Goal: Information Seeking & Learning: Learn about a topic

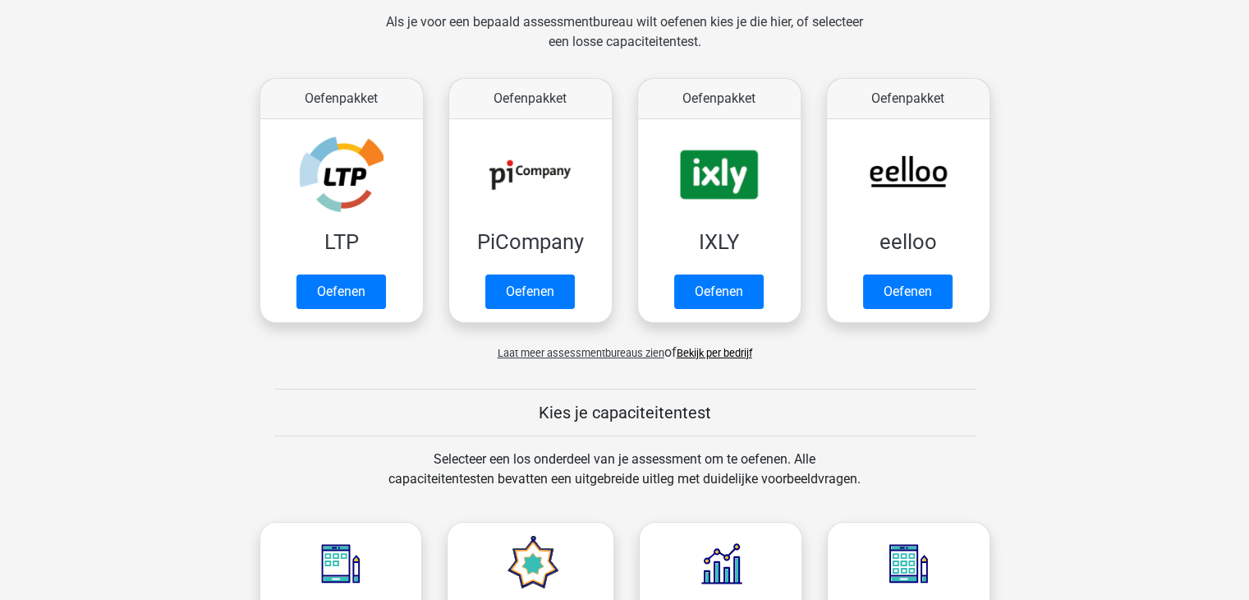
scroll to position [250, 0]
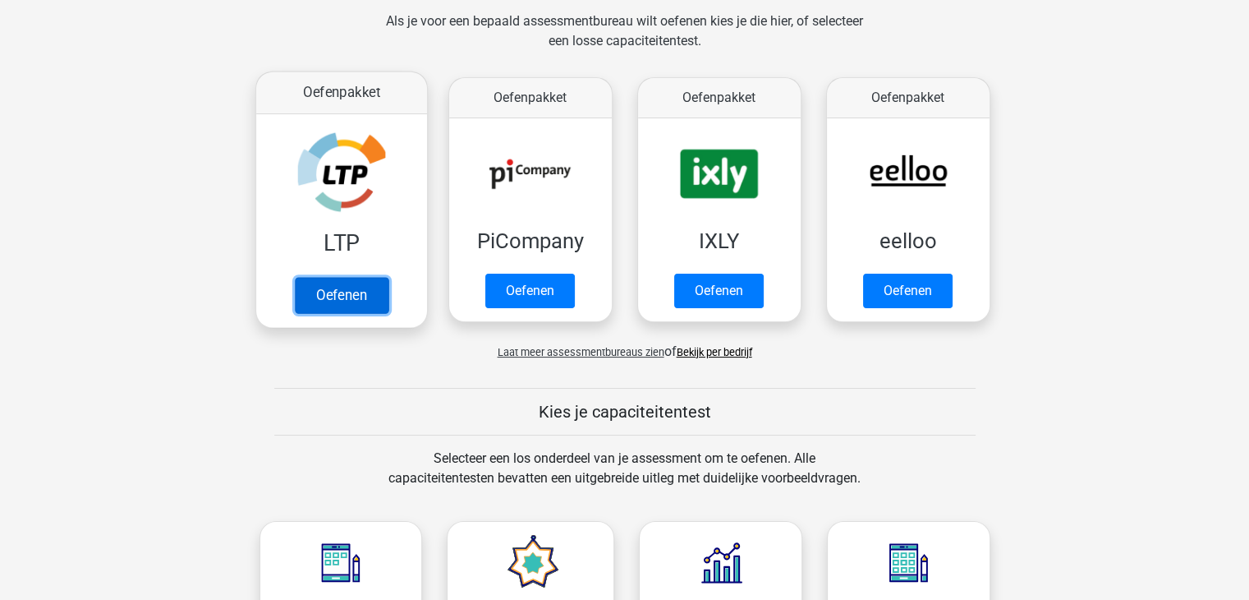
click at [333, 297] on link "Oefenen" at bounding box center [341, 295] width 94 height 36
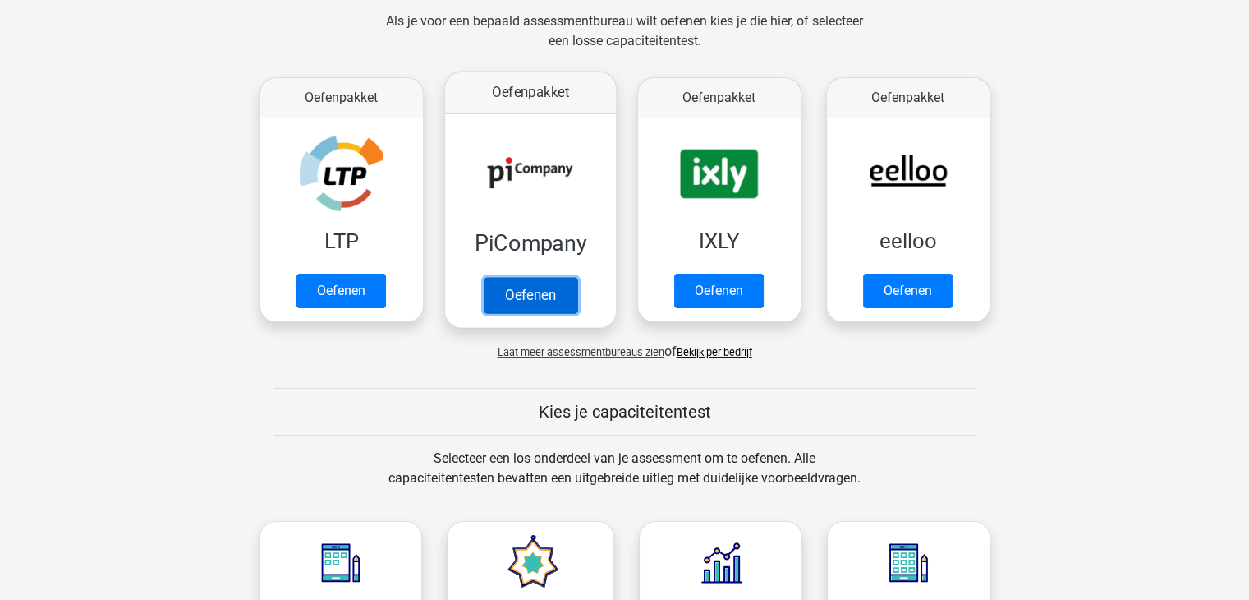
click at [562, 302] on link "Oefenen" at bounding box center [530, 295] width 94 height 36
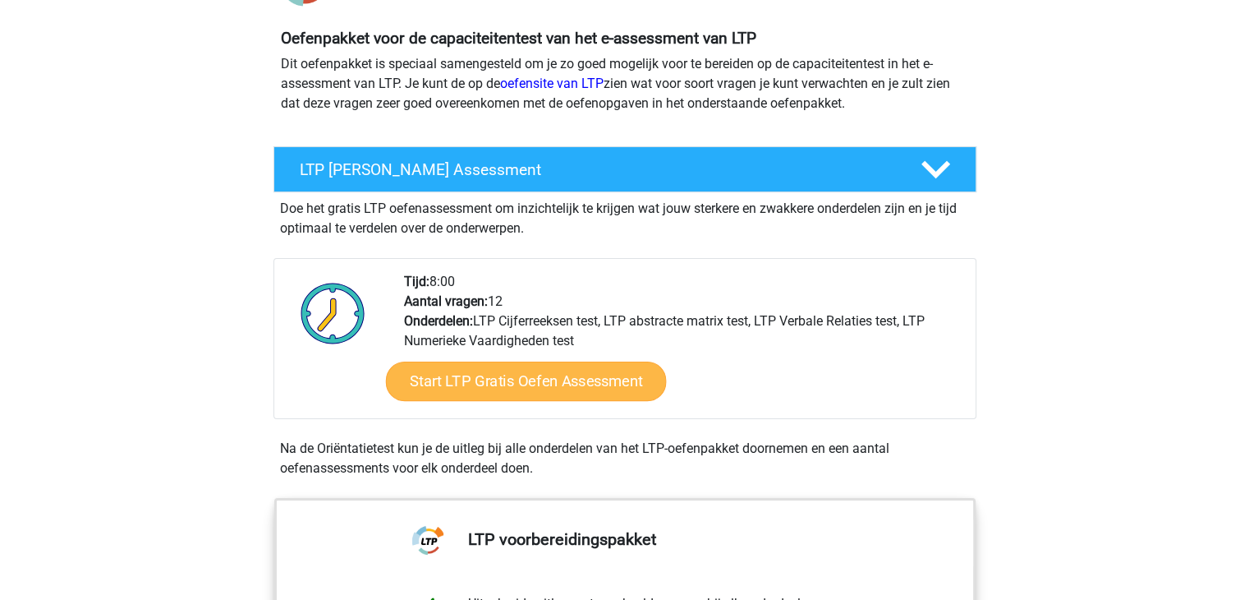
scroll to position [169, 0]
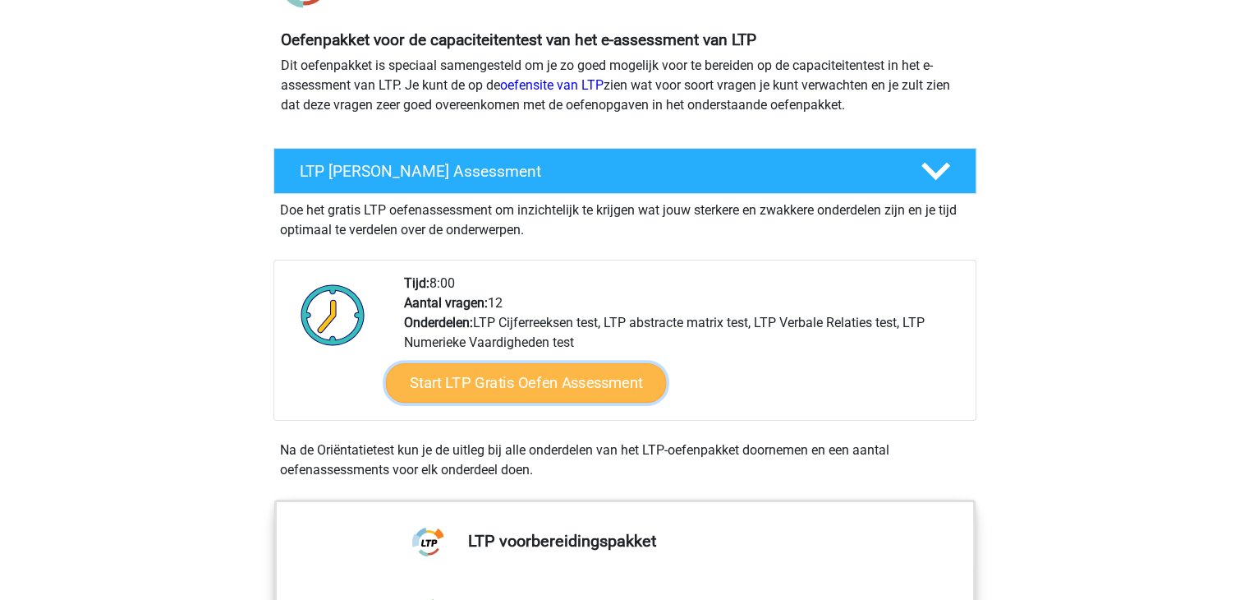
click at [472, 392] on link "Start LTP Gratis Oefen Assessment" at bounding box center [525, 382] width 281 height 39
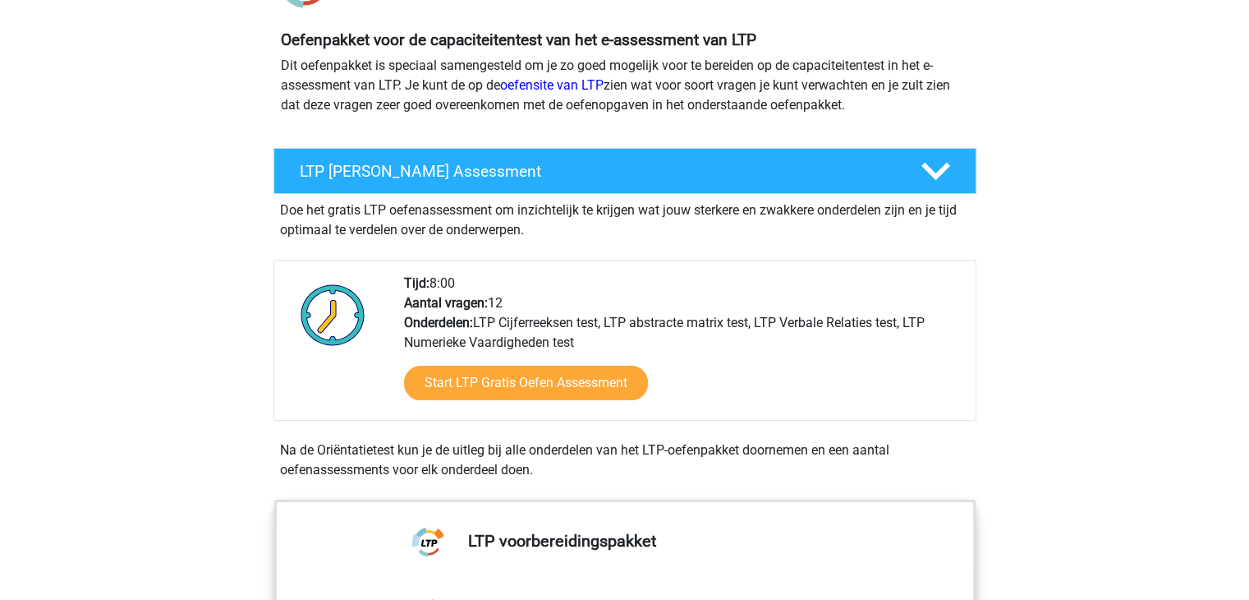
scroll to position [0, 0]
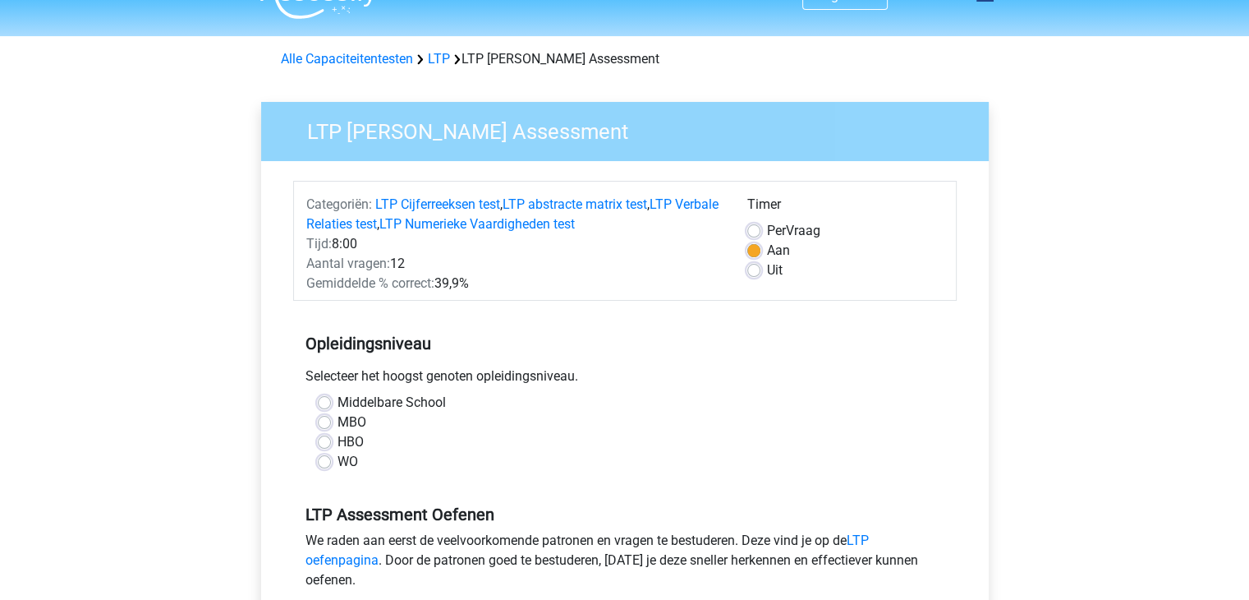
scroll to position [34, 0]
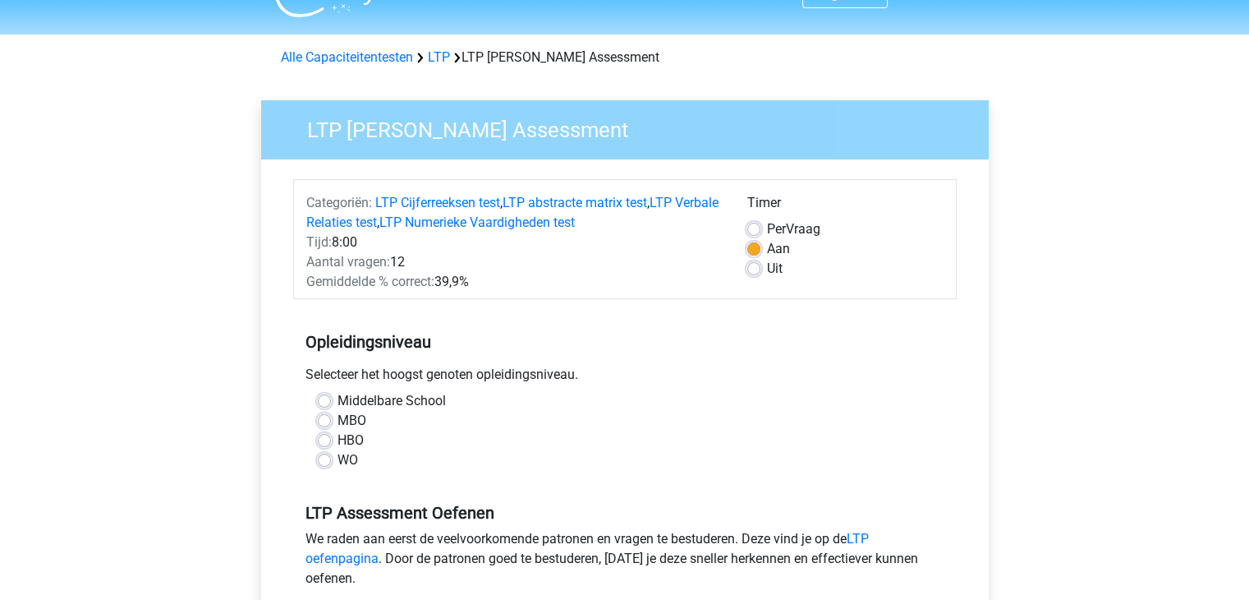
click at [338, 421] on label "MBO" at bounding box center [352, 421] width 29 height 20
click at [322, 421] on input "MBO" at bounding box center [324, 419] width 13 height 16
radio input "true"
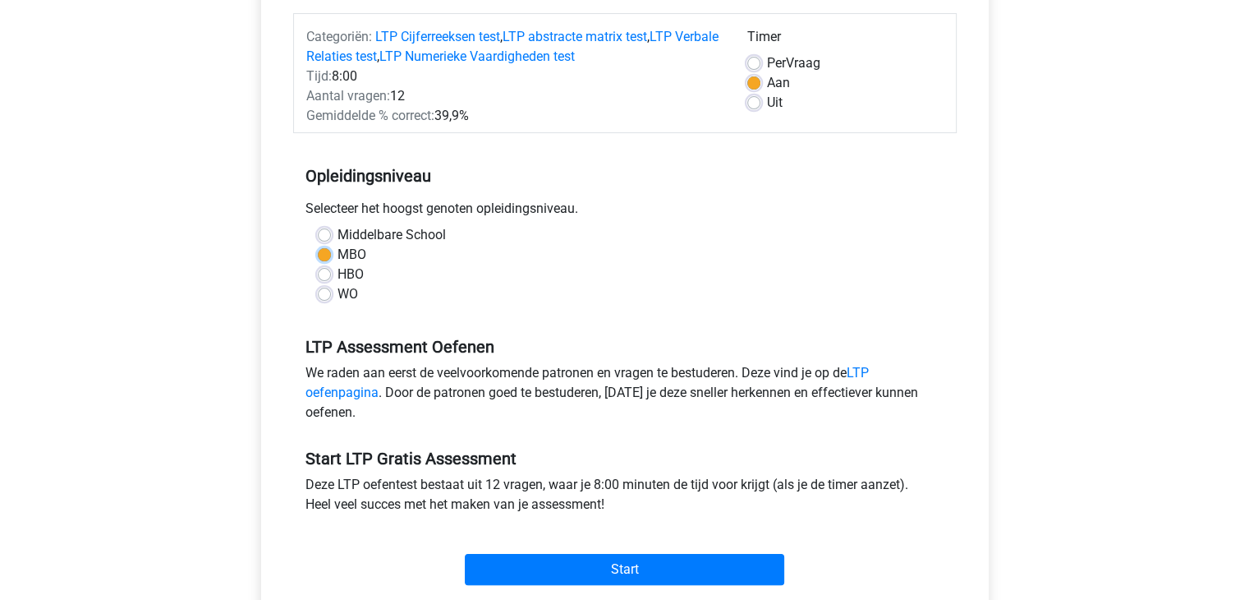
scroll to position [320, 0]
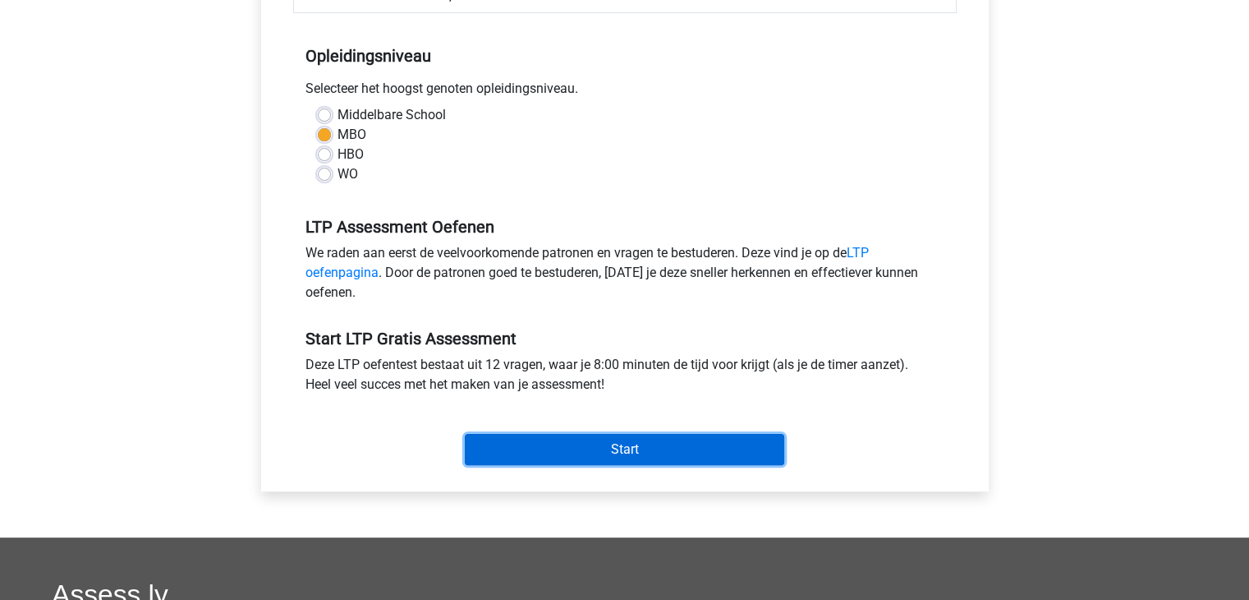
click at [659, 458] on input "Start" at bounding box center [625, 449] width 320 height 31
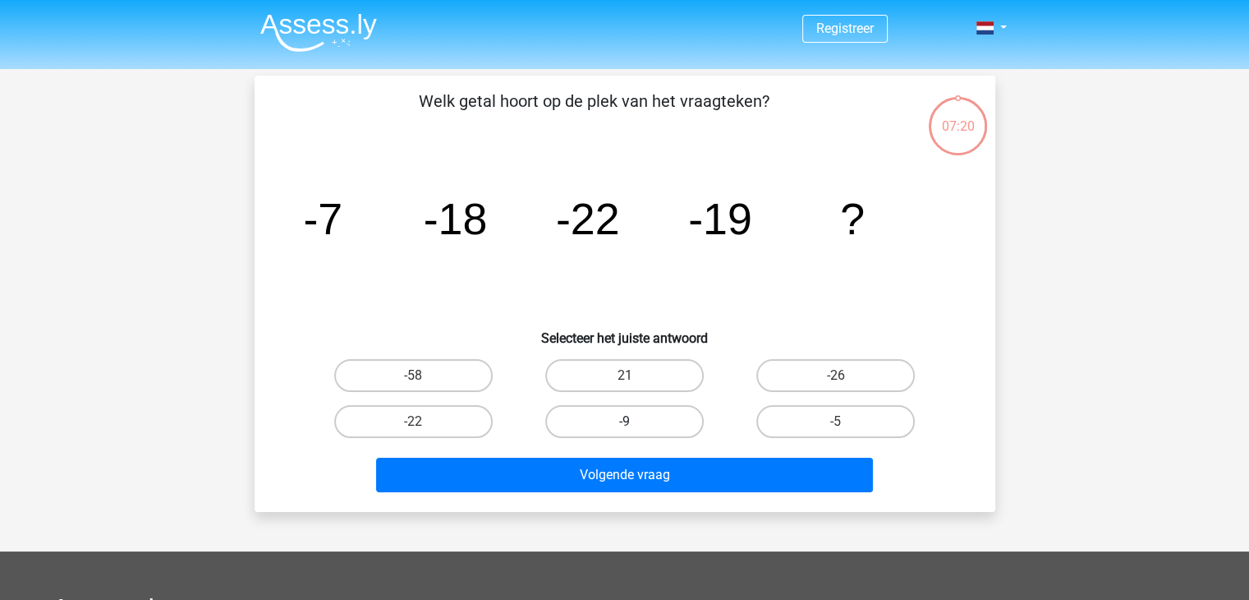
click at [666, 417] on label "-9" at bounding box center [624, 421] width 159 height 33
click at [635, 421] on input "-9" at bounding box center [629, 426] width 11 height 11
radio input "true"
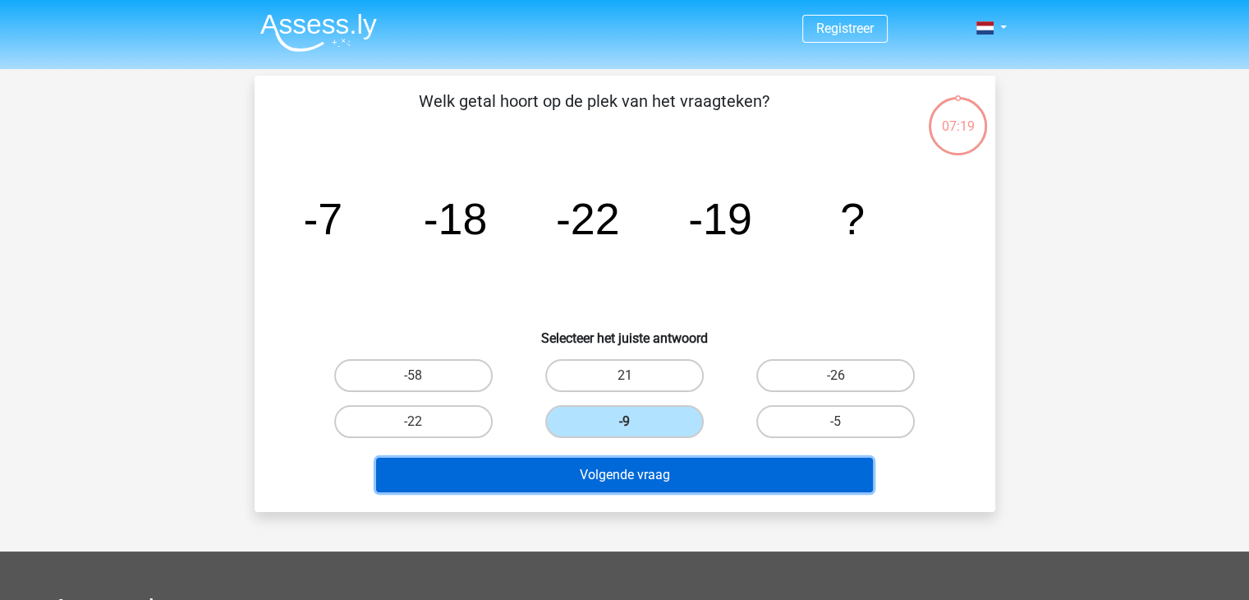
click at [634, 476] on button "Volgende vraag" at bounding box center [624, 475] width 497 height 34
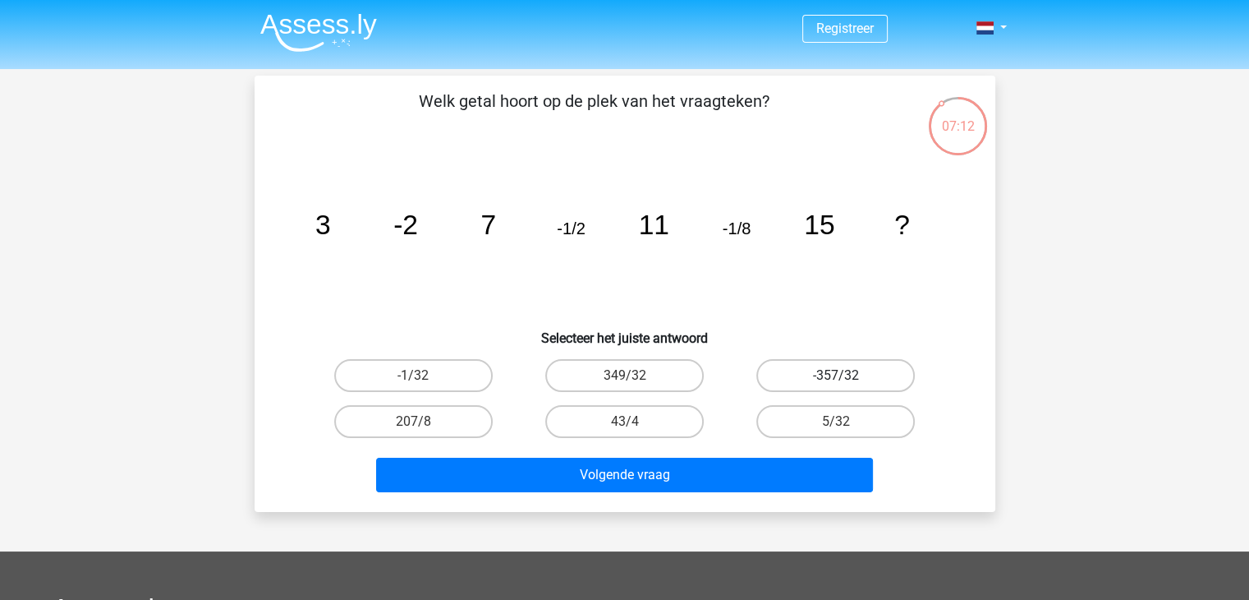
click at [795, 373] on label "-357/32" at bounding box center [835, 375] width 159 height 33
click at [836, 375] on input "-357/32" at bounding box center [841, 380] width 11 height 11
radio input "true"
click at [723, 448] on div "Volgende vraag" at bounding box center [625, 471] width 688 height 54
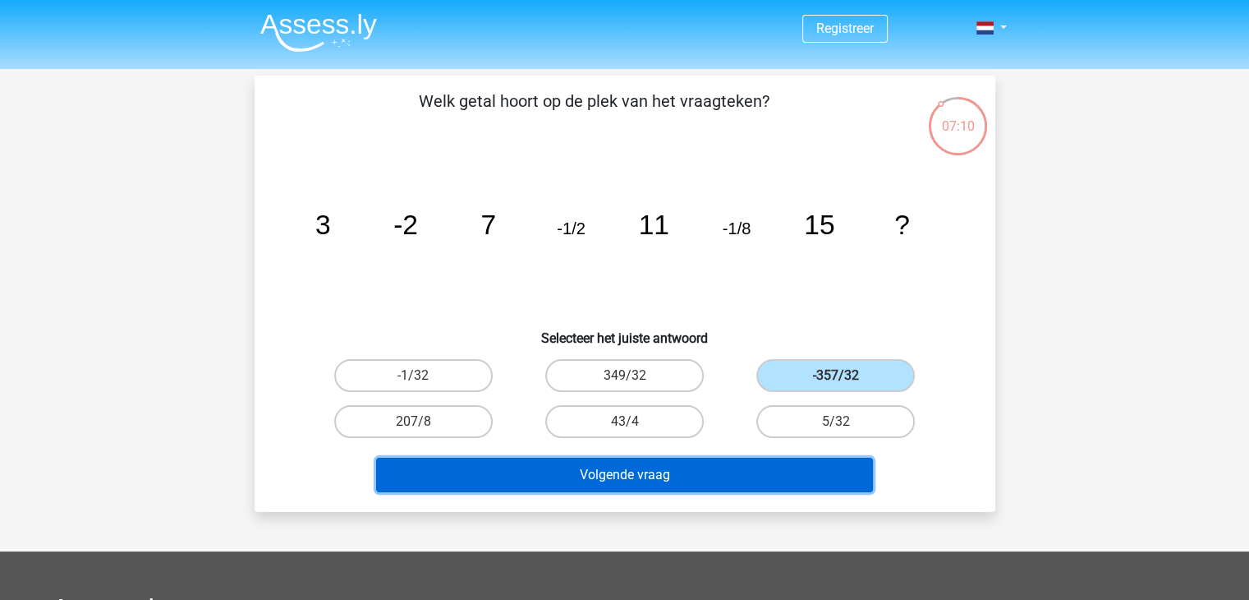
click at [695, 471] on button "Volgende vraag" at bounding box center [624, 475] width 497 height 34
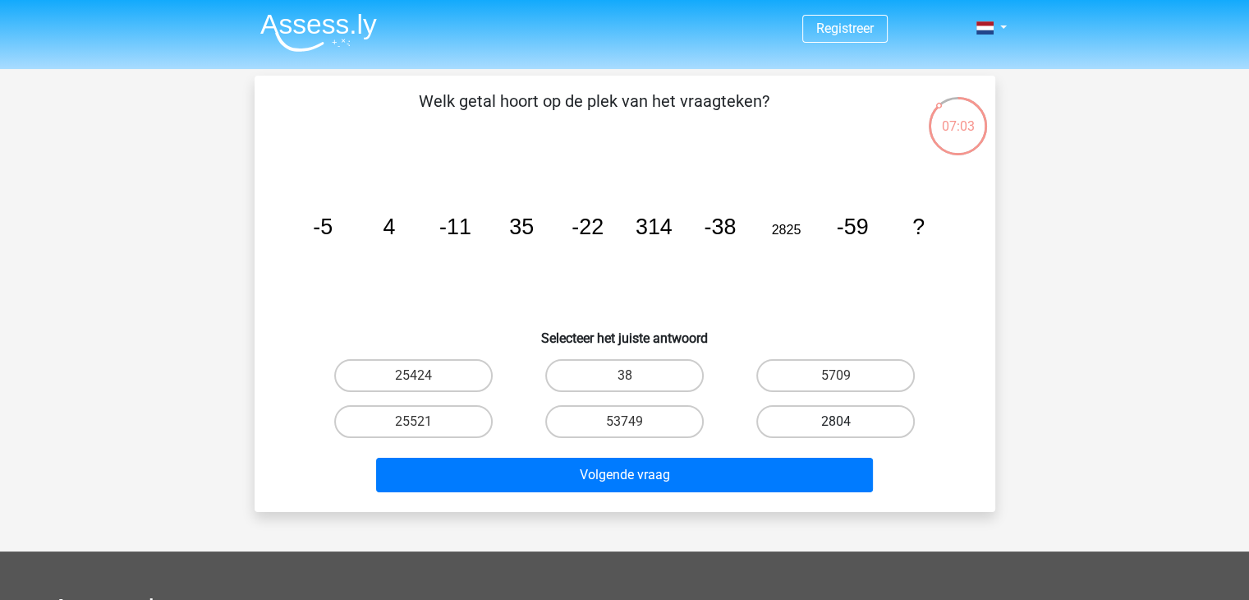
click at [811, 431] on label "2804" at bounding box center [835, 421] width 159 height 33
click at [836, 431] on input "2804" at bounding box center [841, 426] width 11 height 11
radio input "true"
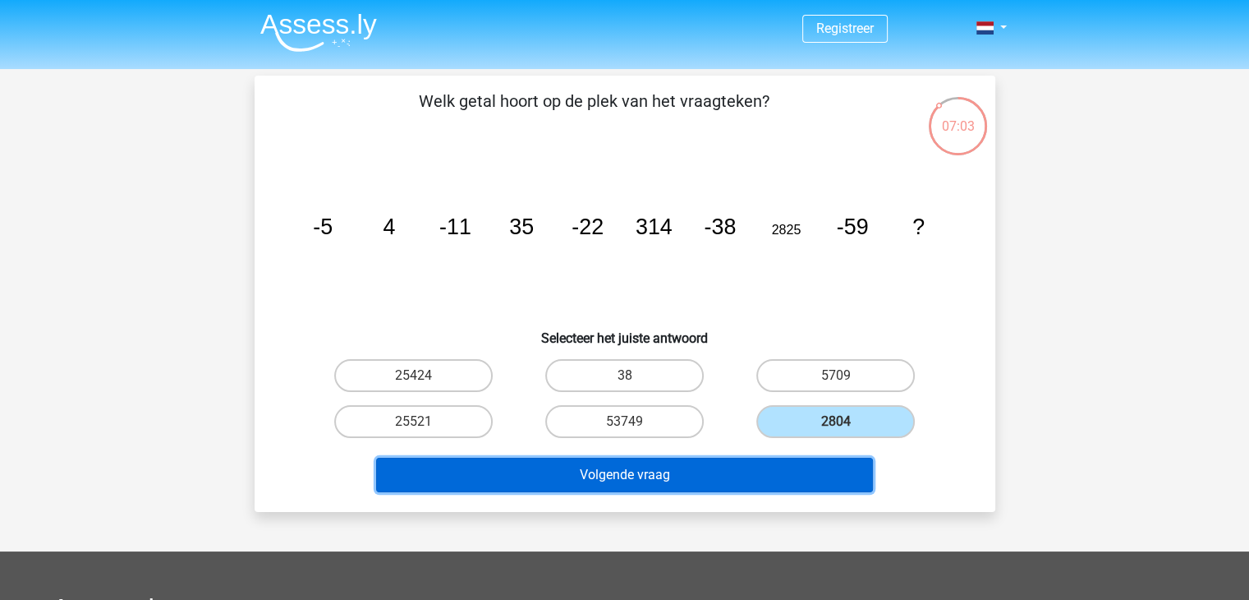
click at [789, 458] on button "Volgende vraag" at bounding box center [624, 475] width 497 height 34
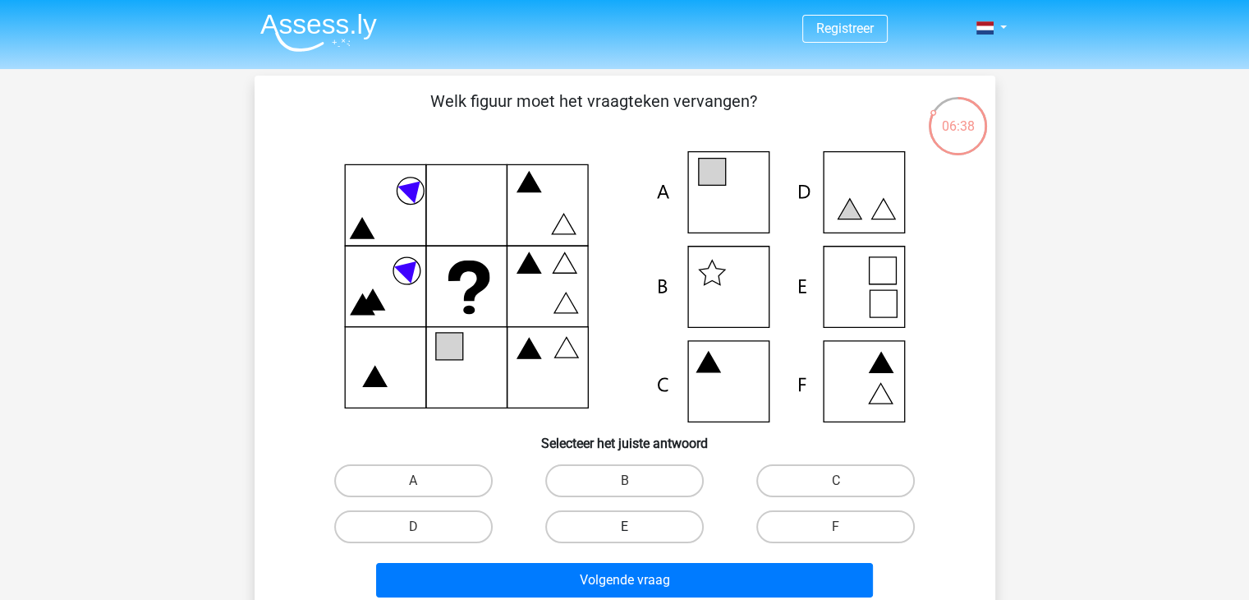
click at [641, 519] on label "E" at bounding box center [624, 526] width 159 height 33
click at [635, 526] on input "E" at bounding box center [629, 531] width 11 height 11
radio input "true"
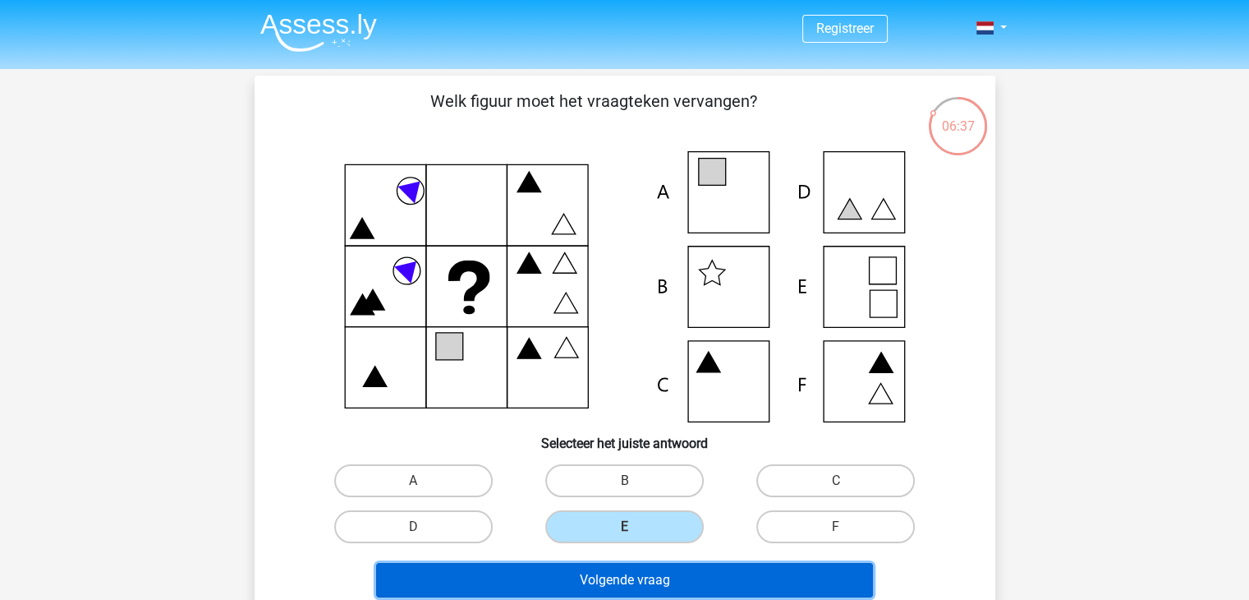
click at [608, 567] on button "Volgende vraag" at bounding box center [624, 580] width 497 height 34
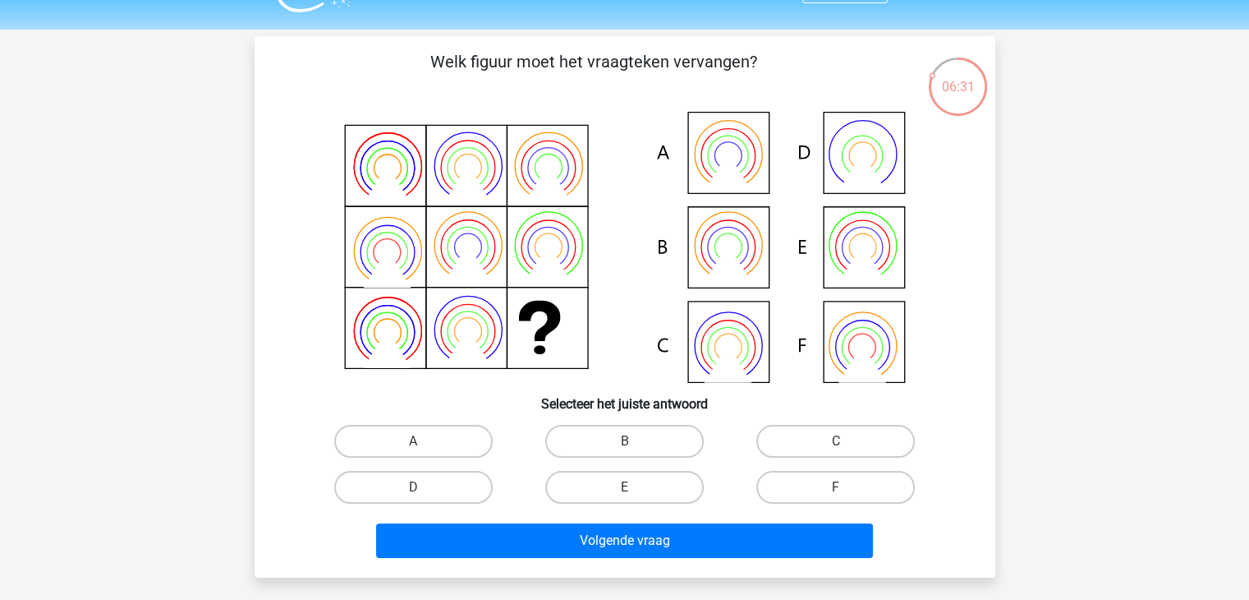
scroll to position [38, 0]
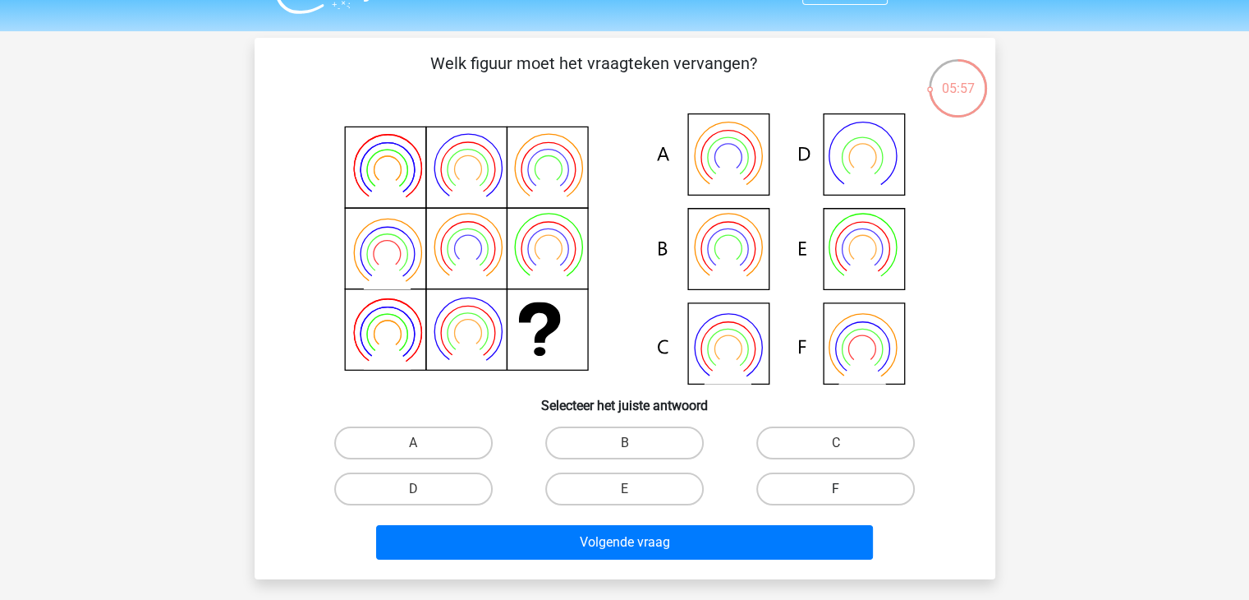
click at [783, 490] on label "F" at bounding box center [835, 488] width 159 height 33
click at [836, 490] on input "F" at bounding box center [841, 494] width 11 height 11
radio input "true"
click at [707, 520] on div "Volgende vraag" at bounding box center [625, 539] width 688 height 54
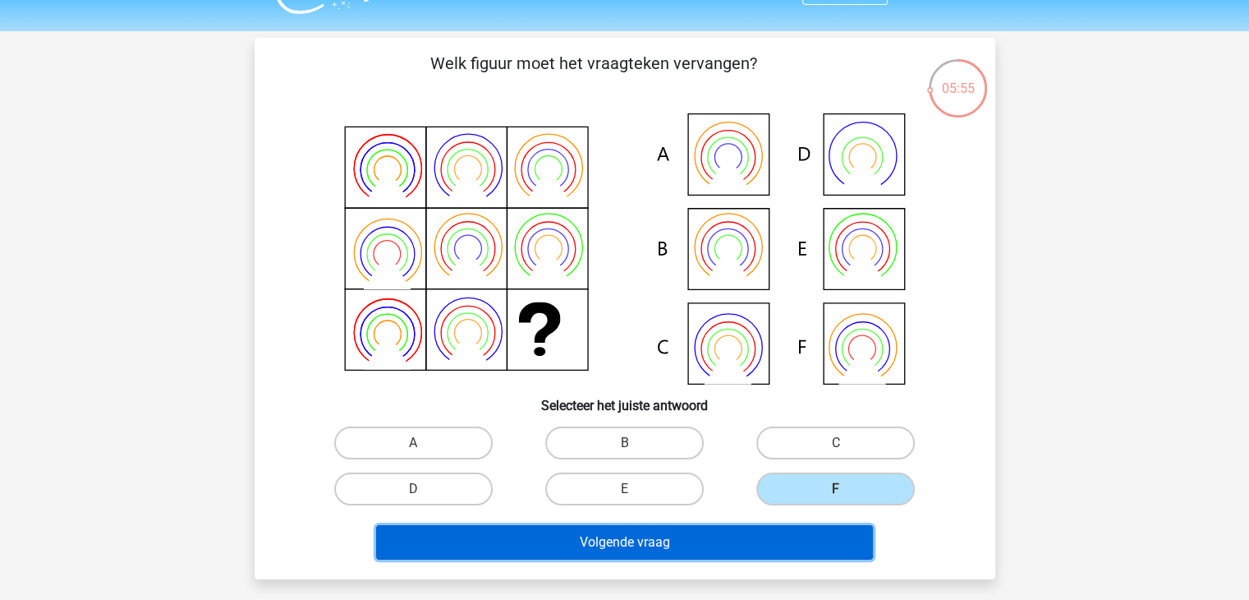
click at [677, 534] on button "Volgende vraag" at bounding box center [624, 542] width 497 height 34
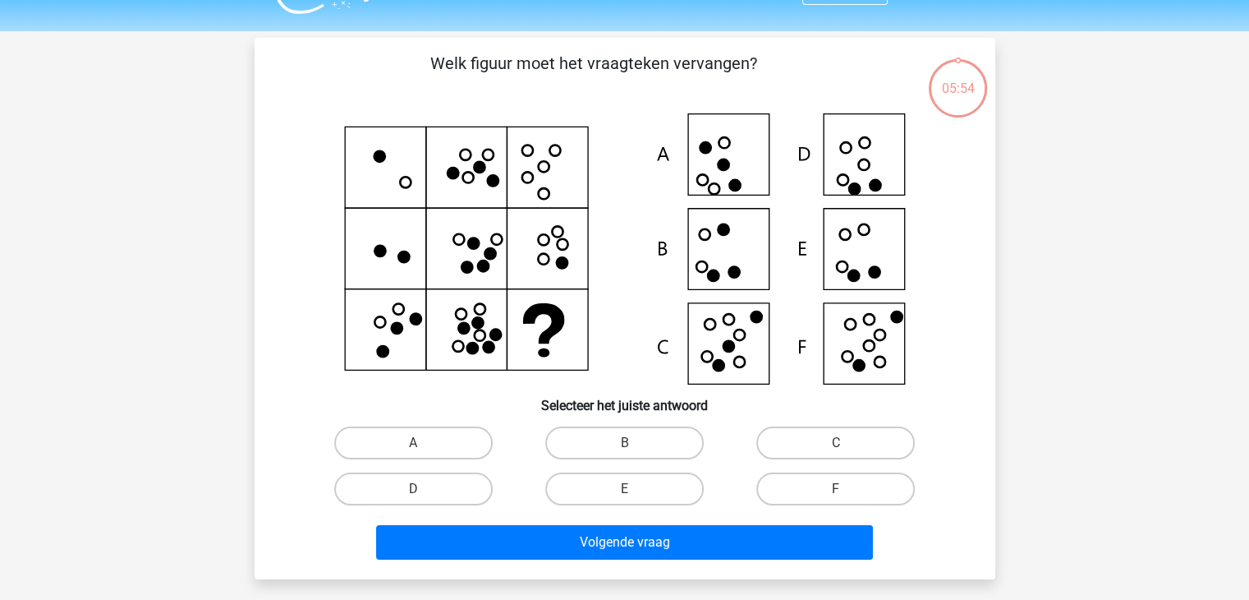
scroll to position [76, 0]
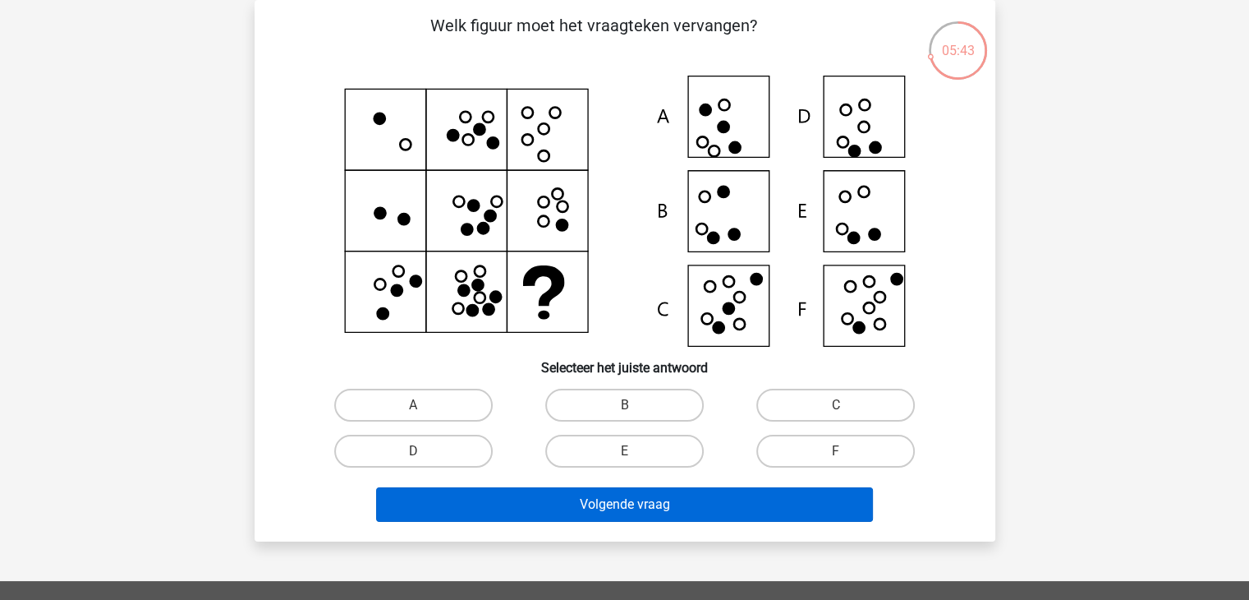
drag, startPoint x: 832, startPoint y: 411, endPoint x: 710, endPoint y: 499, distance: 150.7
click at [710, 499] on div "Welk figuur moet het vraagteken vervangen?" at bounding box center [625, 270] width 728 height 515
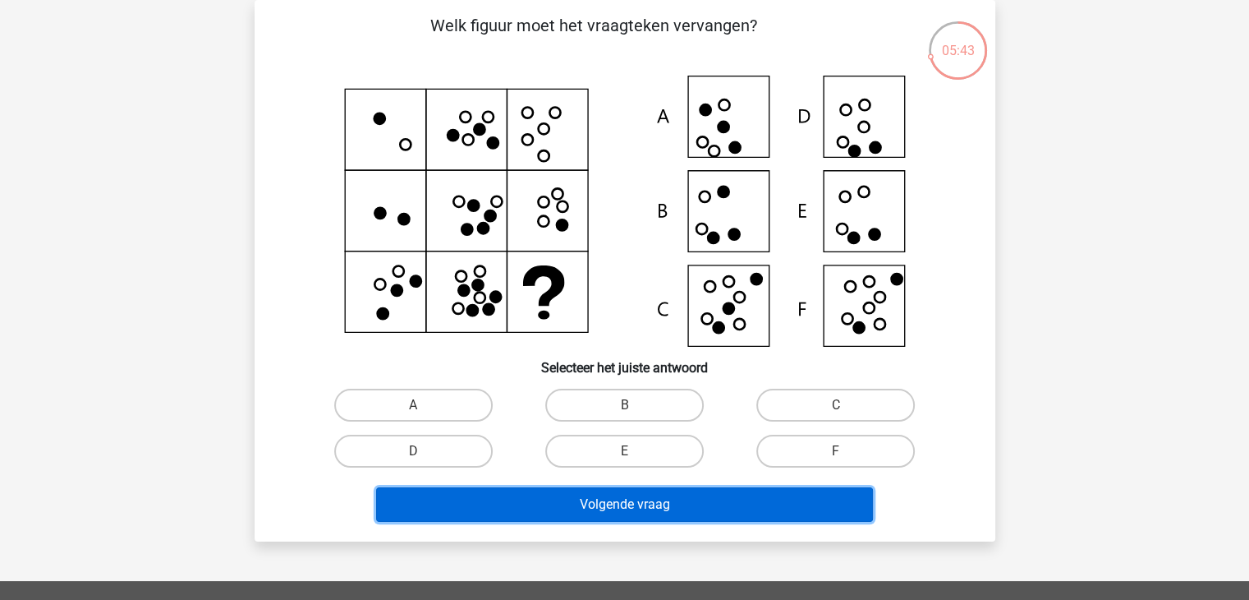
click at [710, 499] on button "Volgende vraag" at bounding box center [624, 504] width 497 height 34
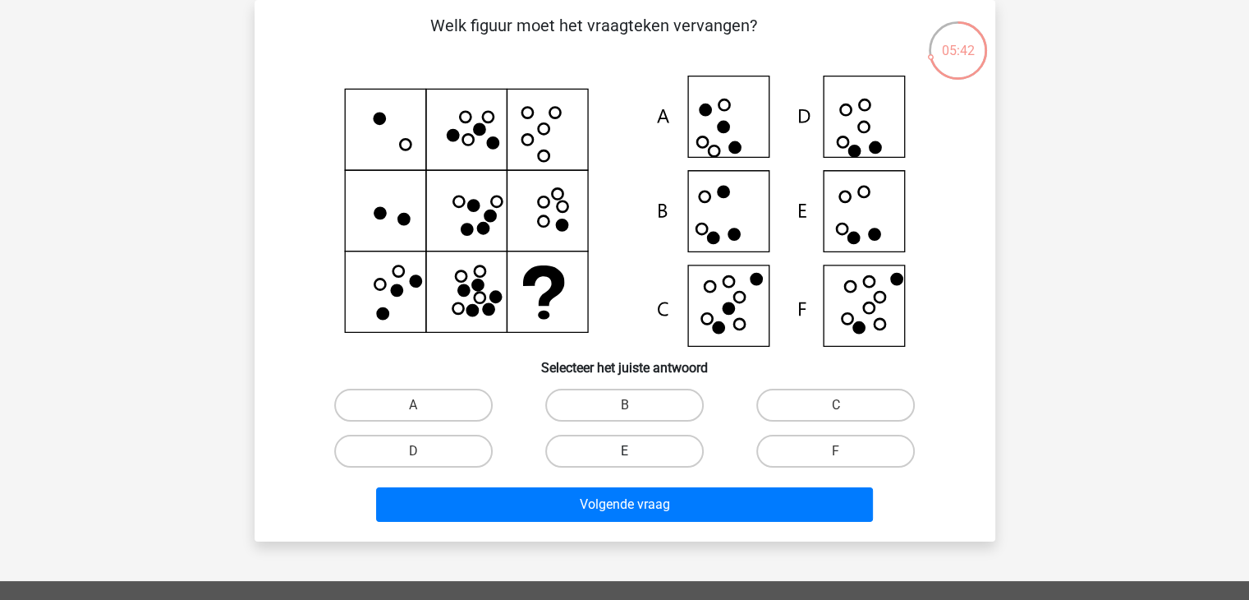
click at [660, 453] on label "E" at bounding box center [624, 451] width 159 height 33
click at [635, 453] on input "E" at bounding box center [629, 456] width 11 height 11
radio input "true"
click at [480, 398] on label "A" at bounding box center [413, 405] width 159 height 33
click at [424, 405] on input "A" at bounding box center [418, 410] width 11 height 11
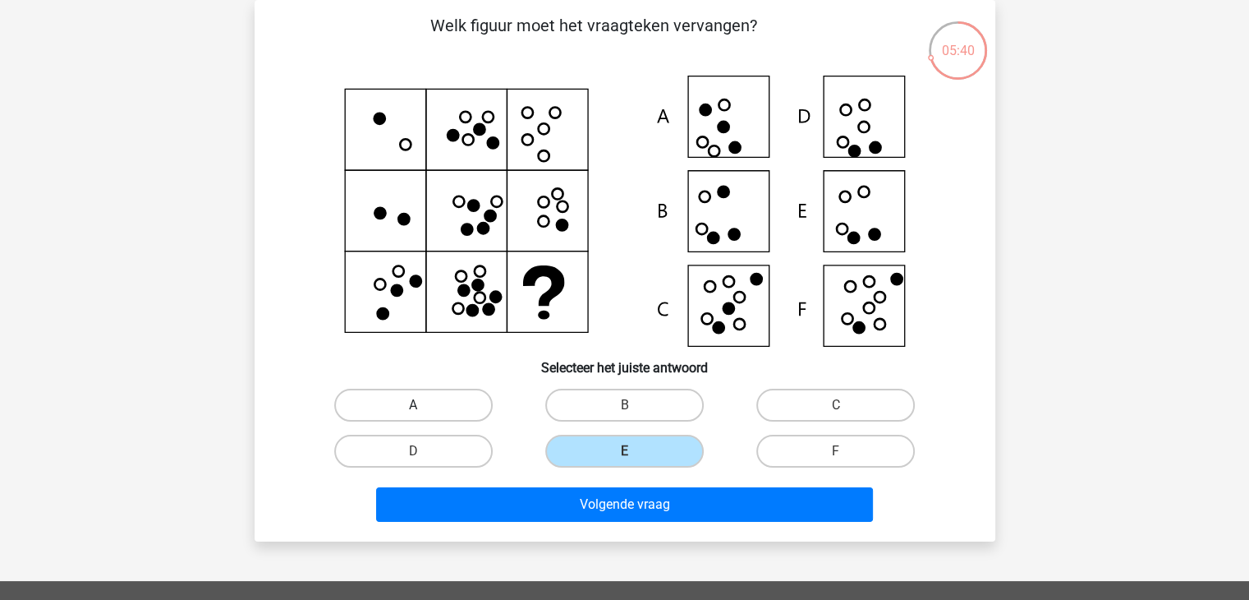
radio input "true"
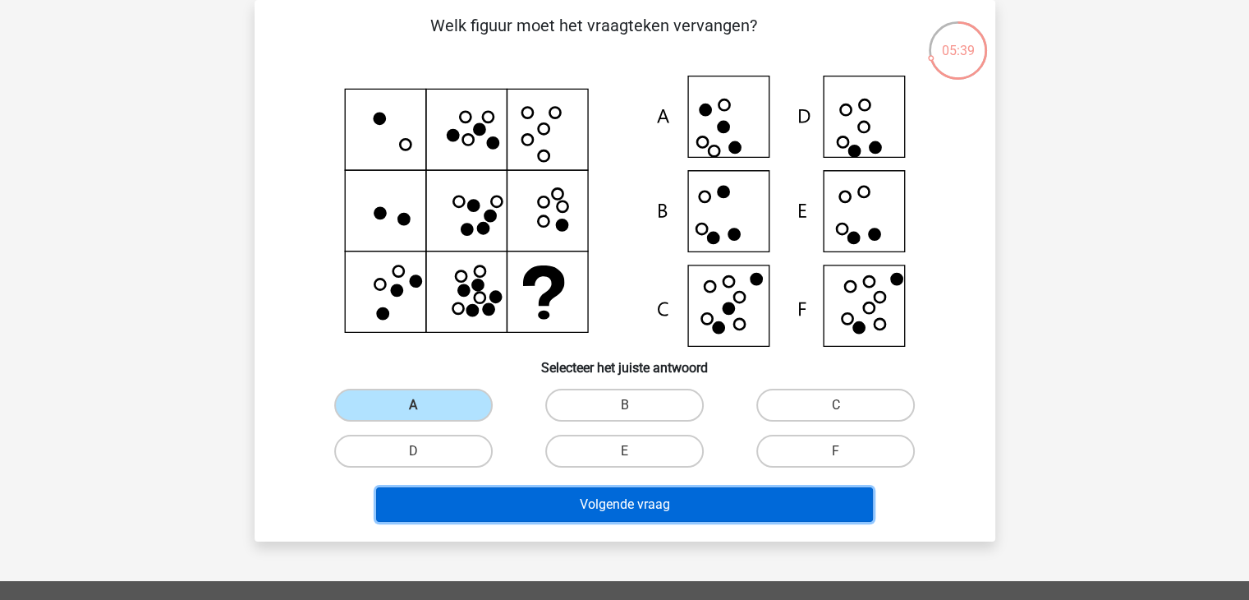
click at [512, 489] on button "Volgende vraag" at bounding box center [624, 504] width 497 height 34
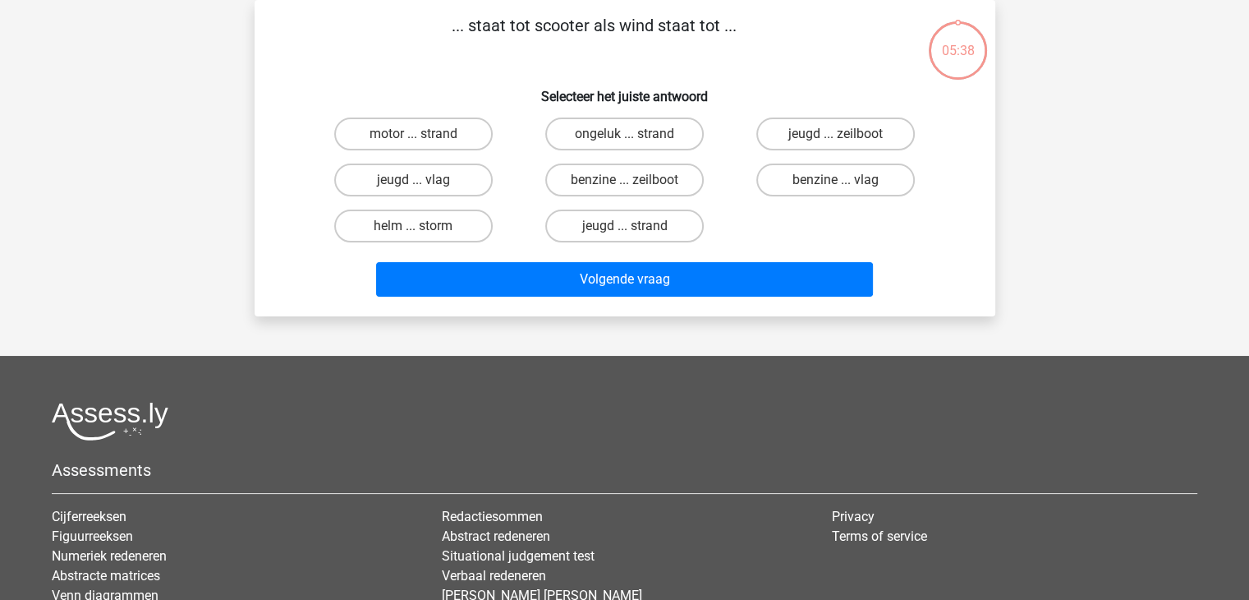
scroll to position [0, 0]
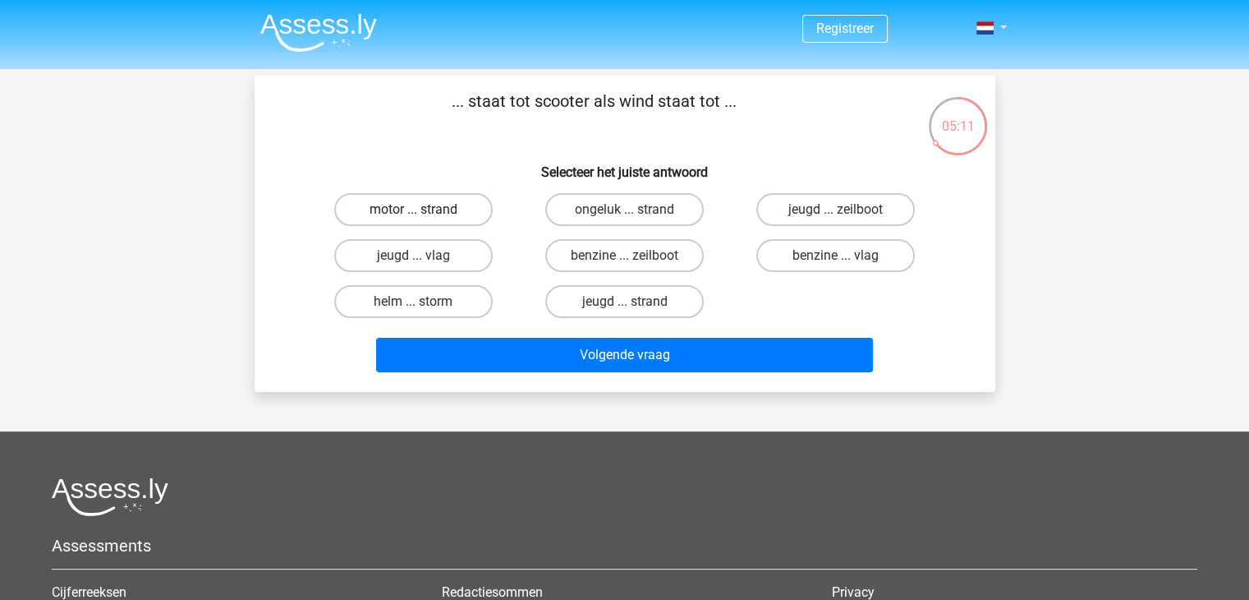
click at [440, 211] on label "motor ... strand" at bounding box center [413, 209] width 159 height 33
click at [424, 211] on input "motor ... strand" at bounding box center [418, 214] width 11 height 11
radio input "true"
click at [432, 303] on label "helm ... storm" at bounding box center [413, 301] width 159 height 33
click at [424, 303] on input "helm ... storm" at bounding box center [418, 306] width 11 height 11
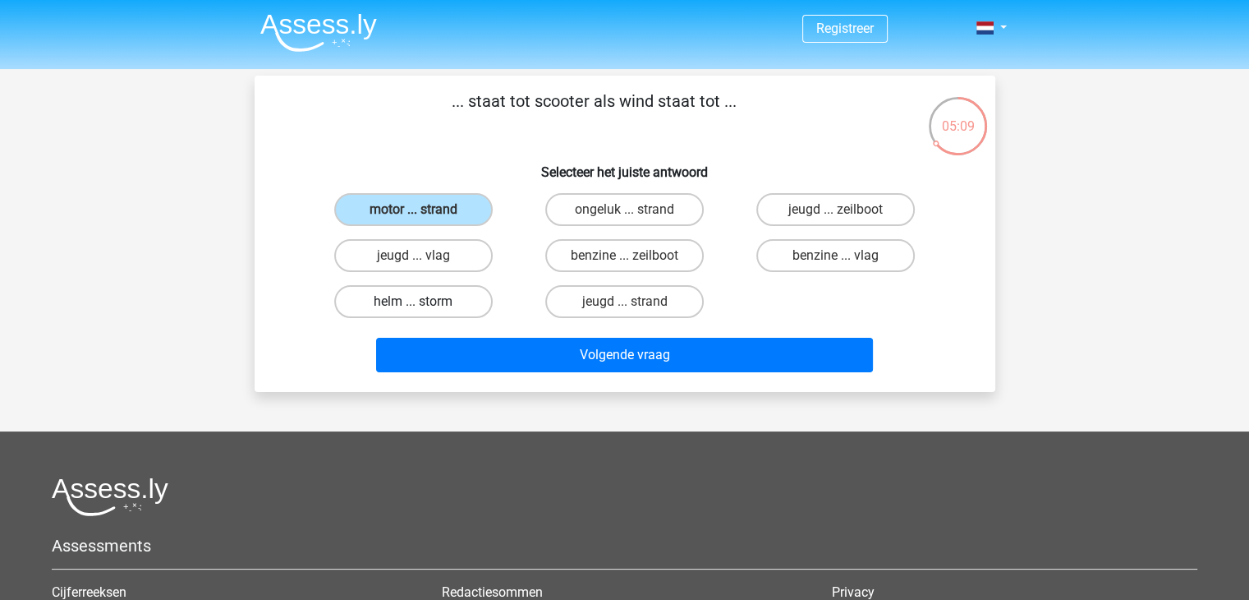
radio input "true"
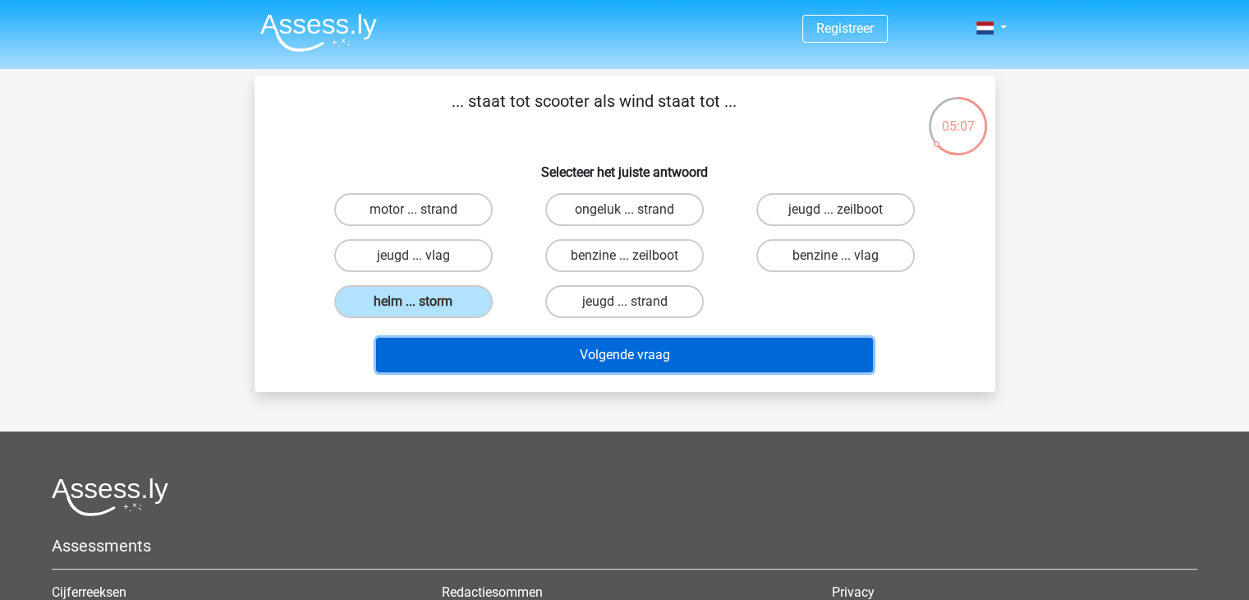
click at [563, 361] on button "Volgende vraag" at bounding box center [624, 355] width 497 height 34
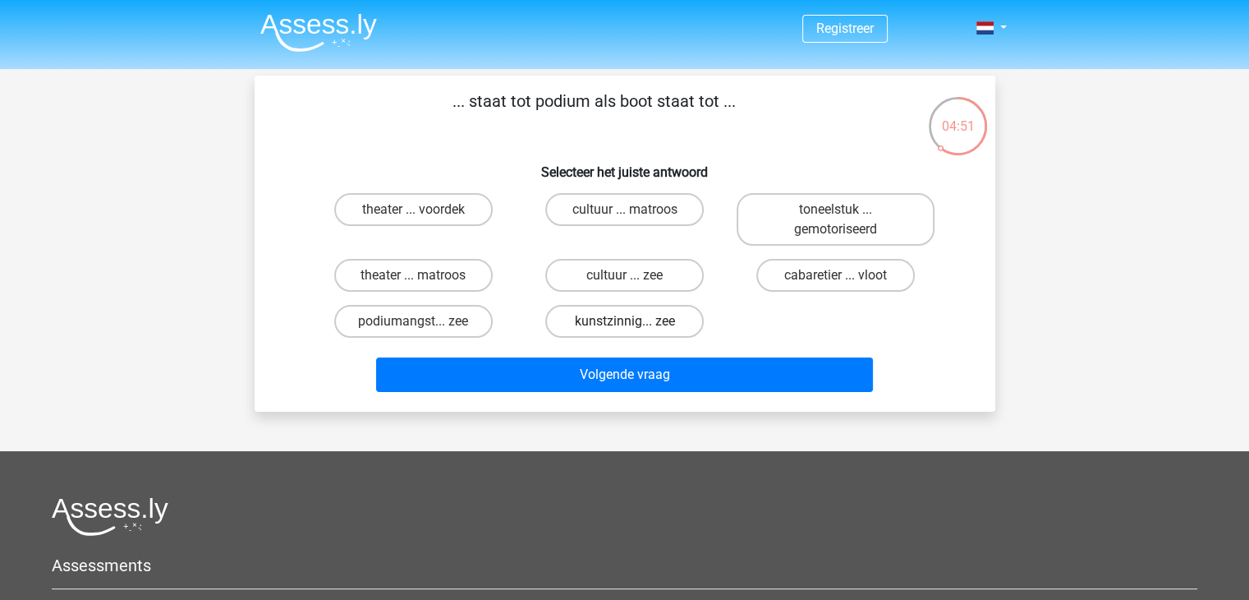
click at [592, 321] on label "kunstzinnig... zee" at bounding box center [624, 321] width 159 height 33
click at [624, 321] on input "kunstzinnig... zee" at bounding box center [629, 326] width 11 height 11
radio input "true"
click at [443, 282] on label "theater ... matroos" at bounding box center [413, 275] width 159 height 33
click at [424, 282] on input "theater ... matroos" at bounding box center [418, 280] width 11 height 11
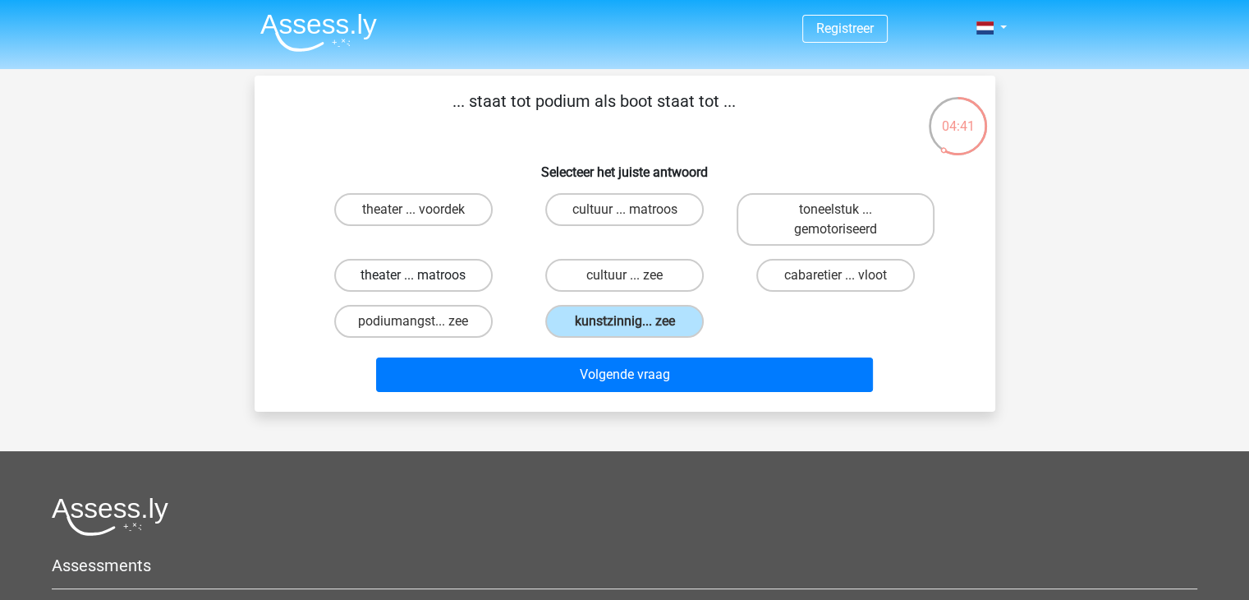
radio input "true"
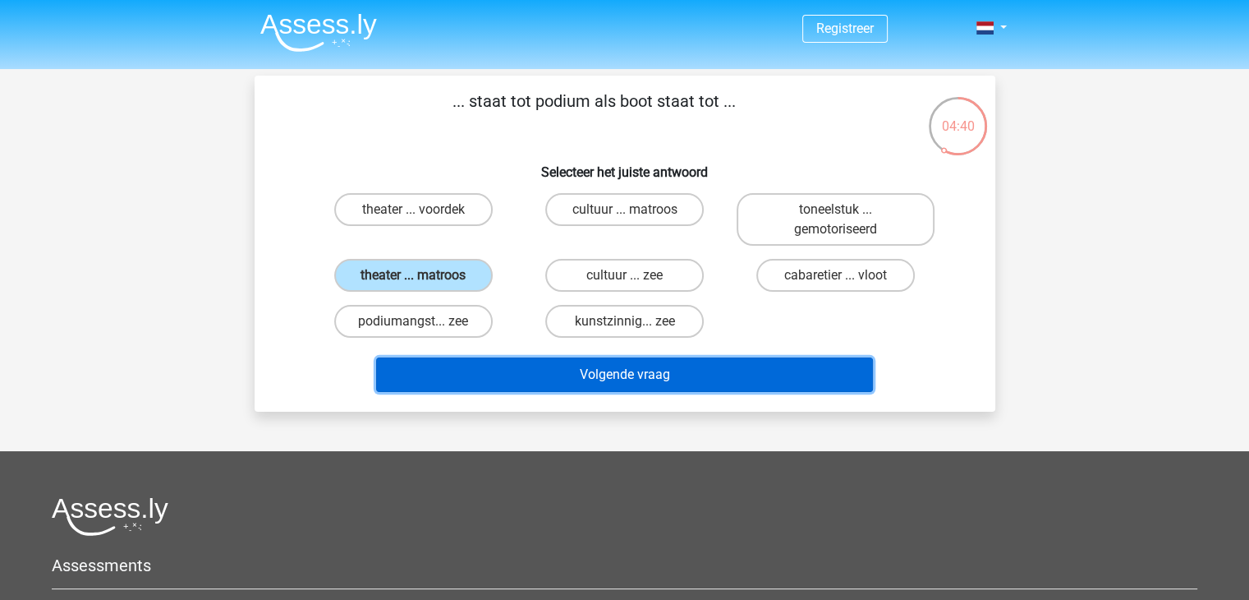
click at [548, 369] on button "Volgende vraag" at bounding box center [624, 374] width 497 height 34
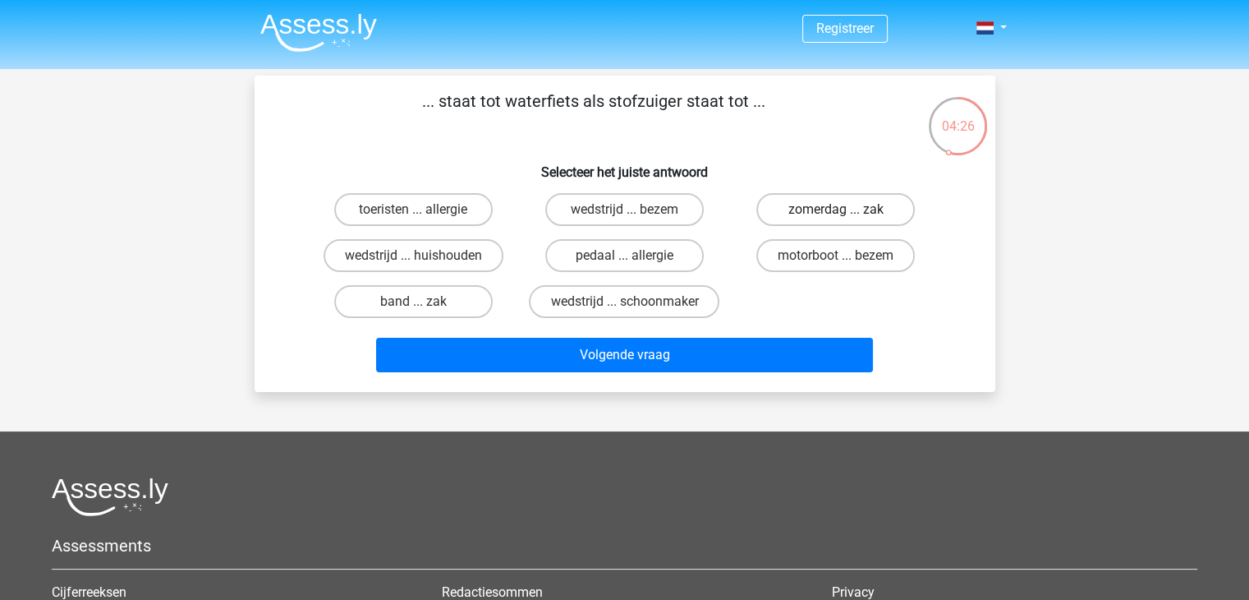
click at [816, 208] on label "zomerdag ... zak" at bounding box center [835, 209] width 159 height 33
click at [836, 209] on input "zomerdag ... zak" at bounding box center [841, 214] width 11 height 11
radio input "true"
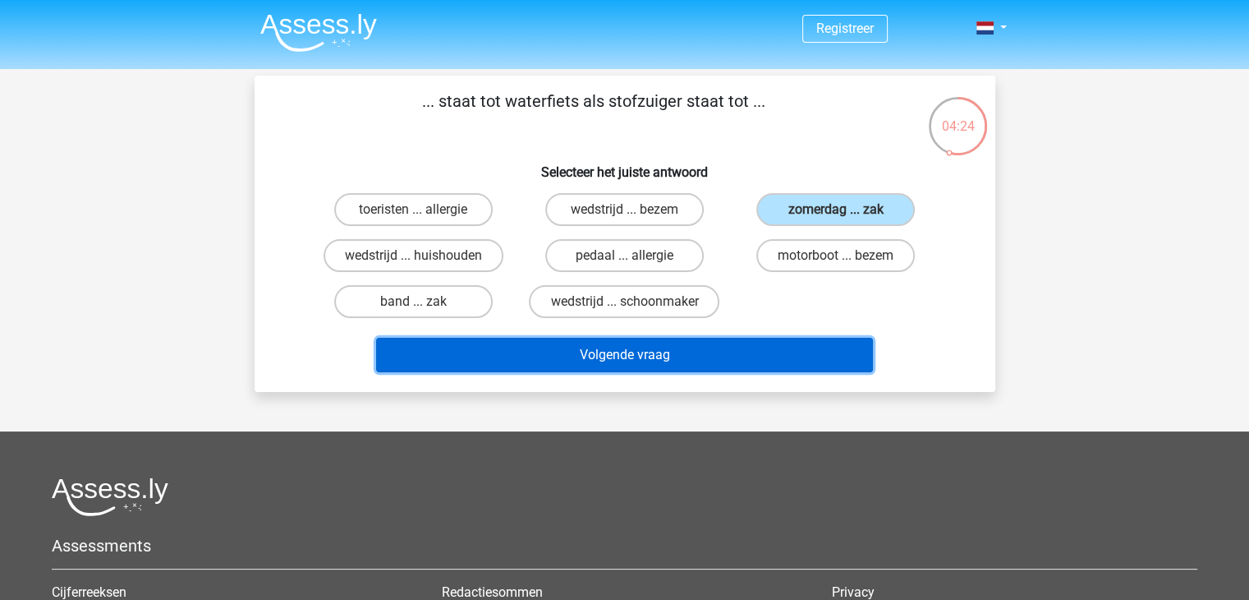
click at [677, 366] on button "Volgende vraag" at bounding box center [624, 355] width 497 height 34
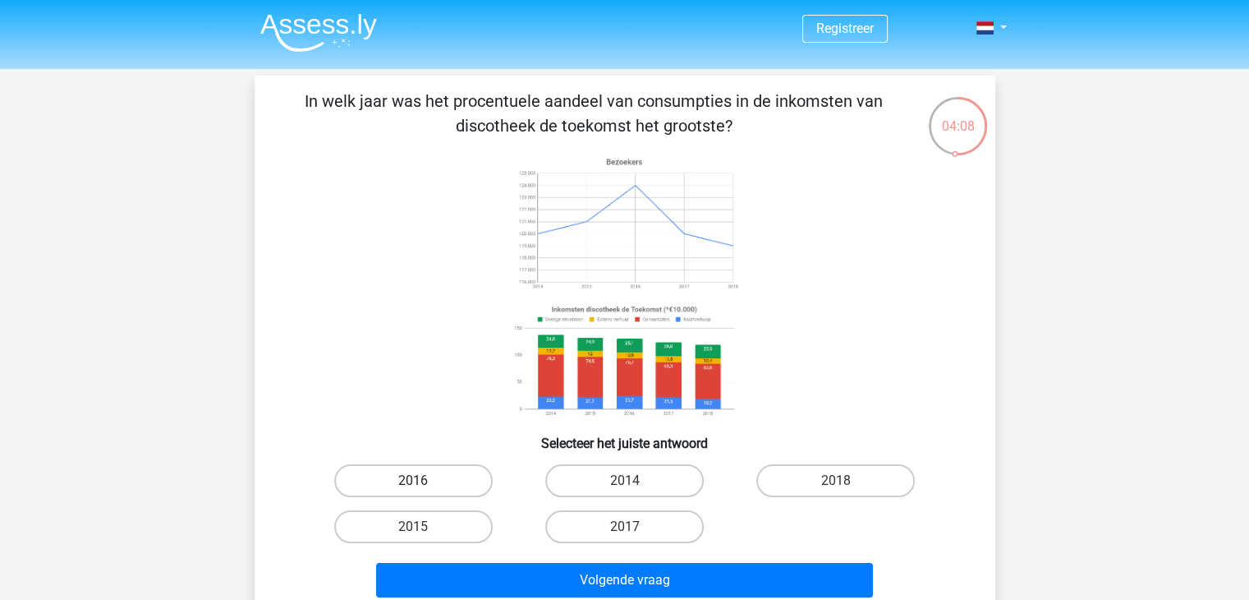
click at [438, 488] on label "2016" at bounding box center [413, 480] width 159 height 33
click at [424, 488] on input "2016" at bounding box center [418, 486] width 11 height 11
radio input "true"
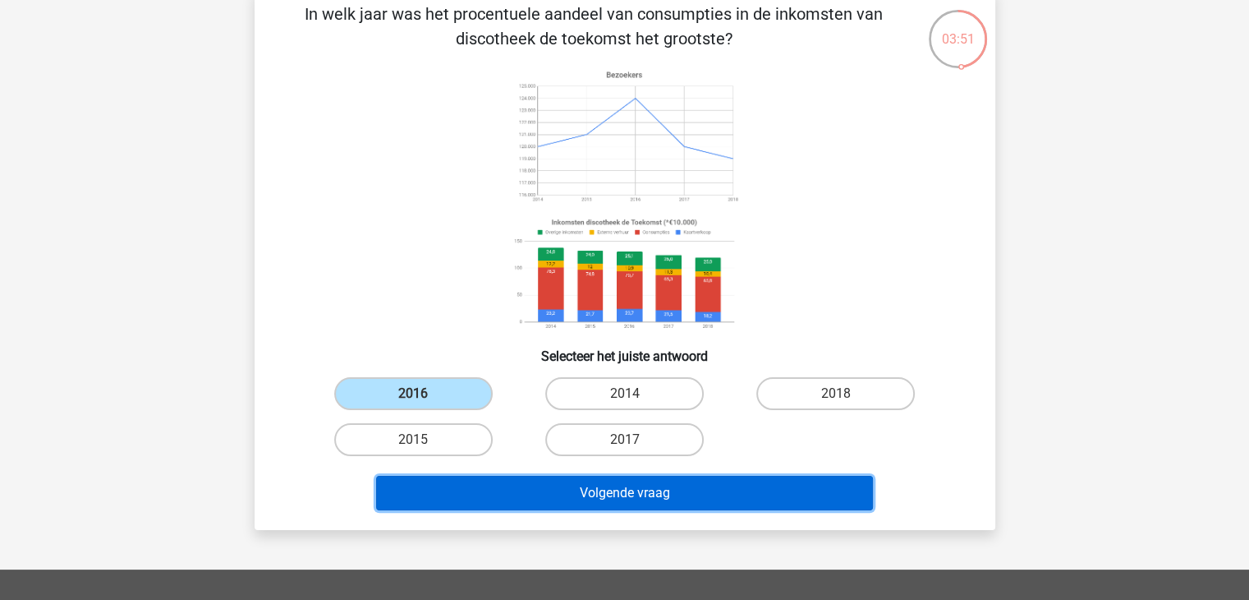
click at [651, 503] on button "Volgende vraag" at bounding box center [624, 493] width 497 height 34
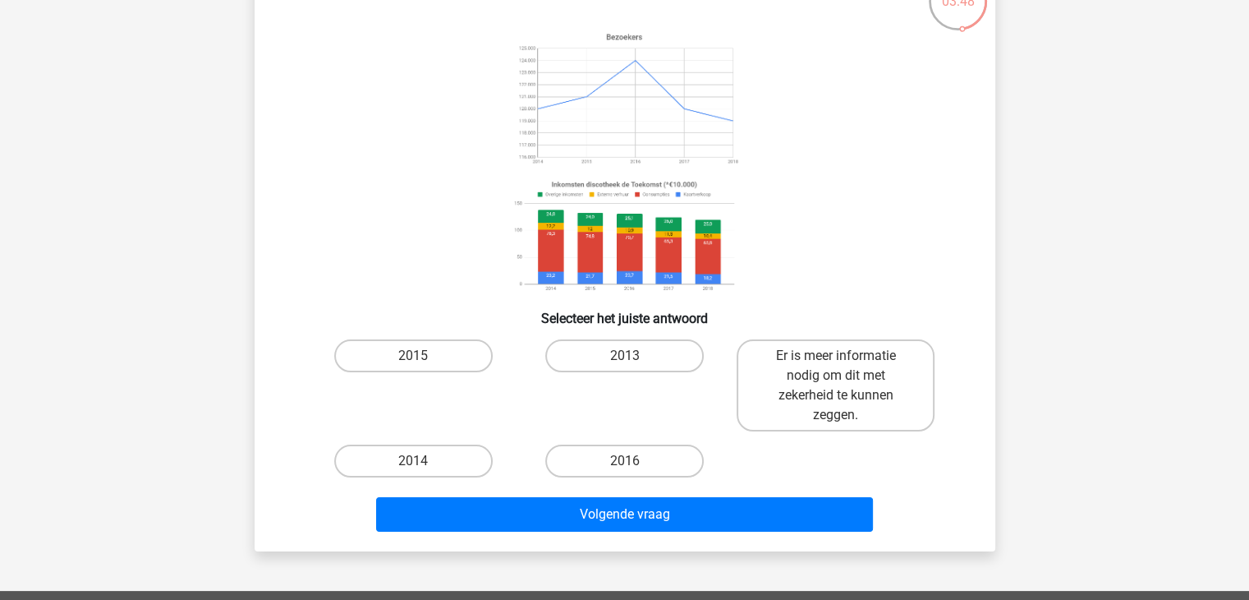
scroll to position [141, 0]
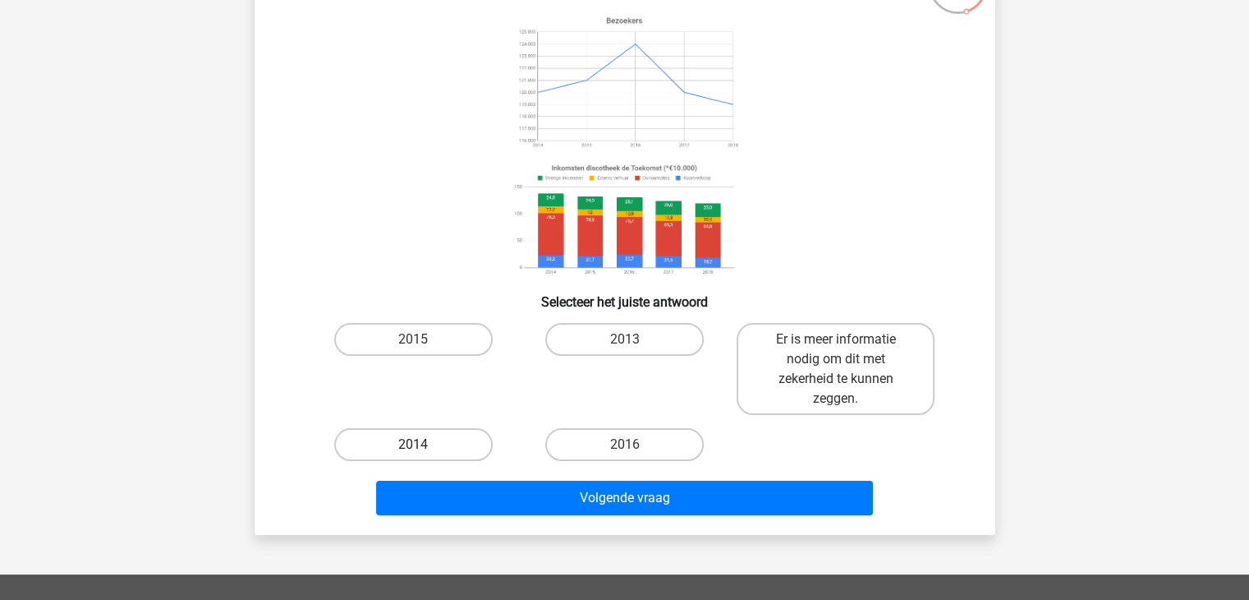
click at [397, 450] on label "2014" at bounding box center [413, 444] width 159 height 33
click at [413, 450] on input "2014" at bounding box center [418, 449] width 11 height 11
radio input "true"
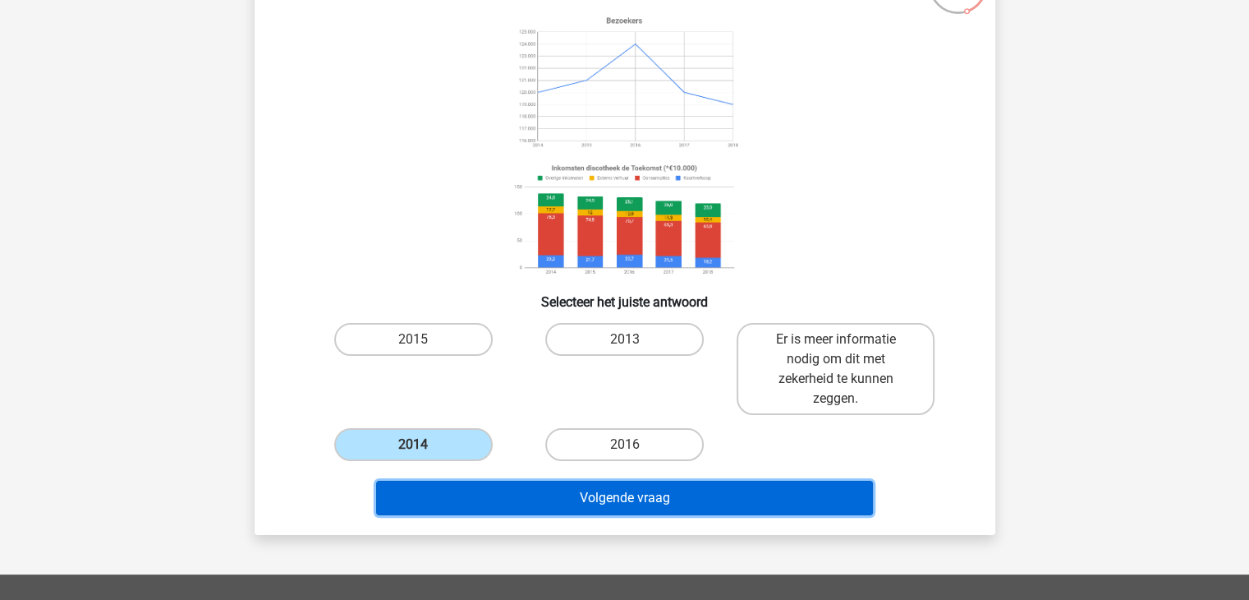
click at [513, 497] on button "Volgende vraag" at bounding box center [624, 498] width 497 height 34
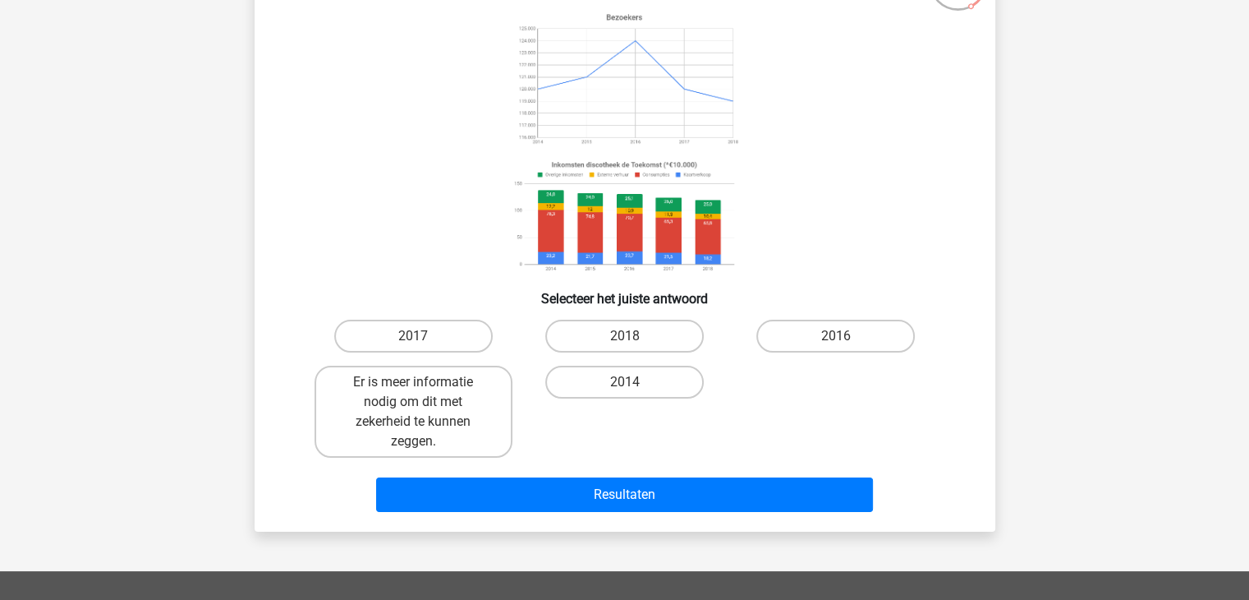
scroll to position [148, 0]
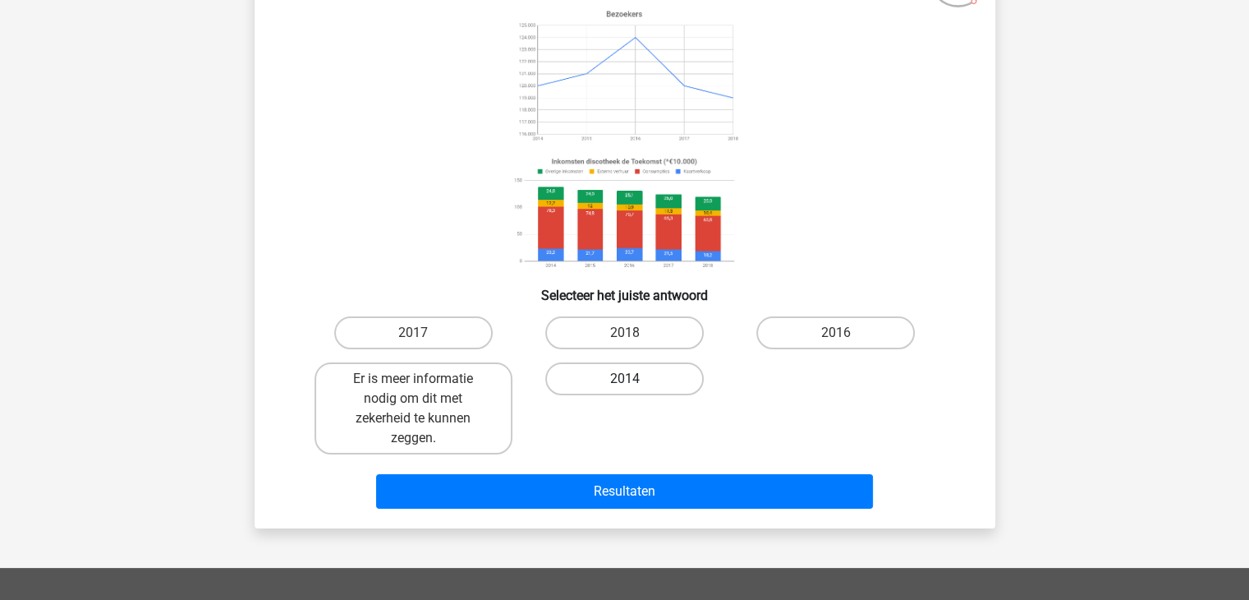
click at [639, 379] on label "2014" at bounding box center [624, 378] width 159 height 33
click at [635, 379] on input "2014" at bounding box center [629, 384] width 11 height 11
radio input "true"
click at [628, 333] on input "2018" at bounding box center [629, 338] width 11 height 11
radio input "true"
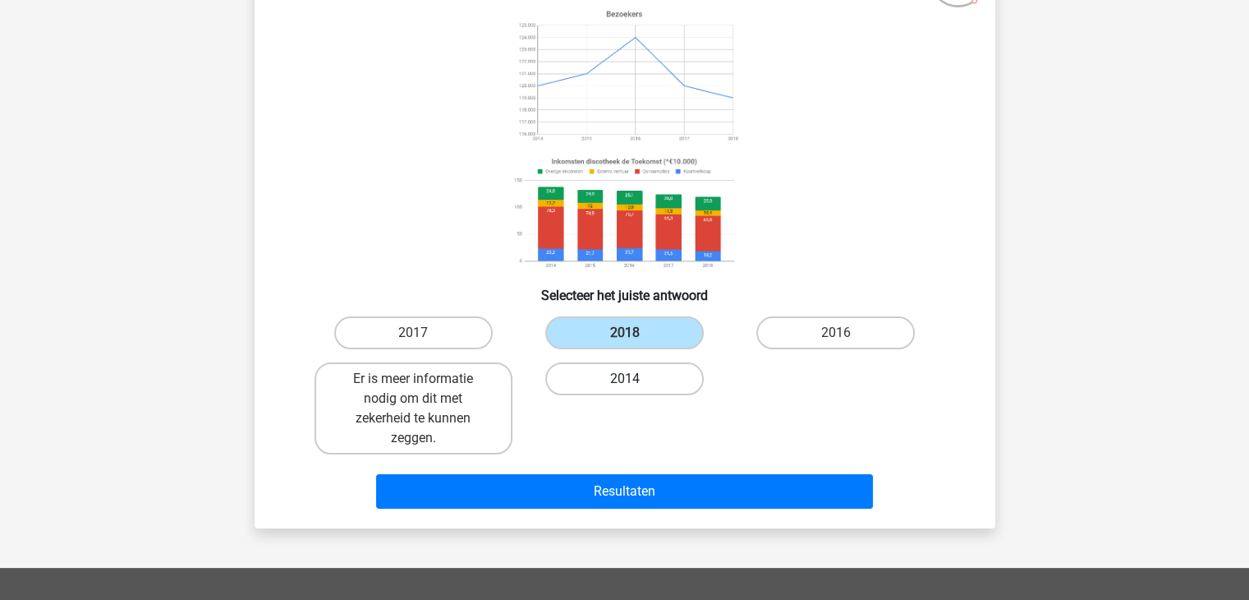
click at [600, 383] on label "2014" at bounding box center [624, 378] width 159 height 33
click at [624, 383] on input "2014" at bounding box center [629, 384] width 11 height 11
radio input "true"
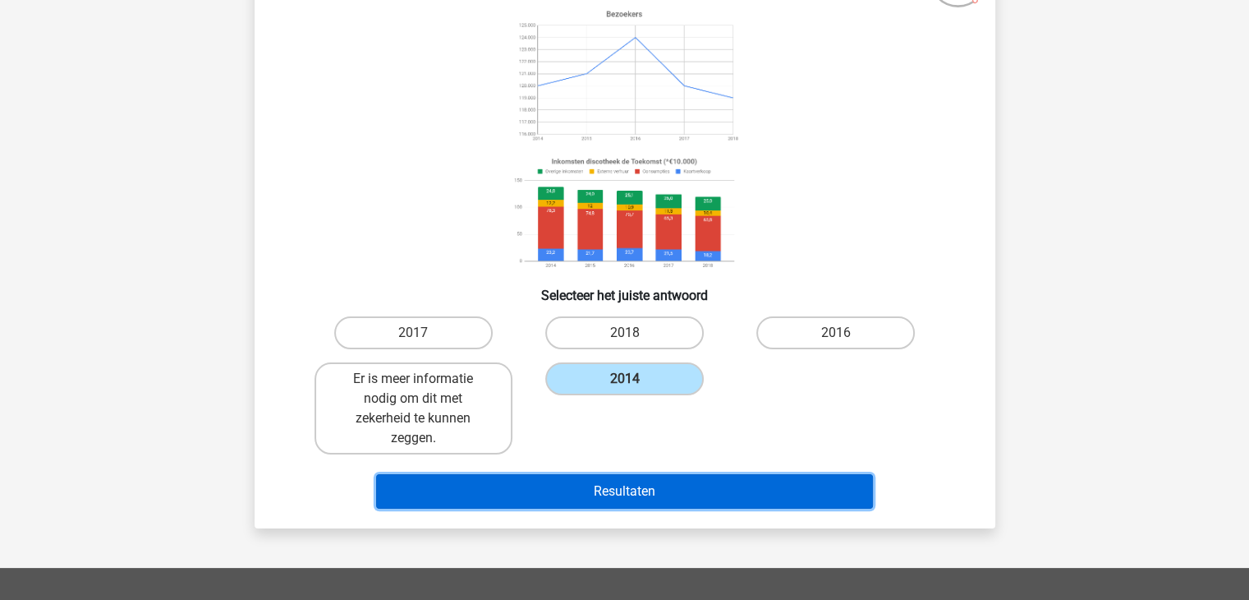
click at [555, 481] on button "Resultaten" at bounding box center [624, 491] width 497 height 34
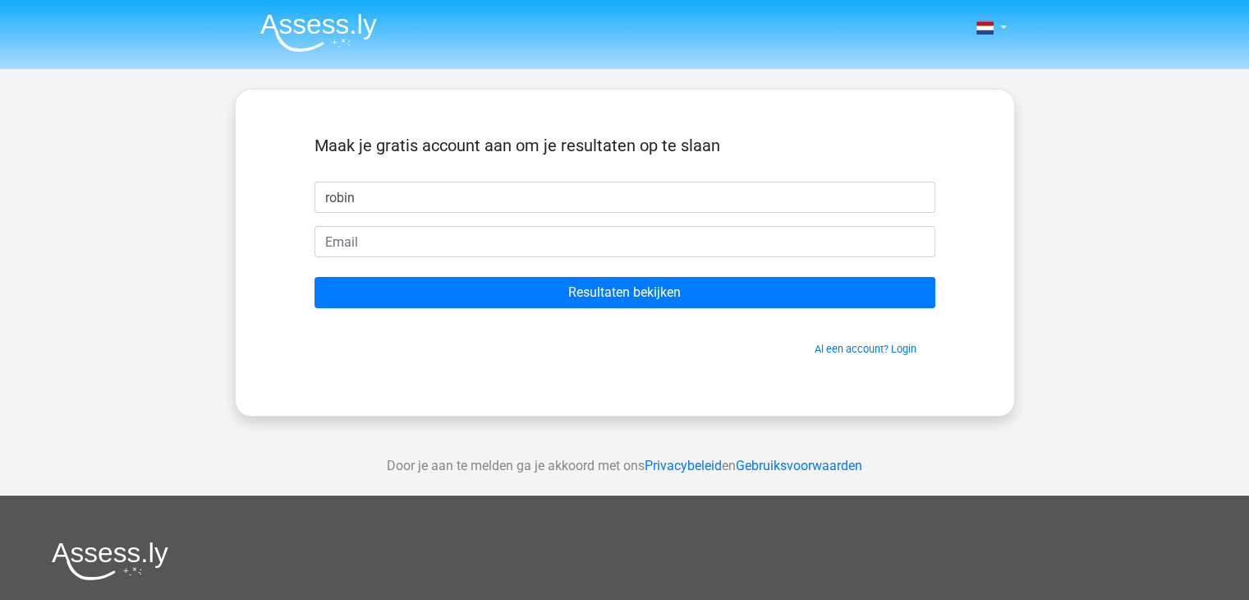
type input "robin"
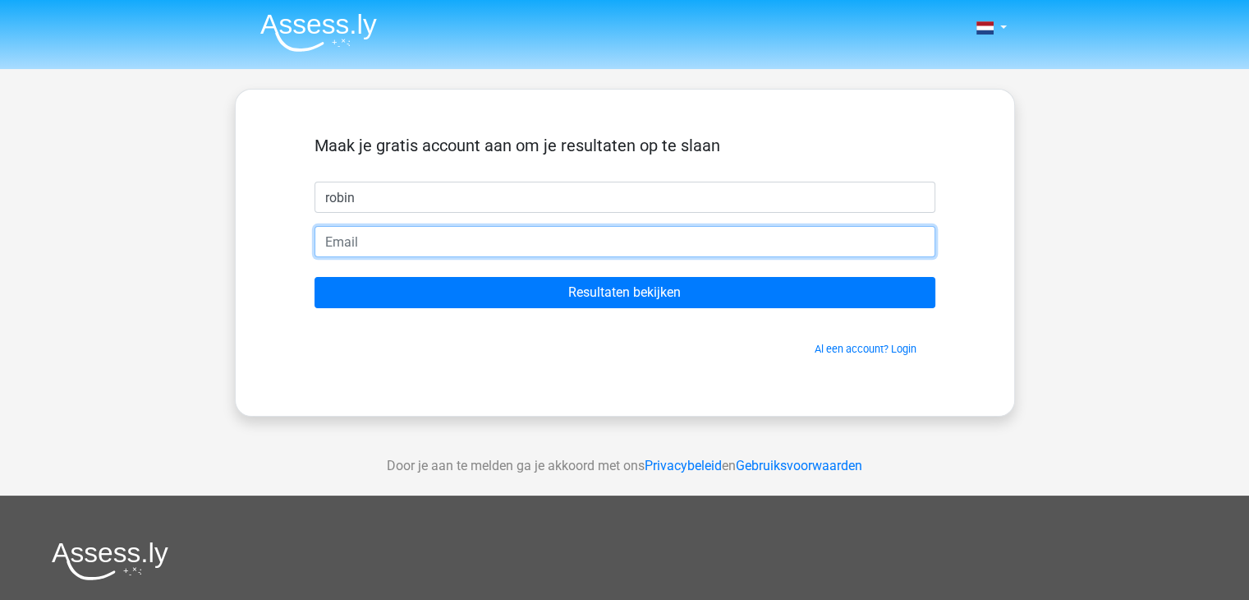
click at [455, 245] on input "email" at bounding box center [625, 241] width 621 height 31
type input "[EMAIL_ADDRESS][DOMAIN_NAME]"
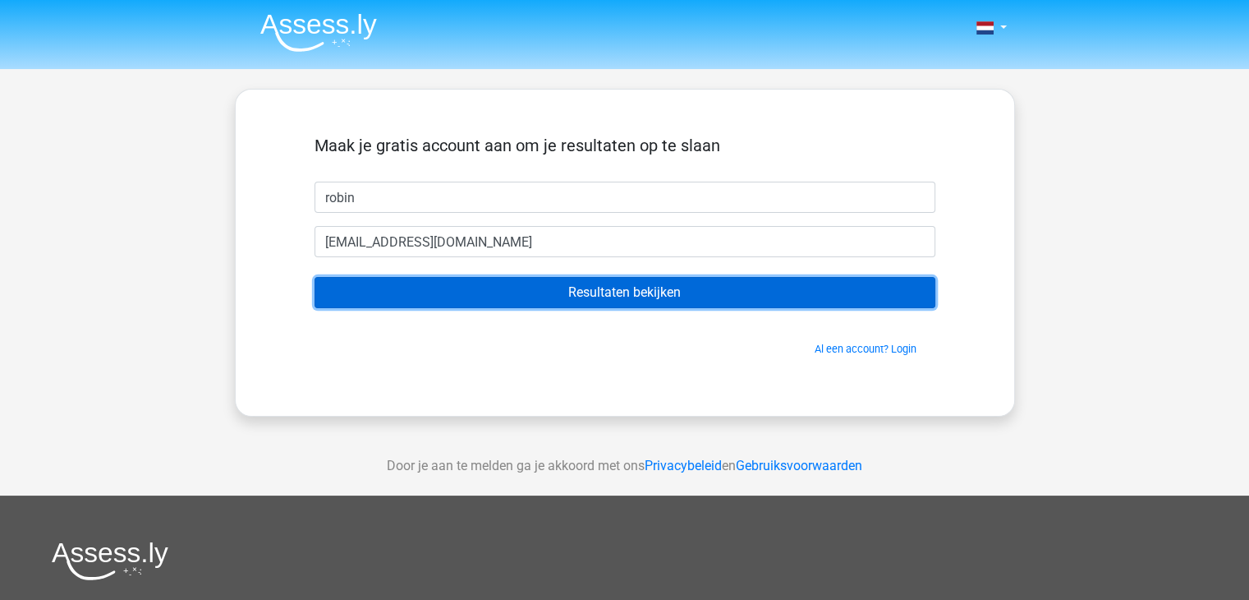
click at [447, 284] on input "Resultaten bekijken" at bounding box center [625, 292] width 621 height 31
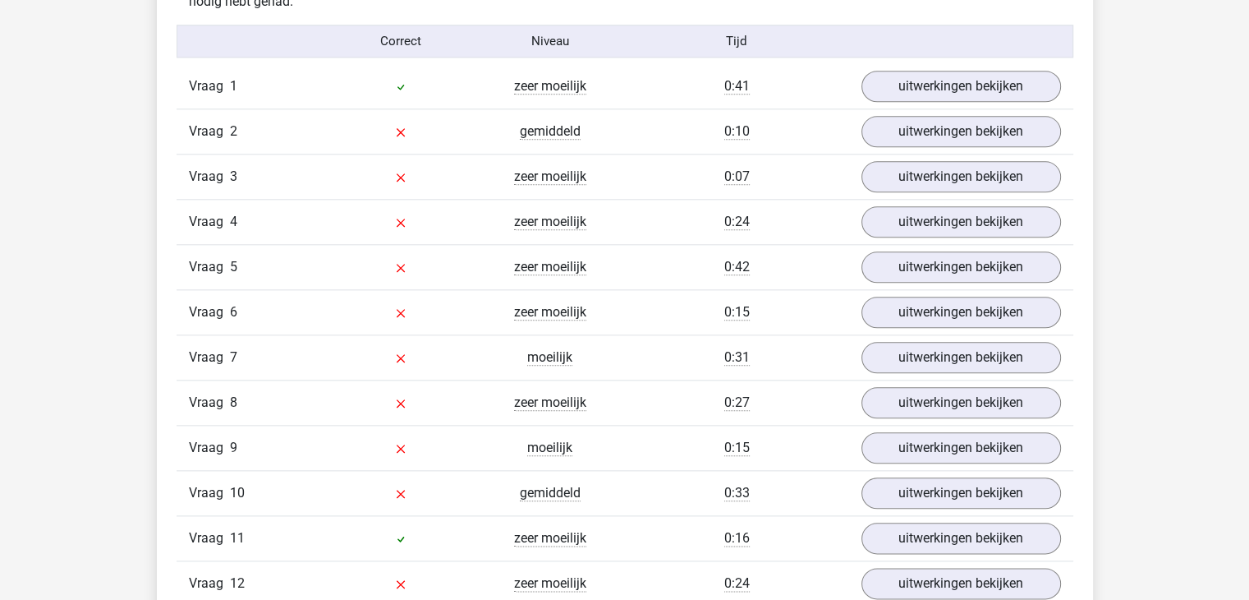
scroll to position [1815, 0]
click at [866, 260] on link "uitwerkingen bekijken" at bounding box center [960, 269] width 229 height 36
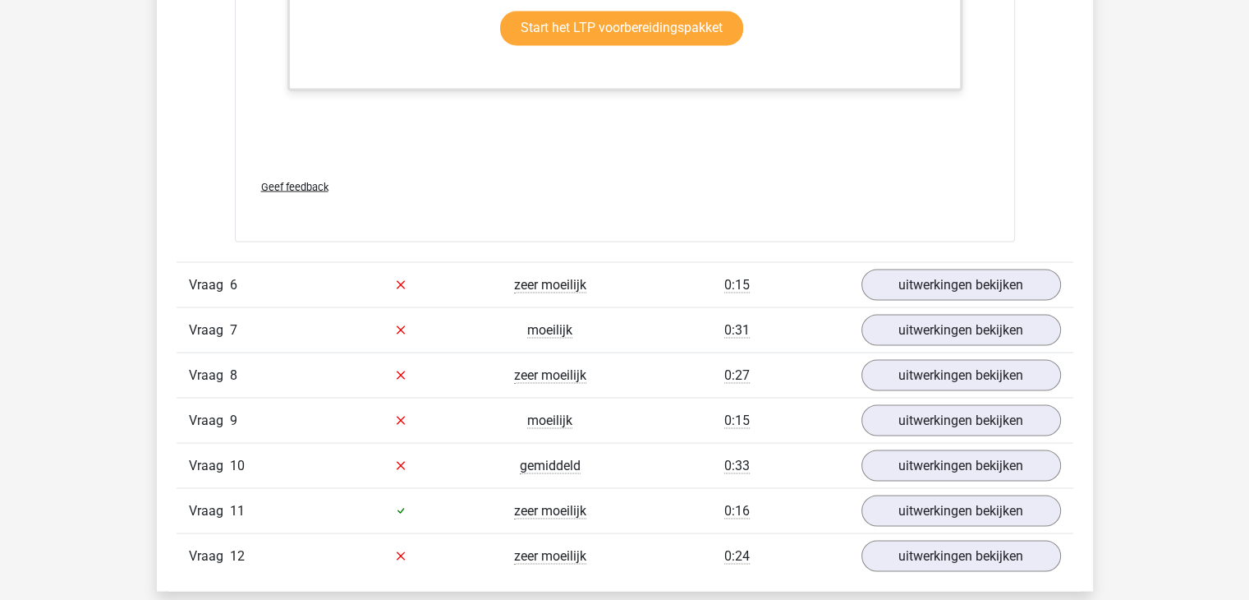
scroll to position [2934, 0]
click at [904, 332] on link "uitwerkingen bekijken" at bounding box center [960, 329] width 229 height 36
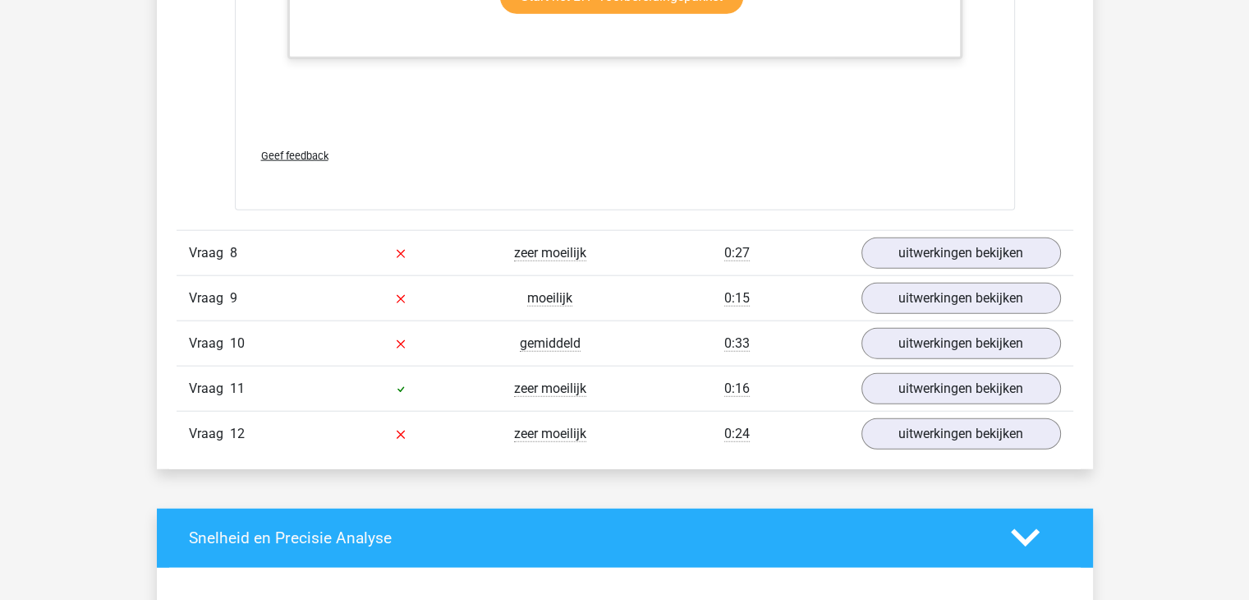
scroll to position [3913, 0]
click at [930, 374] on link "uitwerkingen bekijken" at bounding box center [960, 388] width 229 height 36
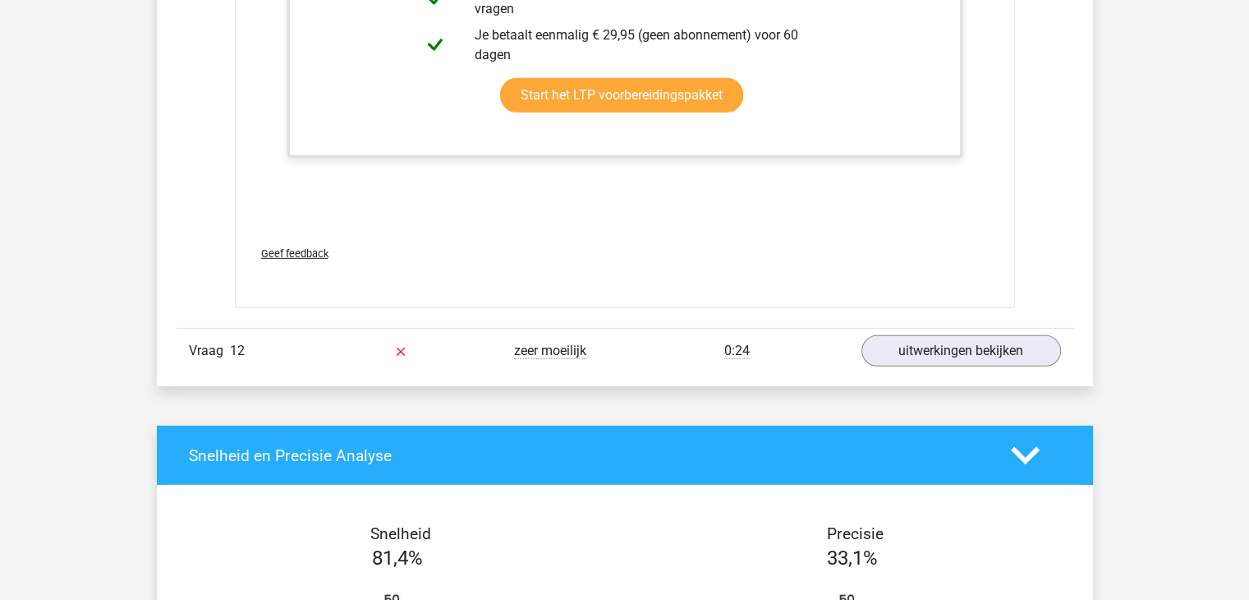
scroll to position [5066, 0]
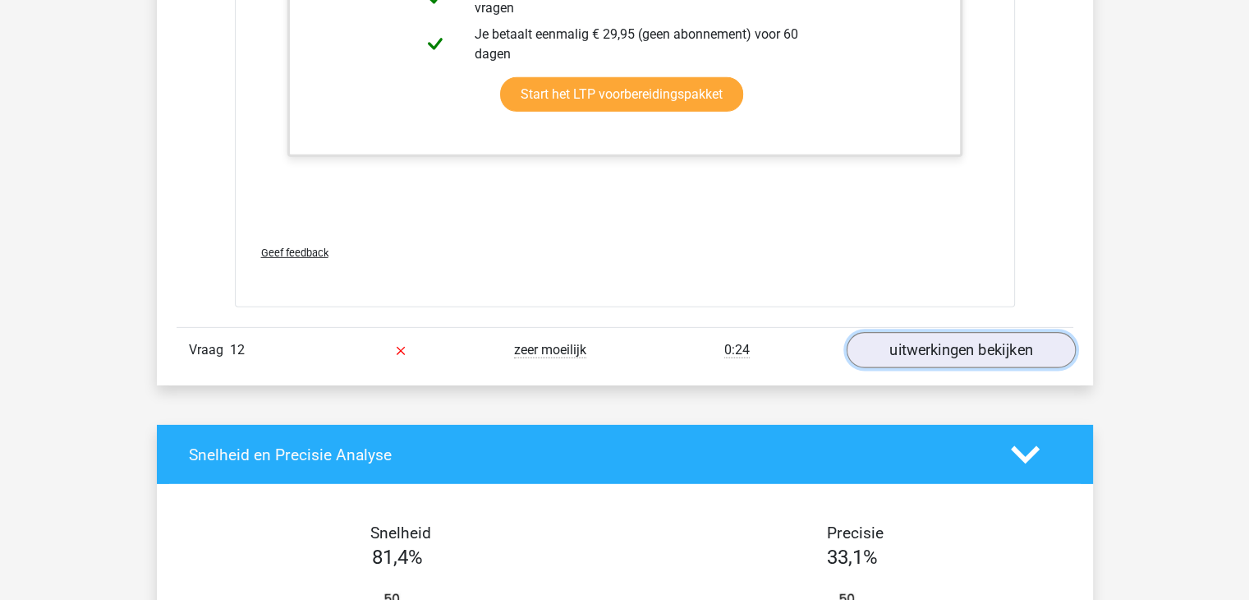
click at [933, 337] on link "uitwerkingen bekijken" at bounding box center [960, 350] width 229 height 36
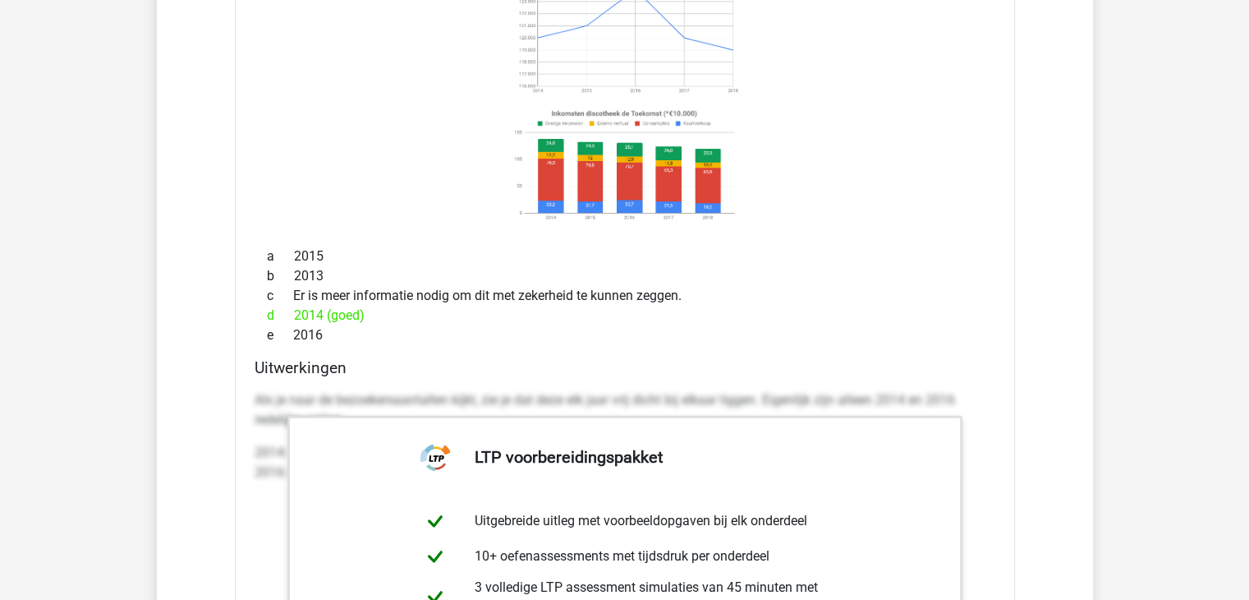
scroll to position [4225, 0]
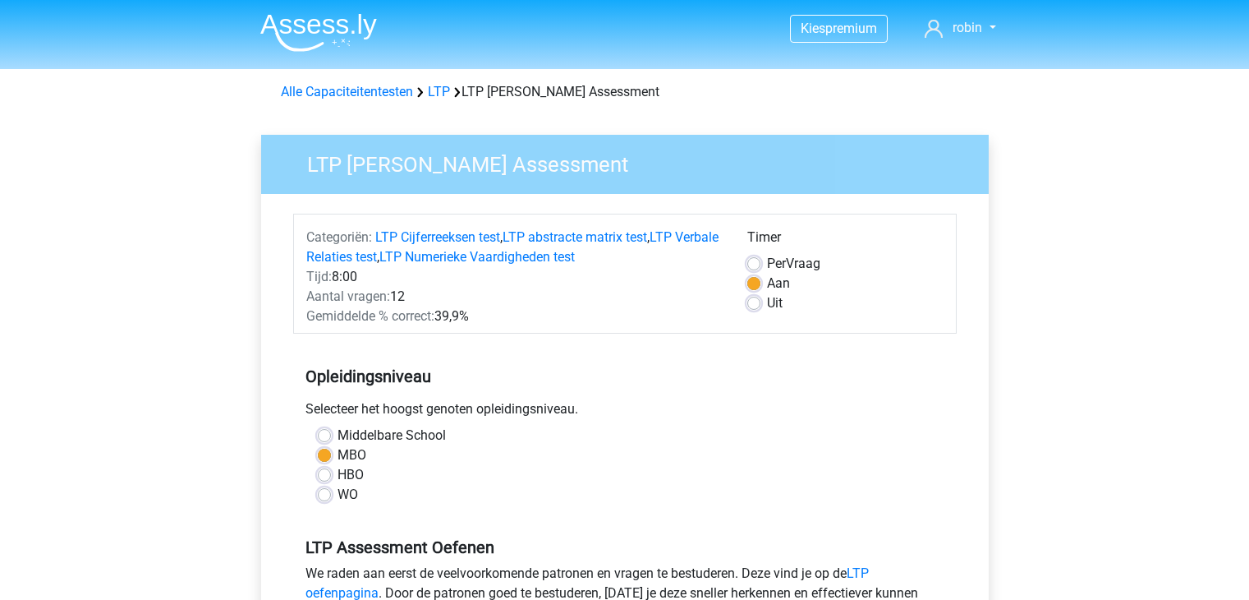
scroll to position [320, 0]
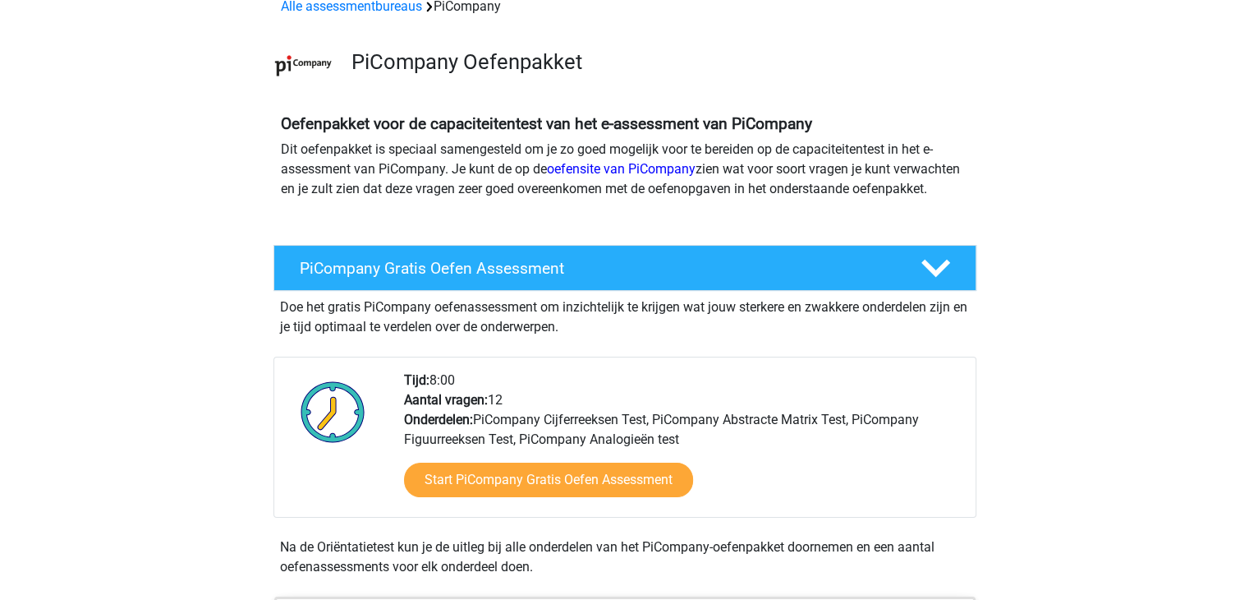
scroll to position [87, 0]
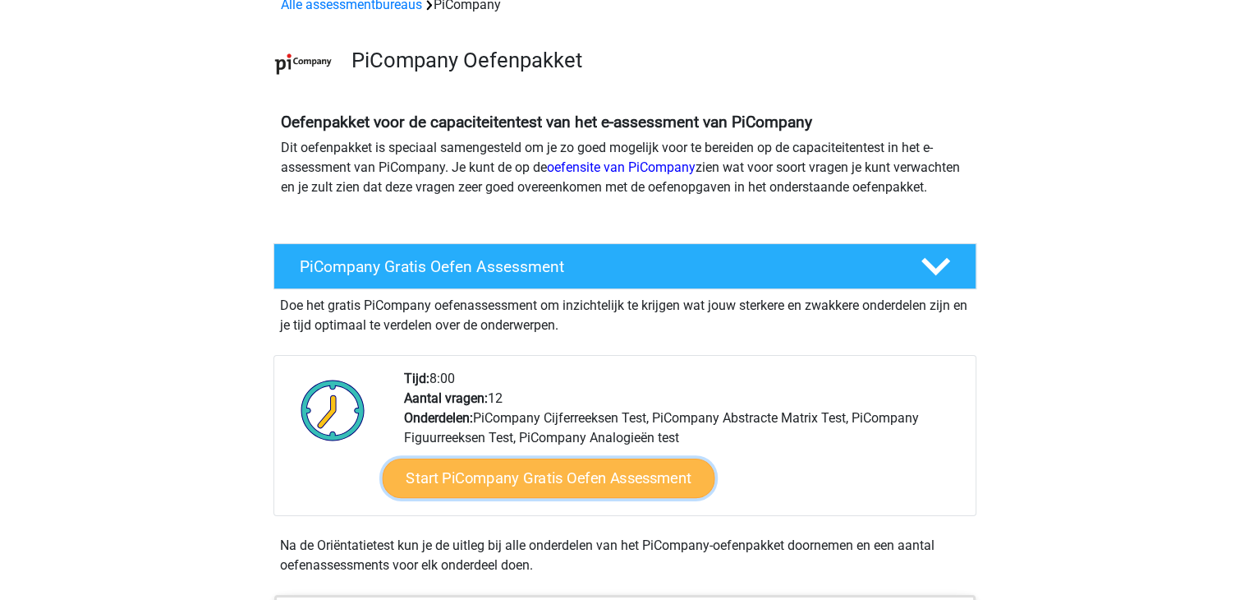
click at [491, 498] on link "Start PiCompany Gratis Oefen Assessment" at bounding box center [548, 477] width 333 height 39
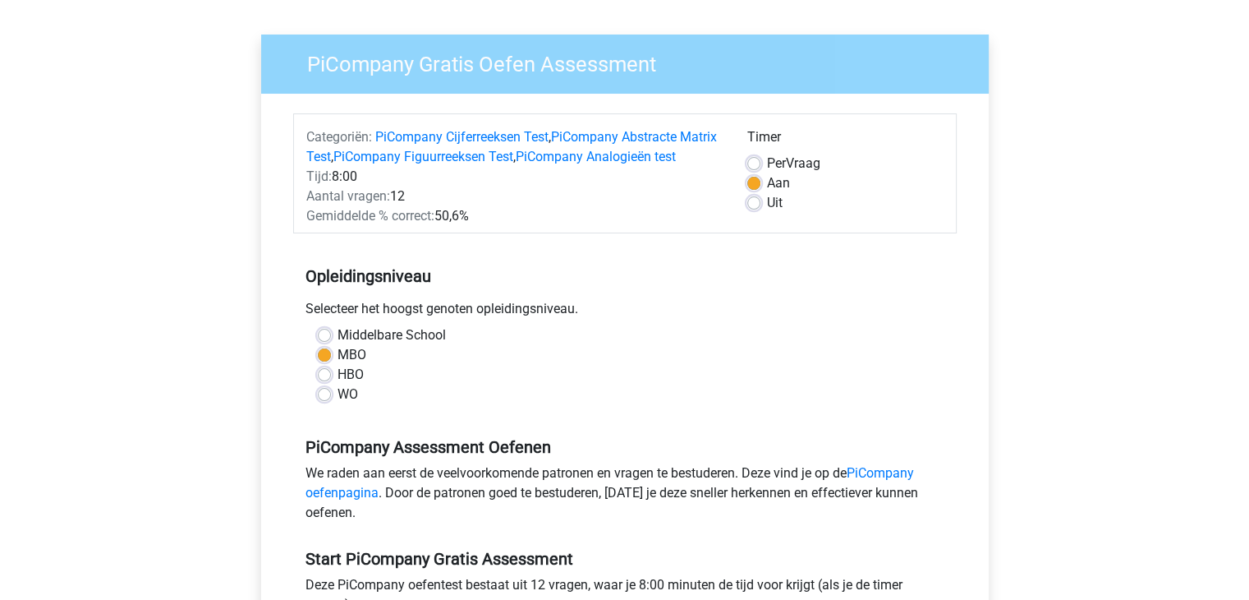
scroll to position [268, 0]
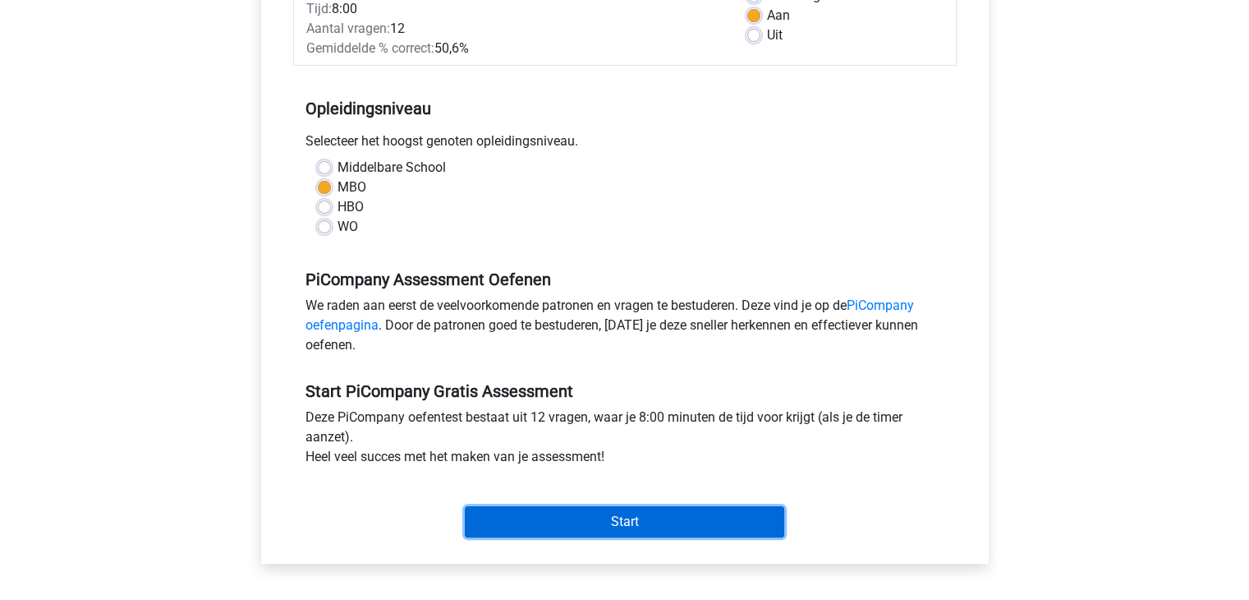
click at [624, 531] on input "Start" at bounding box center [625, 521] width 320 height 31
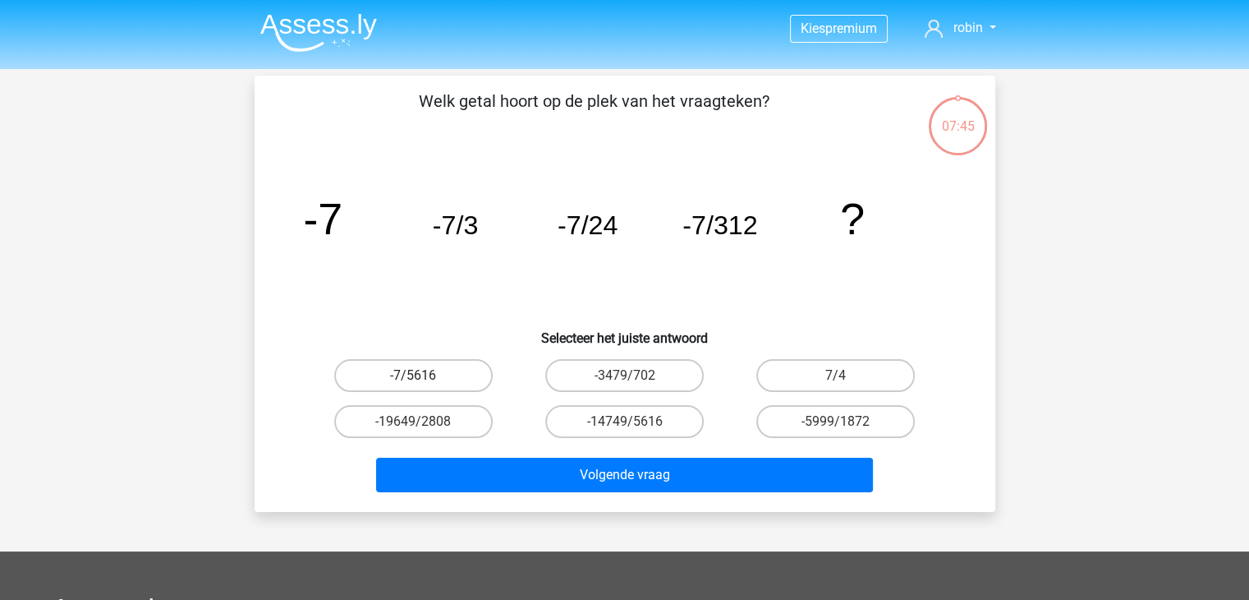
click at [419, 362] on label "-7/5616" at bounding box center [413, 375] width 159 height 33
click at [419, 375] on input "-7/5616" at bounding box center [418, 380] width 11 height 11
radio input "true"
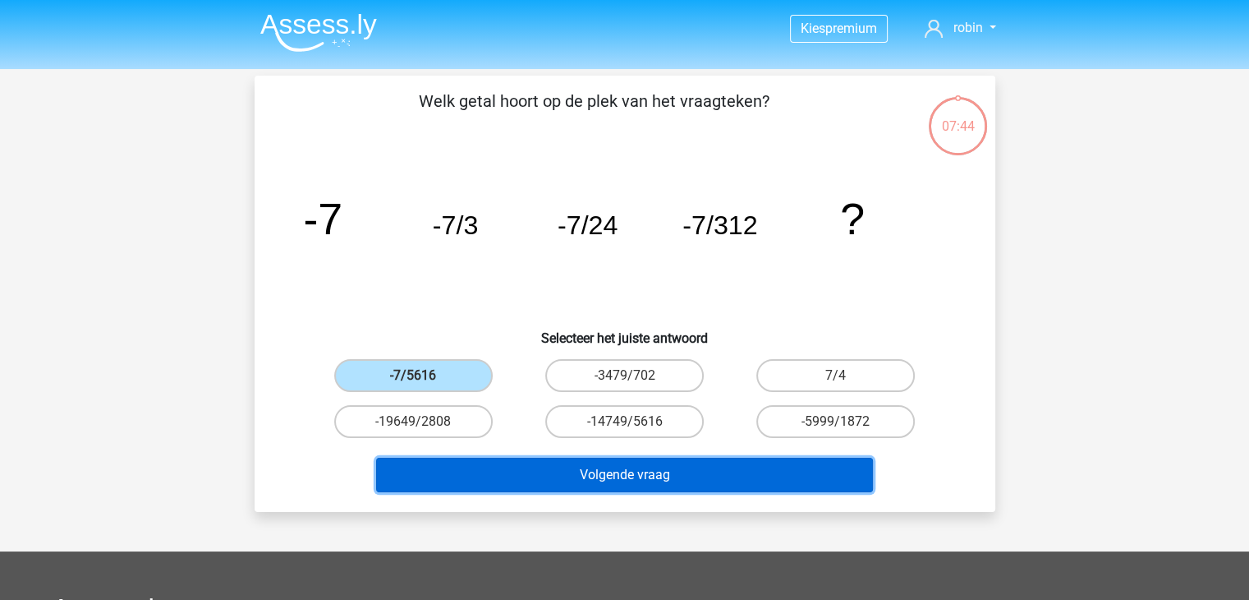
click at [553, 465] on button "Volgende vraag" at bounding box center [624, 475] width 497 height 34
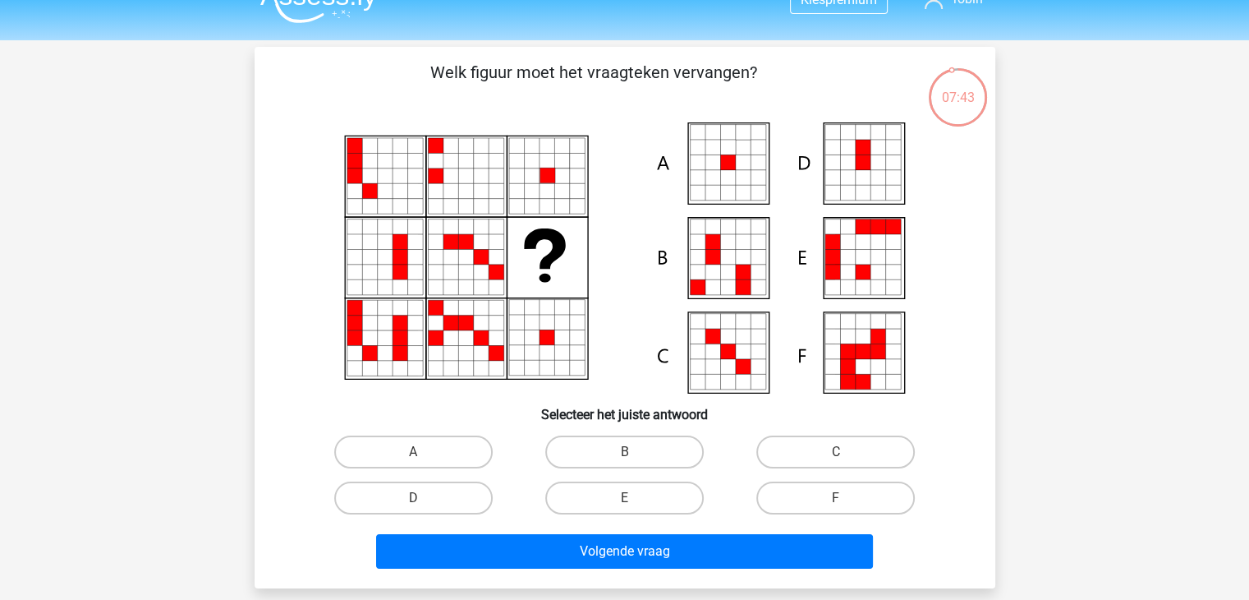
scroll to position [30, 0]
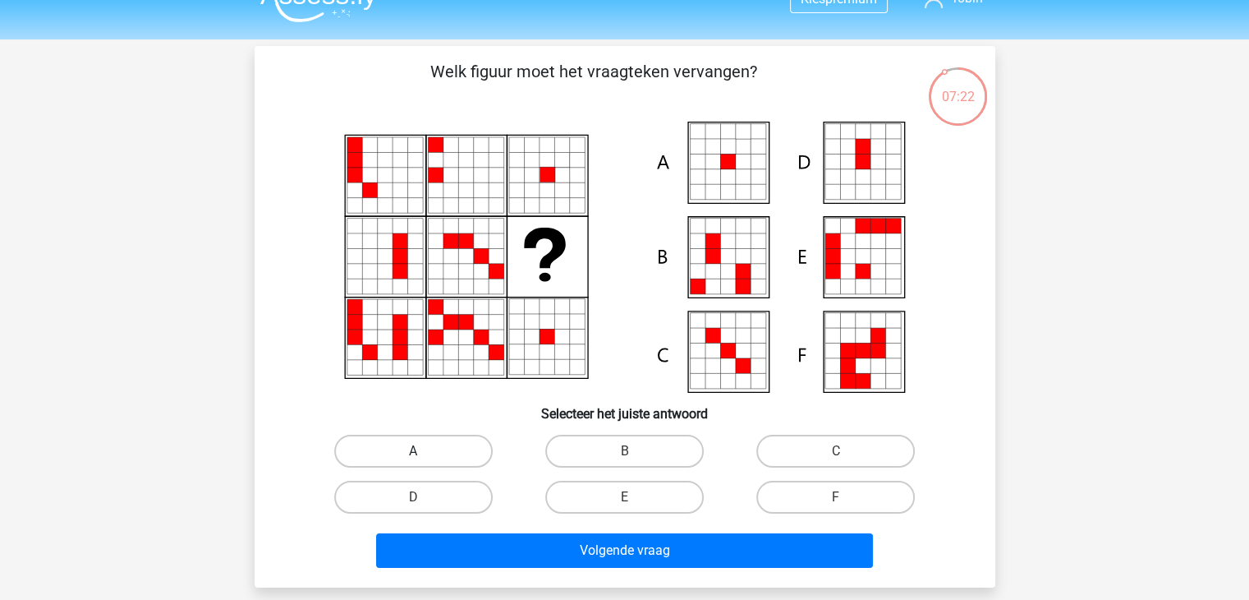
click at [404, 441] on label "A" at bounding box center [413, 451] width 159 height 33
click at [413, 451] on input "A" at bounding box center [418, 456] width 11 height 11
radio input "true"
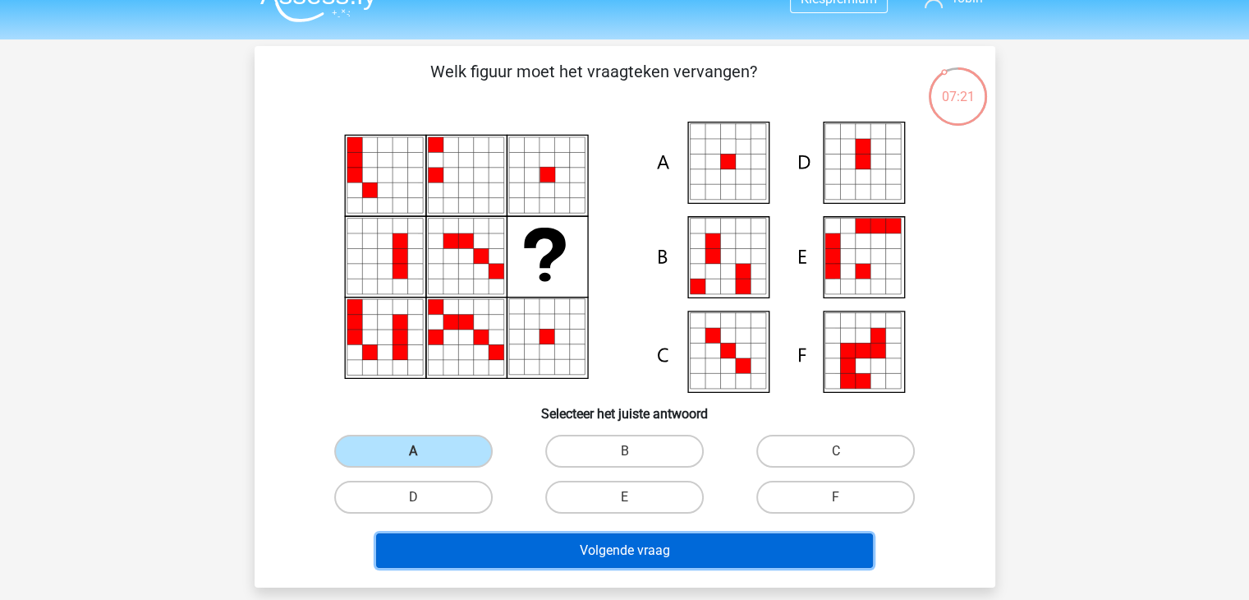
click at [513, 543] on button "Volgende vraag" at bounding box center [624, 550] width 497 height 34
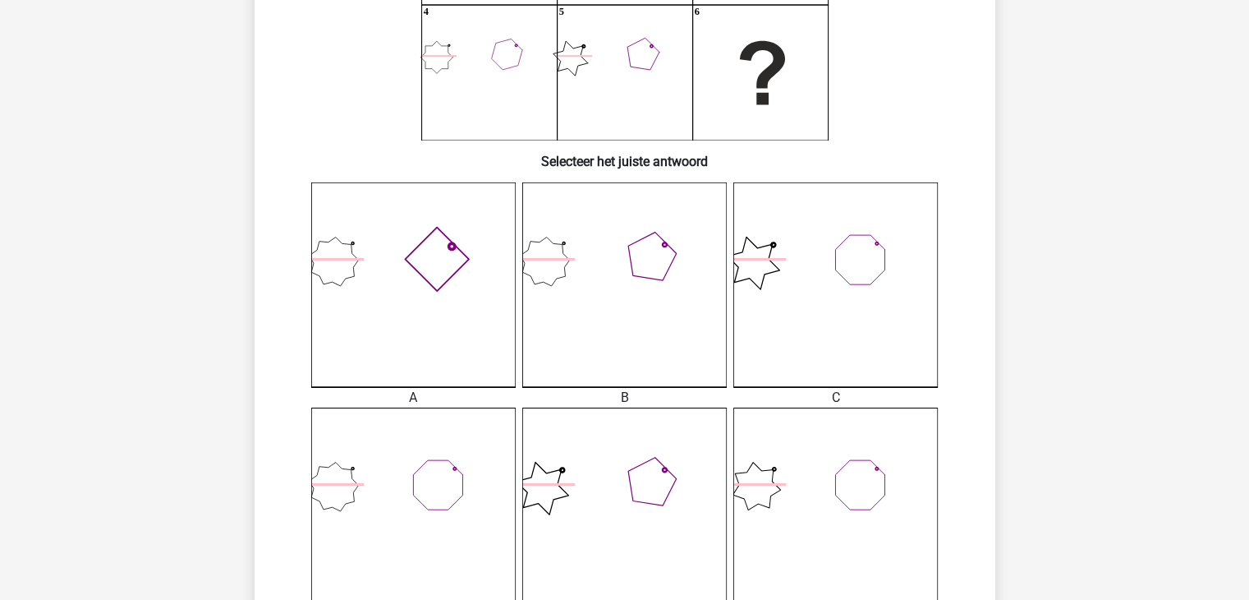
scroll to position [283, 0]
click at [848, 265] on icon at bounding box center [835, 283] width 205 height 205
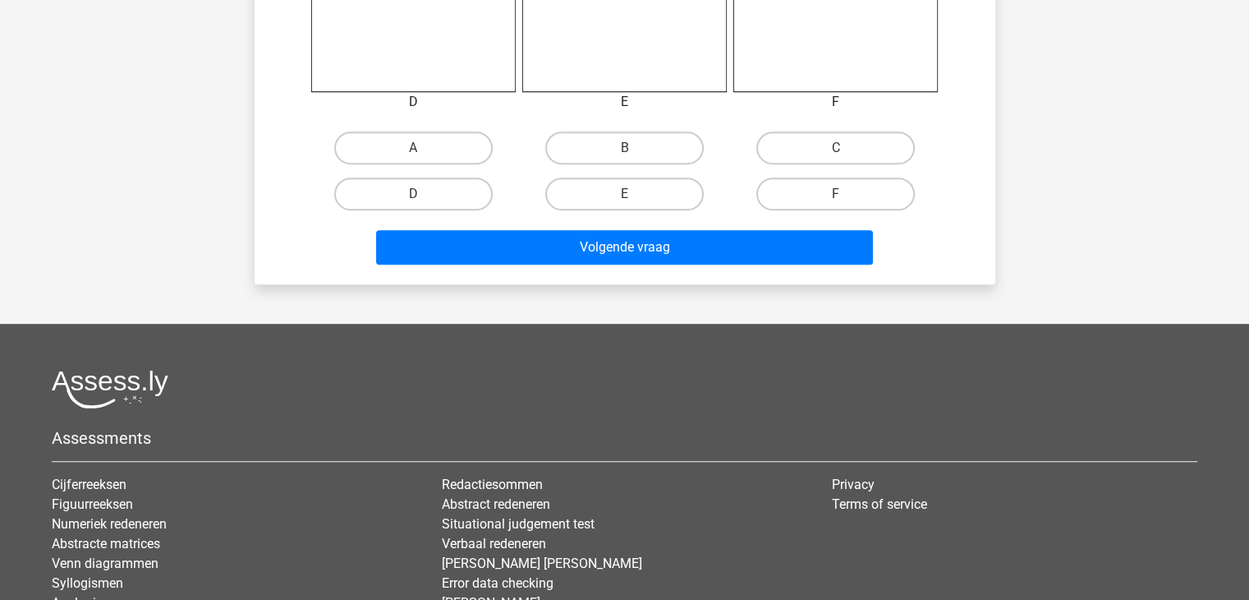
scroll to position [802, 0]
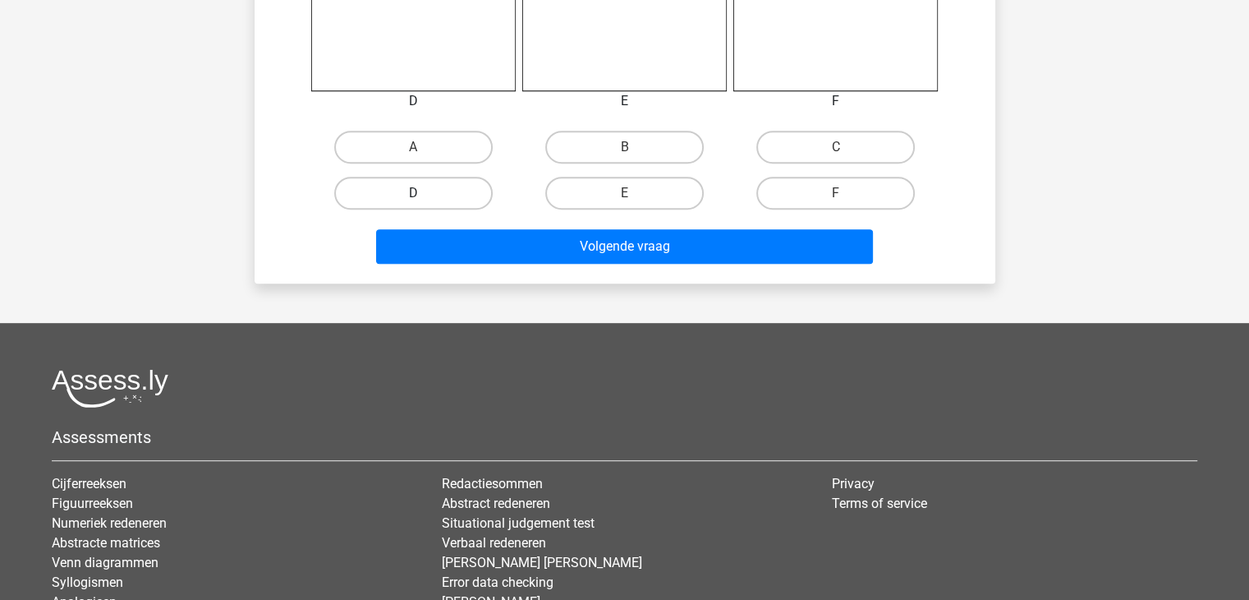
click at [434, 195] on label "D" at bounding box center [413, 193] width 159 height 33
click at [424, 195] on input "D" at bounding box center [418, 198] width 11 height 11
radio input "true"
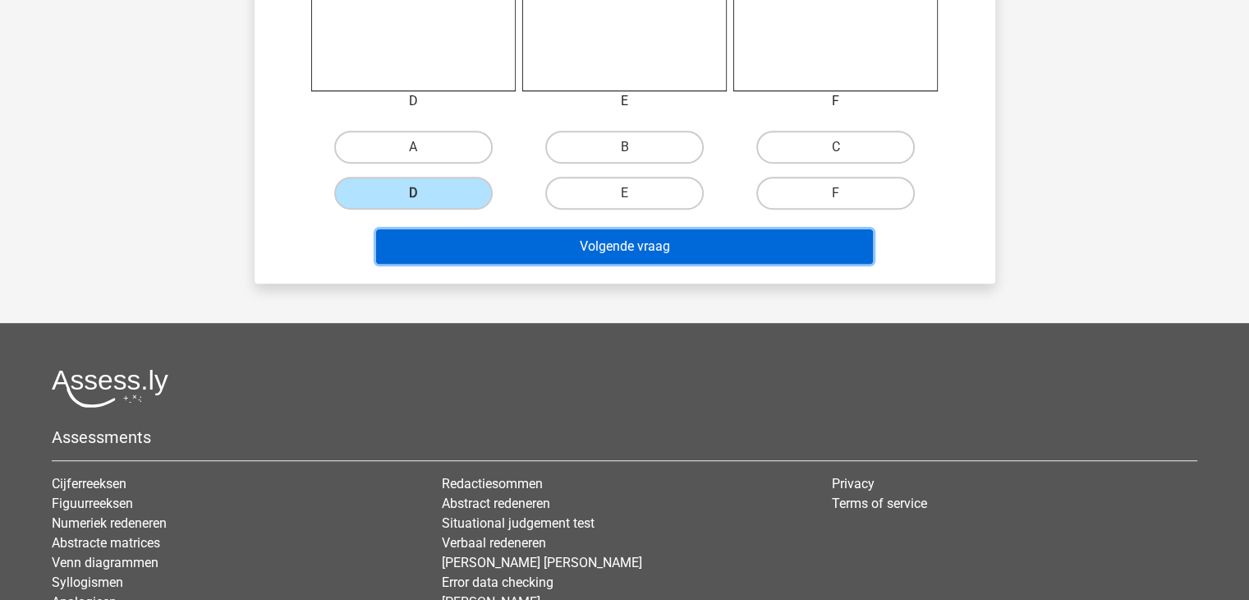
click at [475, 240] on button "Volgende vraag" at bounding box center [624, 246] width 497 height 34
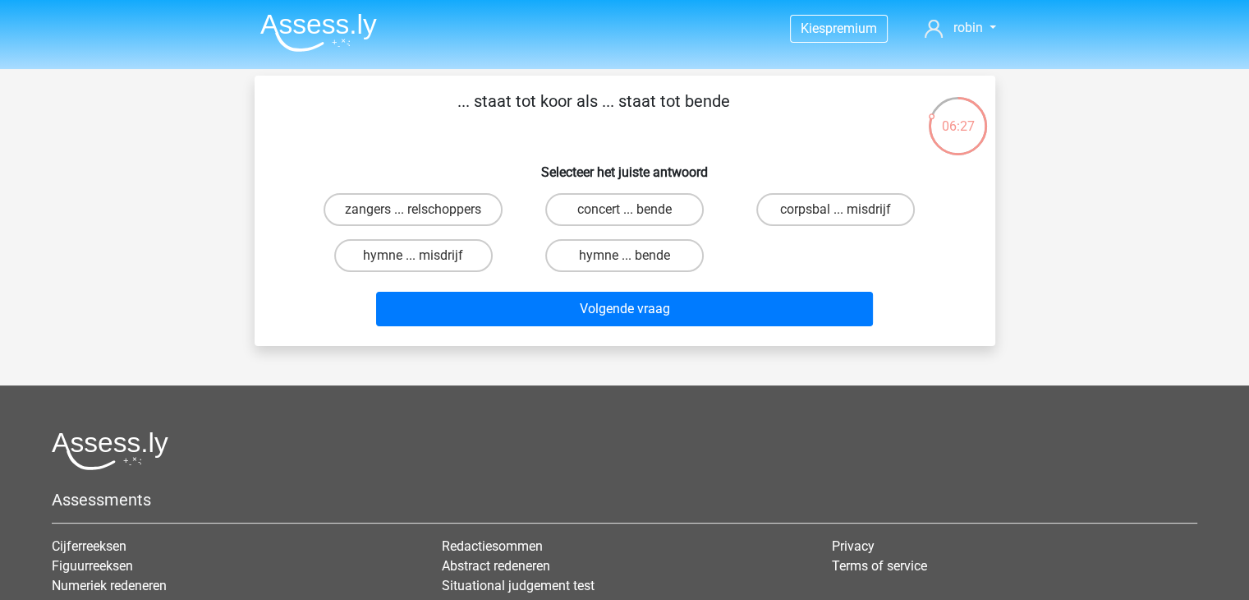
scroll to position [0, 0]
click at [451, 218] on label "zangers ... relschoppers" at bounding box center [413, 209] width 179 height 33
click at [424, 218] on input "zangers ... relschoppers" at bounding box center [418, 214] width 11 height 11
radio input "true"
click at [532, 287] on div "Volgende vraag" at bounding box center [625, 305] width 688 height 54
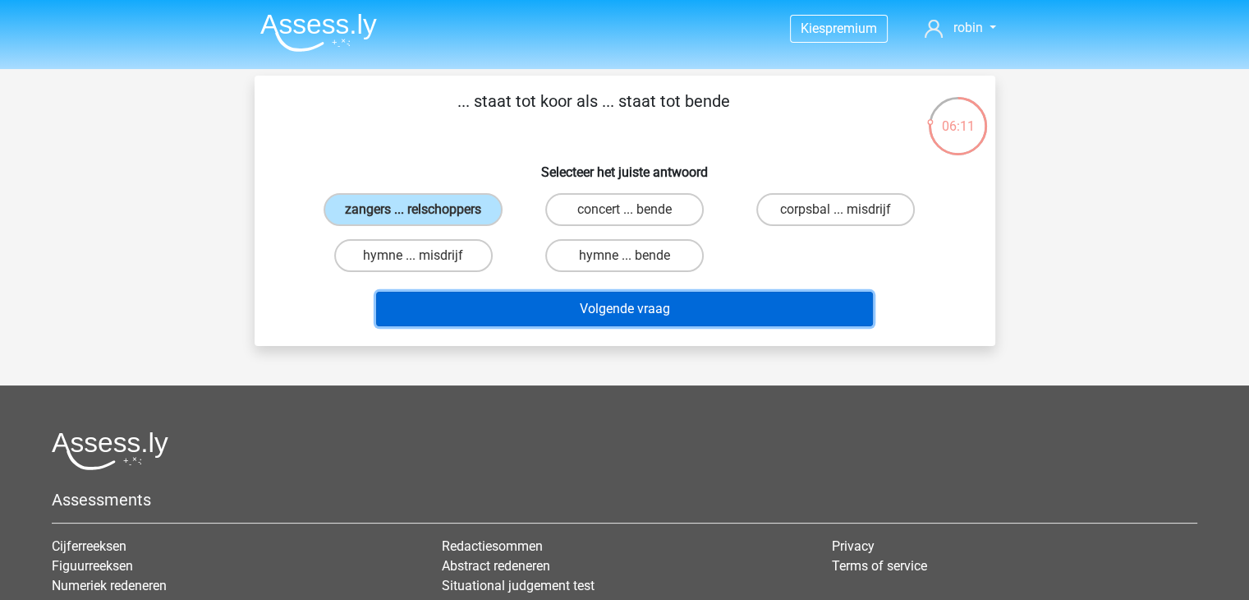
click at [545, 305] on button "Volgende vraag" at bounding box center [624, 309] width 497 height 34
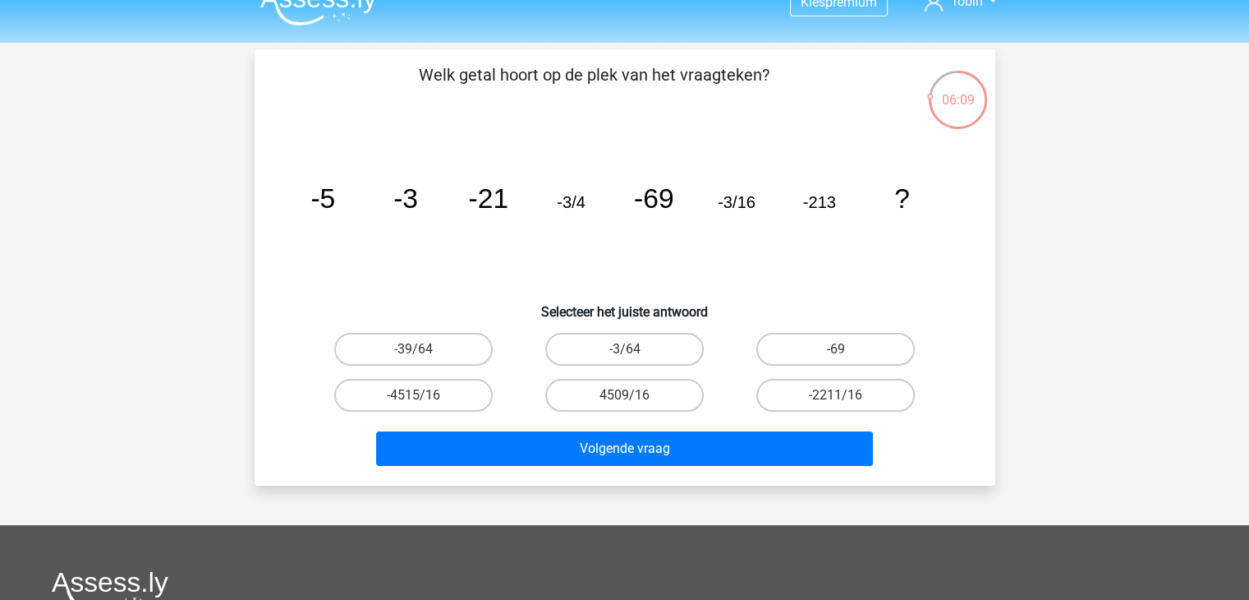
scroll to position [42, 0]
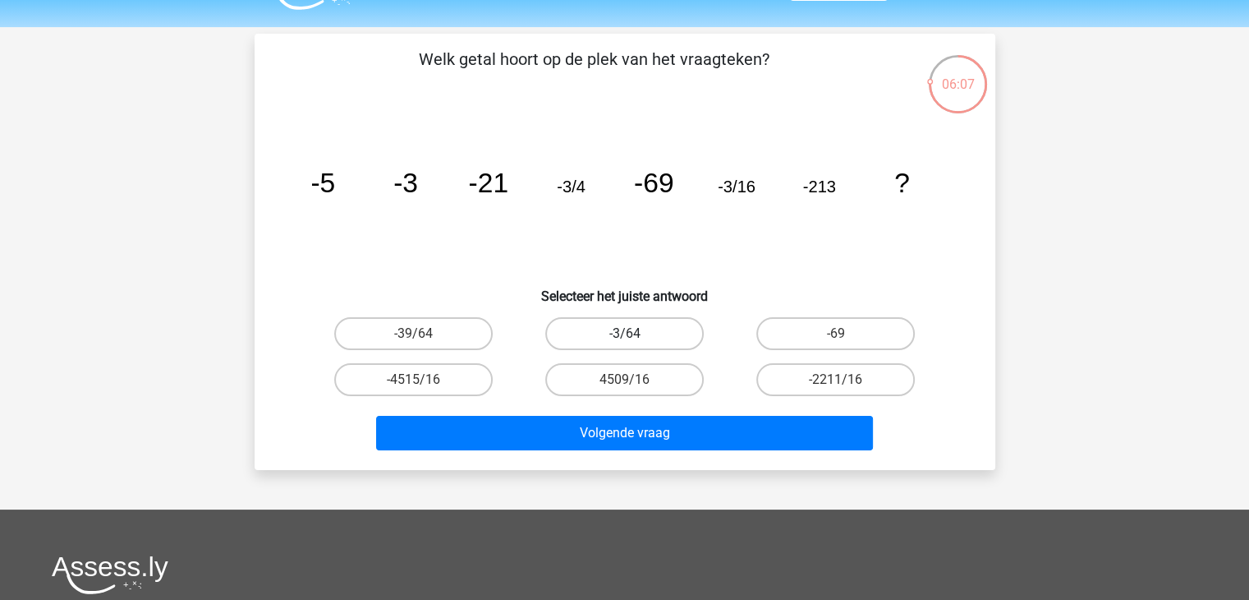
click at [605, 336] on label "-3/64" at bounding box center [624, 333] width 159 height 33
click at [624, 336] on input "-3/64" at bounding box center [629, 338] width 11 height 11
radio input "true"
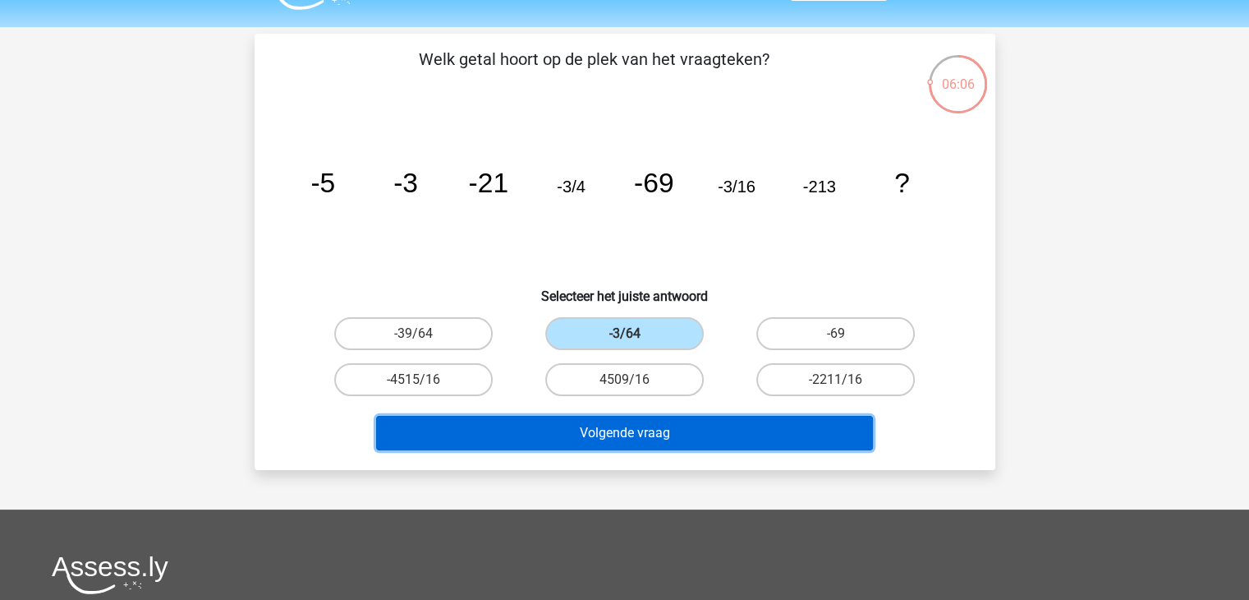
click at [649, 444] on button "Volgende vraag" at bounding box center [624, 433] width 497 height 34
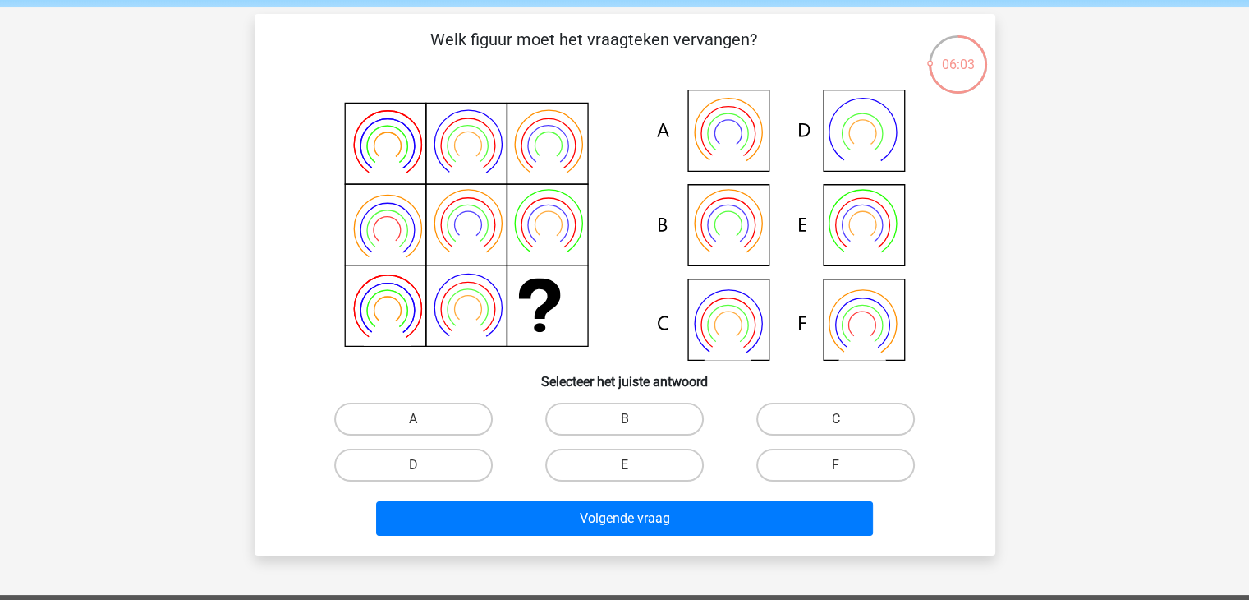
scroll to position [62, 0]
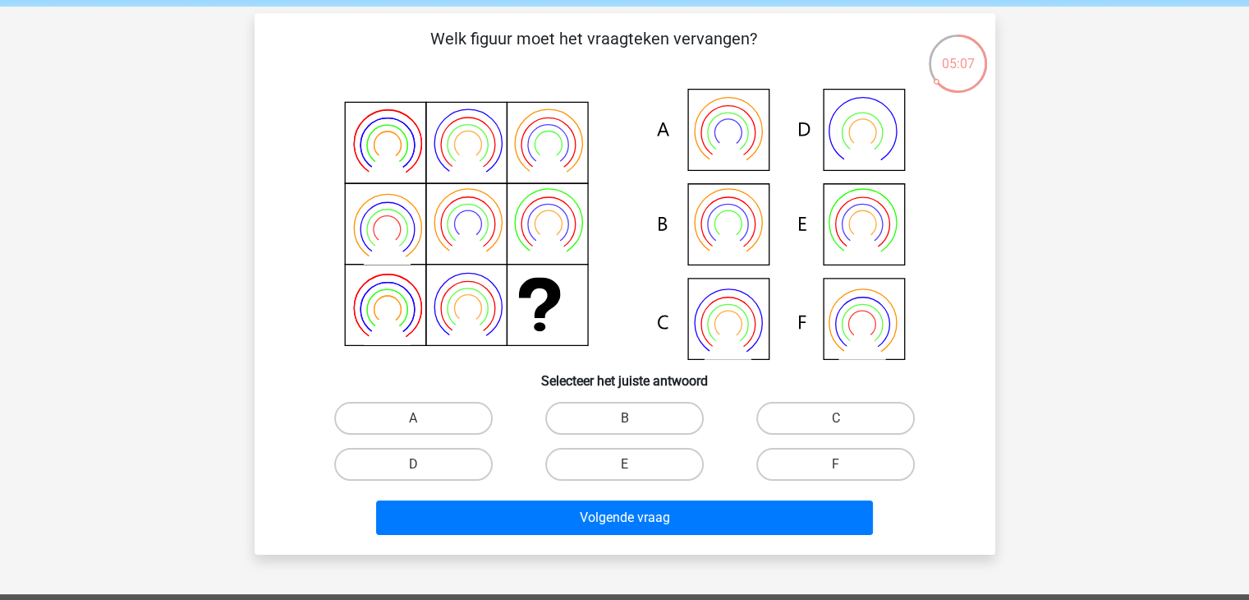
click at [762, 233] on icon at bounding box center [625, 224] width 662 height 271
click at [624, 425] on input "B" at bounding box center [629, 423] width 11 height 11
radio input "true"
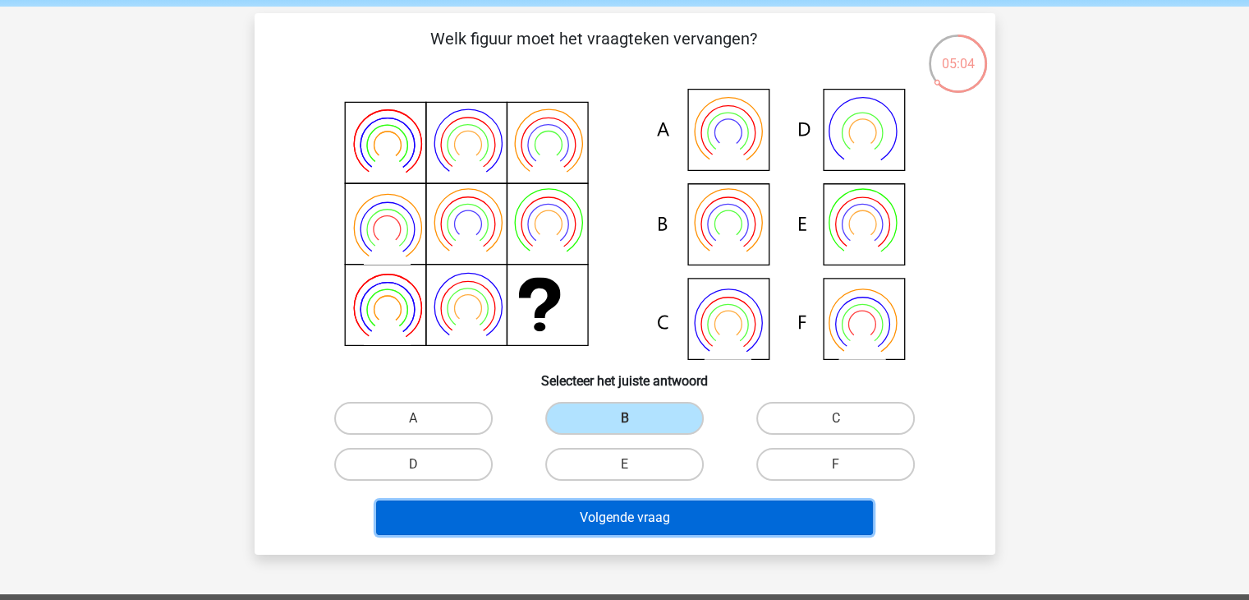
click at [646, 513] on button "Volgende vraag" at bounding box center [624, 517] width 497 height 34
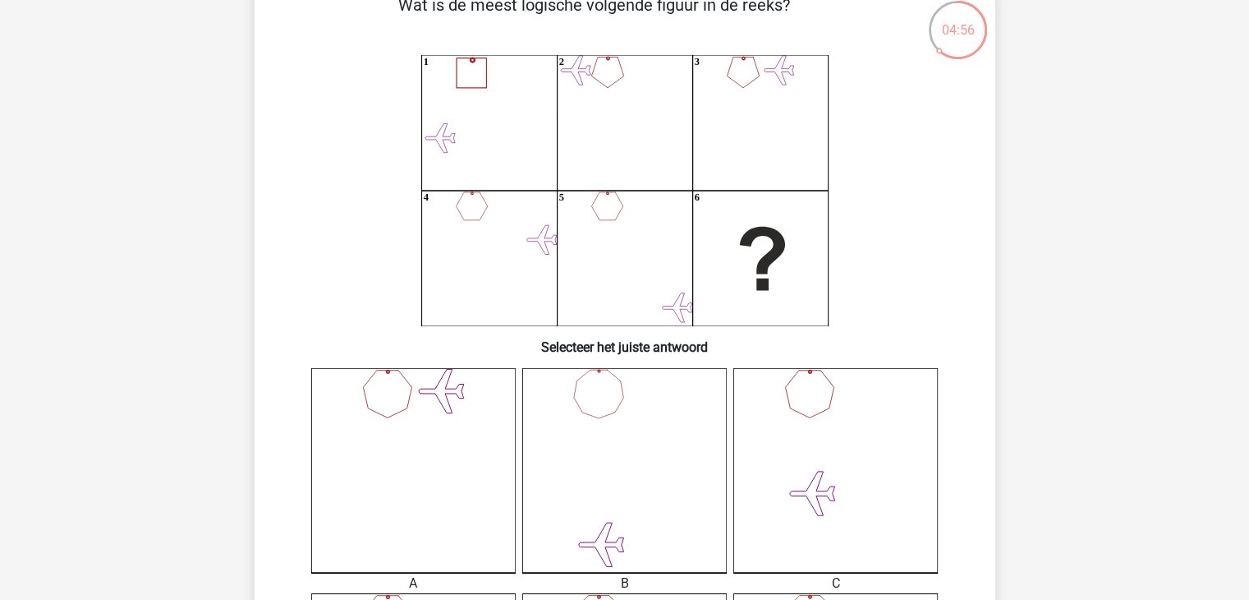
scroll to position [97, 0]
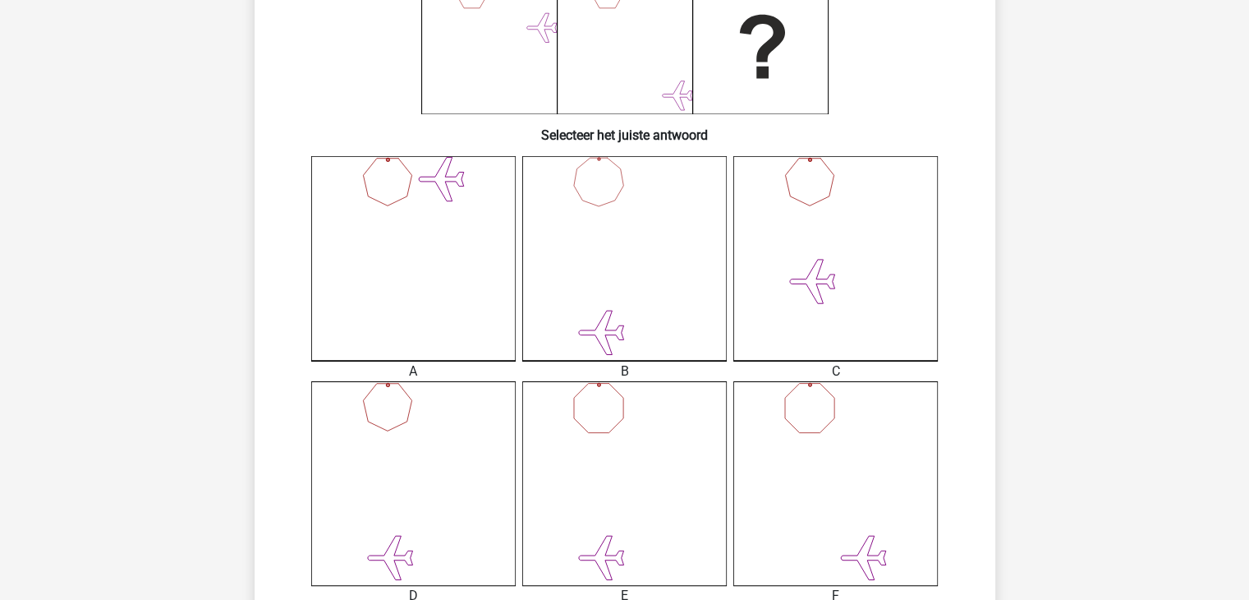
click at [646, 513] on icon at bounding box center [624, 483] width 205 height 205
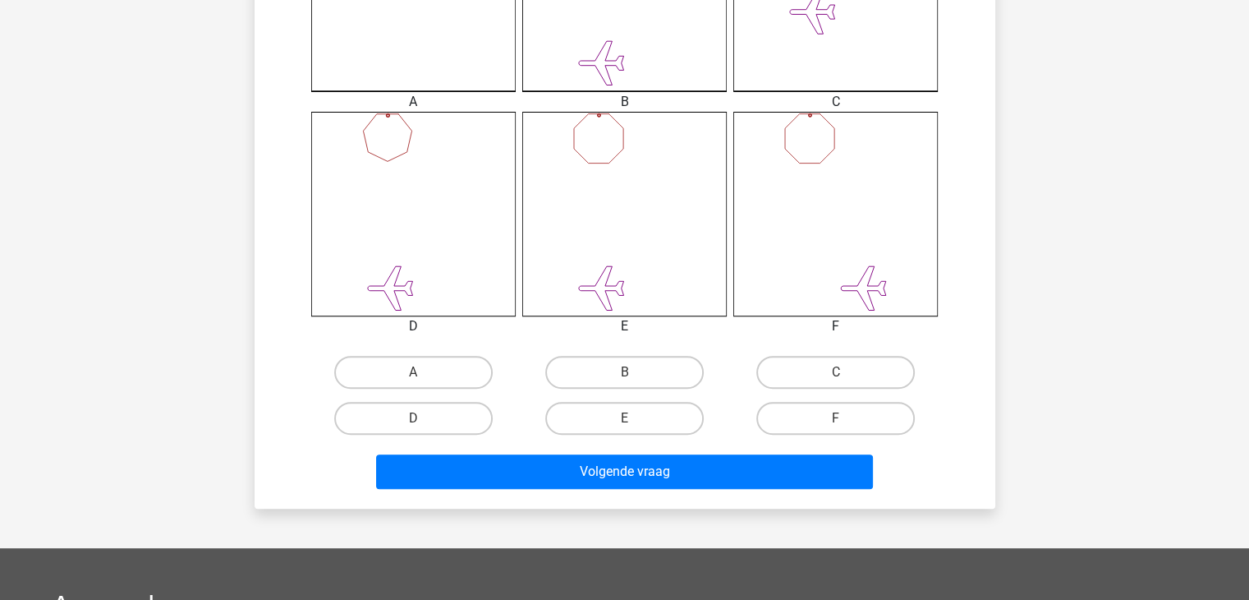
scroll to position [578, 0]
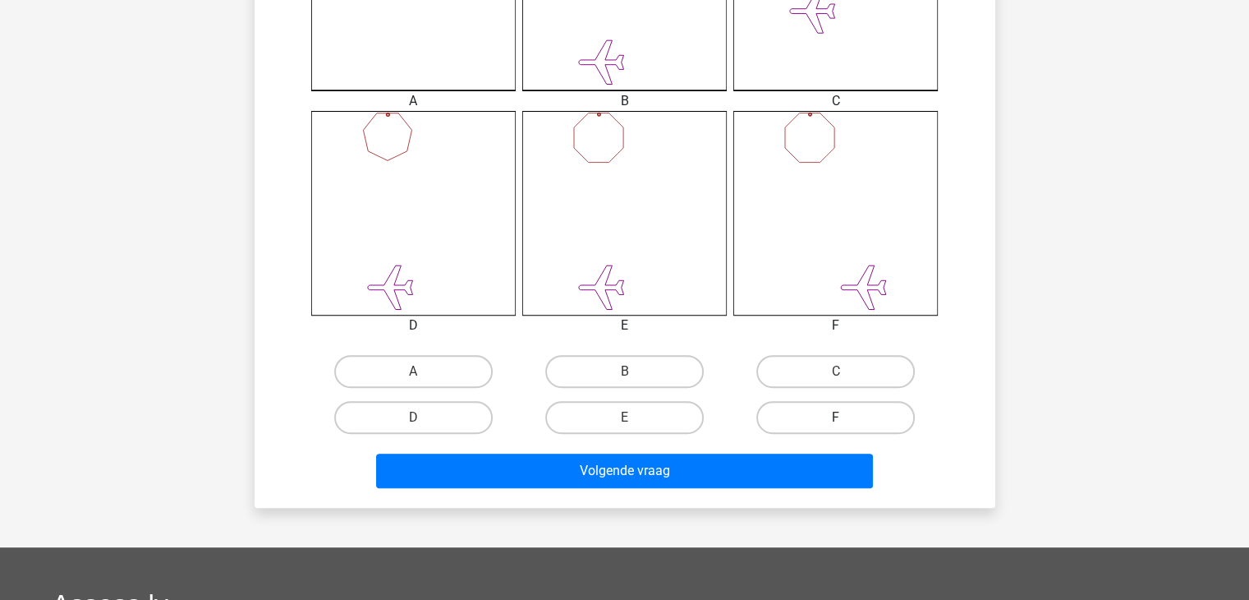
click at [856, 412] on label "F" at bounding box center [835, 417] width 159 height 33
click at [847, 417] on input "F" at bounding box center [841, 422] width 11 height 11
radio input "true"
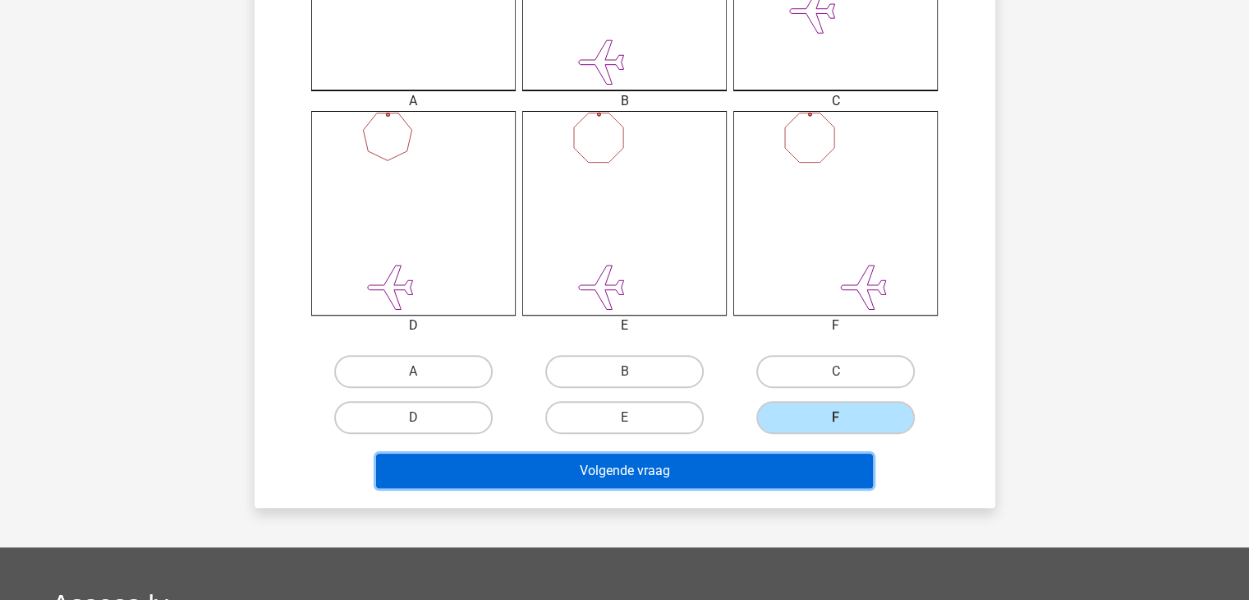
click at [736, 481] on button "Volgende vraag" at bounding box center [624, 470] width 497 height 34
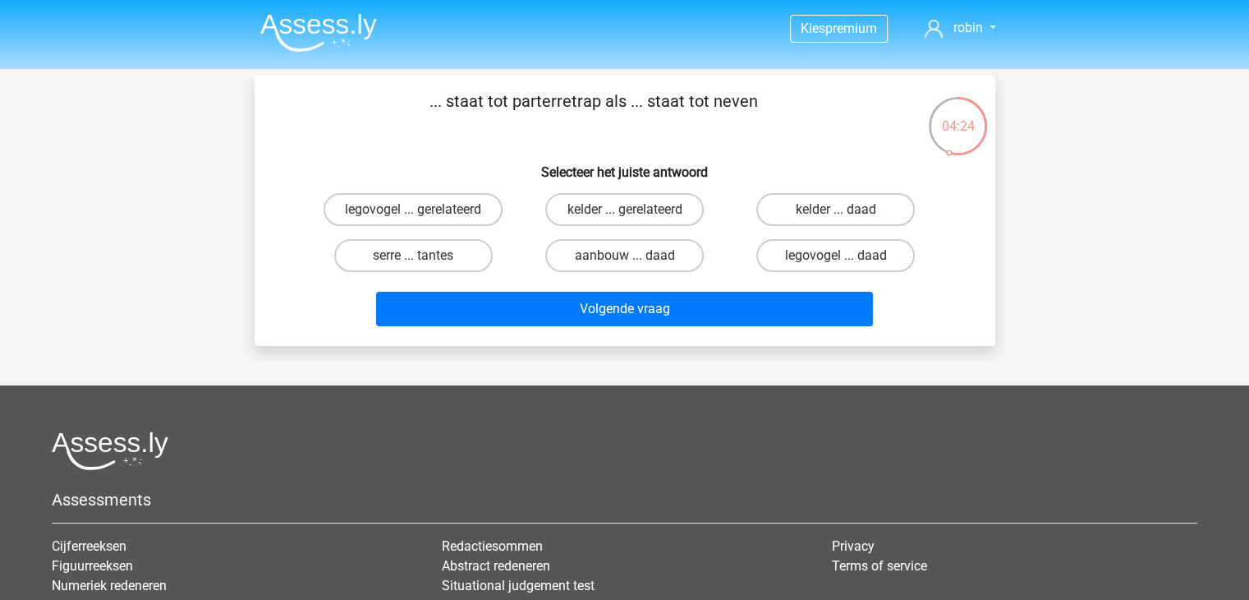
scroll to position [0, 0]
click at [479, 220] on label "legovogel ... gerelateerd" at bounding box center [413, 209] width 179 height 33
click at [424, 220] on input "legovogel ... gerelateerd" at bounding box center [418, 214] width 11 height 11
radio input "true"
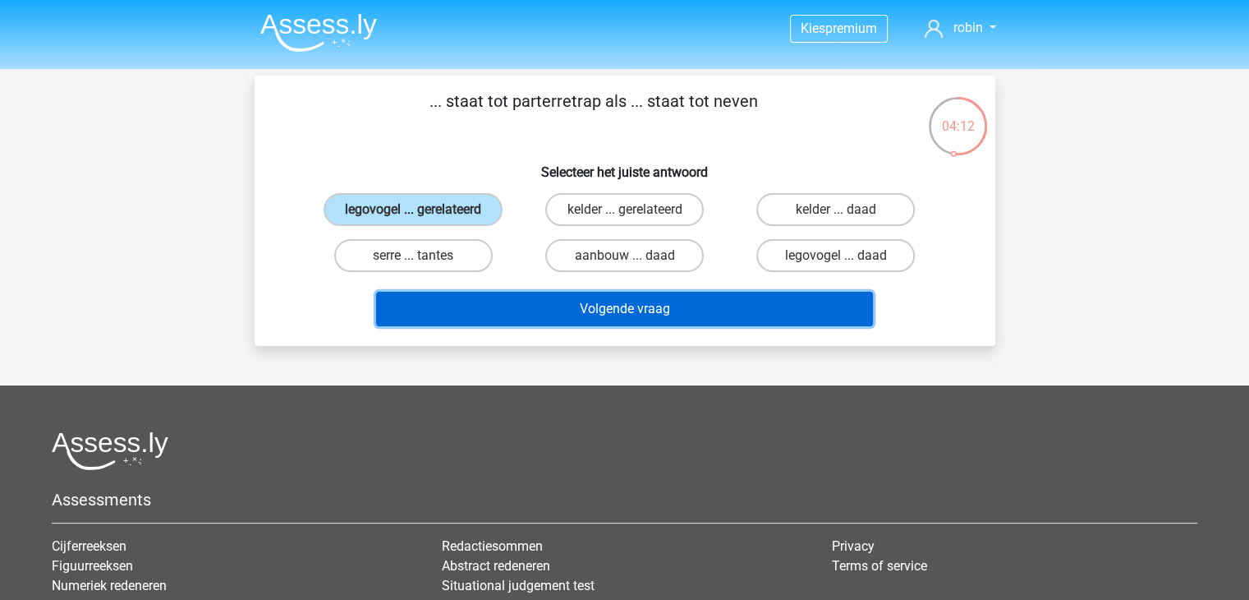
click at [545, 306] on button "Volgende vraag" at bounding box center [624, 309] width 497 height 34
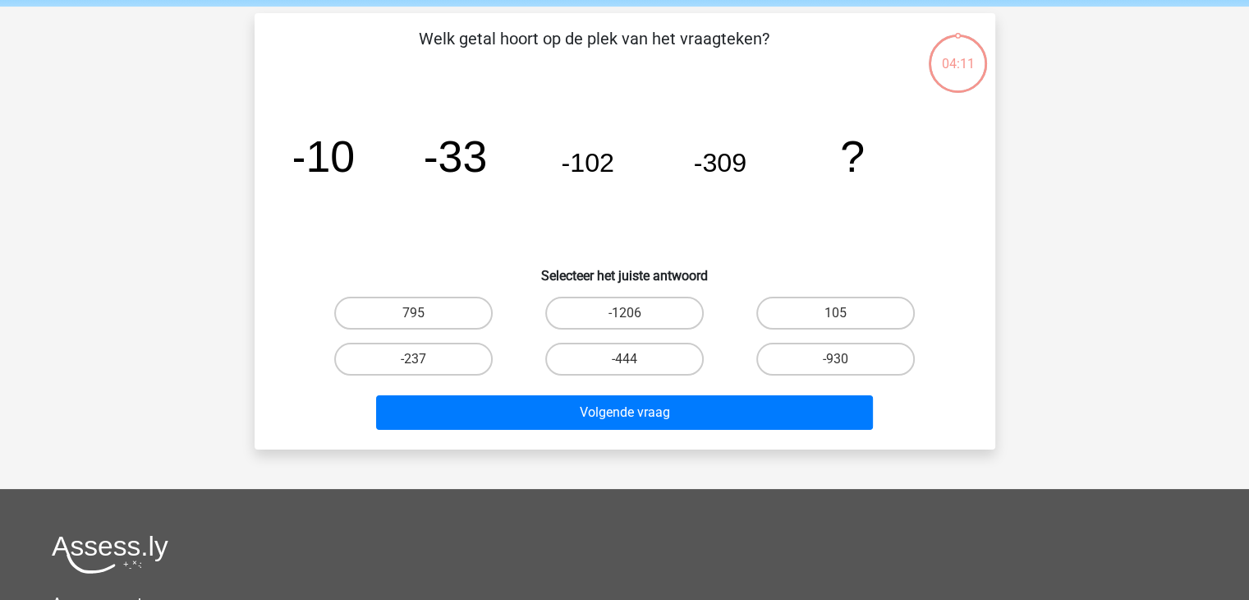
scroll to position [61, 0]
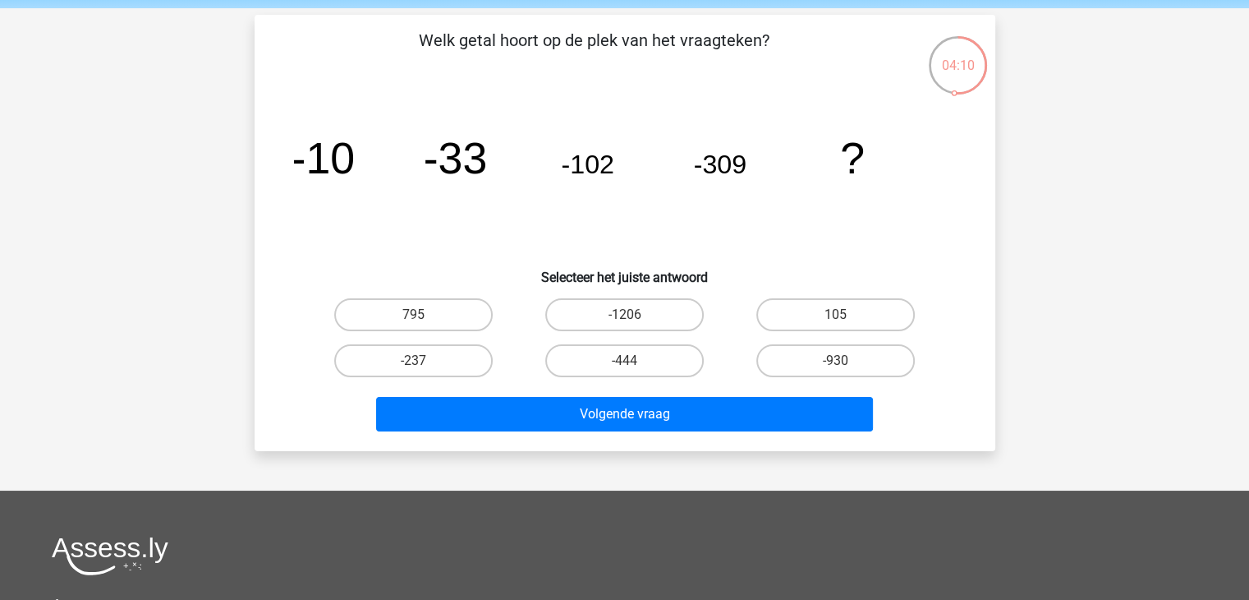
click at [595, 342] on div "-444" at bounding box center [624, 361] width 211 height 46
click at [591, 352] on label "-444" at bounding box center [624, 360] width 159 height 33
click at [624, 361] on input "-444" at bounding box center [629, 366] width 11 height 11
radio input "true"
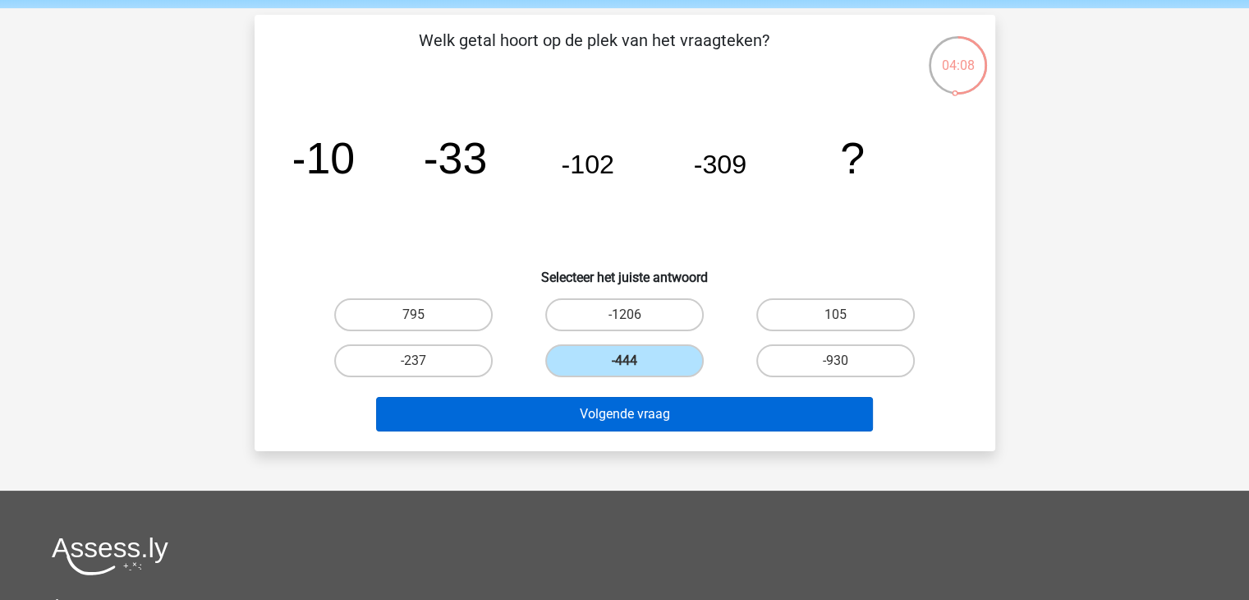
drag, startPoint x: 581, startPoint y: 391, endPoint x: 571, endPoint y: 413, distance: 24.3
click at [571, 413] on div "Volgende vraag" at bounding box center [625, 411] width 688 height 54
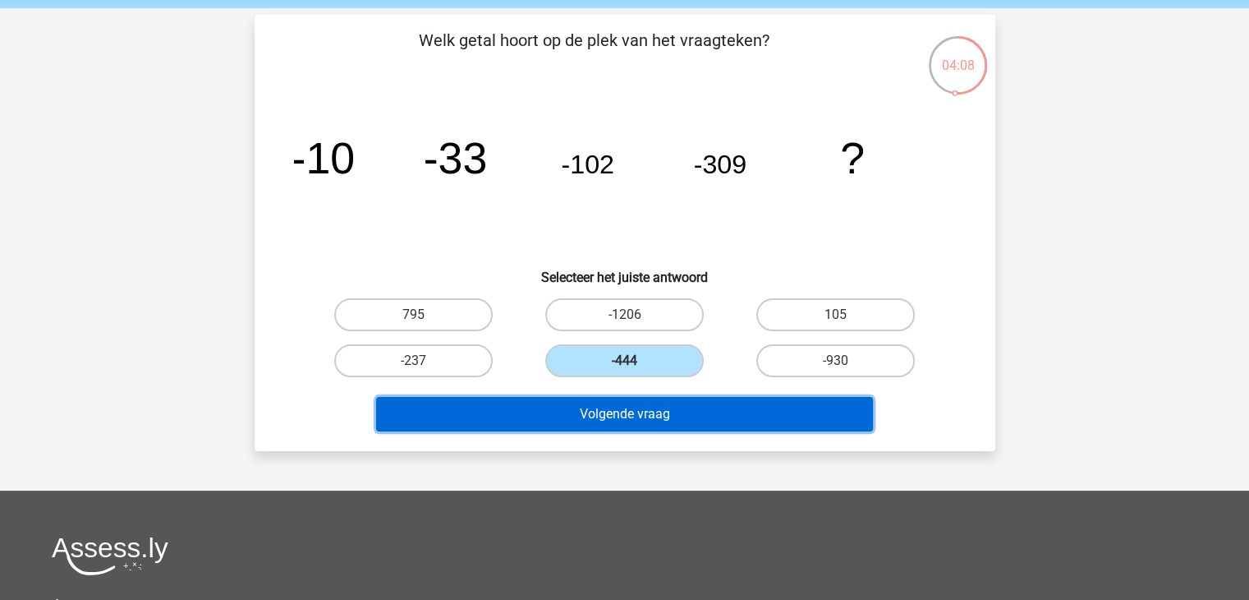
click at [571, 413] on button "Volgende vraag" at bounding box center [624, 414] width 497 height 34
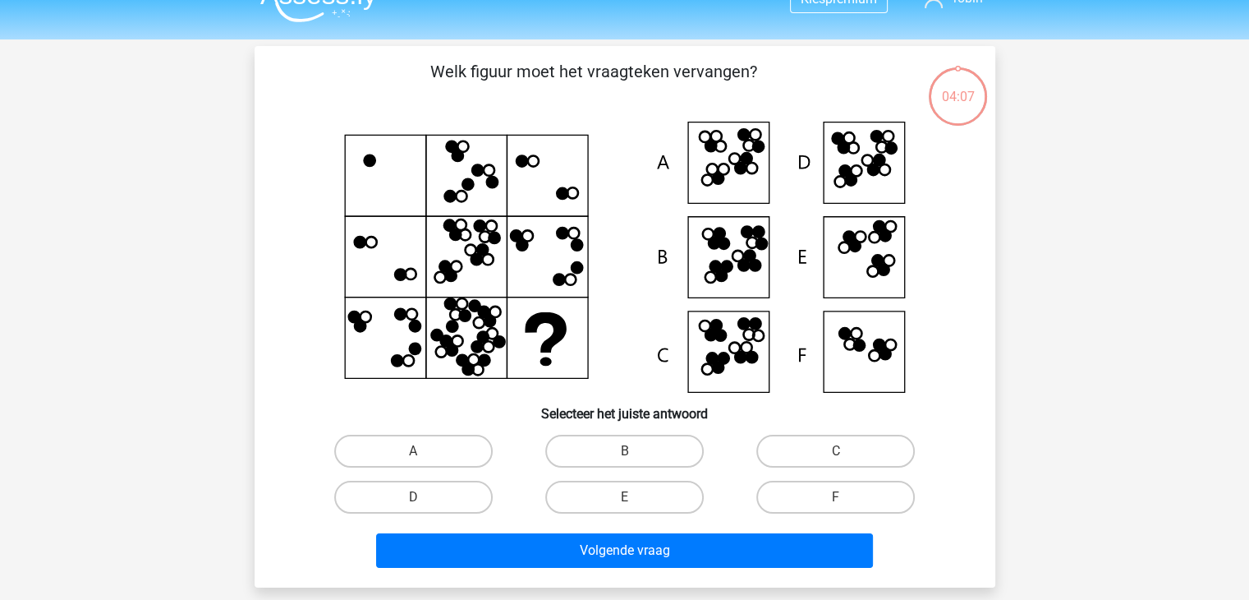
scroll to position [29, 0]
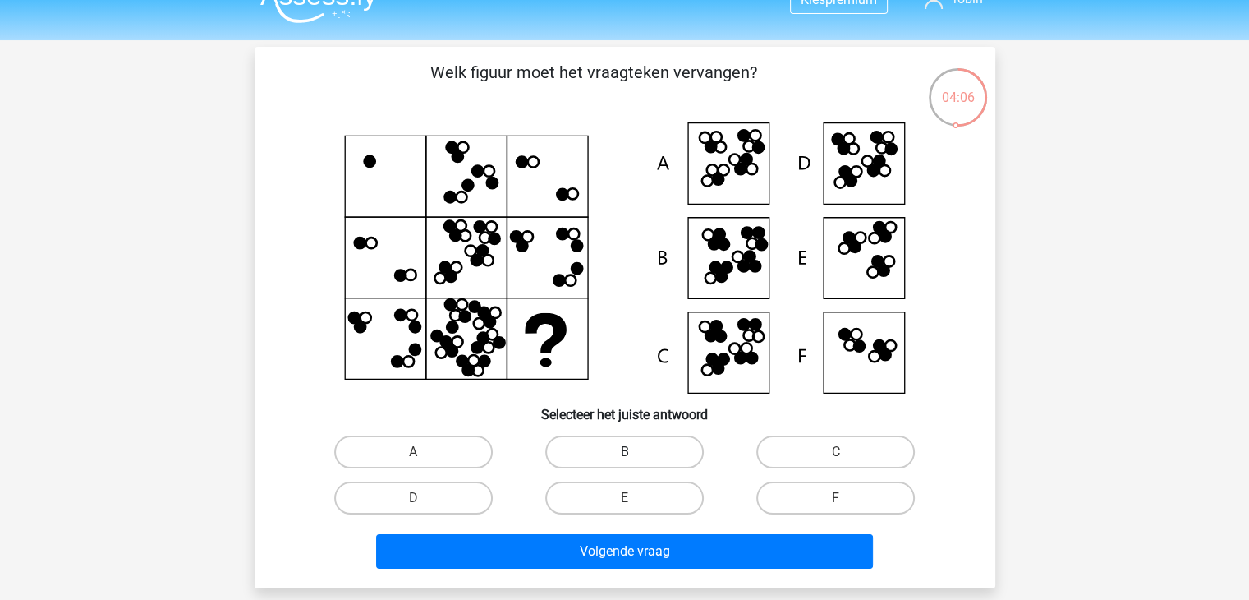
click at [624, 443] on label "B" at bounding box center [624, 451] width 159 height 33
click at [624, 452] on input "B" at bounding box center [629, 457] width 11 height 11
radio input "true"
click at [815, 503] on label "F" at bounding box center [835, 497] width 159 height 33
click at [836, 503] on input "F" at bounding box center [841, 503] width 11 height 11
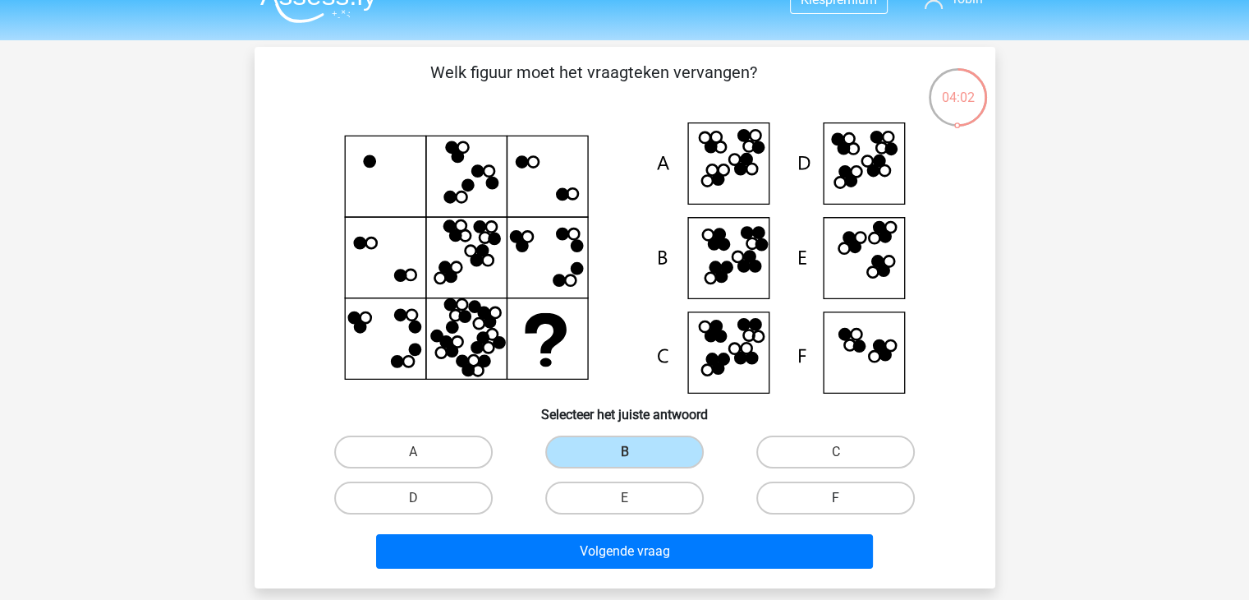
radio input "true"
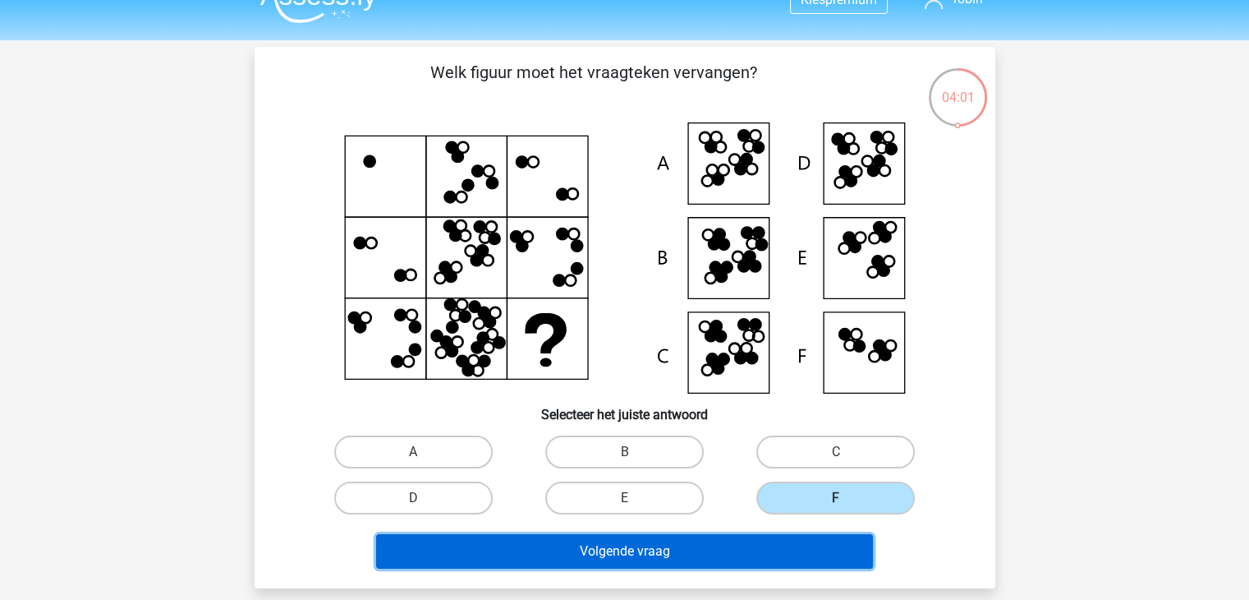
click at [747, 563] on button "Volgende vraag" at bounding box center [624, 551] width 497 height 34
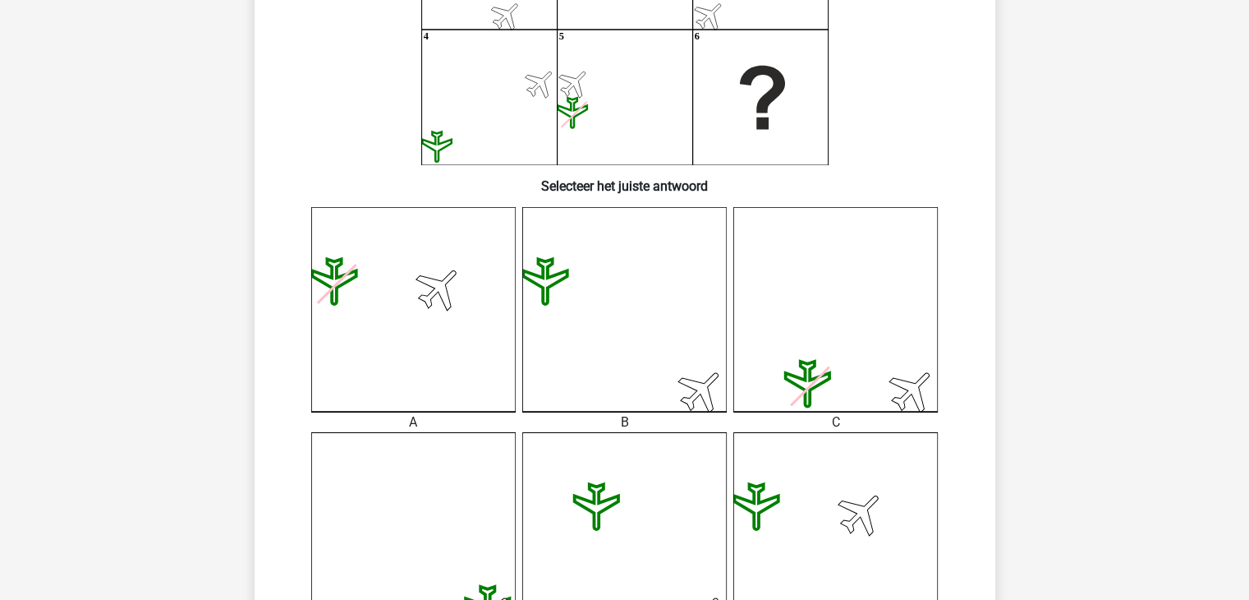
click at [752, 497] on icon at bounding box center [835, 534] width 205 height 205
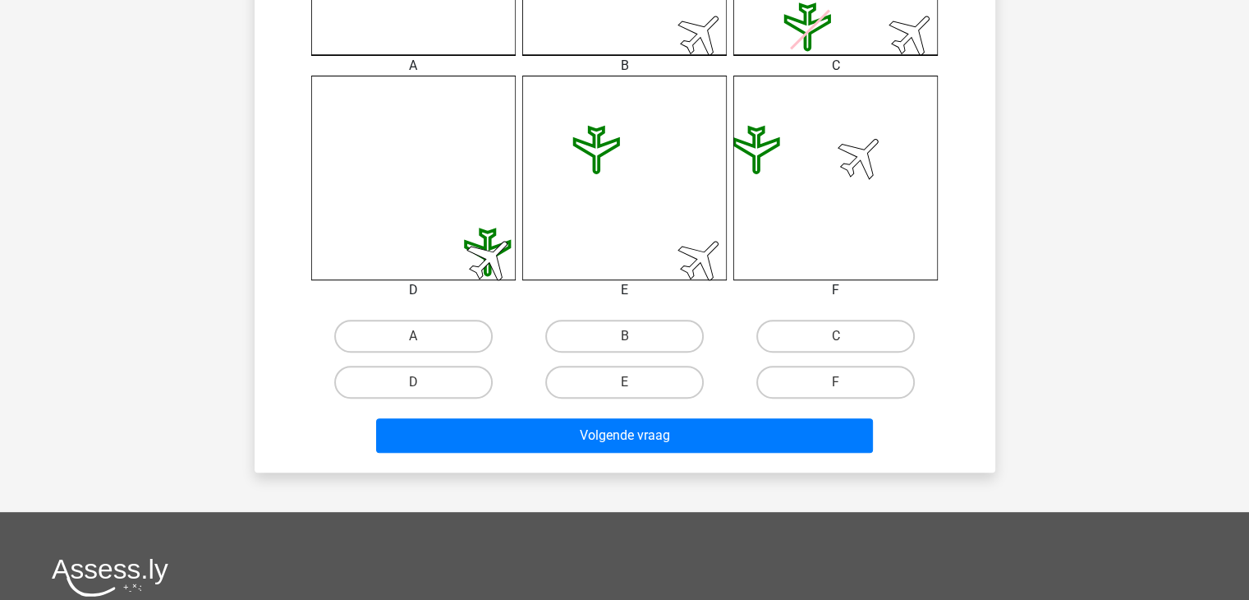
scroll to position [697, 0]
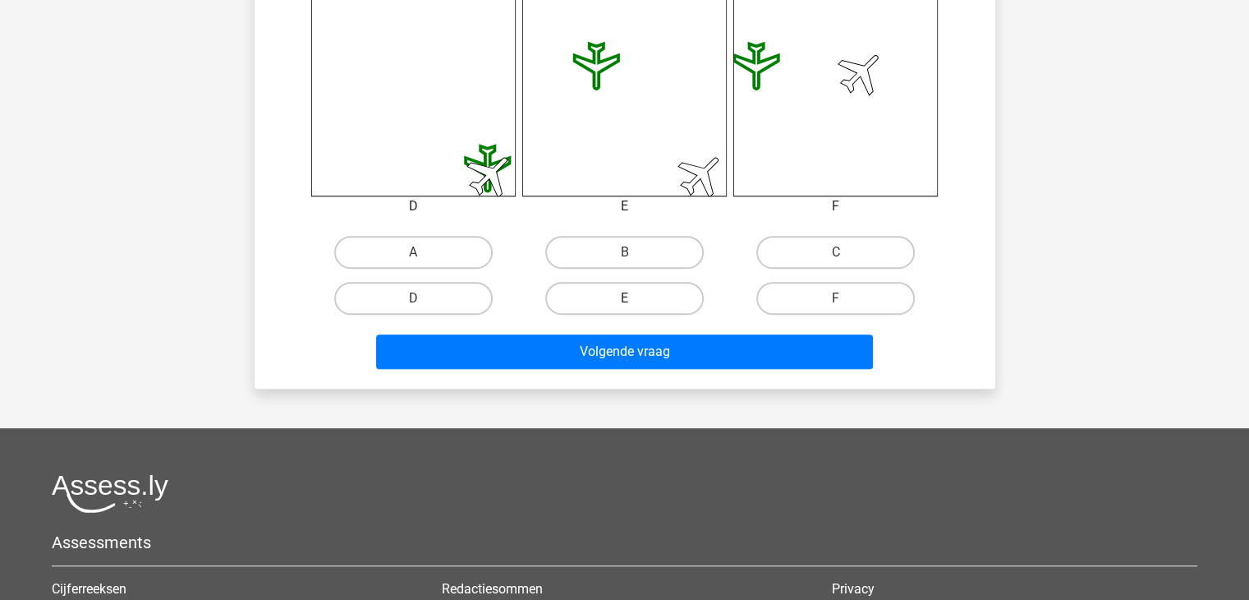
click at [640, 288] on label "E" at bounding box center [624, 298] width 159 height 33
click at [635, 298] on input "E" at bounding box center [629, 303] width 11 height 11
radio input "true"
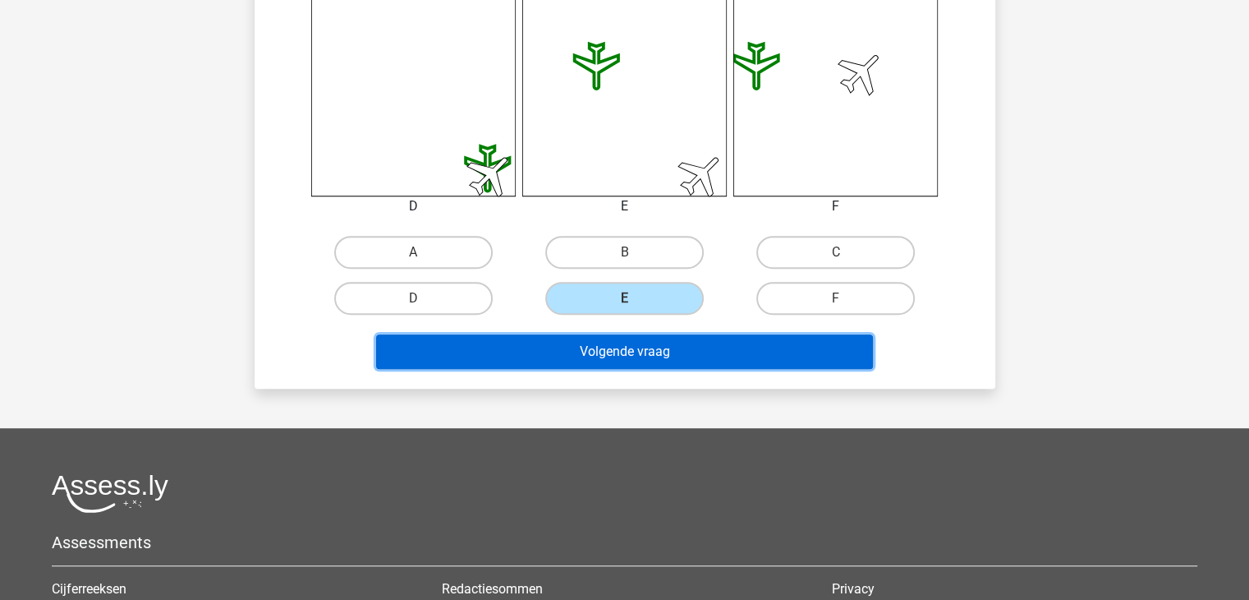
click at [594, 343] on button "Volgende vraag" at bounding box center [624, 351] width 497 height 34
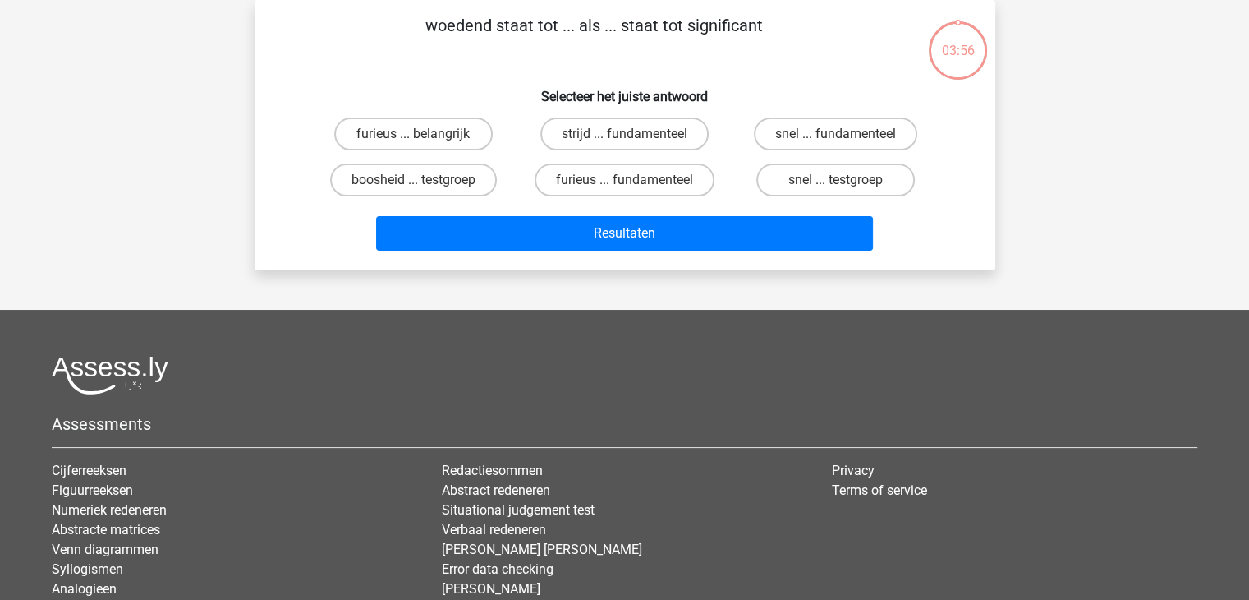
scroll to position [0, 0]
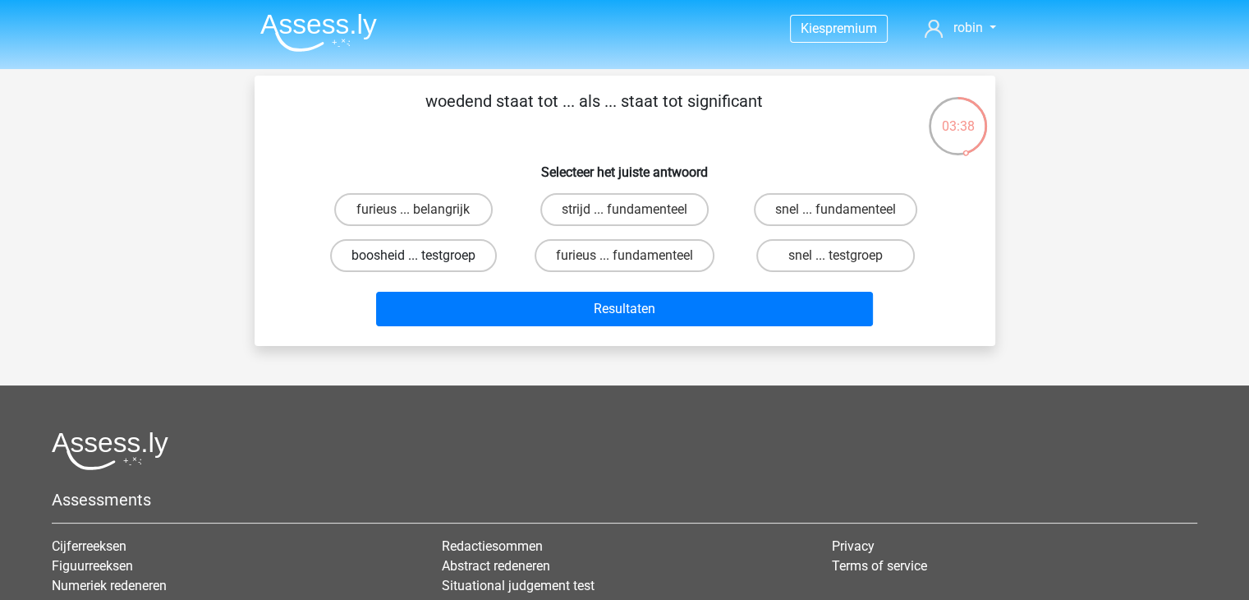
click at [448, 267] on label "boosheid ... testgroep" at bounding box center [413, 255] width 167 height 33
click at [424, 266] on input "boosheid ... testgroep" at bounding box center [418, 260] width 11 height 11
radio input "true"
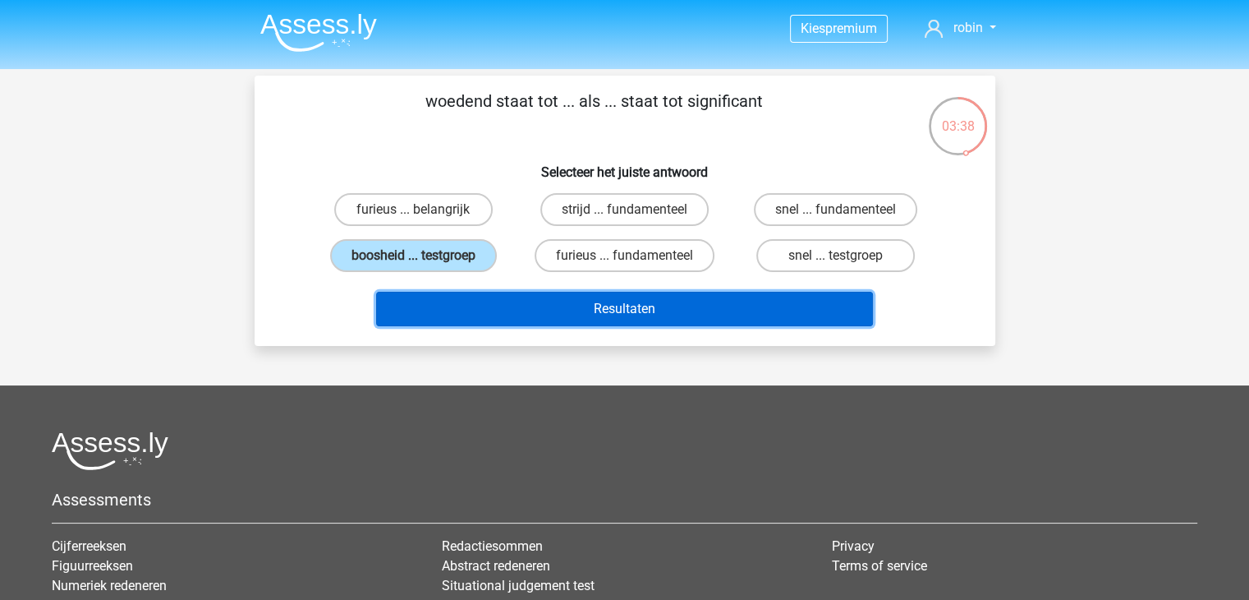
click at [468, 297] on button "Resultaten" at bounding box center [624, 309] width 497 height 34
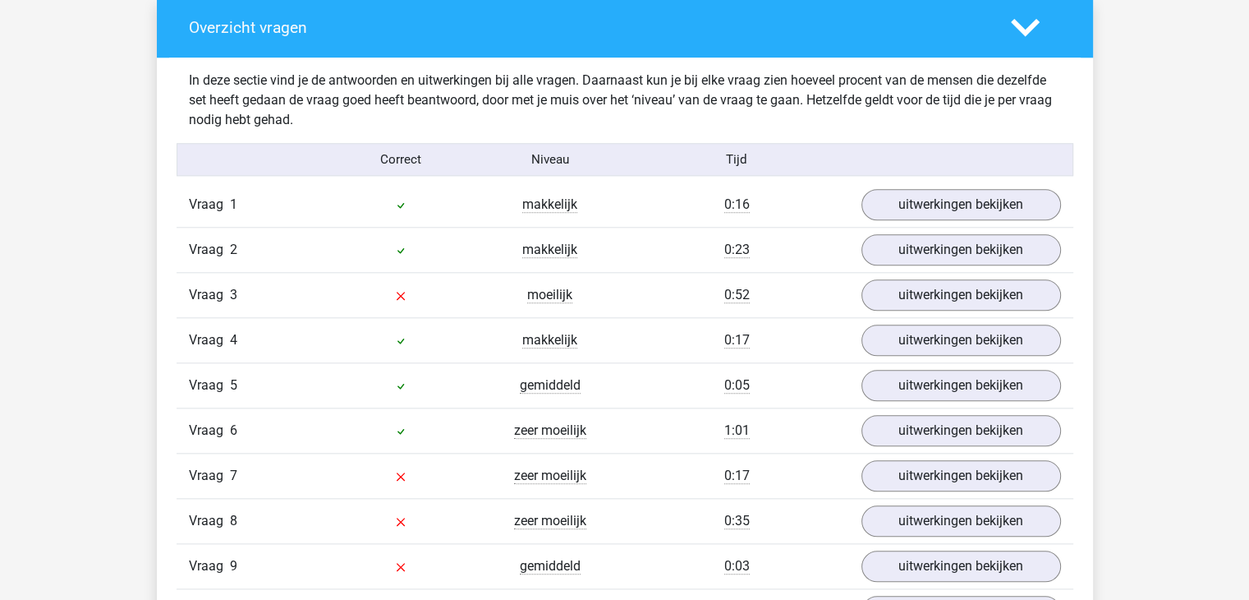
scroll to position [1753, 0]
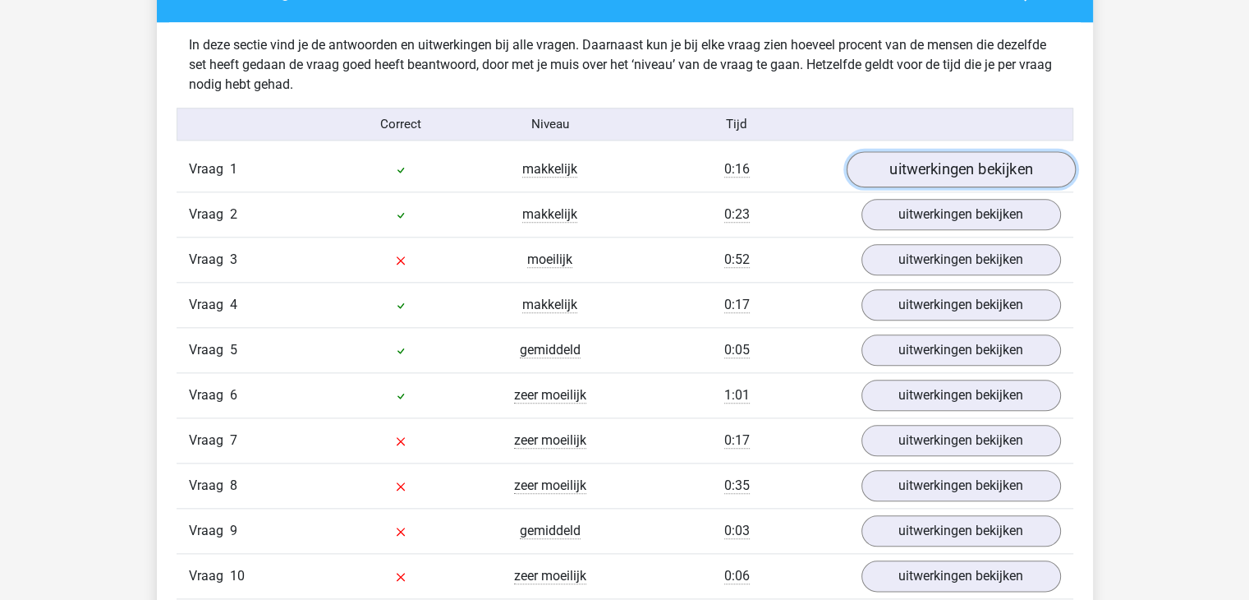
click at [888, 174] on link "uitwerkingen bekijken" at bounding box center [960, 170] width 229 height 36
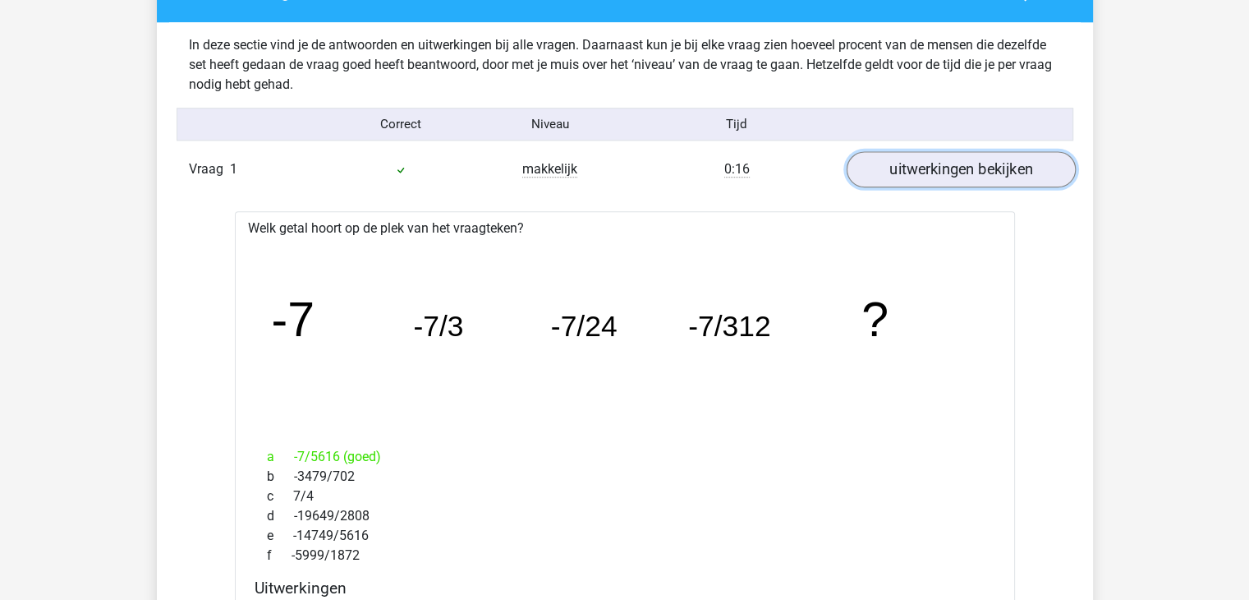
click at [917, 165] on link "uitwerkingen bekijken" at bounding box center [960, 170] width 229 height 36
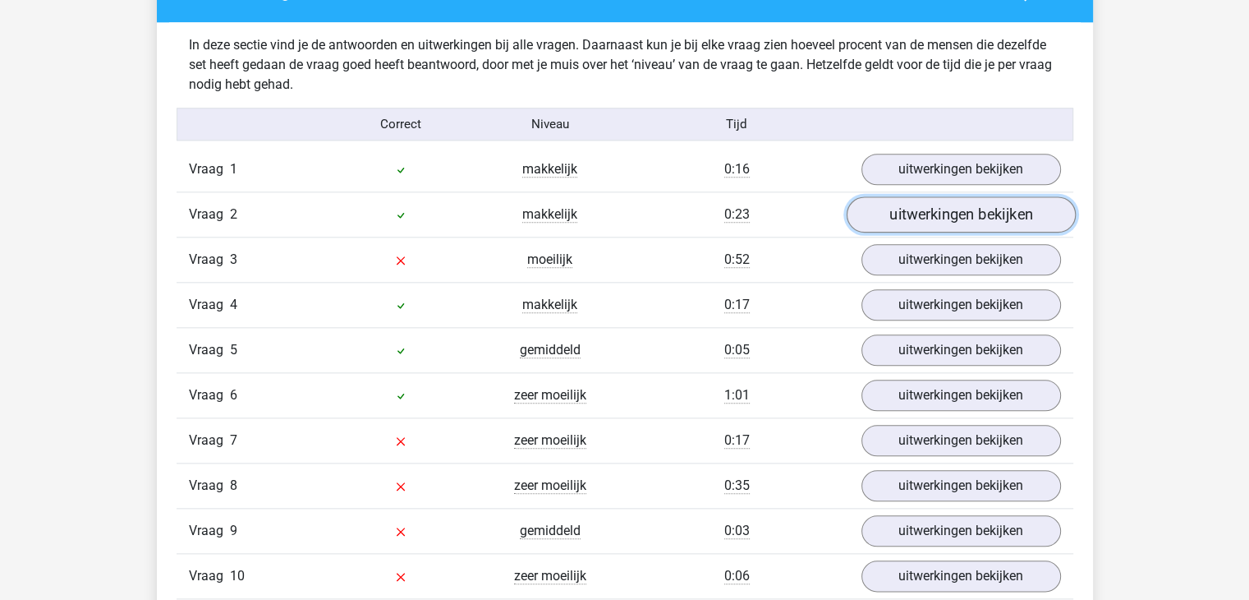
click at [923, 205] on link "uitwerkingen bekijken" at bounding box center [960, 215] width 229 height 36
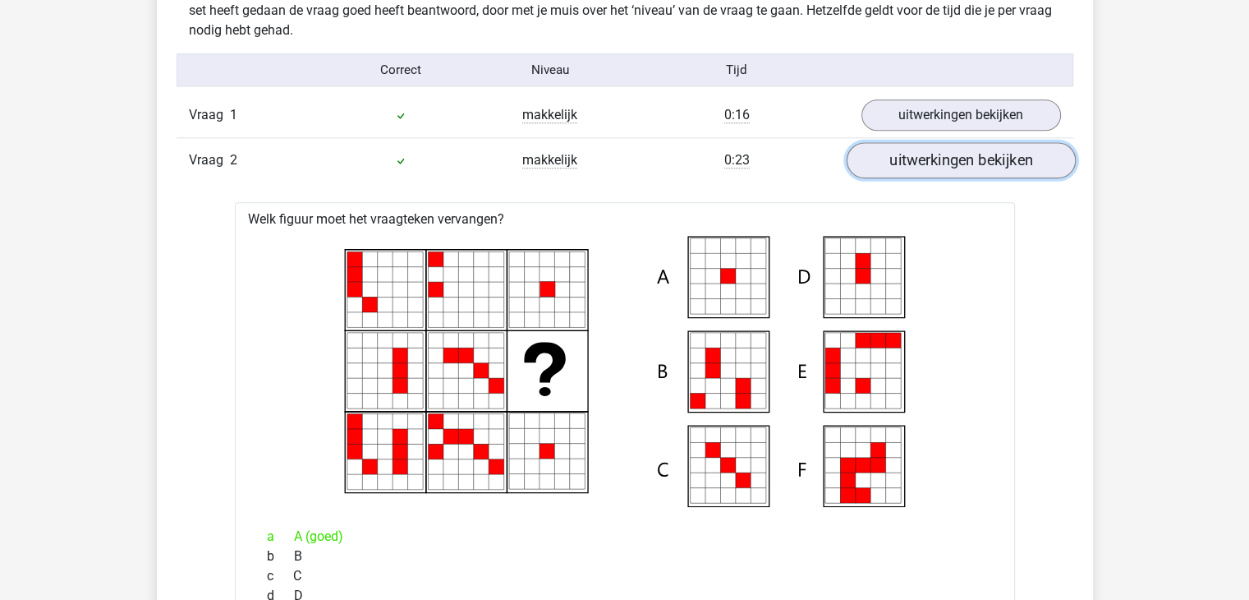
scroll to position [1807, 0]
click at [940, 145] on link "uitwerkingen bekijken" at bounding box center [960, 161] width 229 height 36
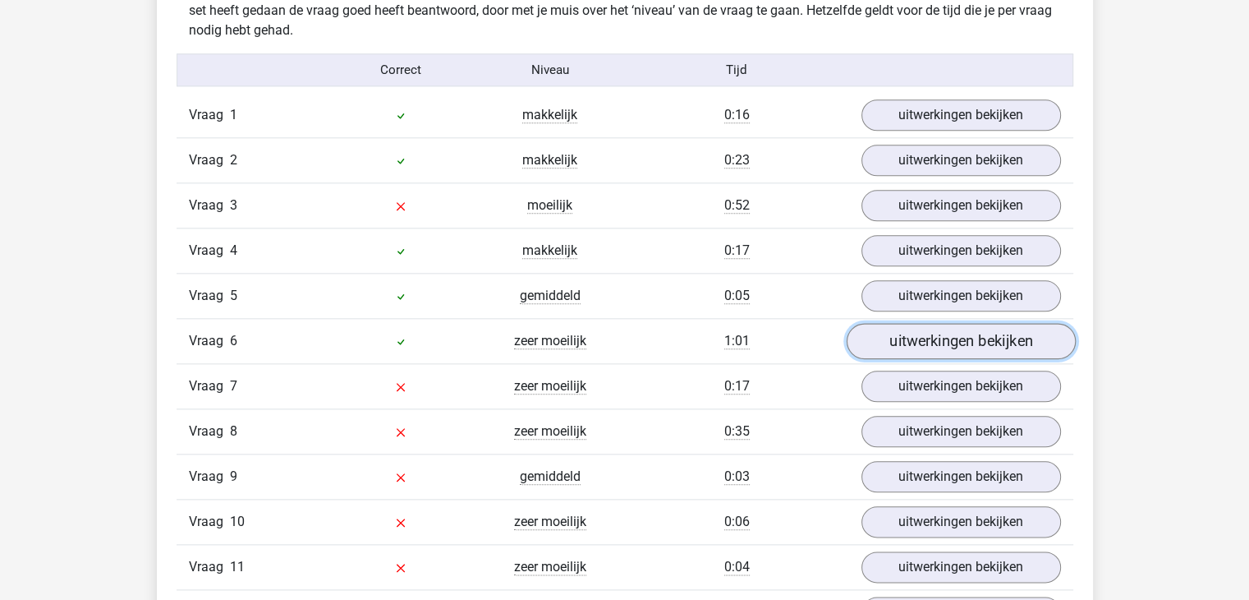
click at [926, 336] on link "uitwerkingen bekijken" at bounding box center [960, 342] width 229 height 36
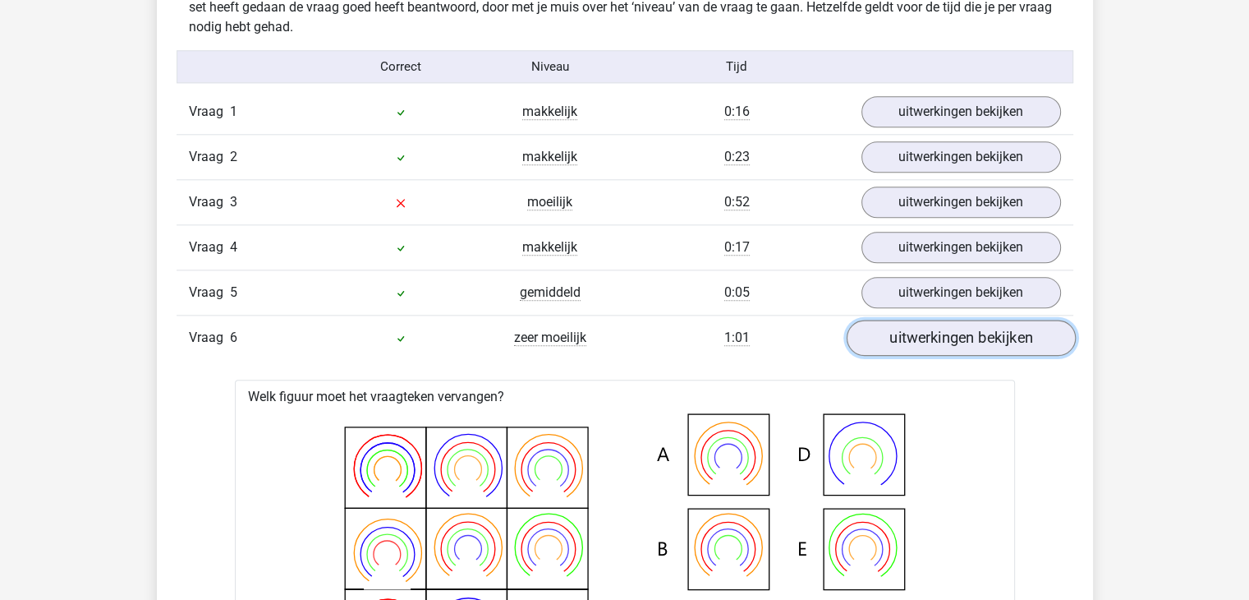
scroll to position [1810, 0]
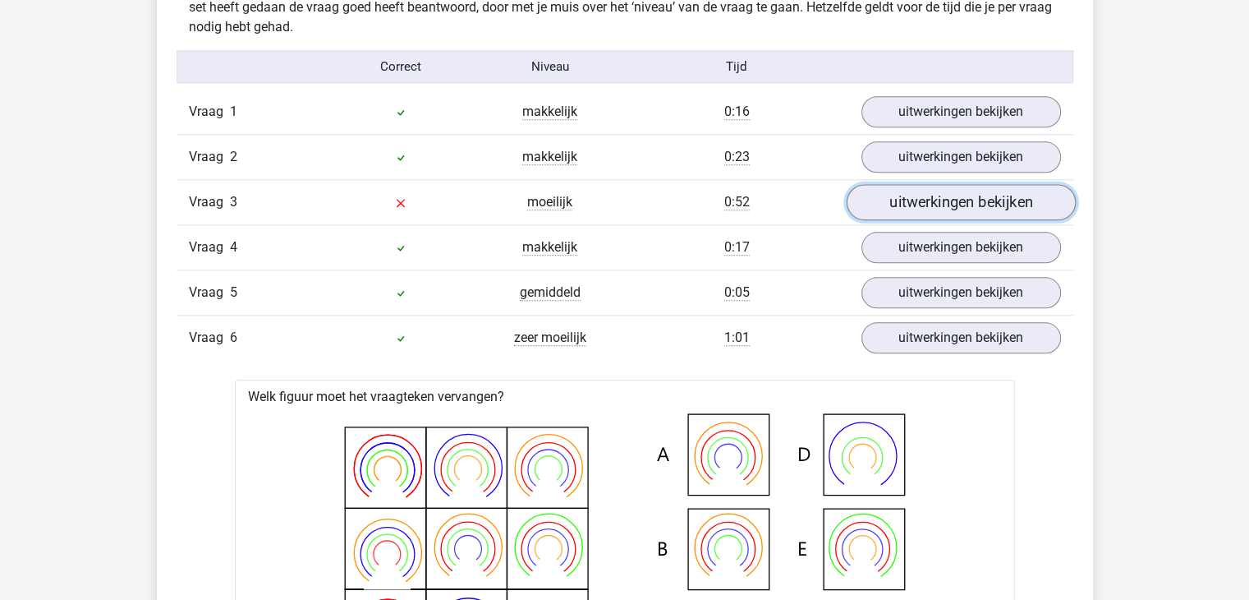
click at [943, 195] on link "uitwerkingen bekijken" at bounding box center [960, 203] width 229 height 36
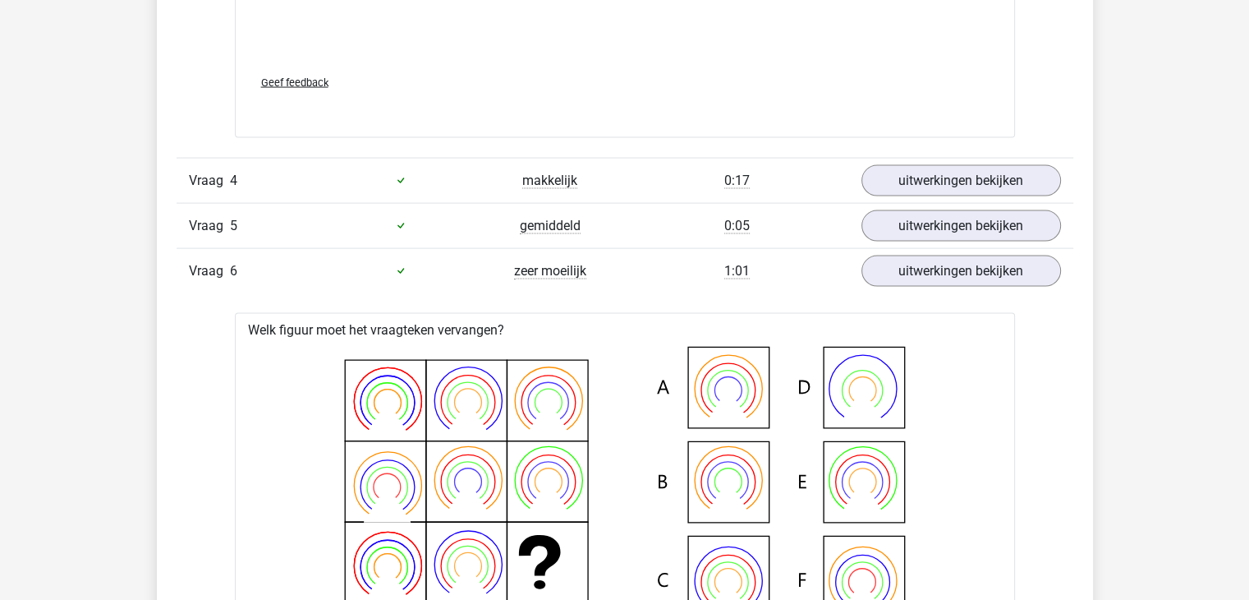
scroll to position [3377, 0]
click at [926, 274] on link "uitwerkingen bekijken" at bounding box center [960, 271] width 229 height 36
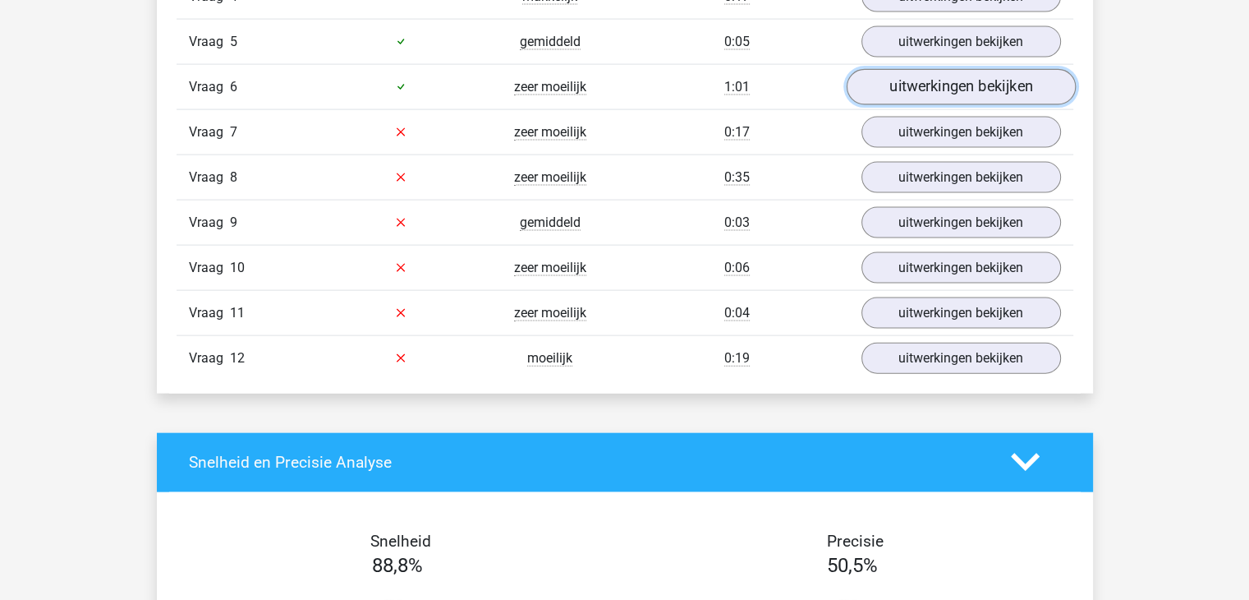
scroll to position [3565, 0]
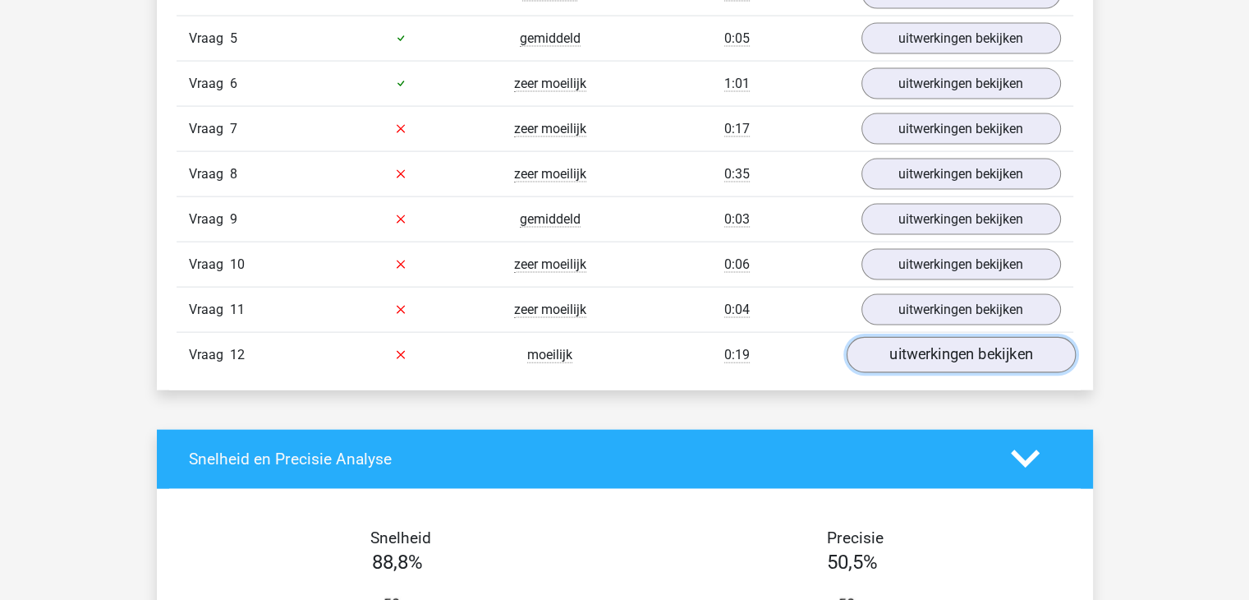
click at [915, 352] on link "uitwerkingen bekijken" at bounding box center [960, 355] width 229 height 36
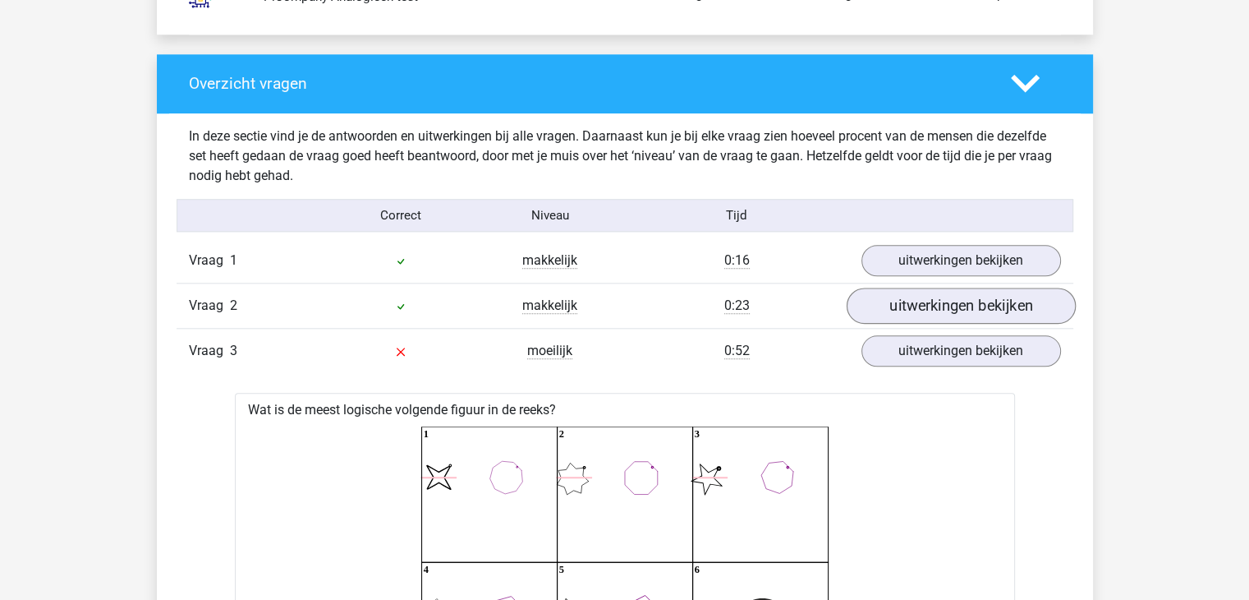
scroll to position [1664, 0]
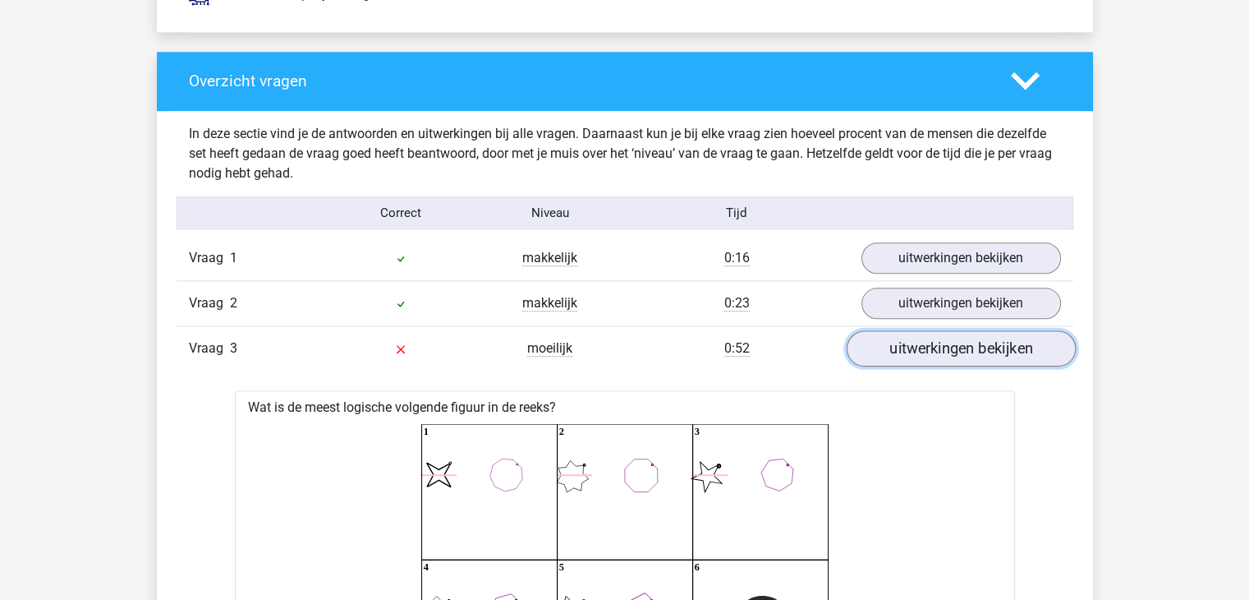
click at [917, 349] on link "uitwerkingen bekijken" at bounding box center [960, 349] width 229 height 36
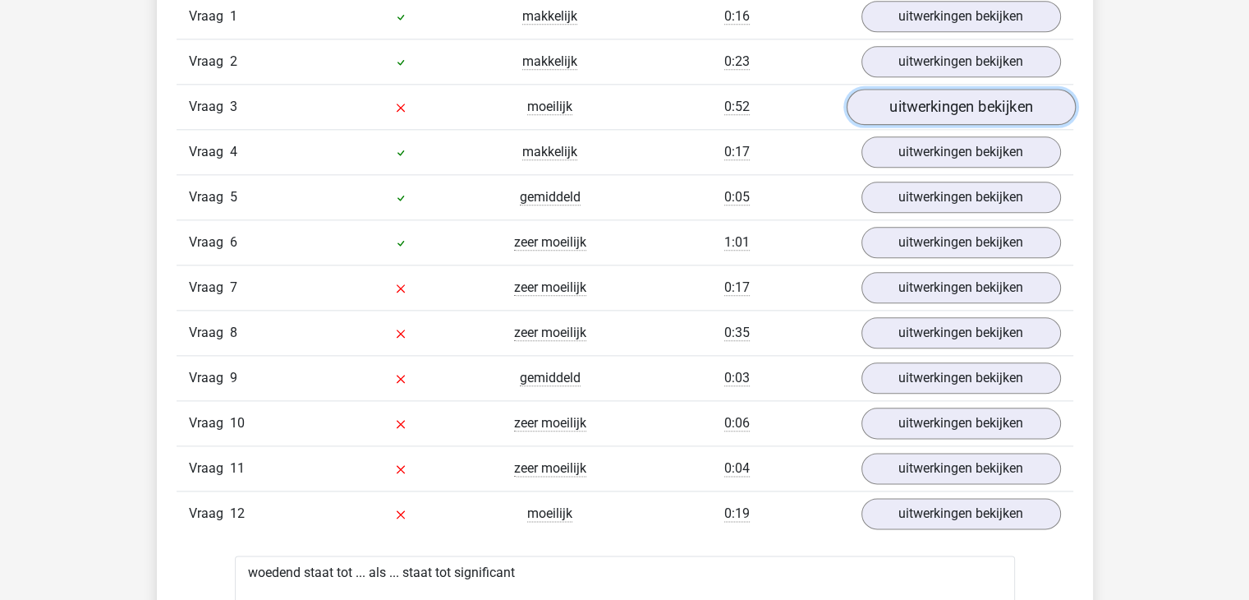
scroll to position [1907, 0]
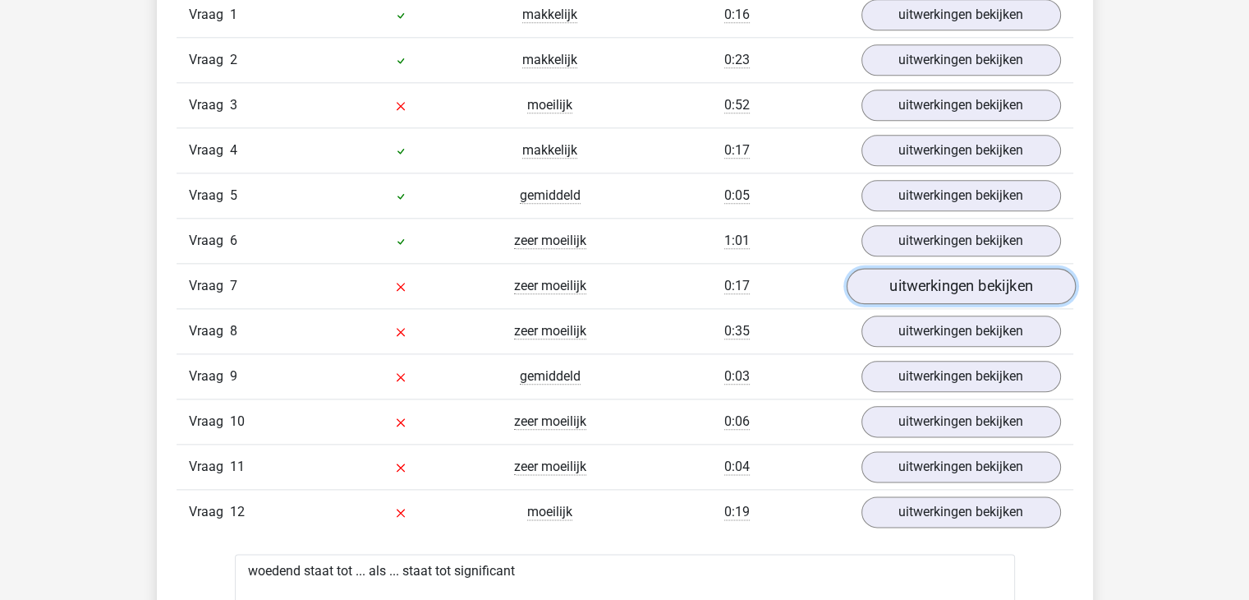
click at [954, 279] on link "uitwerkingen bekijken" at bounding box center [960, 287] width 229 height 36
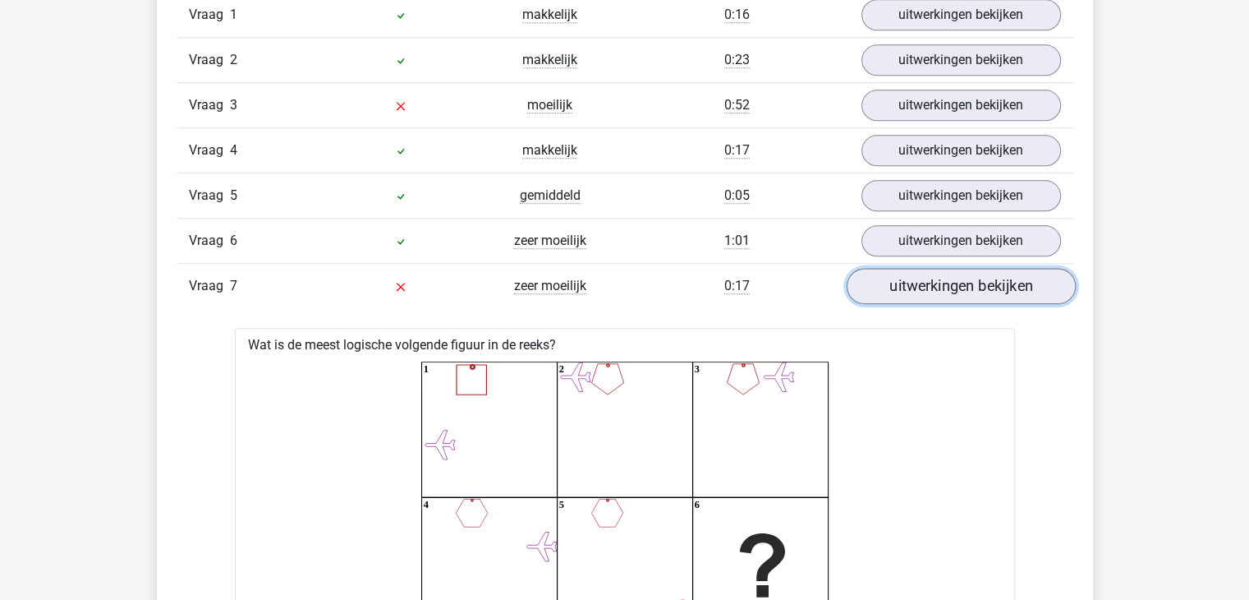
scroll to position [2177, 0]
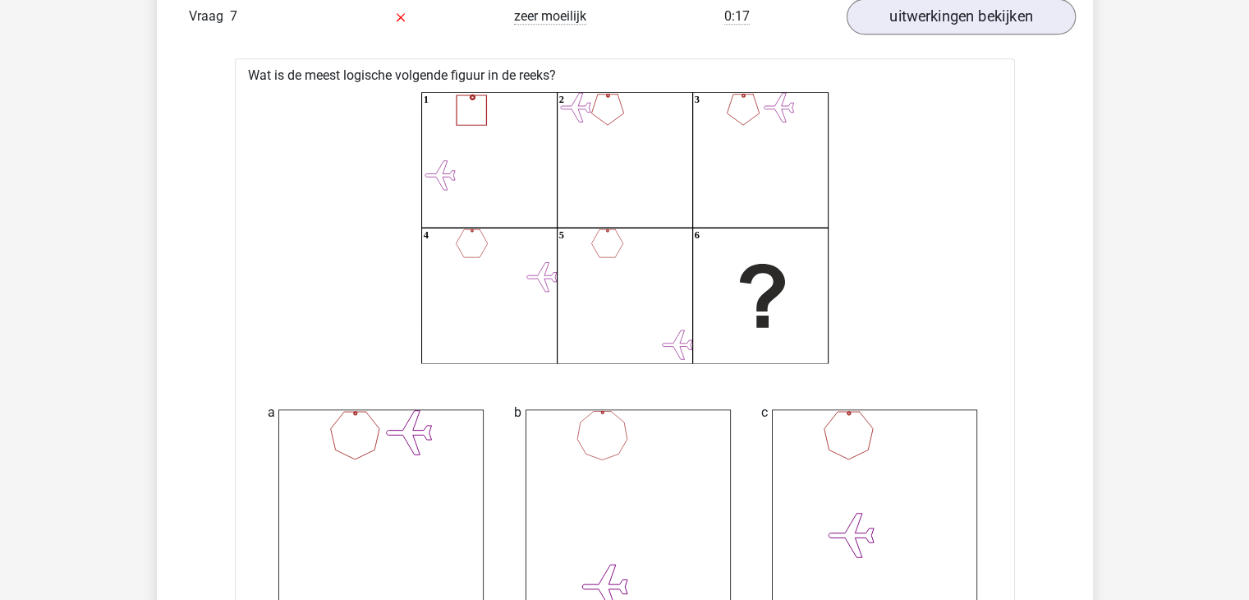
click at [954, 279] on icon "1 2 3 4 5 6" at bounding box center [625, 227] width 728 height 271
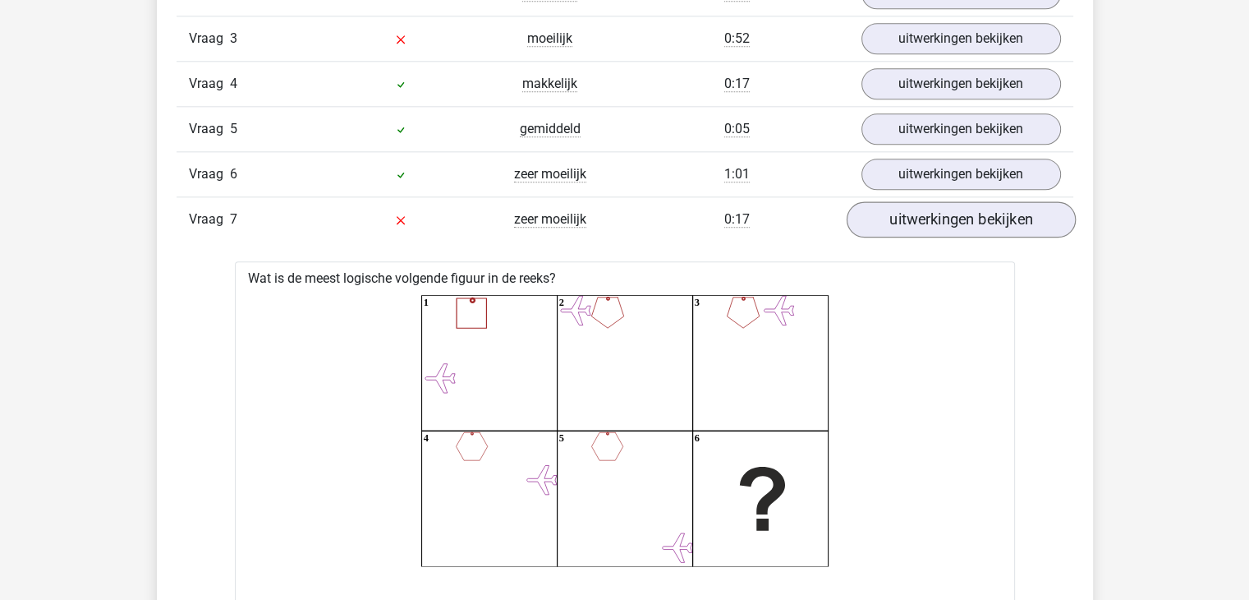
scroll to position [1965, 0]
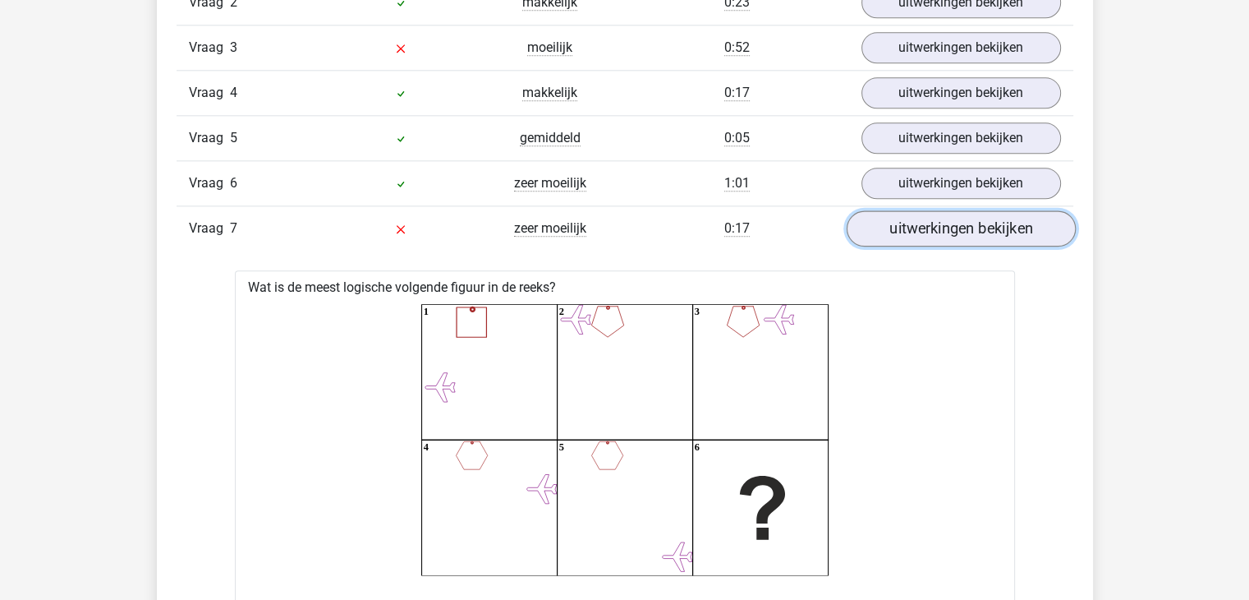
click at [923, 231] on link "uitwerkingen bekijken" at bounding box center [960, 229] width 229 height 36
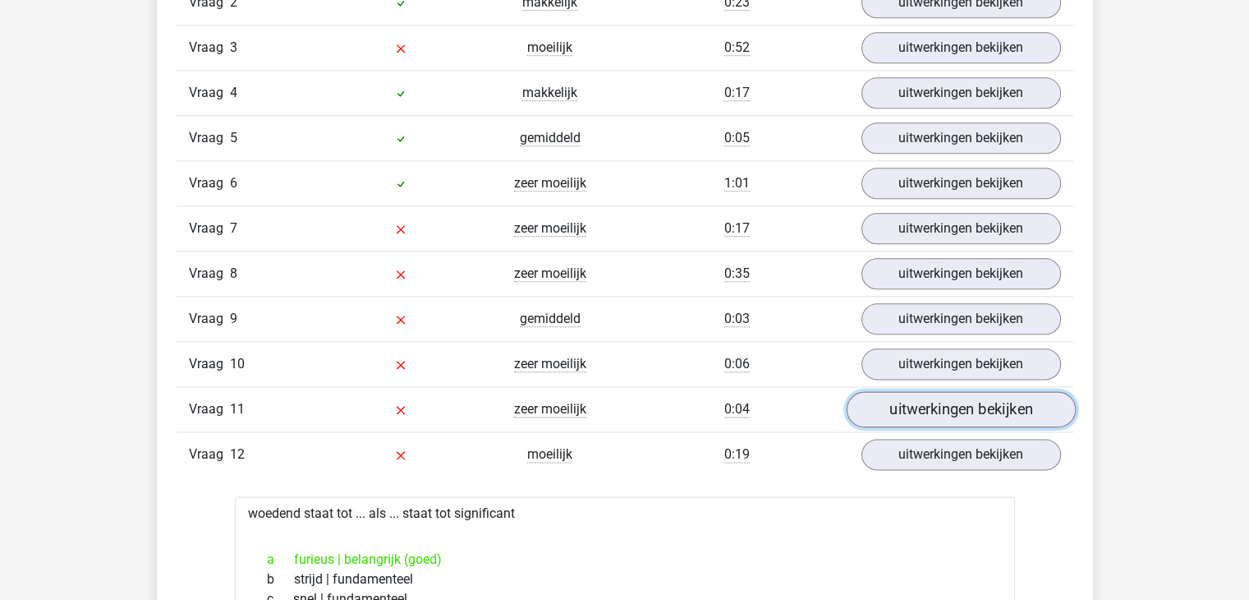
click at [953, 396] on link "uitwerkingen bekijken" at bounding box center [960, 410] width 229 height 36
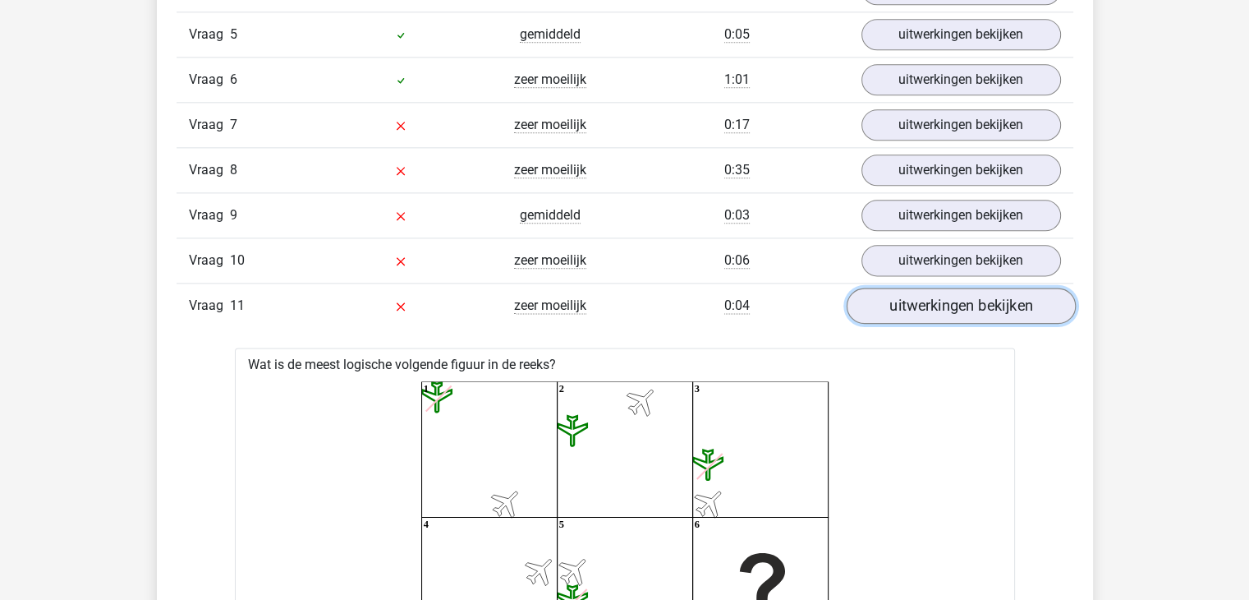
scroll to position [2047, 0]
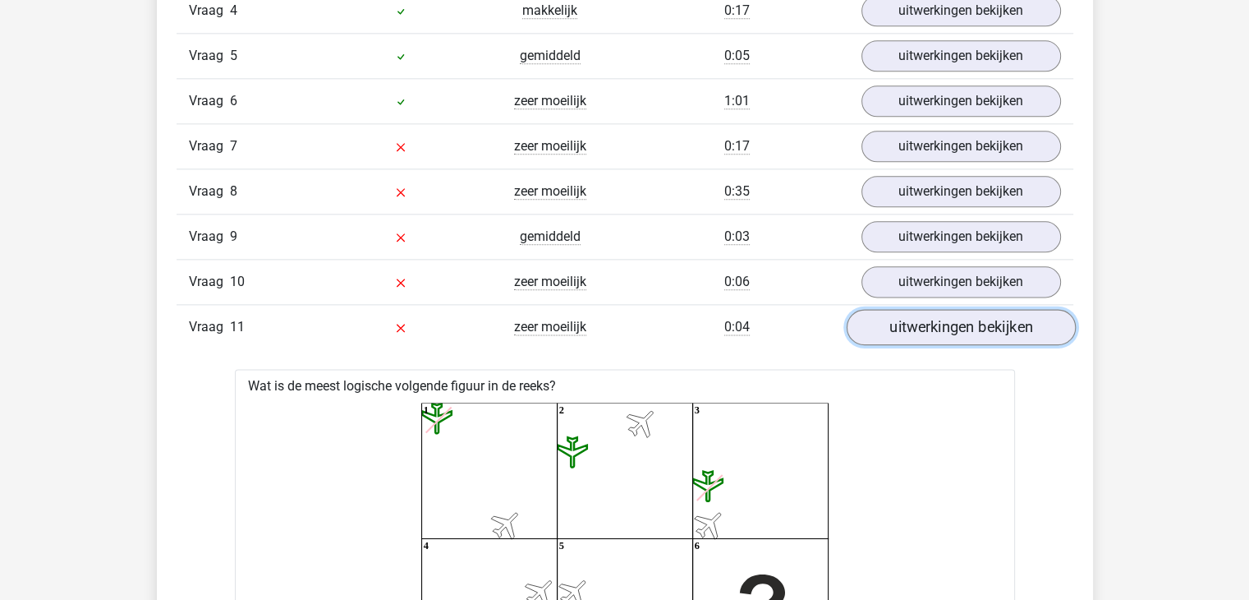
click at [946, 332] on link "uitwerkingen bekijken" at bounding box center [960, 328] width 229 height 36
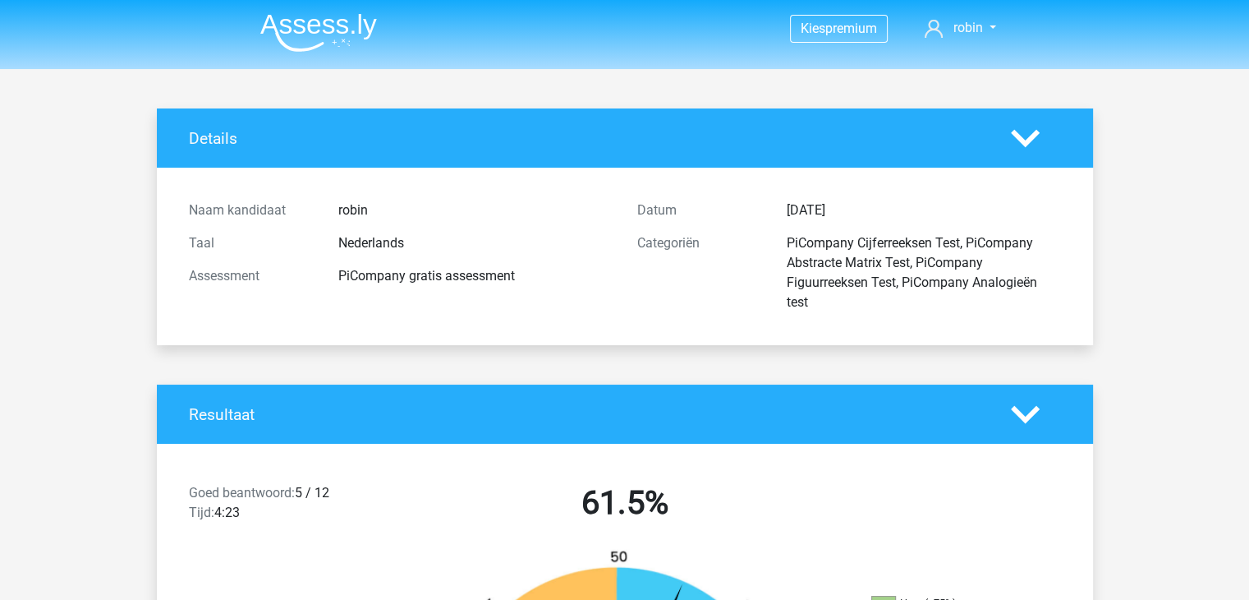
scroll to position [0, 0]
click at [345, 21] on img at bounding box center [318, 32] width 117 height 39
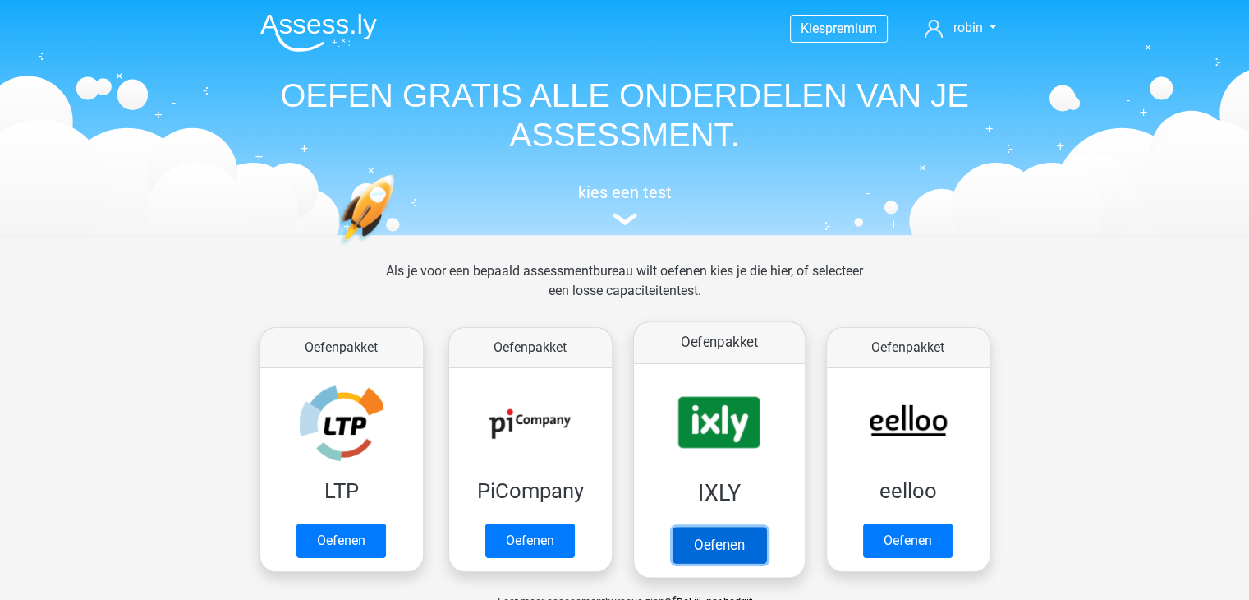
click at [728, 544] on link "Oefenen" at bounding box center [719, 544] width 94 height 36
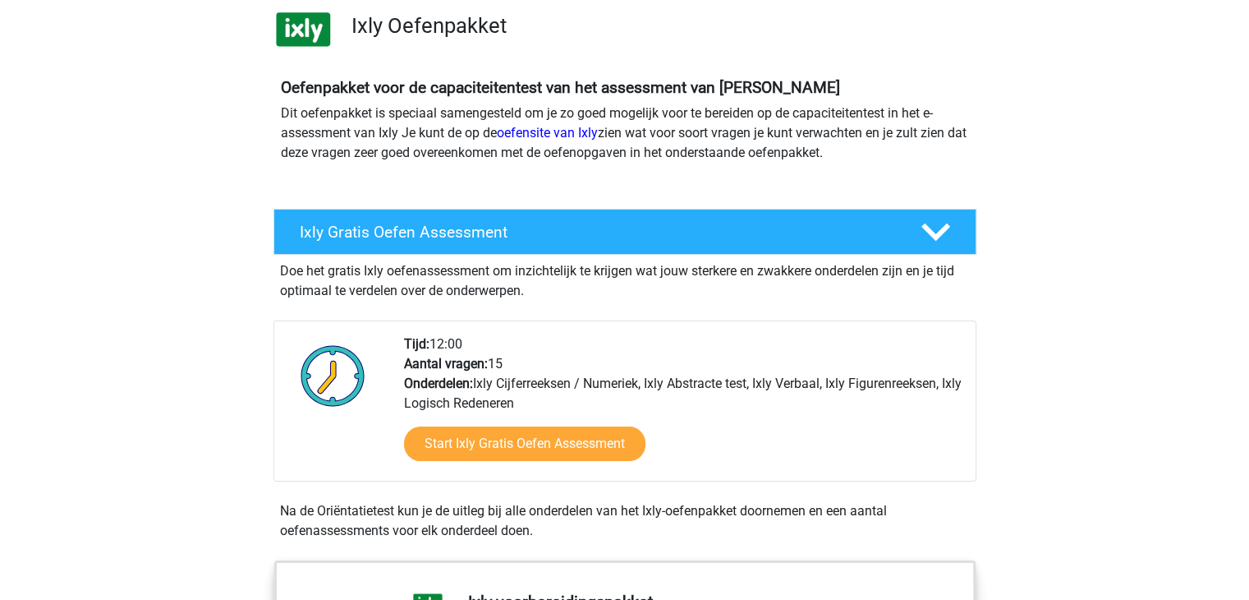
scroll to position [324, 0]
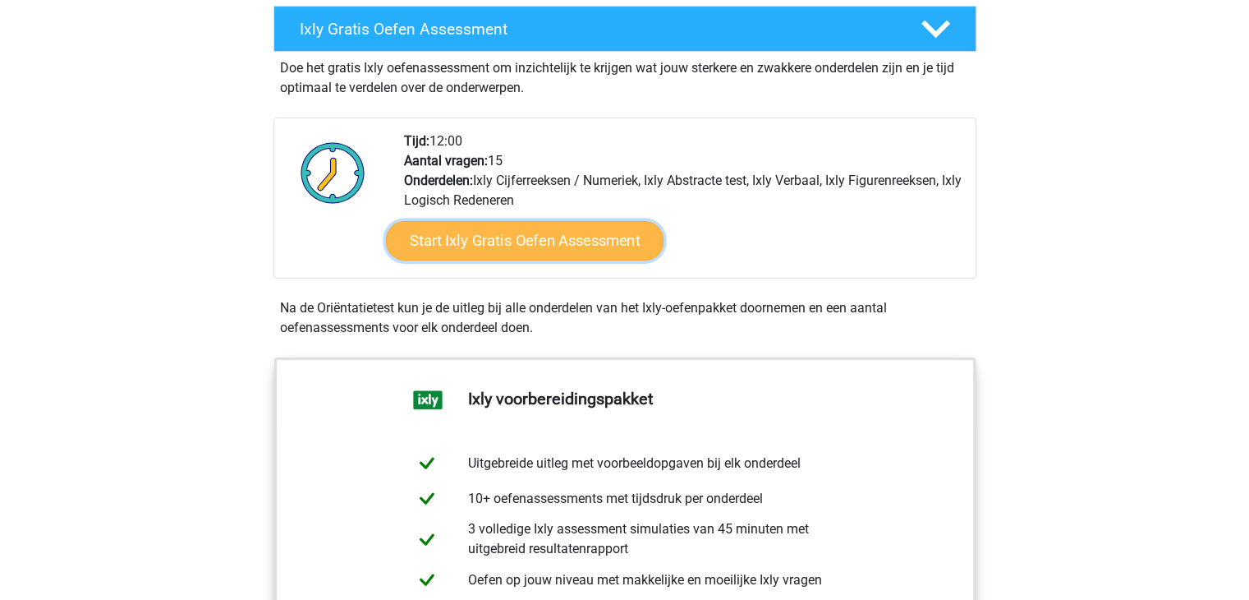
click at [467, 254] on link "Start Ixly Gratis Oefen Assessment" at bounding box center [524, 240] width 278 height 39
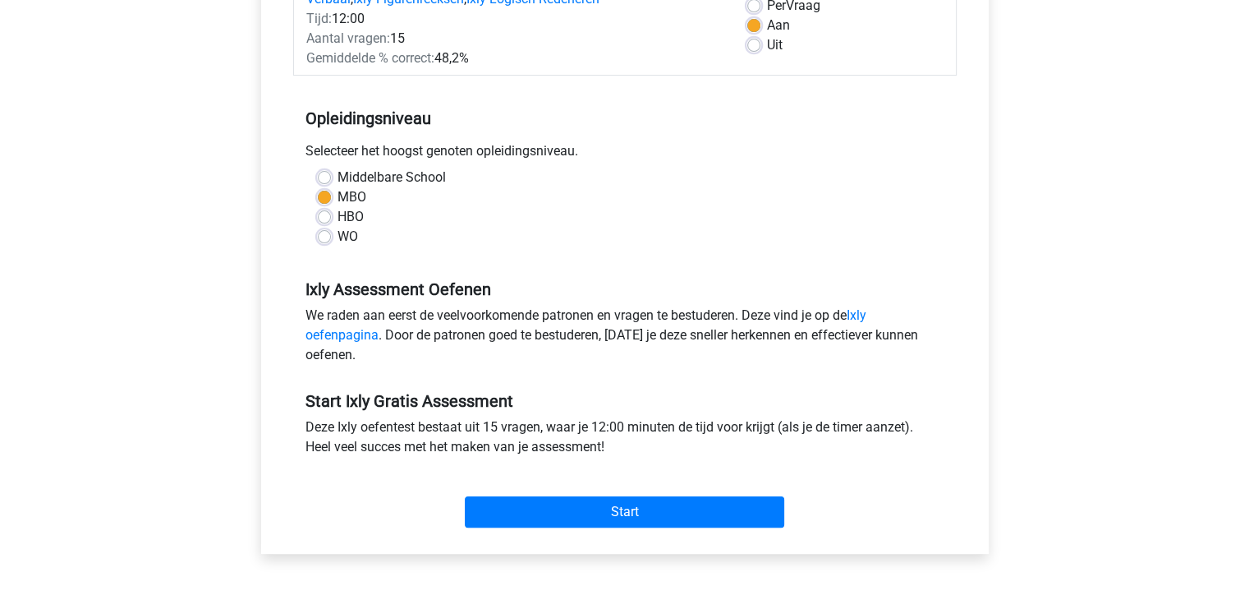
scroll to position [260, 0]
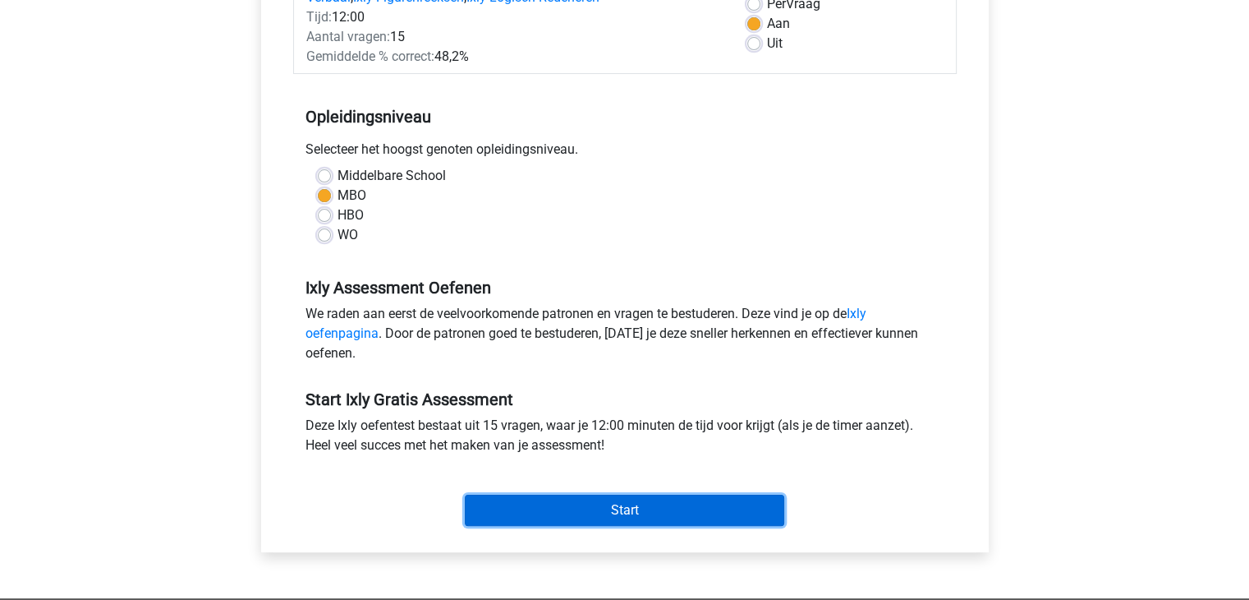
click at [693, 513] on input "Start" at bounding box center [625, 509] width 320 height 31
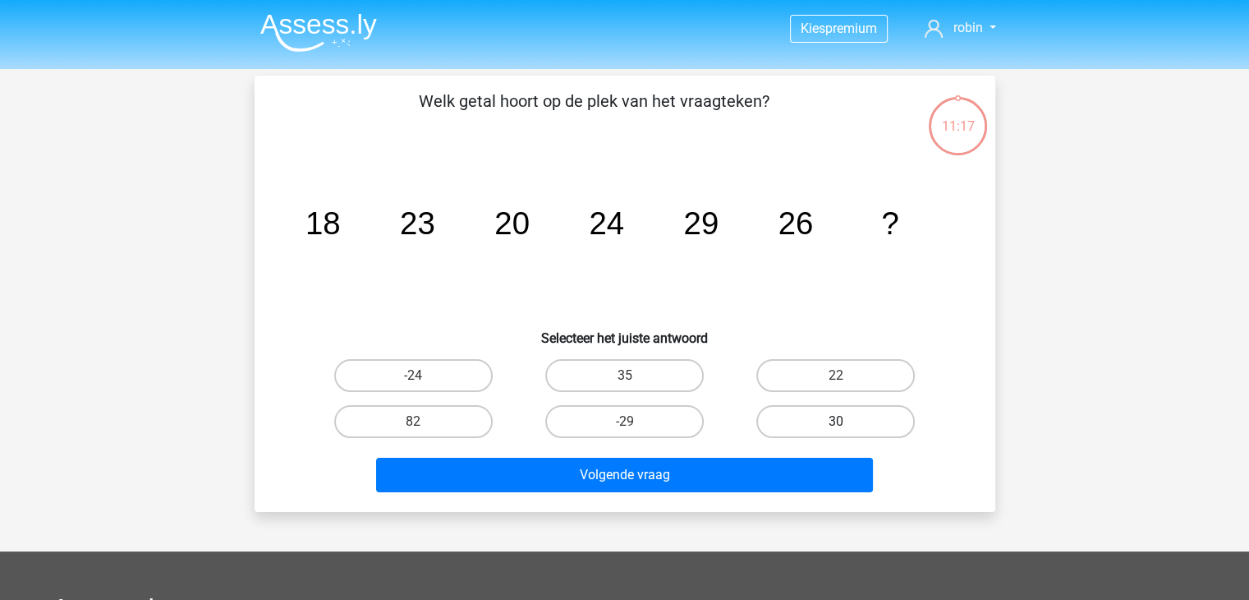
click at [872, 424] on label "30" at bounding box center [835, 421] width 159 height 33
click at [847, 424] on input "30" at bounding box center [841, 426] width 11 height 11
radio input "true"
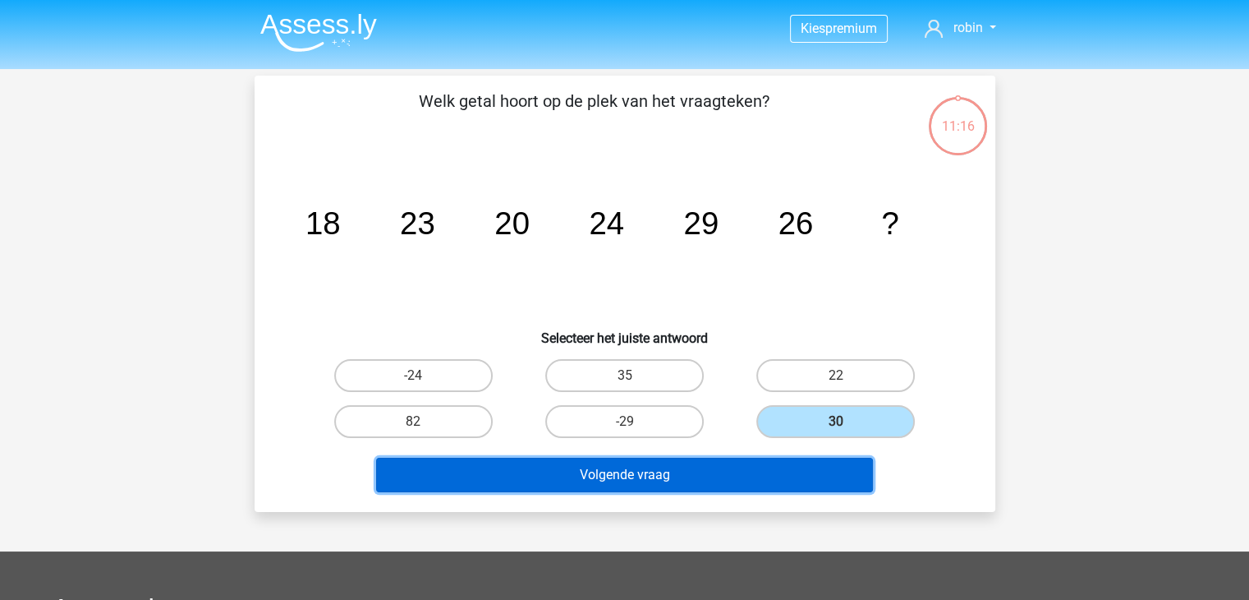
click at [821, 458] on button "Volgende vraag" at bounding box center [624, 475] width 497 height 34
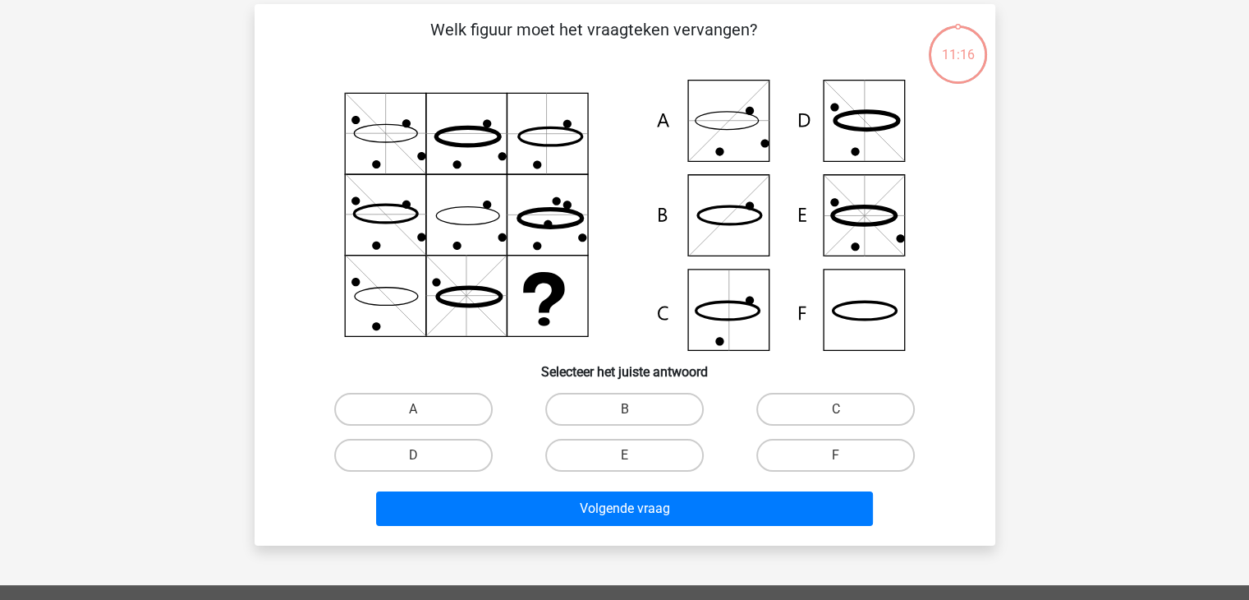
scroll to position [76, 0]
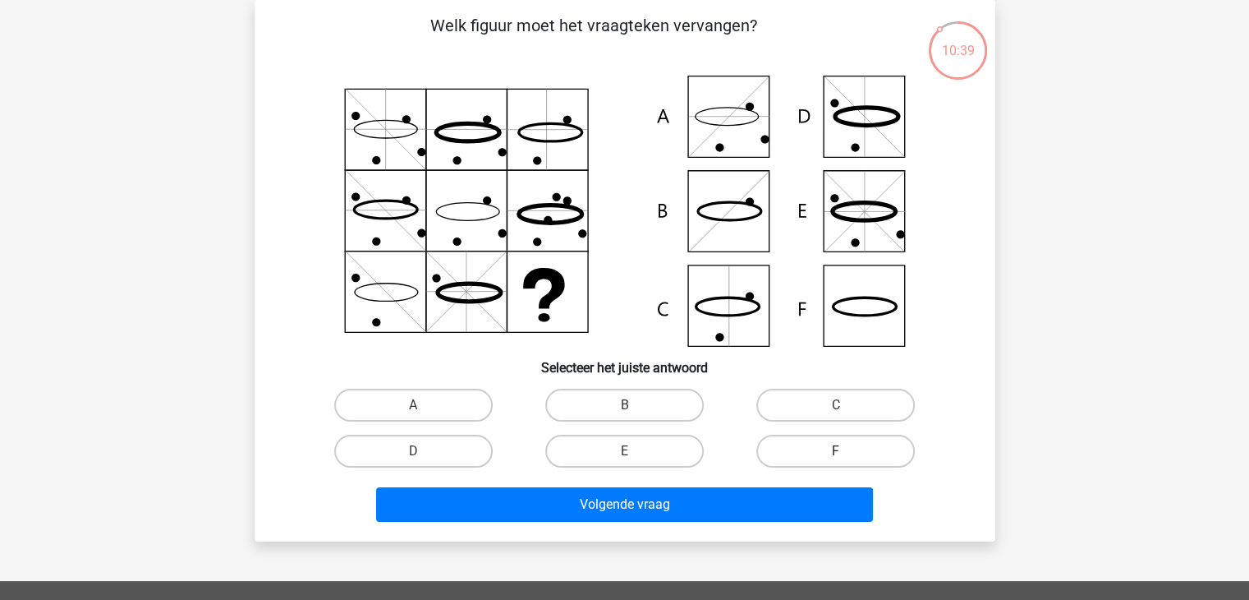
click at [771, 452] on label "F" at bounding box center [835, 451] width 159 height 33
click at [836, 452] on input "F" at bounding box center [841, 456] width 11 height 11
radio input "true"
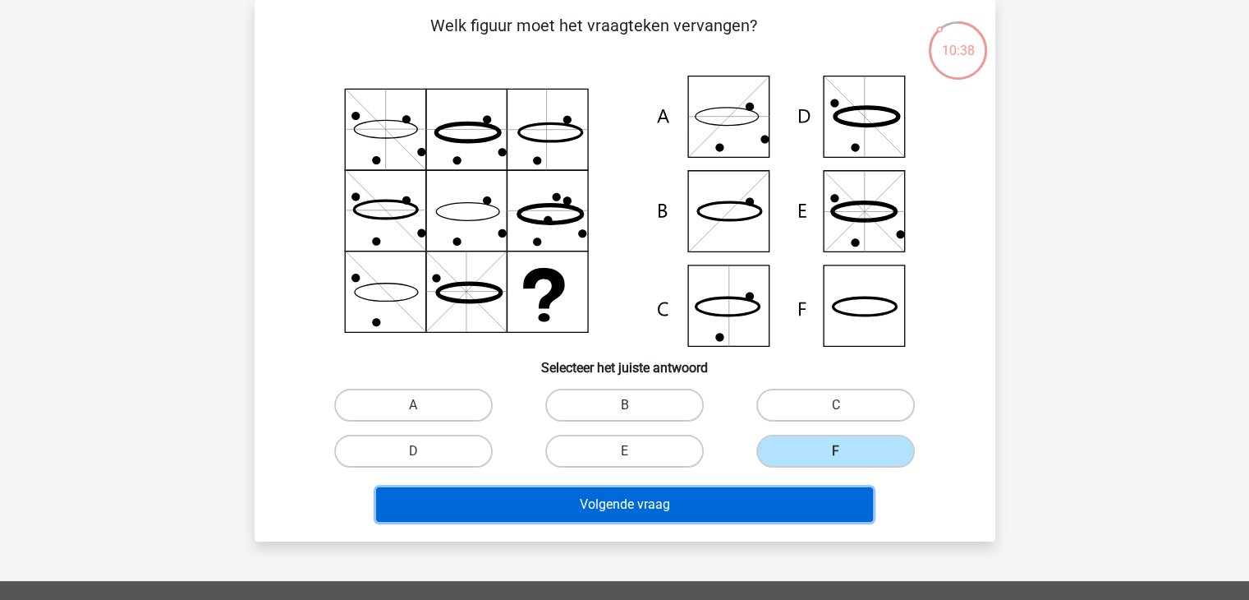
click at [723, 503] on button "Volgende vraag" at bounding box center [624, 504] width 497 height 34
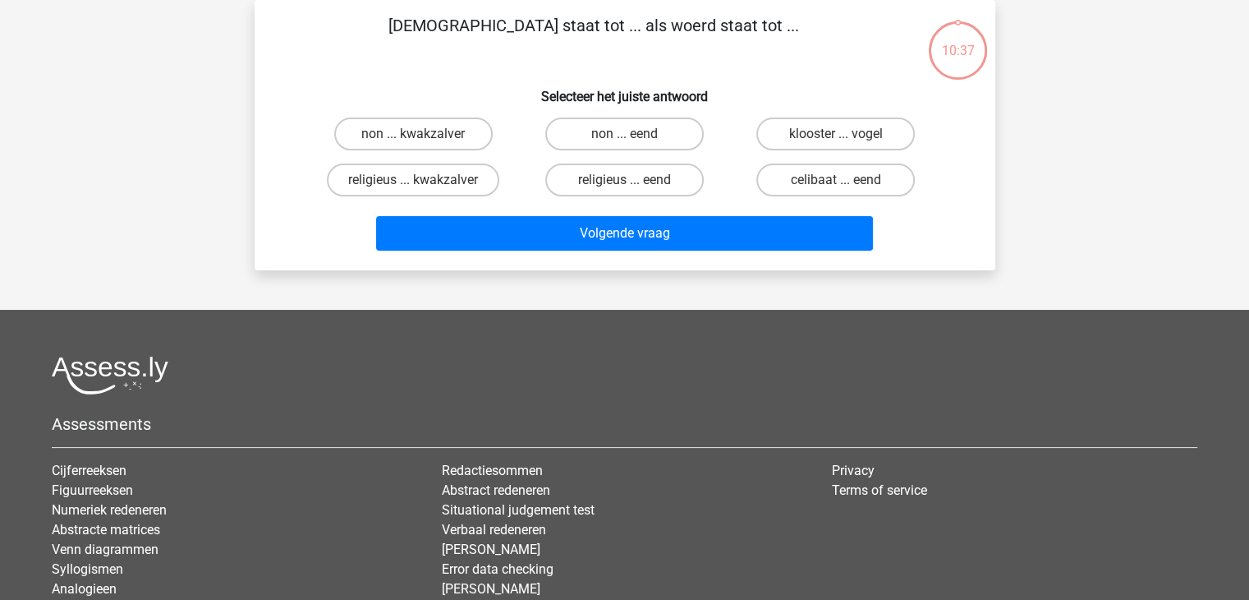
scroll to position [0, 0]
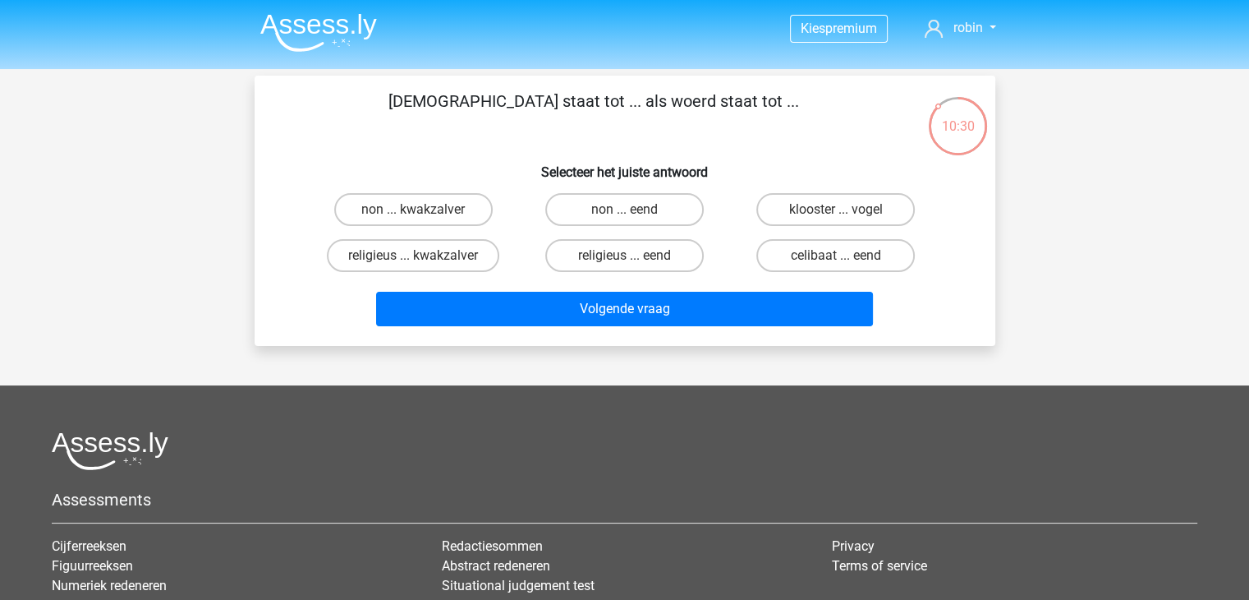
click at [545, 247] on div "religieus ... eend" at bounding box center [625, 255] width 198 height 33
click at [798, 207] on label "klooster ... vogel" at bounding box center [835, 209] width 159 height 33
click at [836, 209] on input "klooster ... vogel" at bounding box center [841, 214] width 11 height 11
radio input "true"
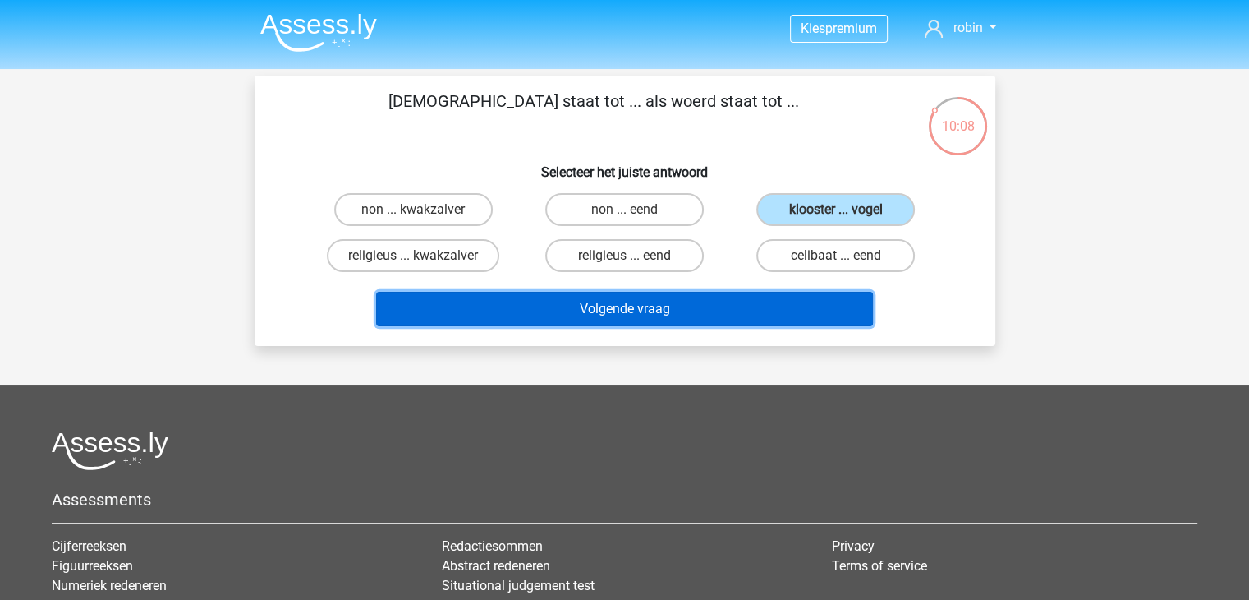
click at [748, 313] on button "Volgende vraag" at bounding box center [624, 309] width 497 height 34
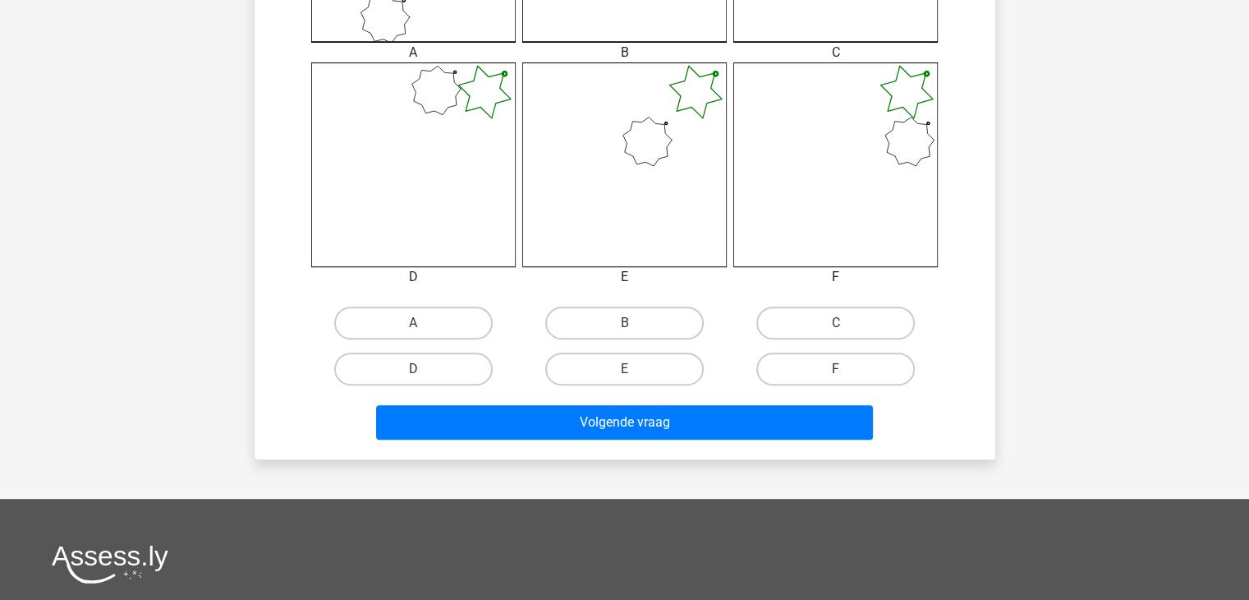
scroll to position [605, 0]
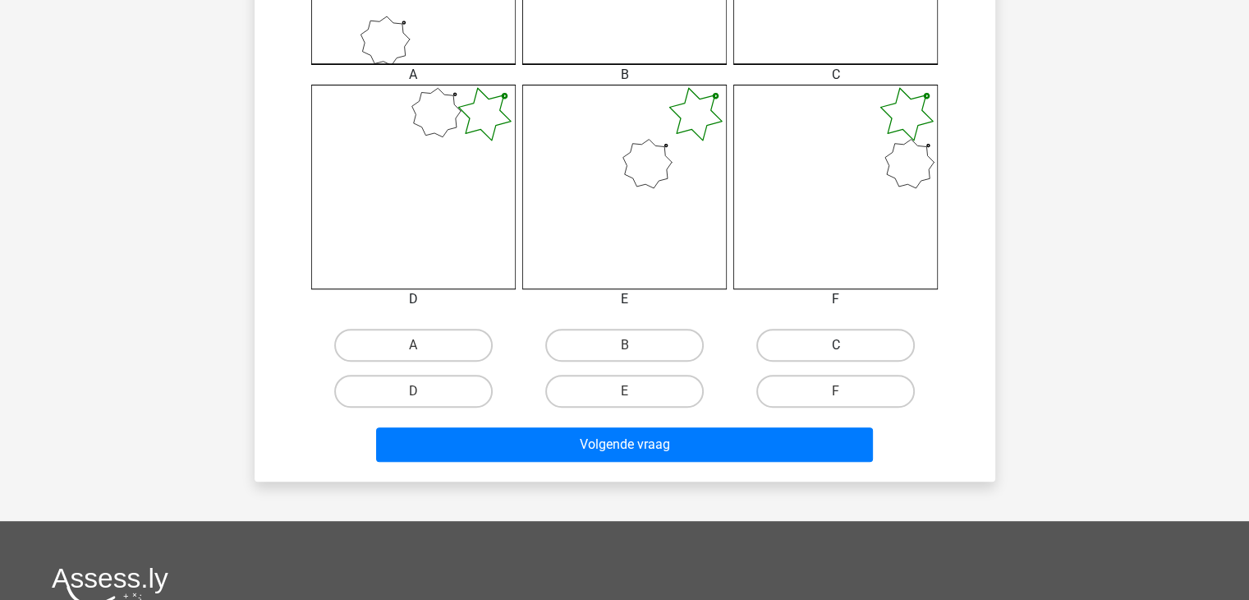
click at [781, 356] on label "C" at bounding box center [835, 345] width 159 height 33
click at [836, 356] on input "C" at bounding box center [841, 350] width 11 height 11
radio input "true"
click at [736, 418] on div "Volgende vraag" at bounding box center [625, 441] width 688 height 54
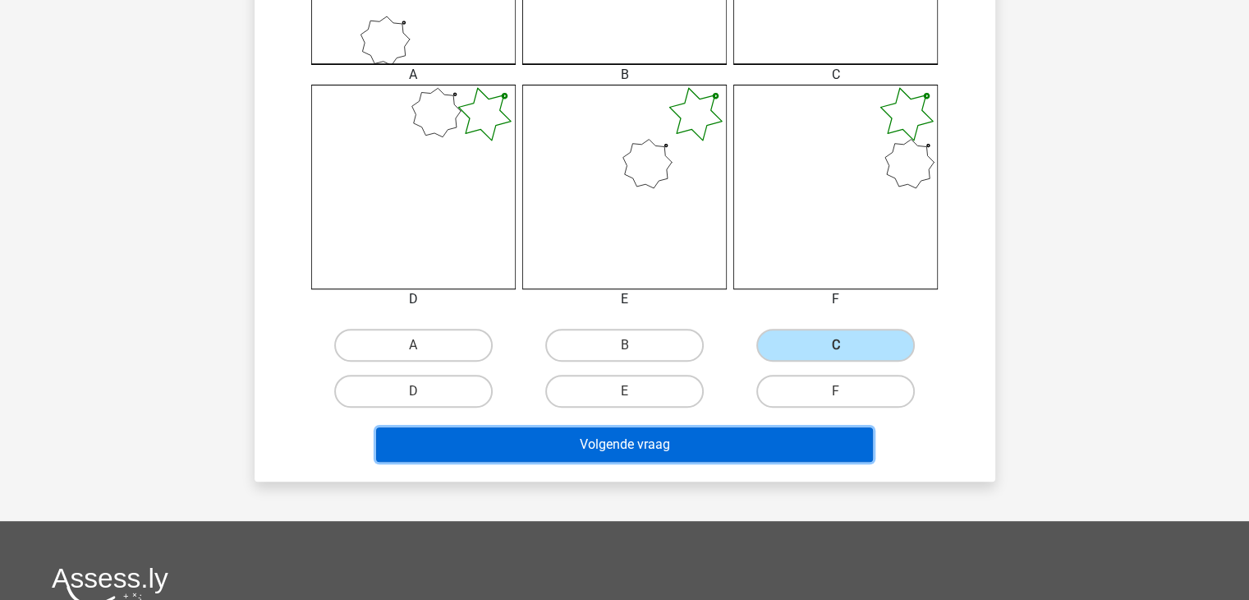
click at [706, 441] on button "Volgende vraag" at bounding box center [624, 444] width 497 height 34
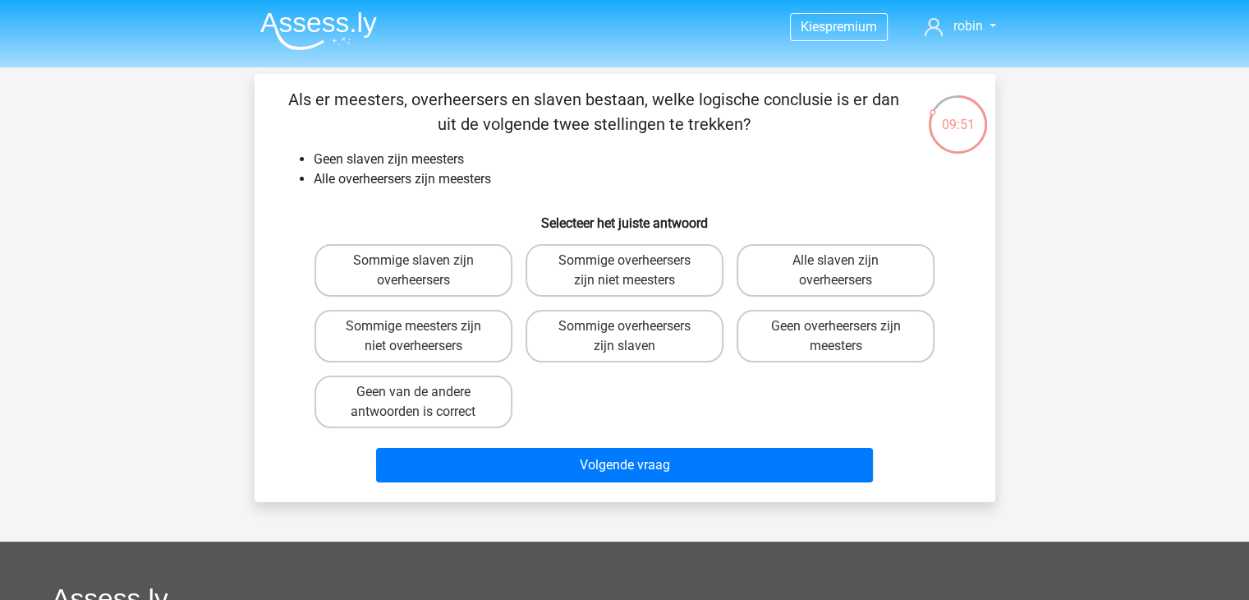
scroll to position [0, 0]
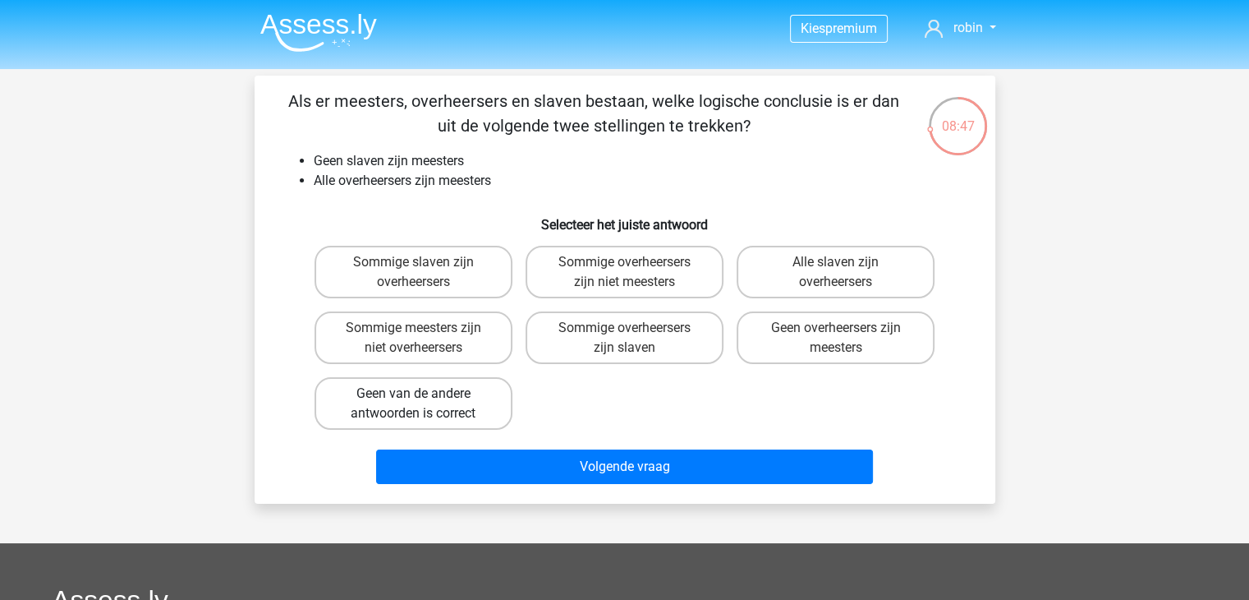
click at [409, 426] on label "Geen van de andere antwoorden is correct" at bounding box center [414, 403] width 198 height 53
click at [413, 404] on input "Geen van de andere antwoorden is correct" at bounding box center [418, 398] width 11 height 11
radio input "true"
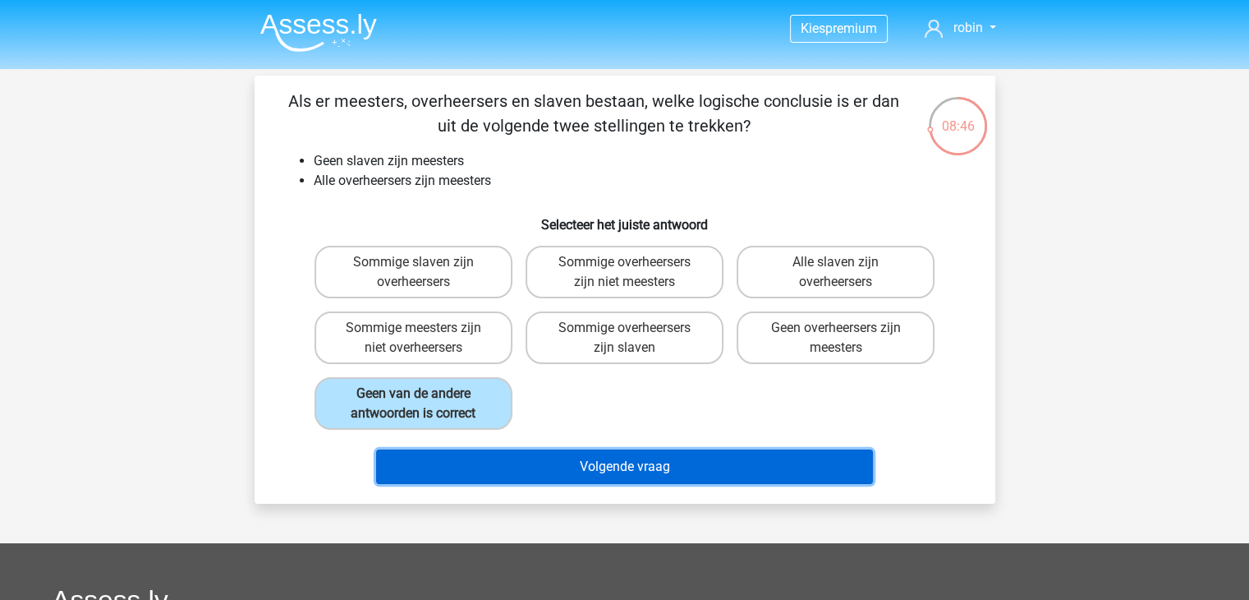
click at [480, 477] on button "Volgende vraag" at bounding box center [624, 466] width 497 height 34
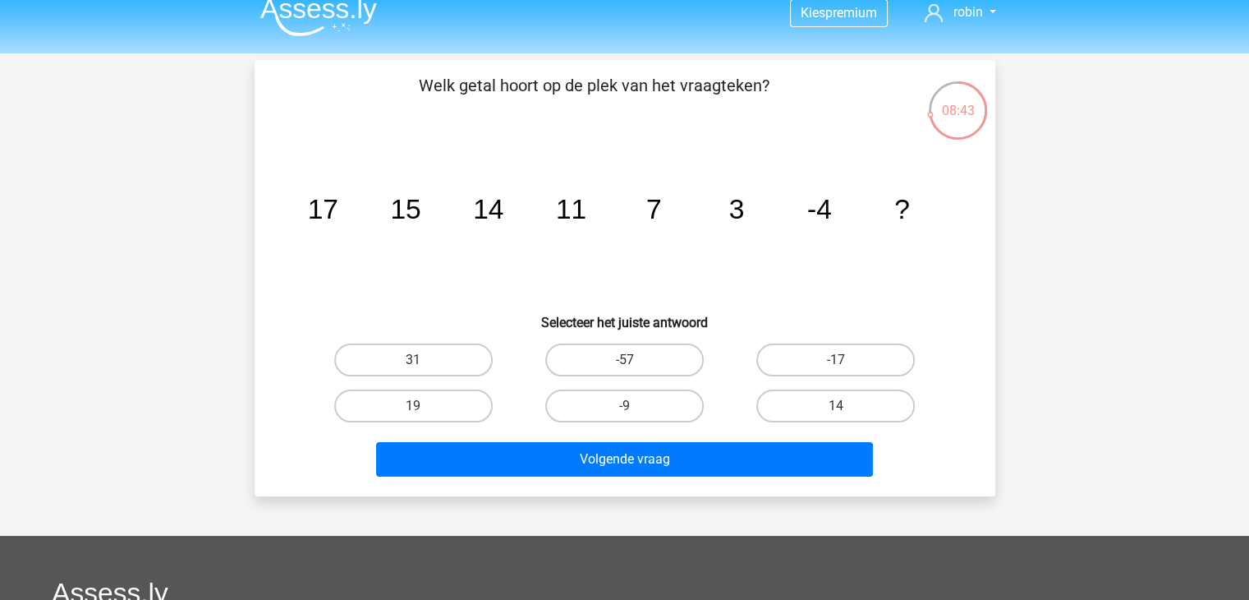
scroll to position [16, 0]
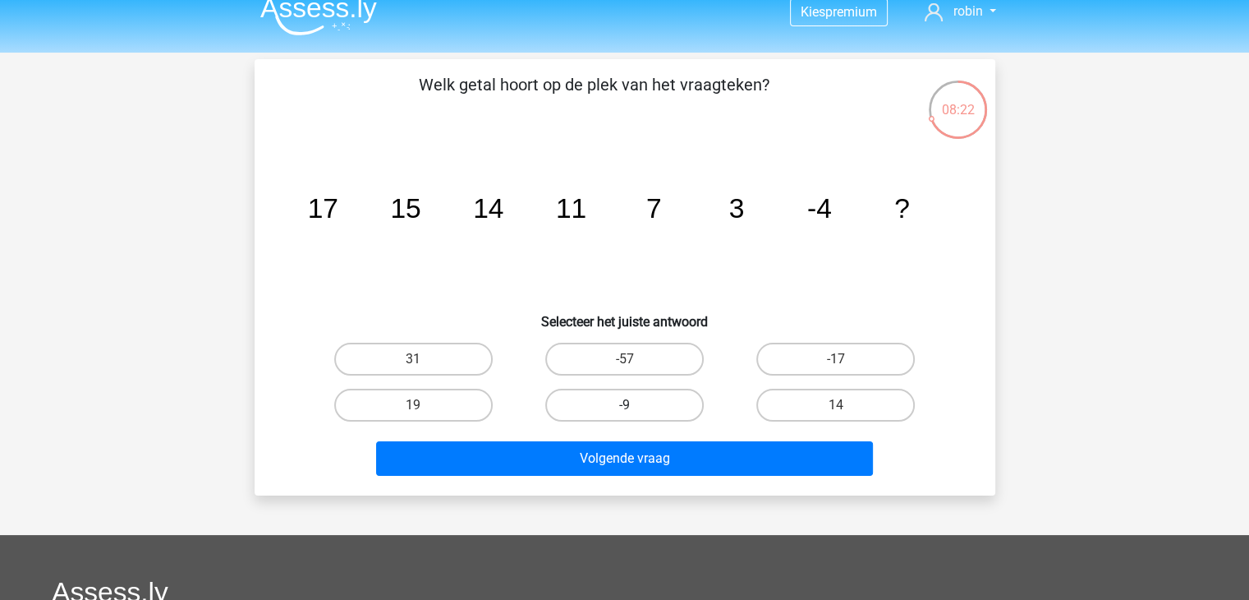
click at [651, 406] on label "-9" at bounding box center [624, 405] width 159 height 33
click at [635, 406] on input "-9" at bounding box center [629, 410] width 11 height 11
radio input "true"
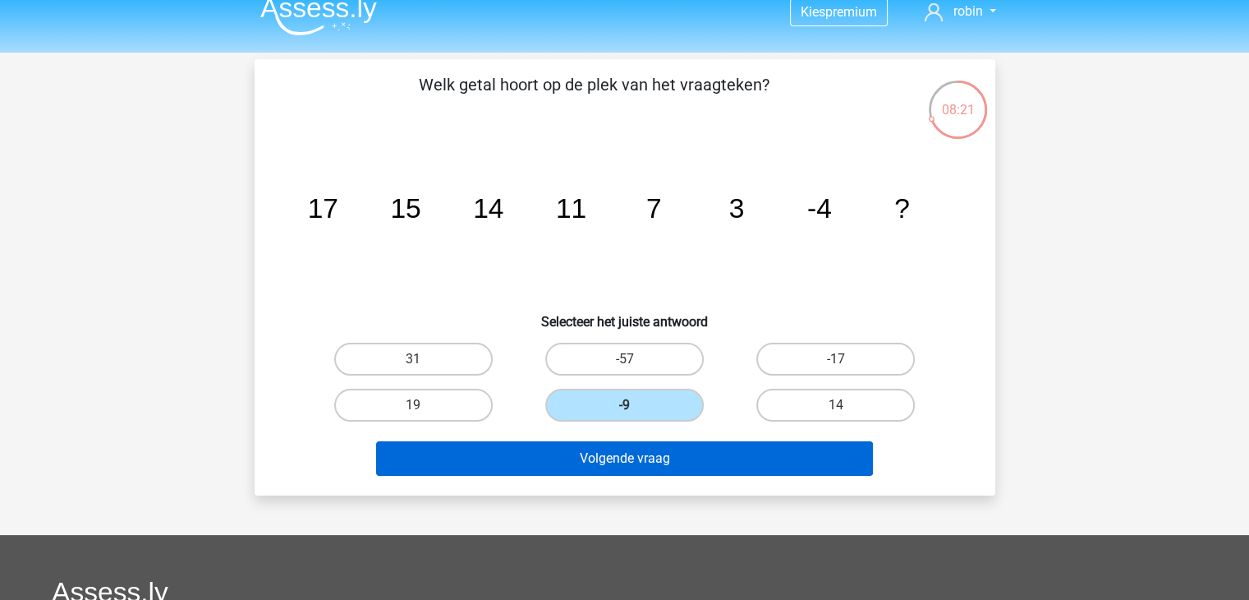
drag, startPoint x: 628, startPoint y: 474, endPoint x: 642, endPoint y: 458, distance: 22.1
click at [642, 458] on div "Volgende vraag" at bounding box center [625, 461] width 634 height 41
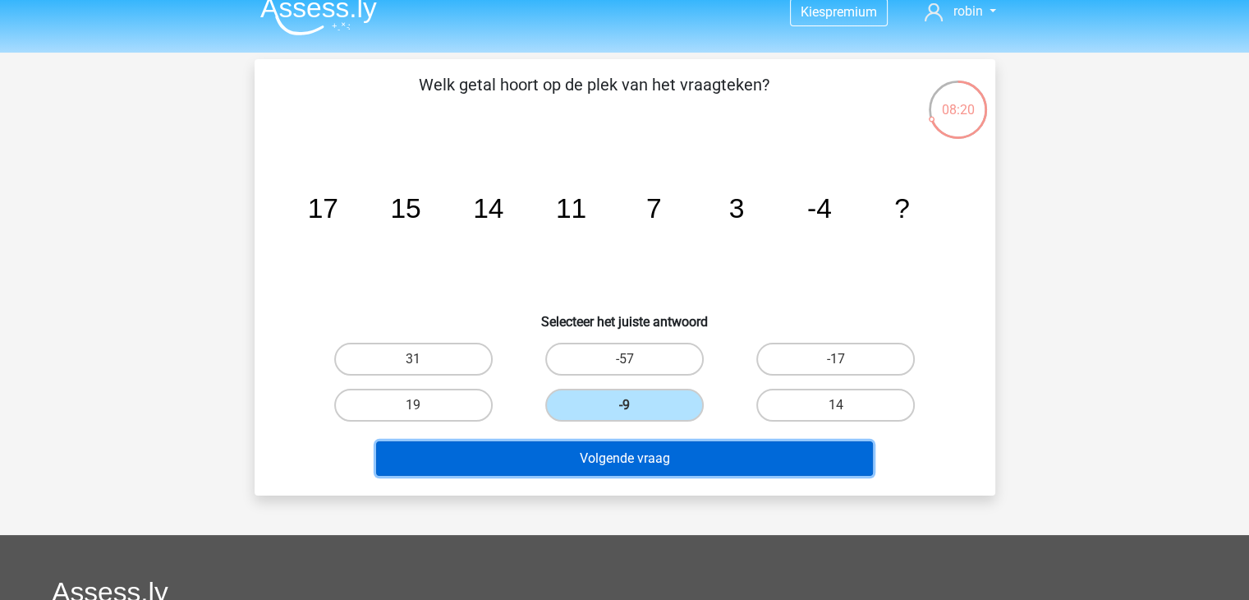
click at [642, 458] on button "Volgende vraag" at bounding box center [624, 458] width 497 height 34
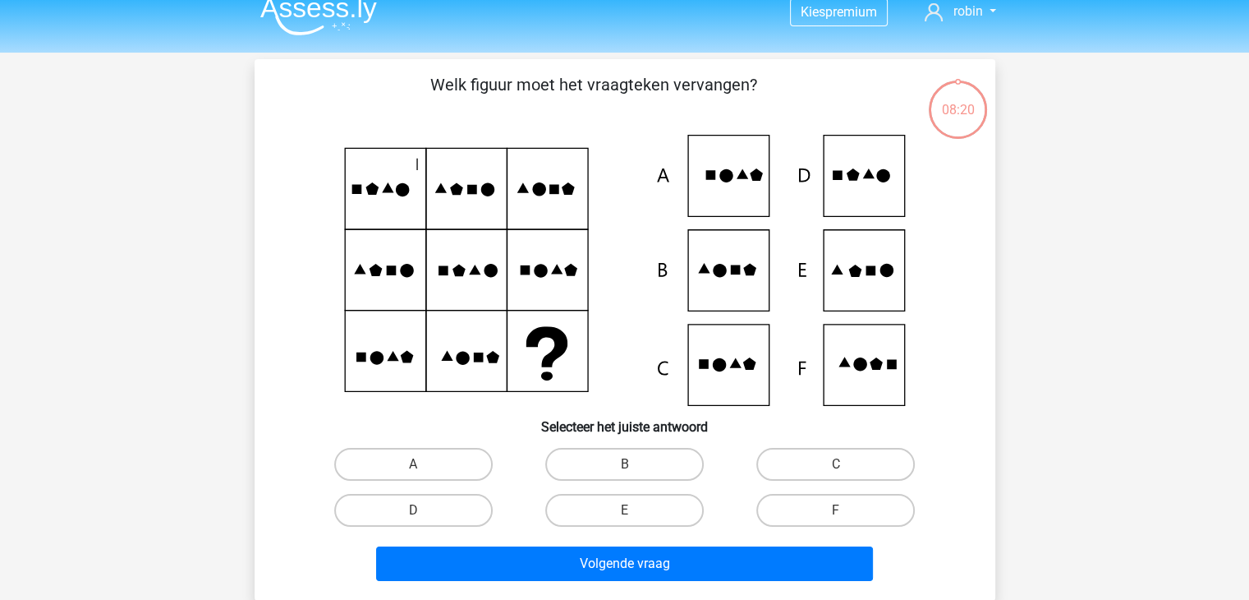
scroll to position [76, 0]
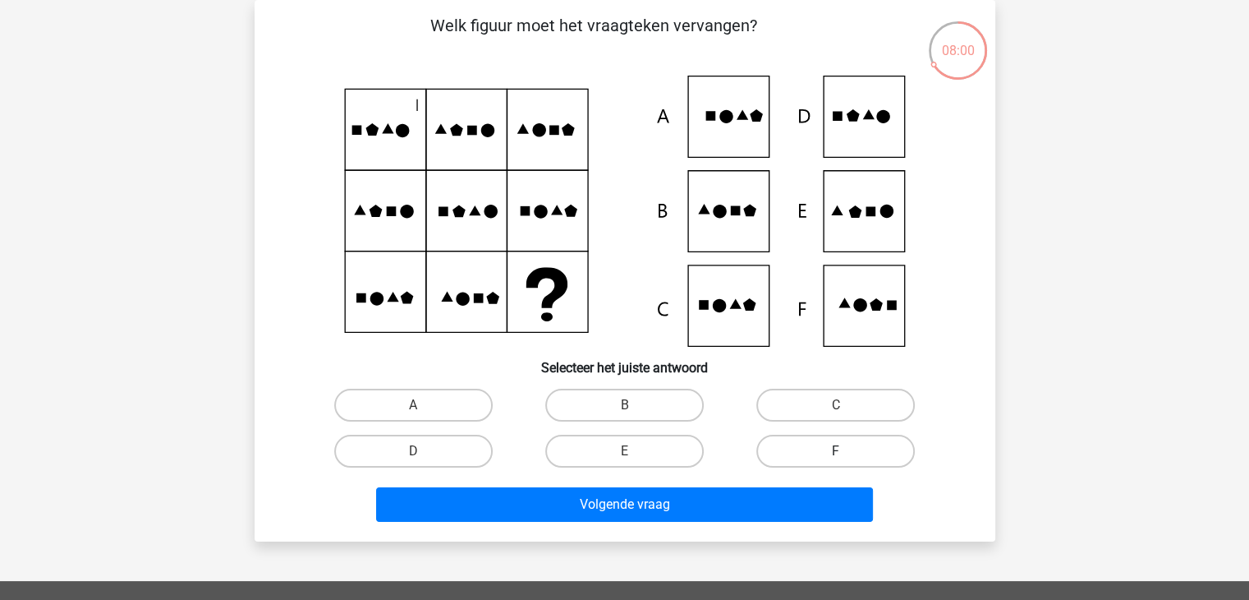
click at [807, 448] on label "F" at bounding box center [835, 451] width 159 height 33
click at [836, 451] on input "F" at bounding box center [841, 456] width 11 height 11
radio input "true"
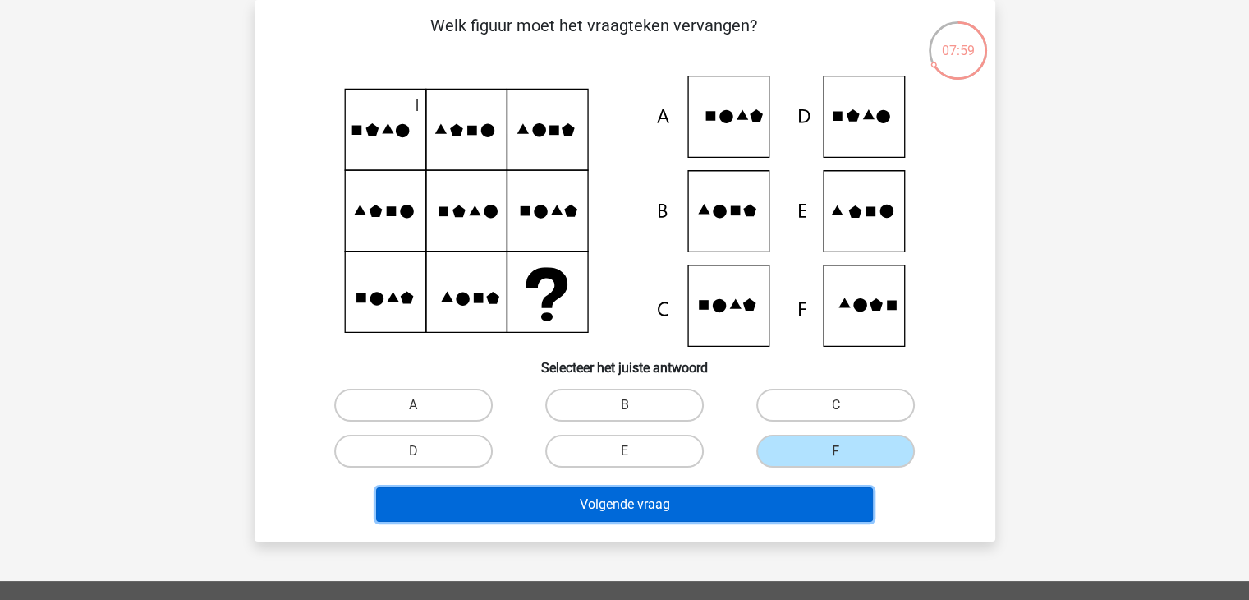
click at [756, 490] on button "Volgende vraag" at bounding box center [624, 504] width 497 height 34
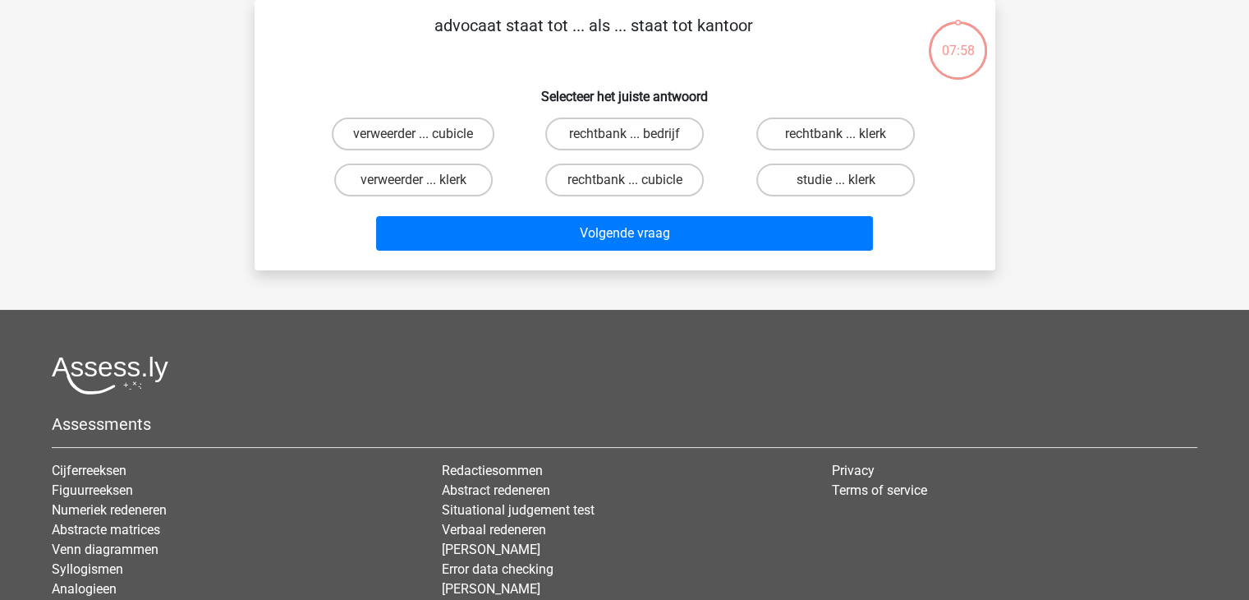
scroll to position [0, 0]
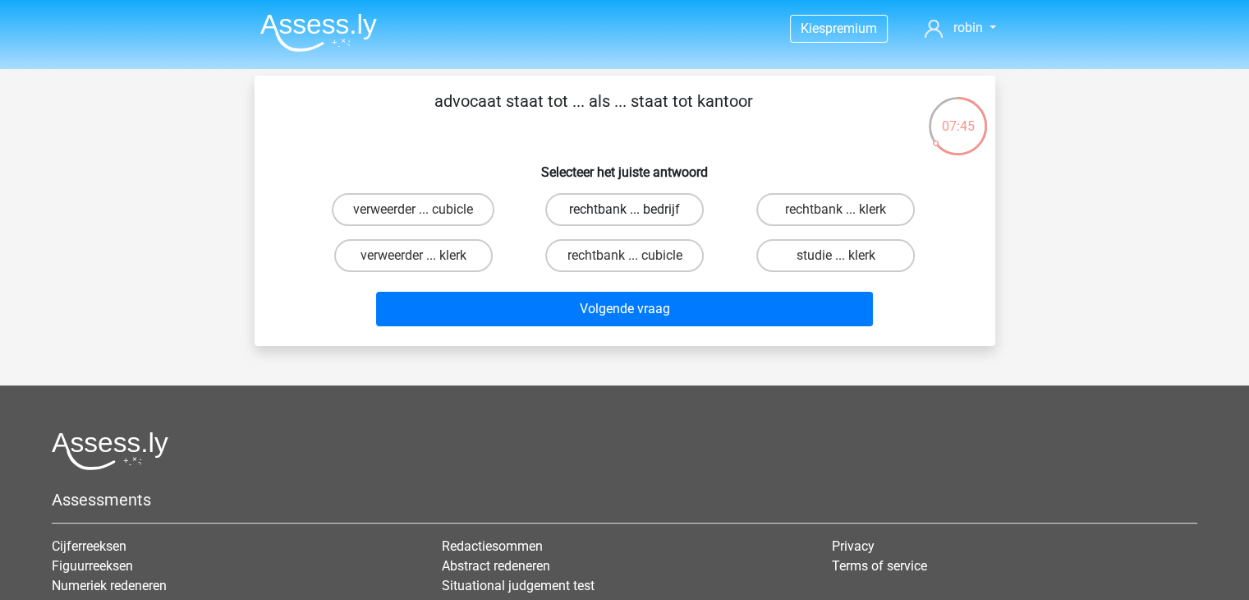
click at [577, 204] on label "rechtbank ... bedrijf" at bounding box center [624, 209] width 159 height 33
click at [624, 209] on input "rechtbank ... bedrijf" at bounding box center [629, 214] width 11 height 11
radio input "true"
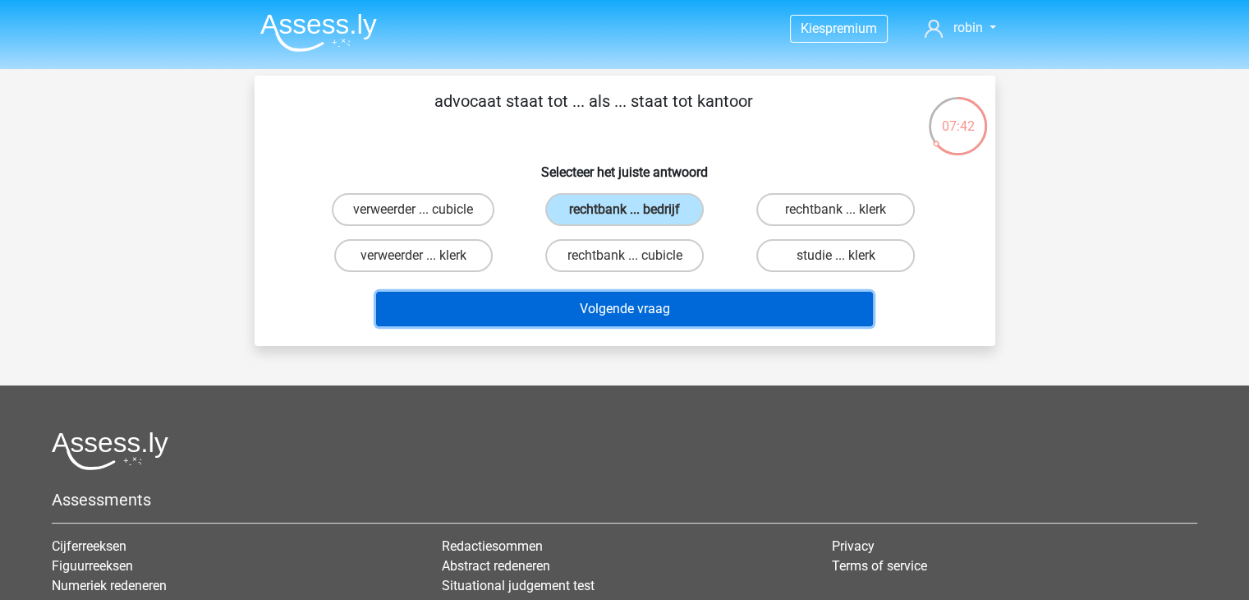
click at [631, 293] on button "Volgende vraag" at bounding box center [624, 309] width 497 height 34
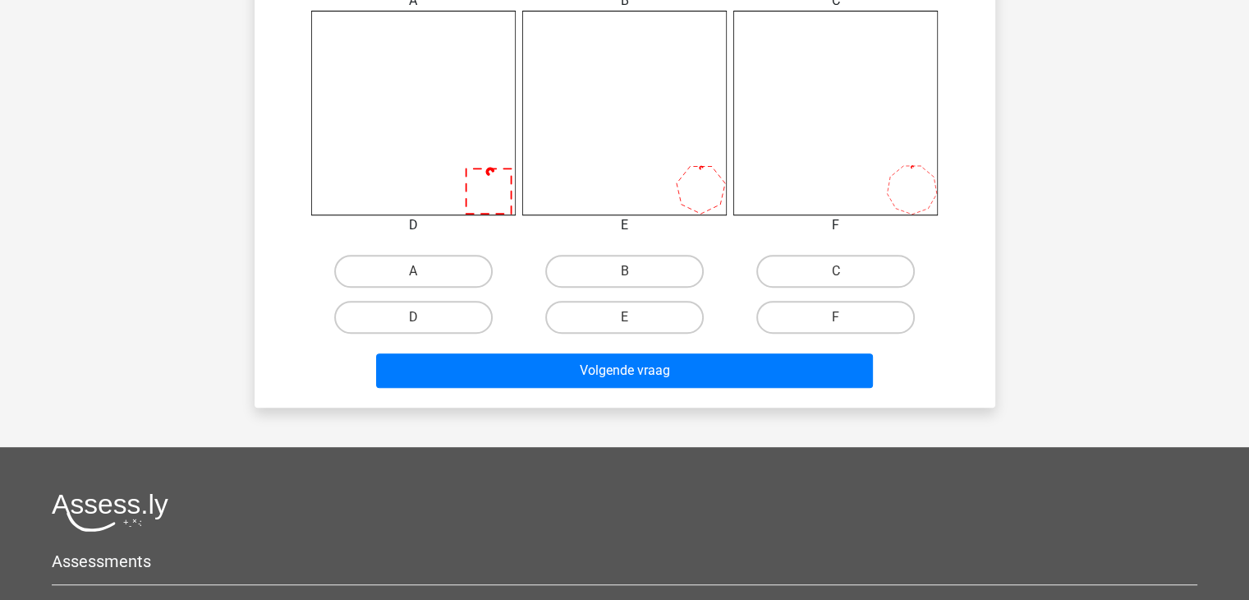
scroll to position [696, 0]
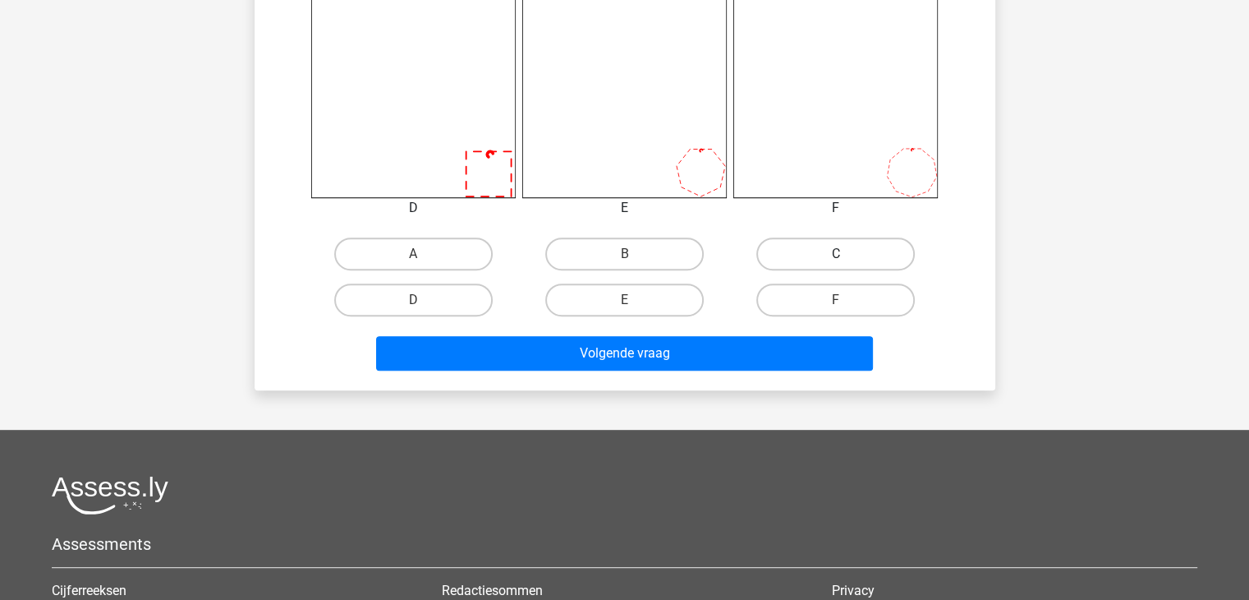
click at [790, 263] on label "C" at bounding box center [835, 253] width 159 height 33
click at [836, 263] on input "C" at bounding box center [841, 259] width 11 height 11
radio input "true"
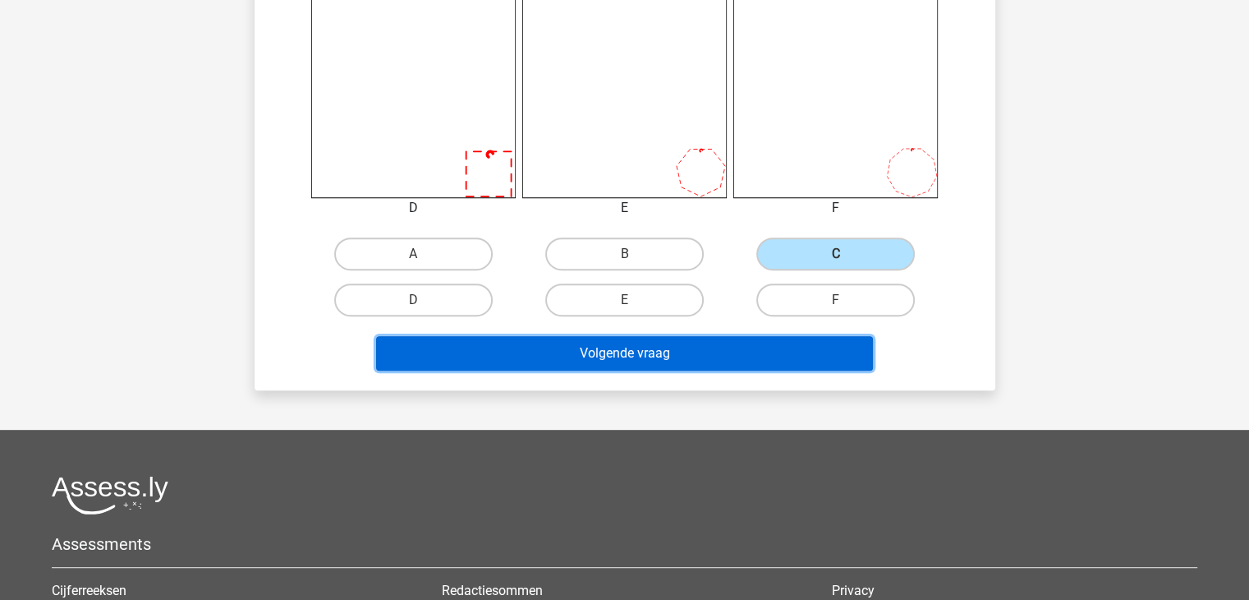
click at [733, 345] on button "Volgende vraag" at bounding box center [624, 353] width 497 height 34
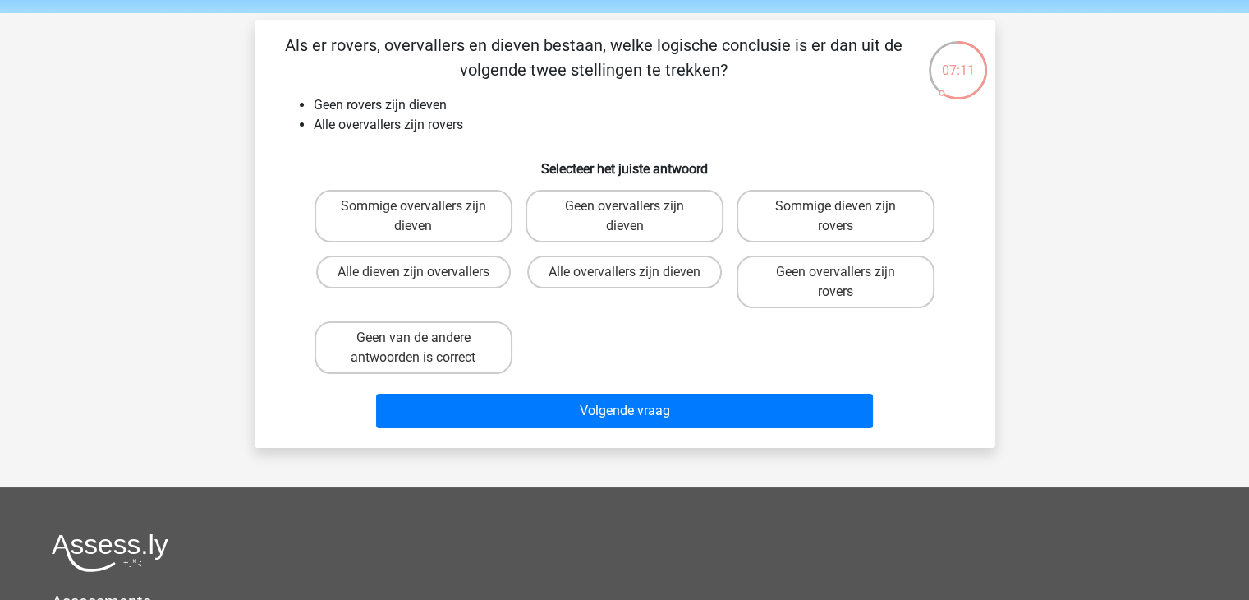
scroll to position [54, 0]
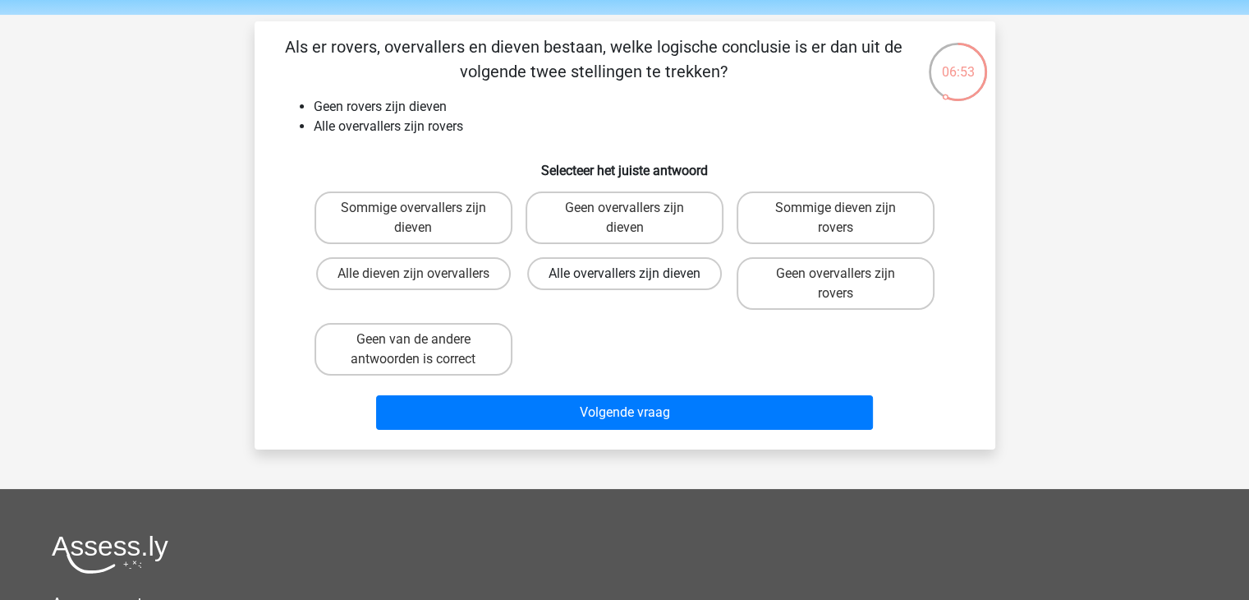
click at [715, 266] on label "Alle overvallers zijn dieven" at bounding box center [624, 273] width 195 height 33
click at [635, 274] on input "Alle overvallers zijn dieven" at bounding box center [629, 279] width 11 height 11
radio input "true"
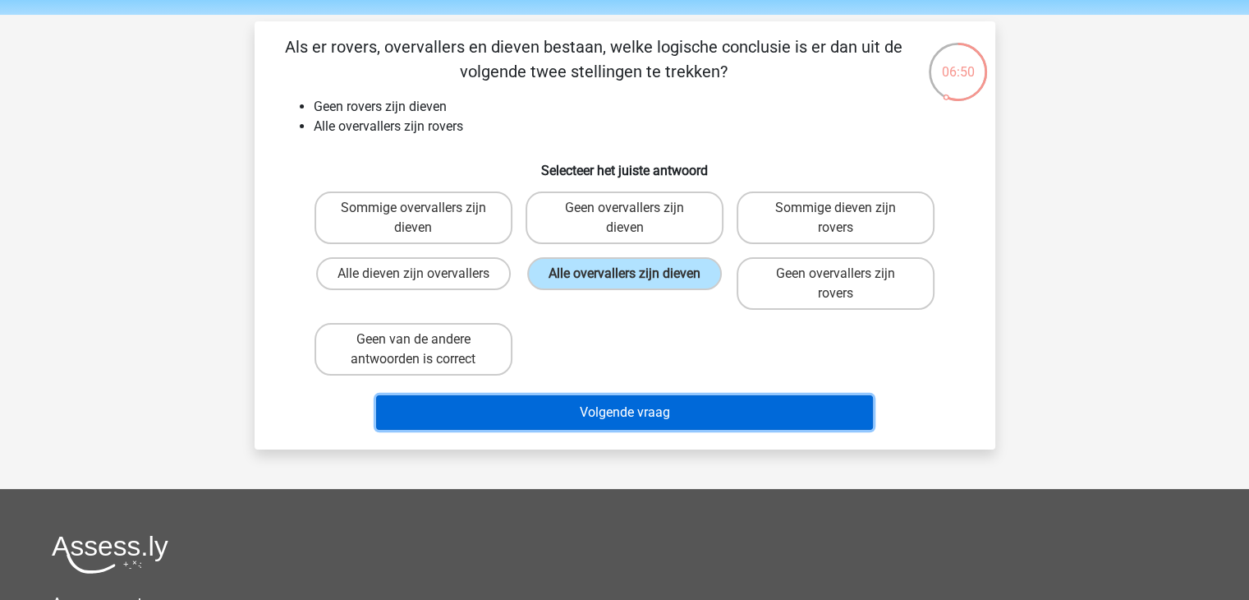
click at [624, 412] on button "Volgende vraag" at bounding box center [624, 412] width 497 height 34
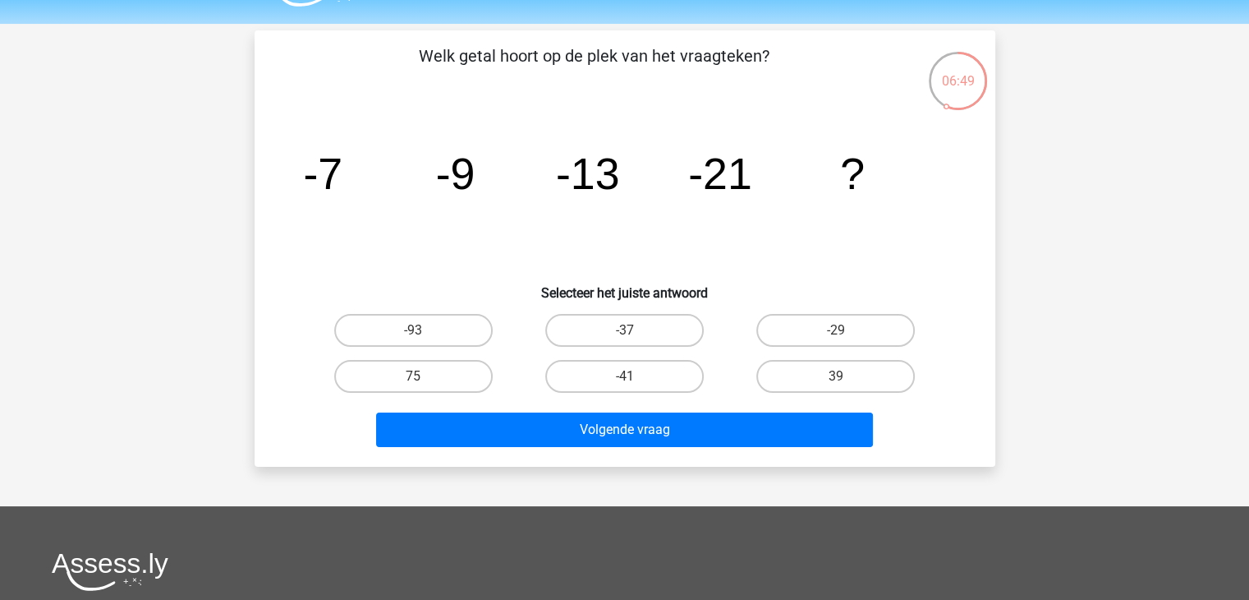
scroll to position [44, 0]
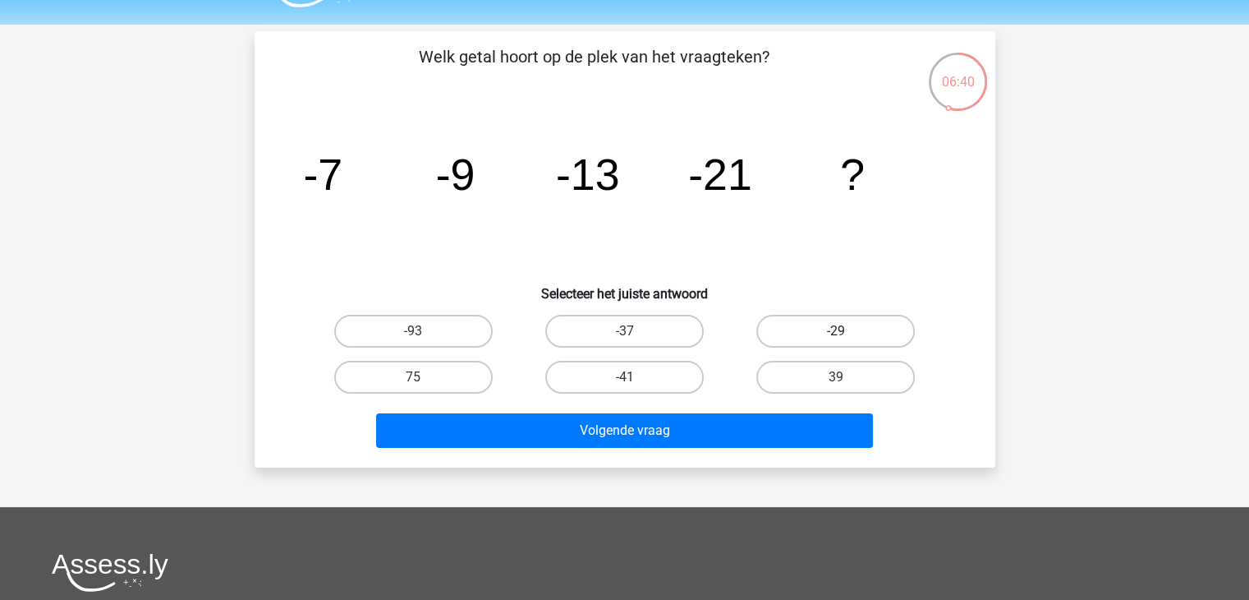
click at [799, 333] on label "-29" at bounding box center [835, 331] width 159 height 33
click at [836, 333] on input "-29" at bounding box center [841, 336] width 11 height 11
radio input "true"
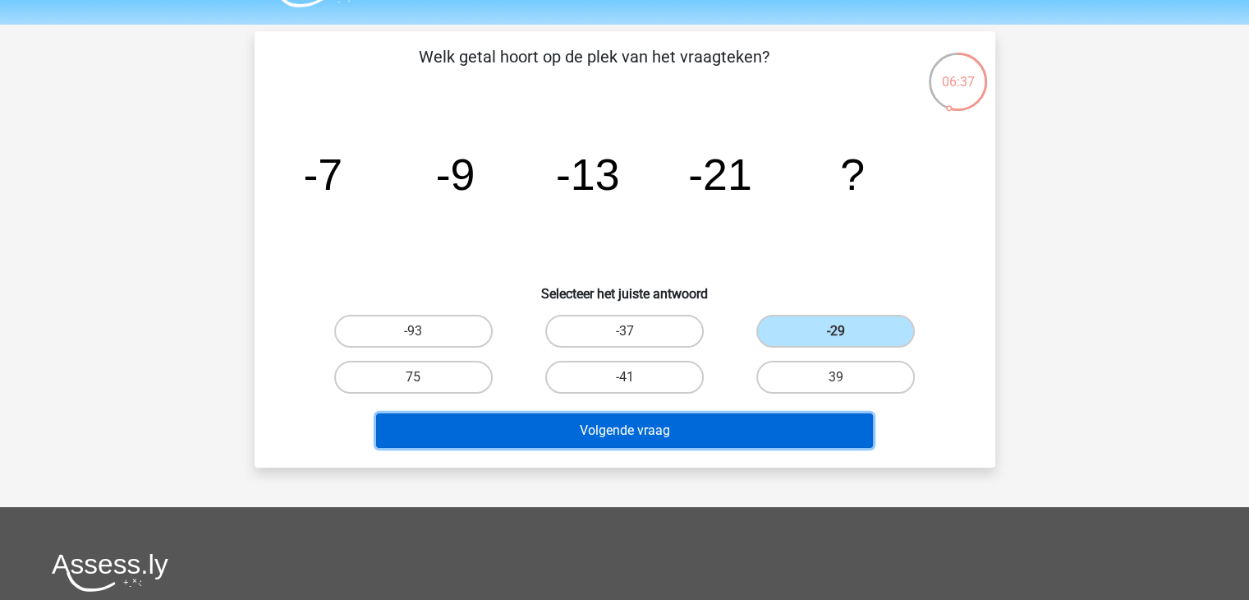
click at [752, 439] on button "Volgende vraag" at bounding box center [624, 430] width 497 height 34
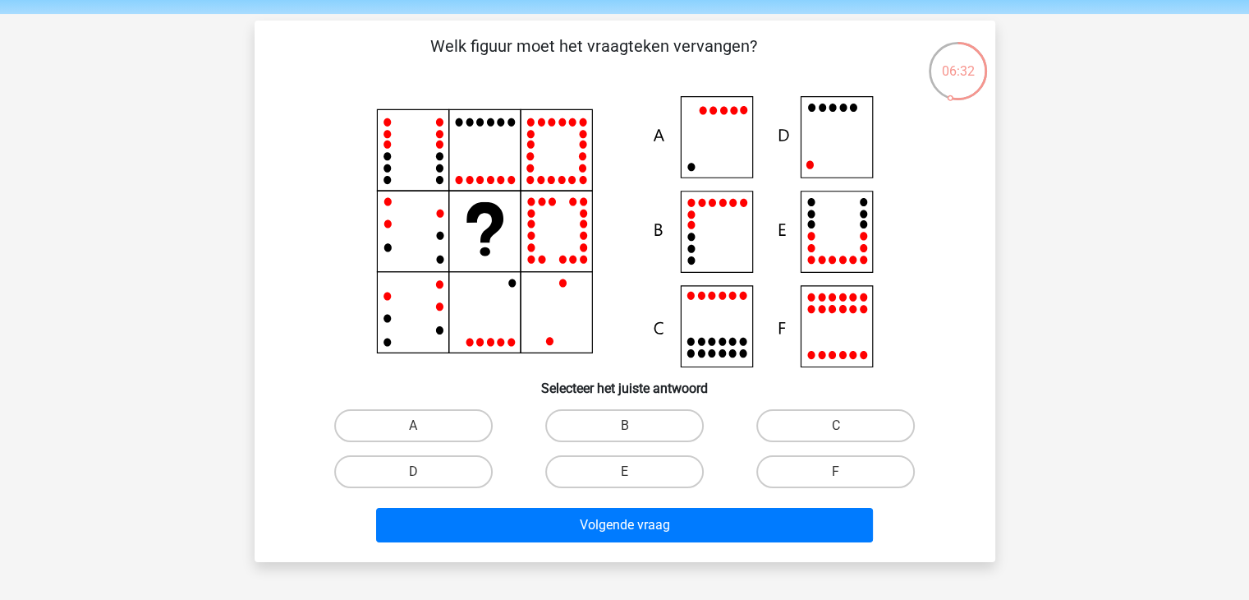
scroll to position [56, 0]
click at [470, 470] on label "D" at bounding box center [413, 470] width 159 height 33
click at [424, 471] on input "D" at bounding box center [418, 476] width 11 height 11
radio input "true"
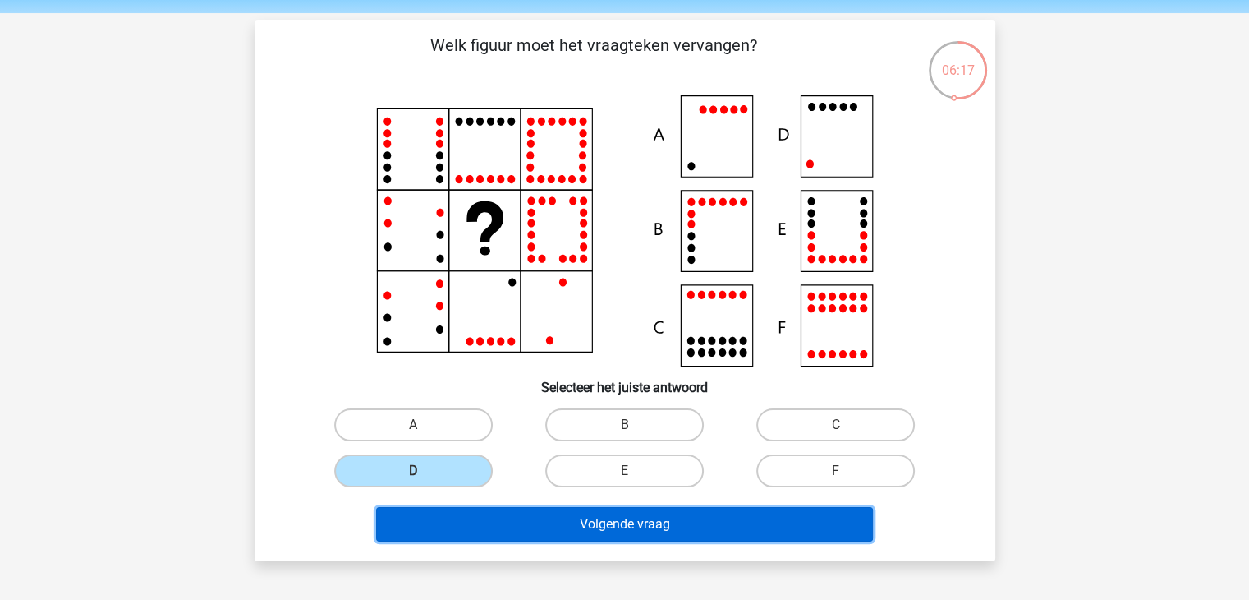
click at [544, 508] on button "Volgende vraag" at bounding box center [624, 524] width 497 height 34
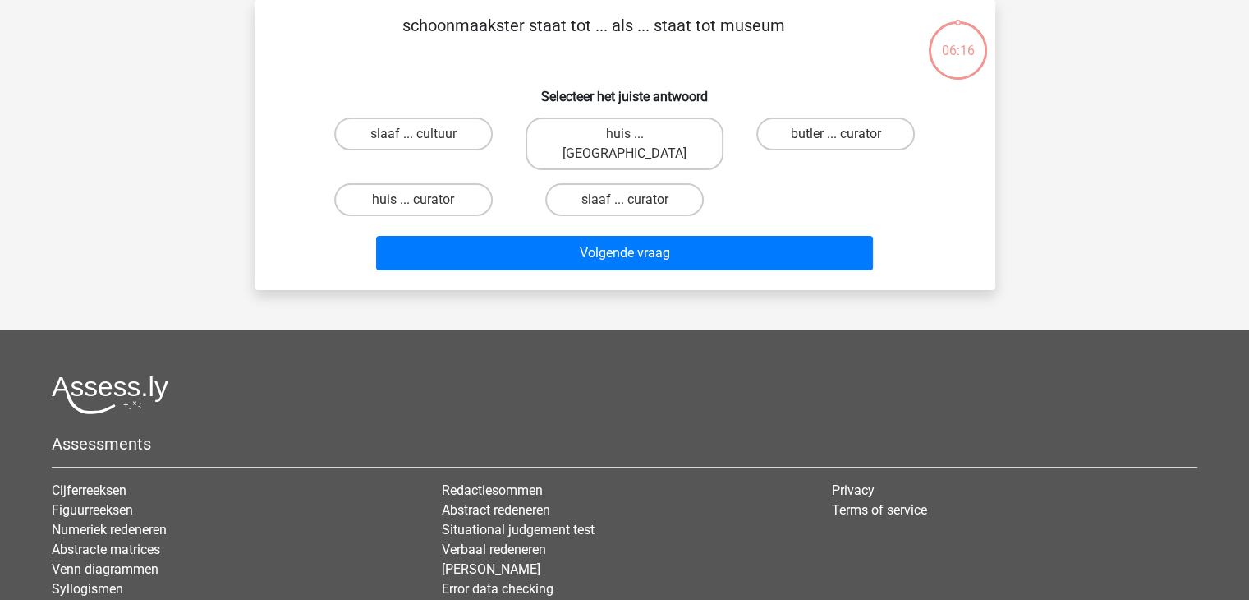
scroll to position [0, 0]
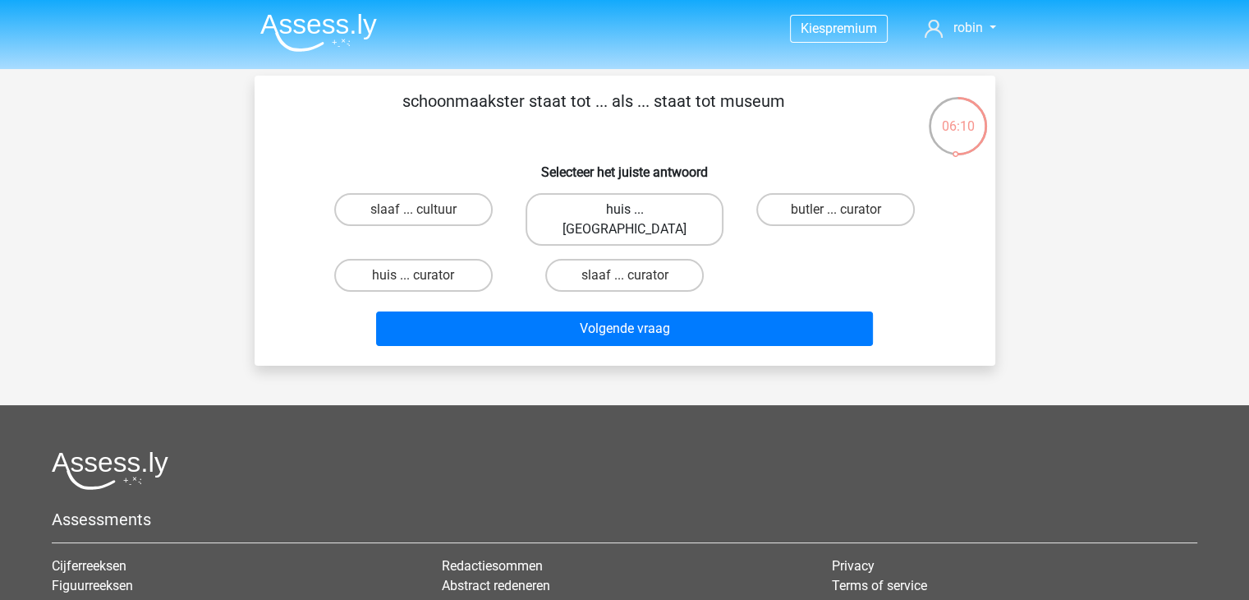
click at [592, 205] on label "huis ... louvre" at bounding box center [625, 219] width 198 height 53
click at [624, 209] on input "huis ... louvre" at bounding box center [629, 214] width 11 height 11
radio input "true"
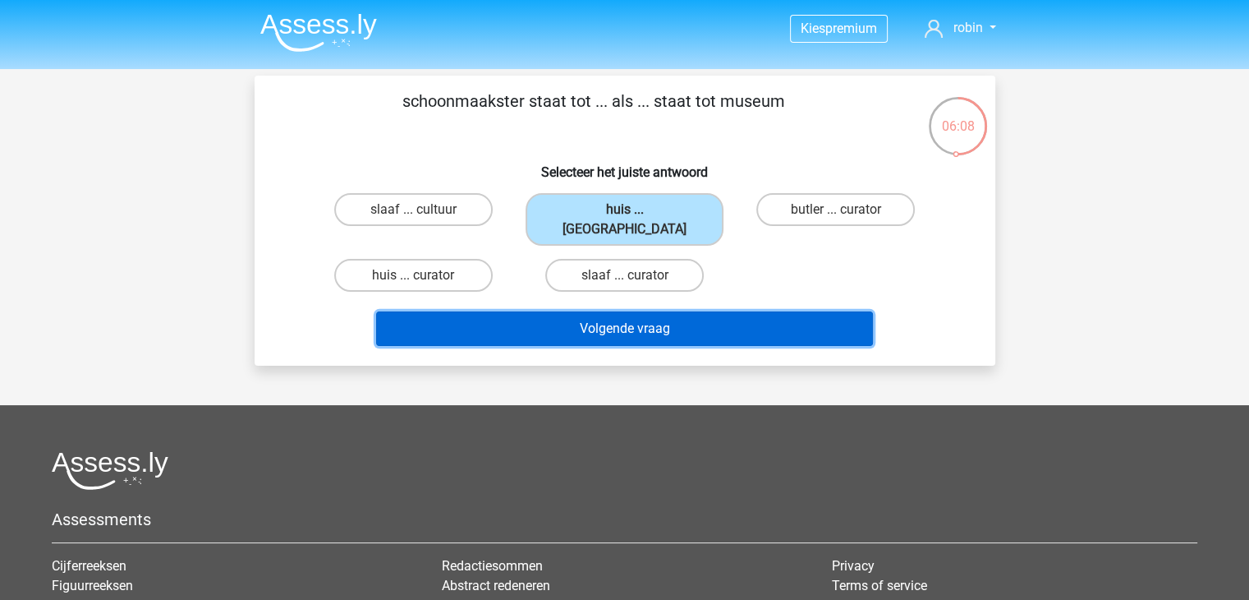
click at [621, 316] on button "Volgende vraag" at bounding box center [624, 328] width 497 height 34
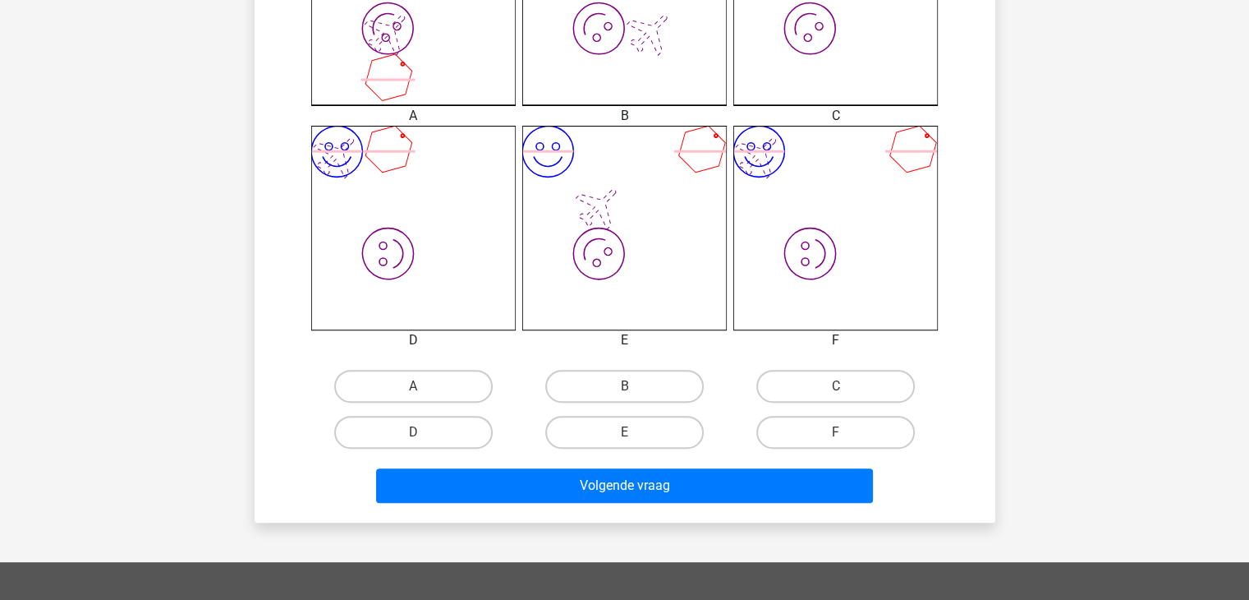
scroll to position [564, 0]
drag, startPoint x: 621, startPoint y: 316, endPoint x: 632, endPoint y: 395, distance: 79.6
click at [632, 395] on input "B" at bounding box center [629, 390] width 11 height 11
radio input "true"
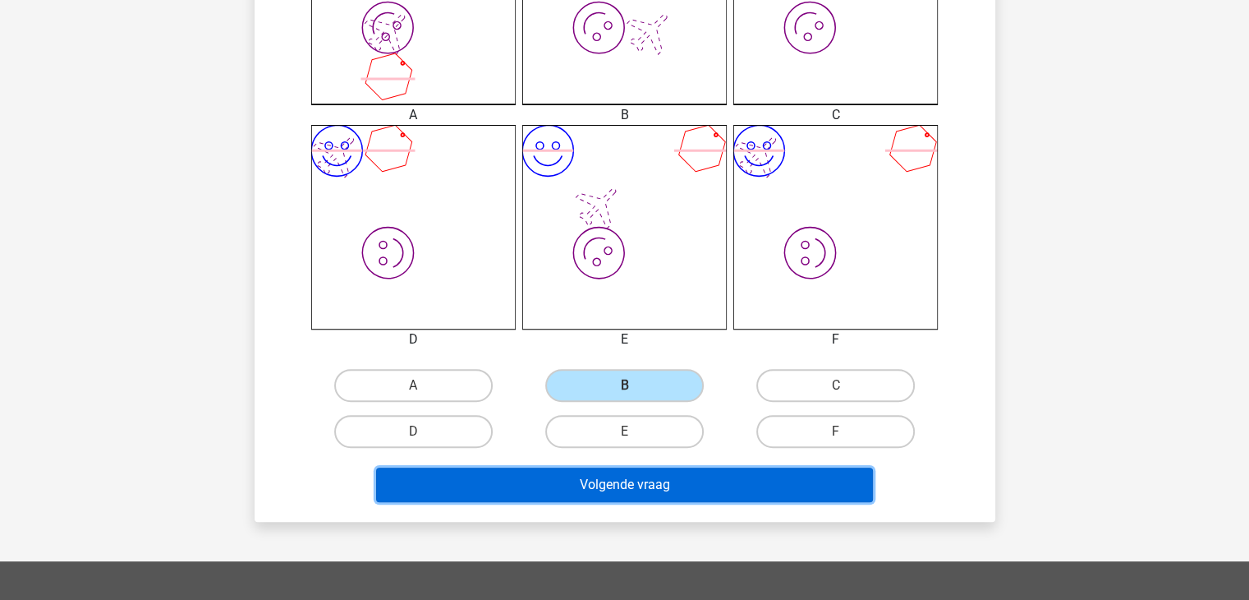
click at [644, 473] on button "Volgende vraag" at bounding box center [624, 484] width 497 height 34
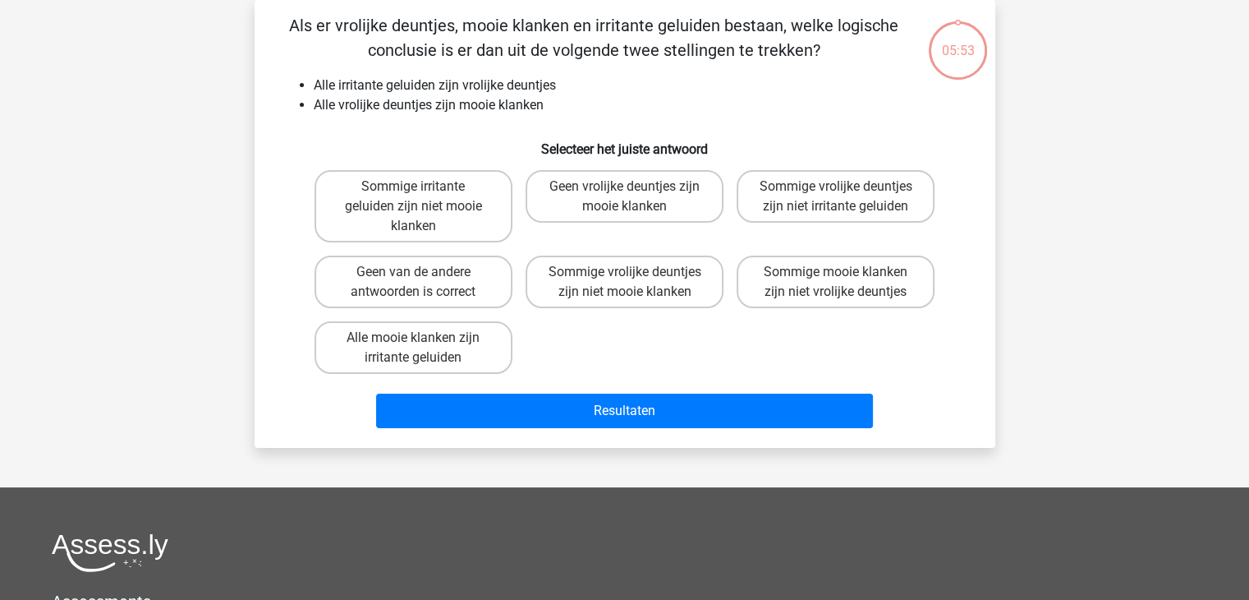
scroll to position [0, 0]
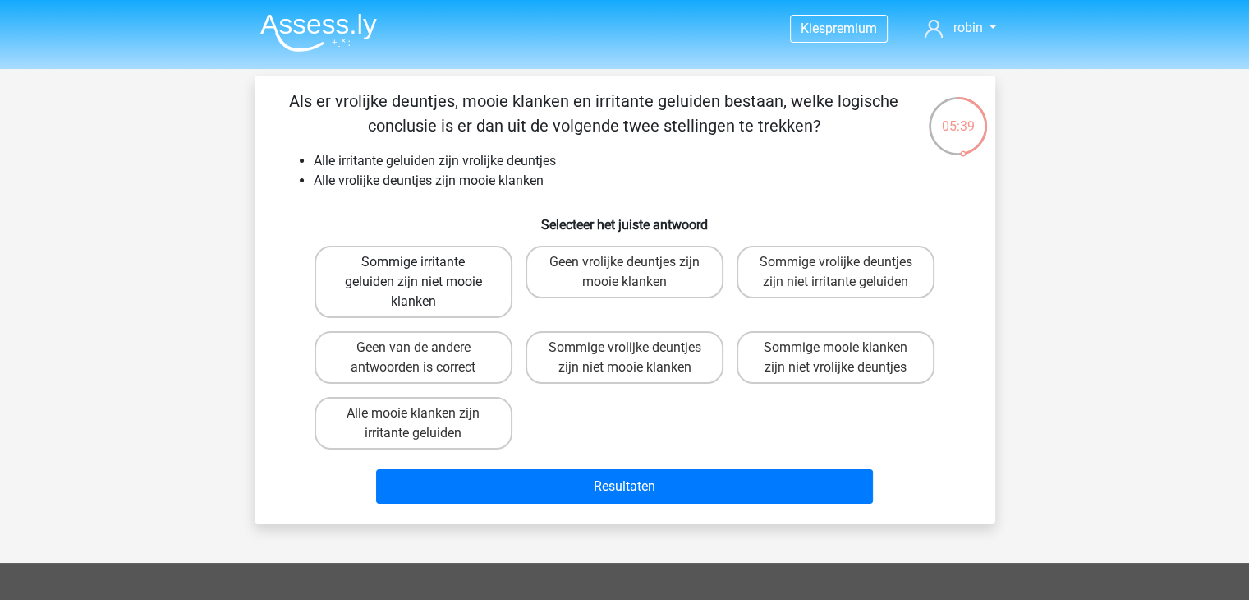
click at [441, 269] on label "Sommige irritante geluiden zijn niet mooie klanken" at bounding box center [414, 282] width 198 height 72
click at [424, 269] on input "Sommige irritante geluiden zijn niet mooie klanken" at bounding box center [418, 267] width 11 height 11
radio input "true"
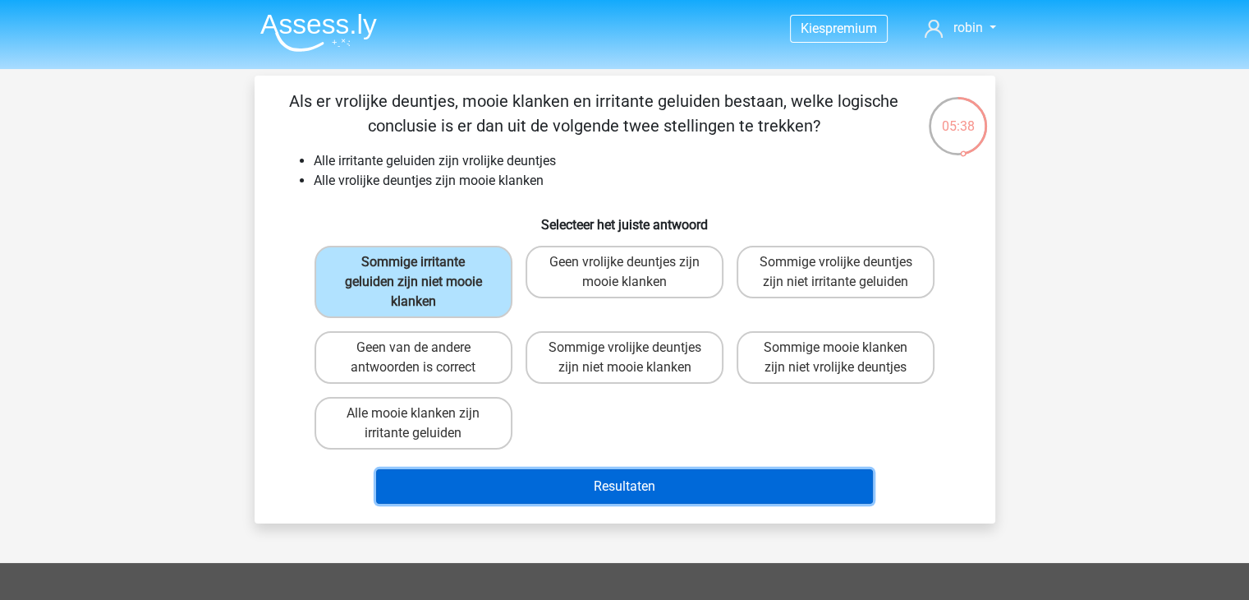
click at [549, 481] on button "Resultaten" at bounding box center [624, 486] width 497 height 34
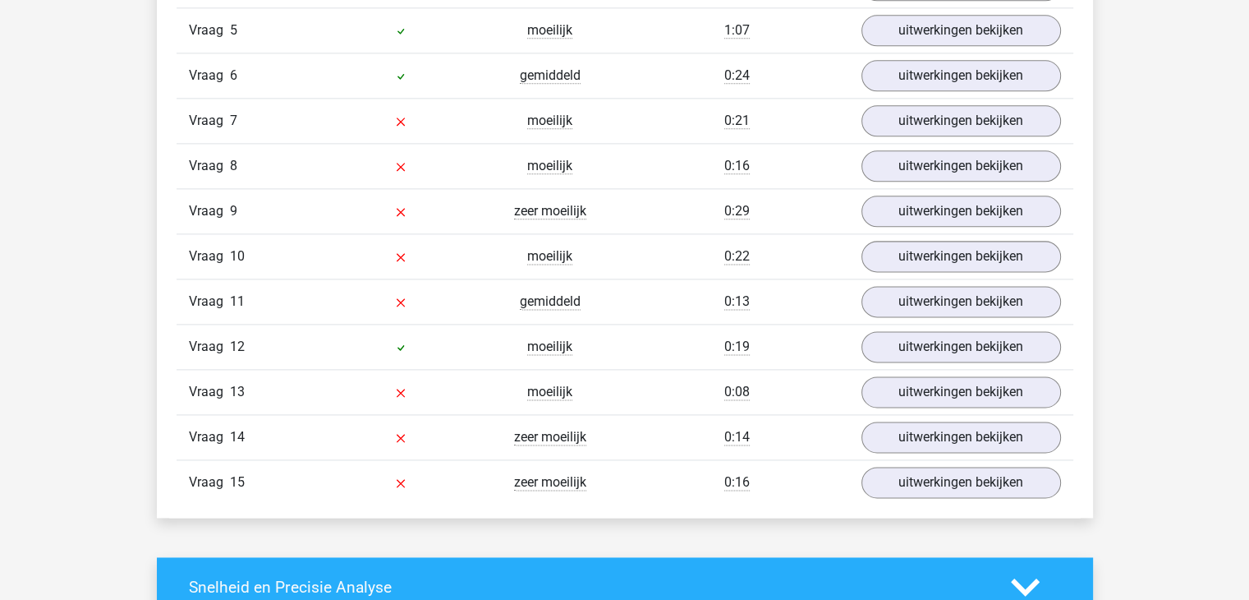
scroll to position [2103, 0]
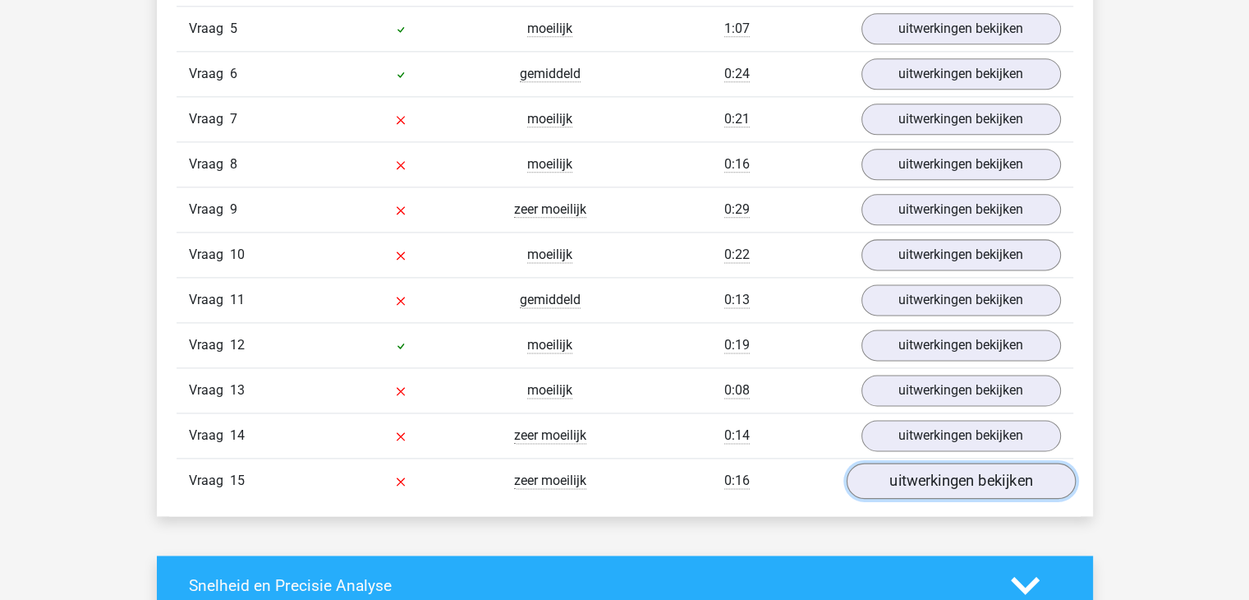
click at [968, 463] on link "uitwerkingen bekijken" at bounding box center [960, 481] width 229 height 36
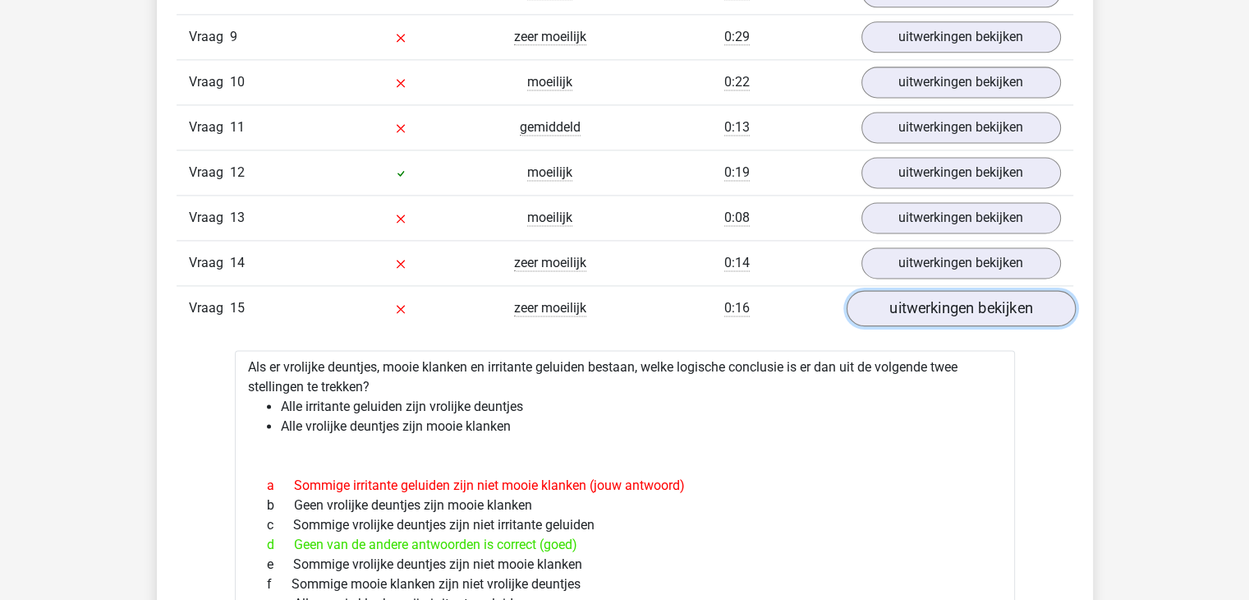
scroll to position [2269, 0]
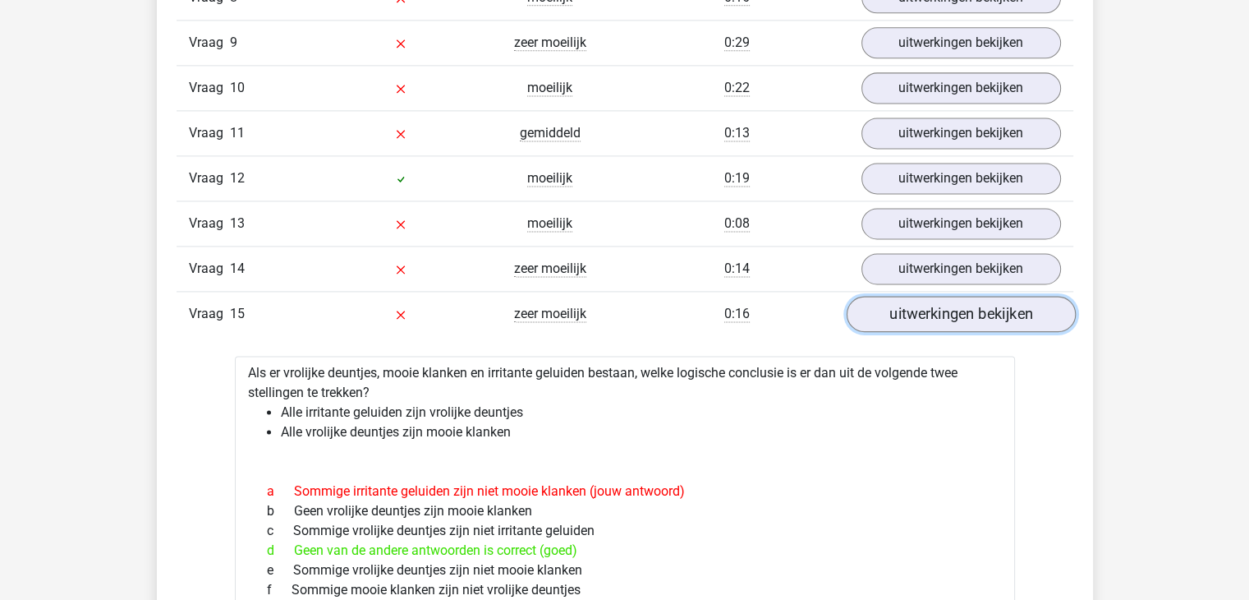
click at [940, 300] on link "uitwerkingen bekijken" at bounding box center [960, 315] width 229 height 36
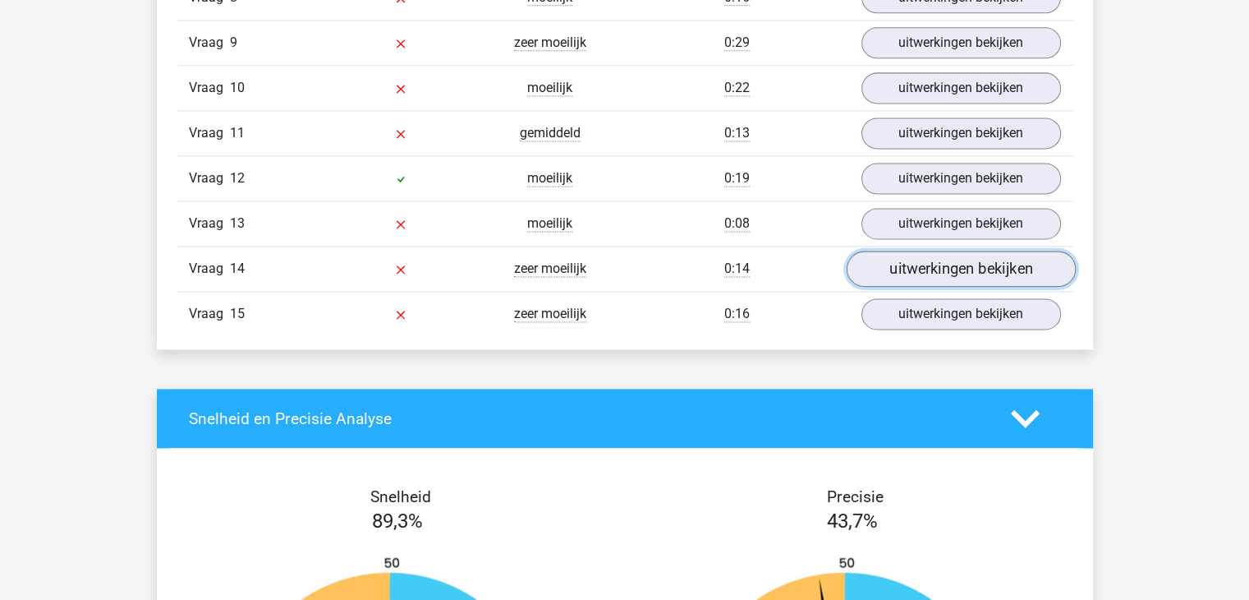
click at [927, 257] on link "uitwerkingen bekijken" at bounding box center [960, 269] width 229 height 36
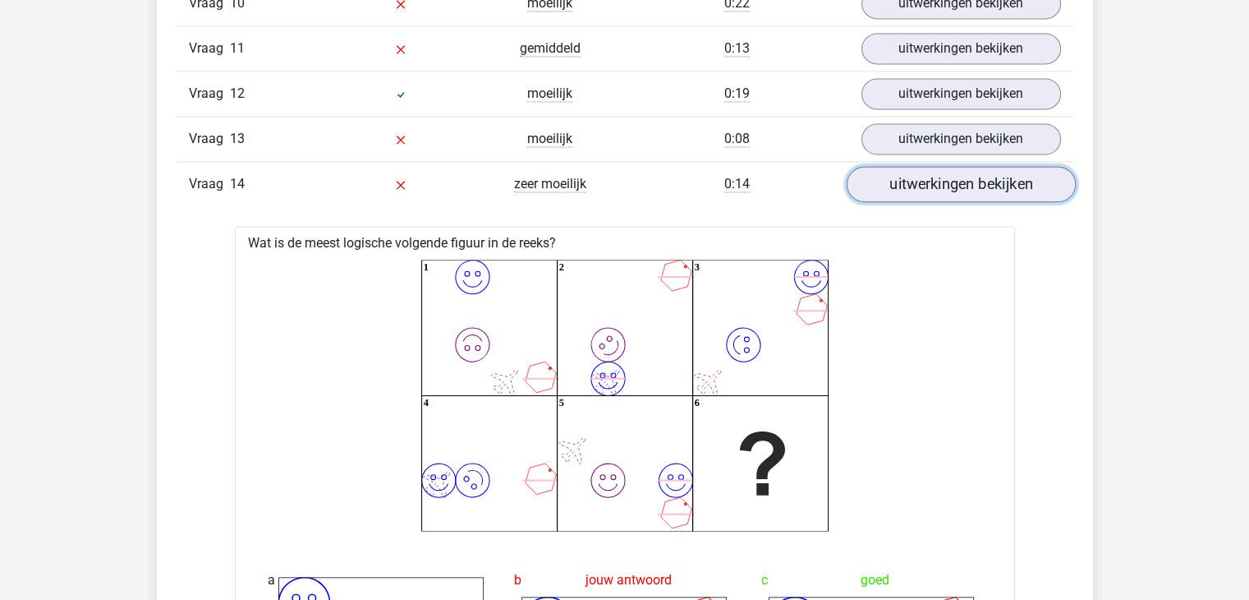
scroll to position [2355, 0]
click at [929, 187] on link "uitwerkingen bekijken" at bounding box center [960, 184] width 229 height 36
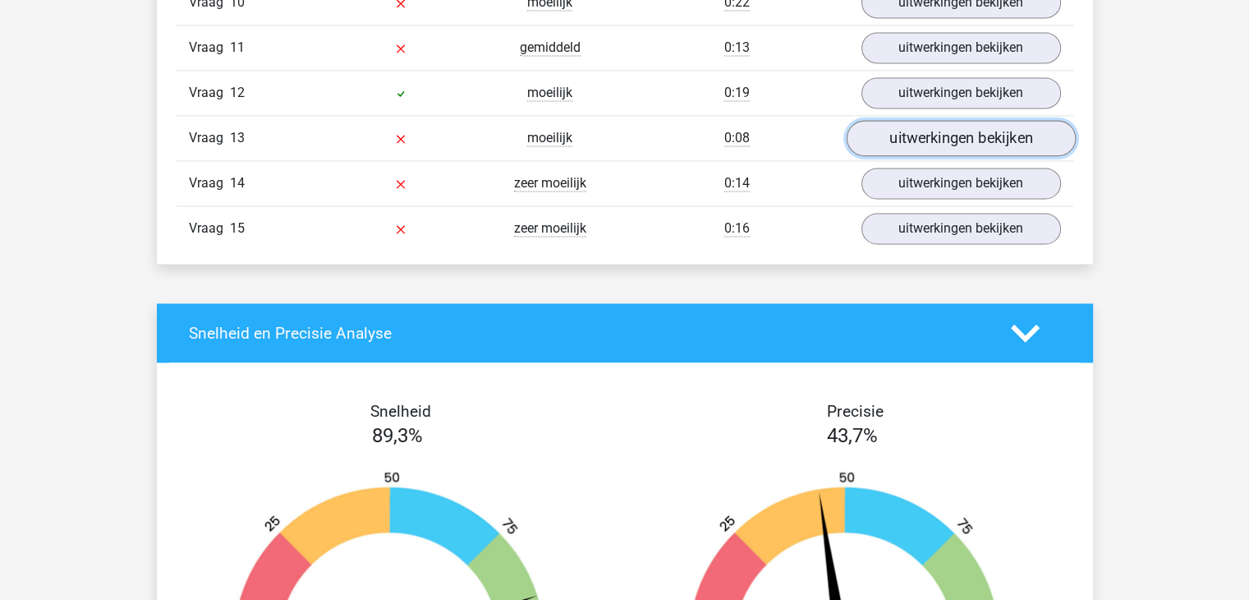
click at [954, 145] on link "uitwerkingen bekijken" at bounding box center [960, 139] width 229 height 36
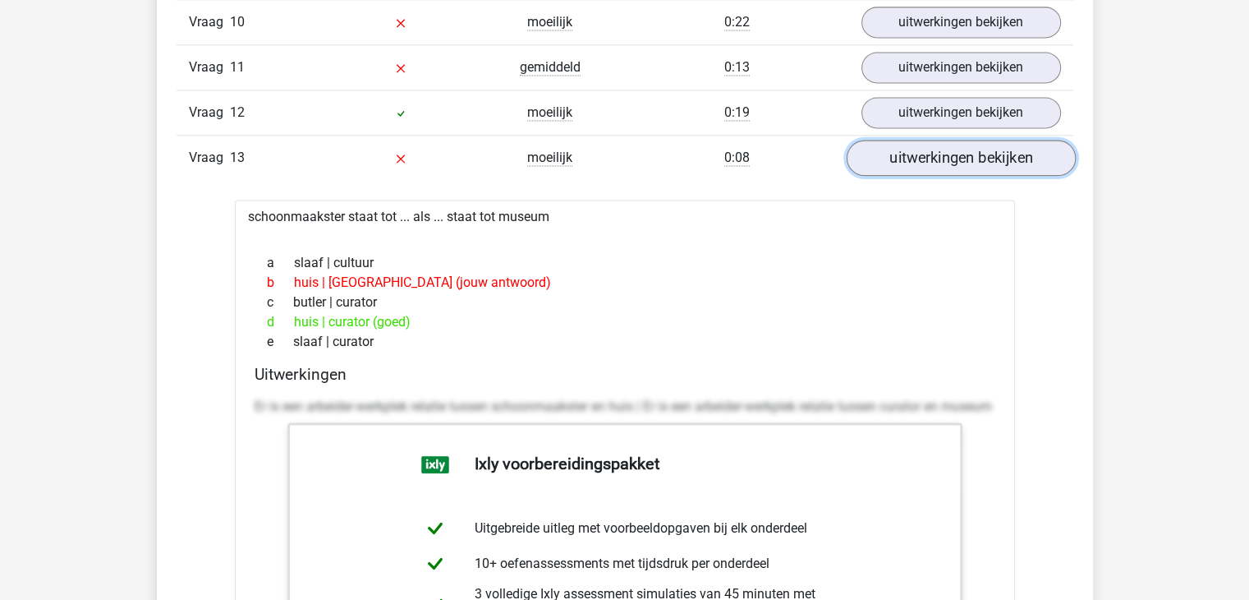
scroll to position [2306, 0]
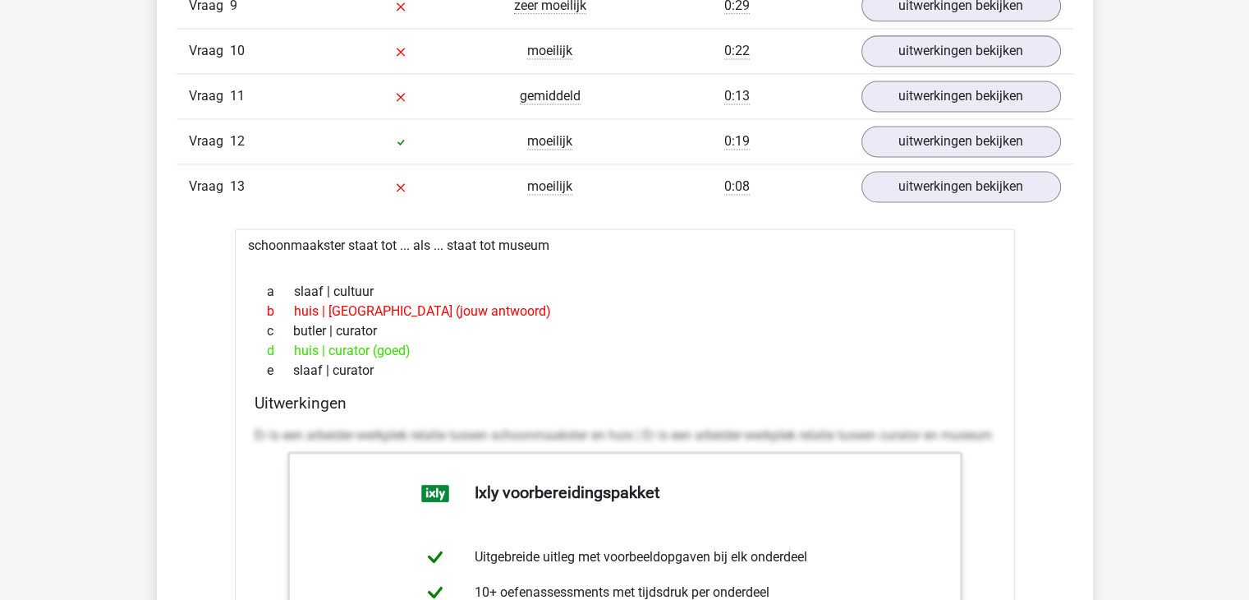
click at [962, 196] on div "Vraag 13 moeilijk 0:08 uitwerkingen bekijken" at bounding box center [625, 185] width 897 height 45
click at [968, 172] on link "uitwerkingen bekijken" at bounding box center [960, 187] width 229 height 36
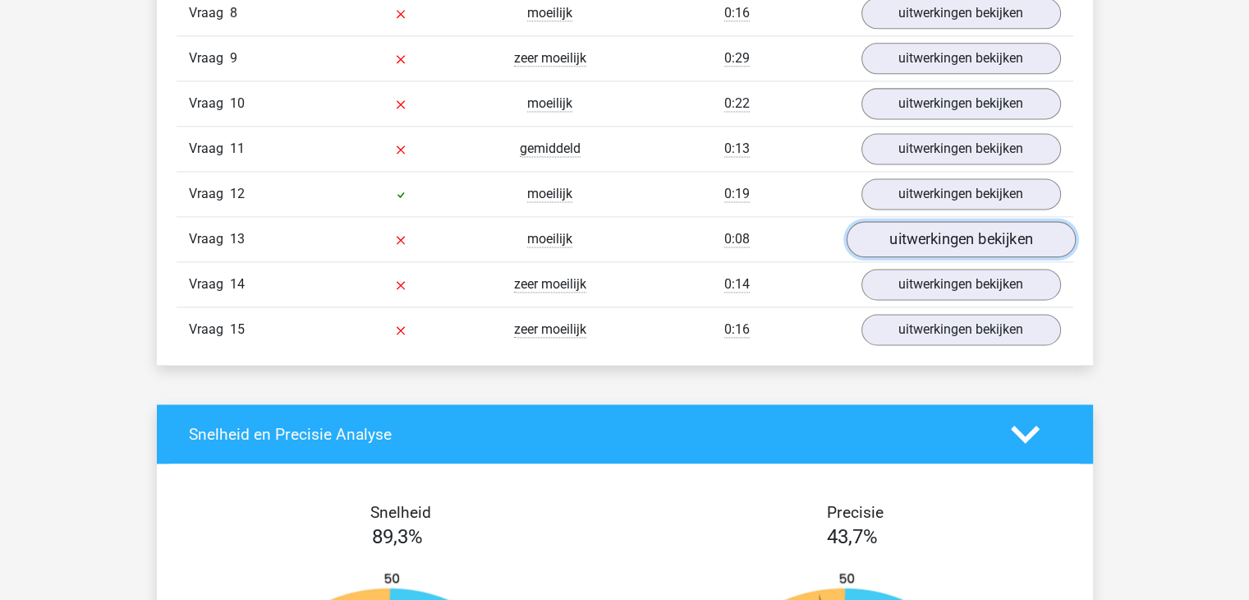
scroll to position [2234, 0]
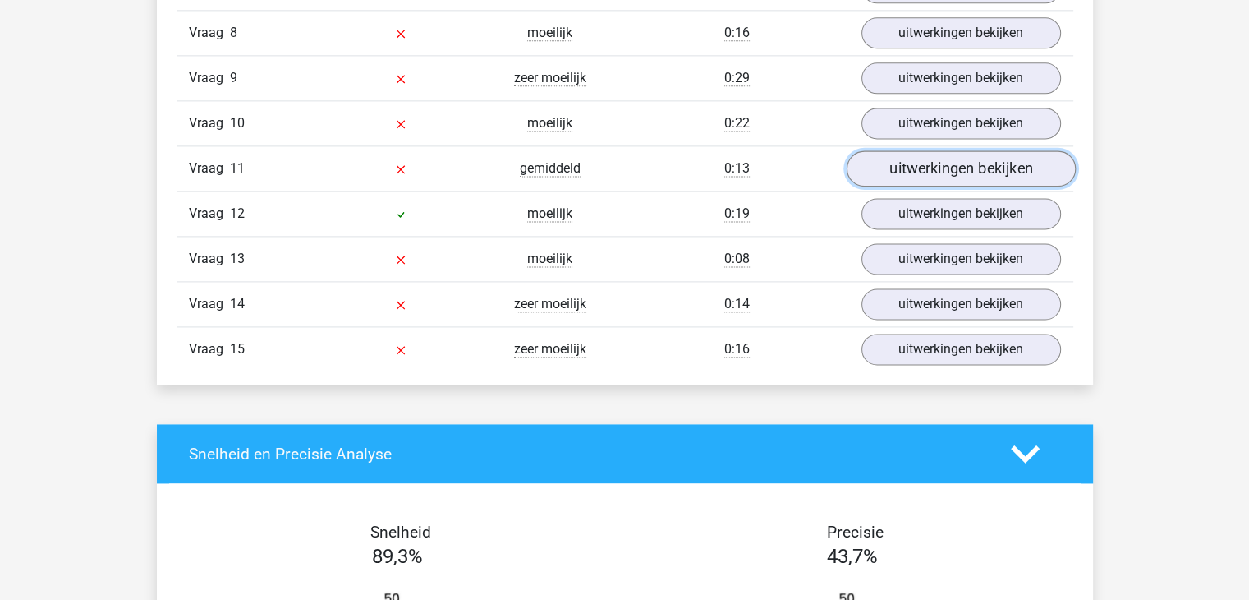
click at [969, 169] on link "uitwerkingen bekijken" at bounding box center [960, 169] width 229 height 36
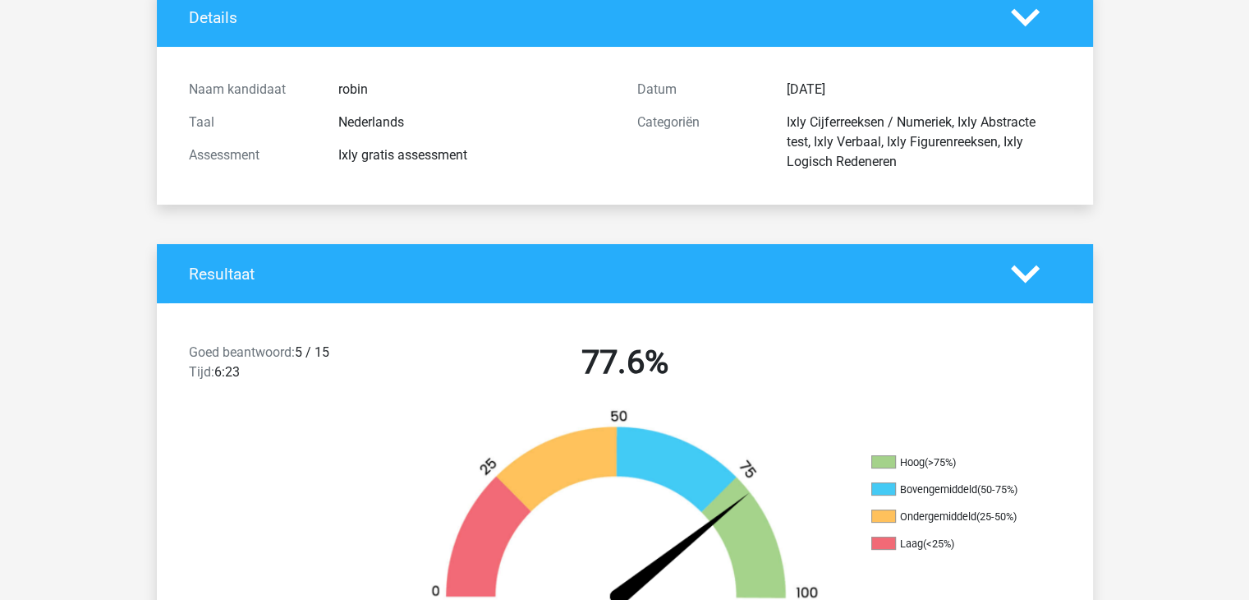
scroll to position [0, 0]
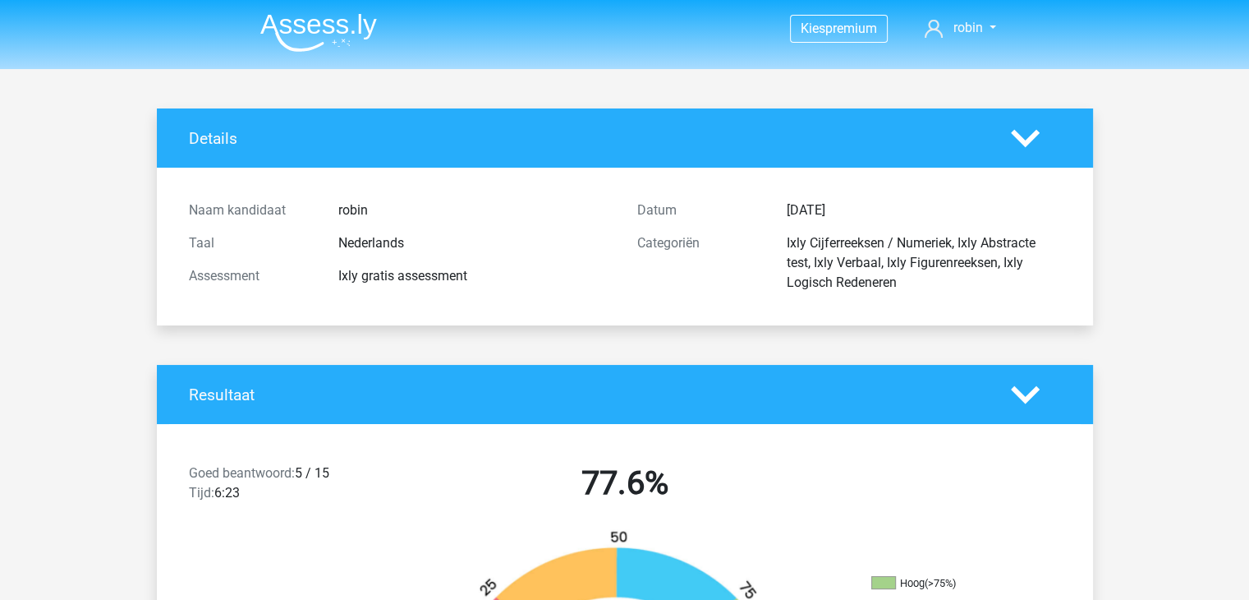
click at [338, 7] on li at bounding box center [312, 29] width 130 height 45
click at [327, 24] on img at bounding box center [318, 32] width 117 height 39
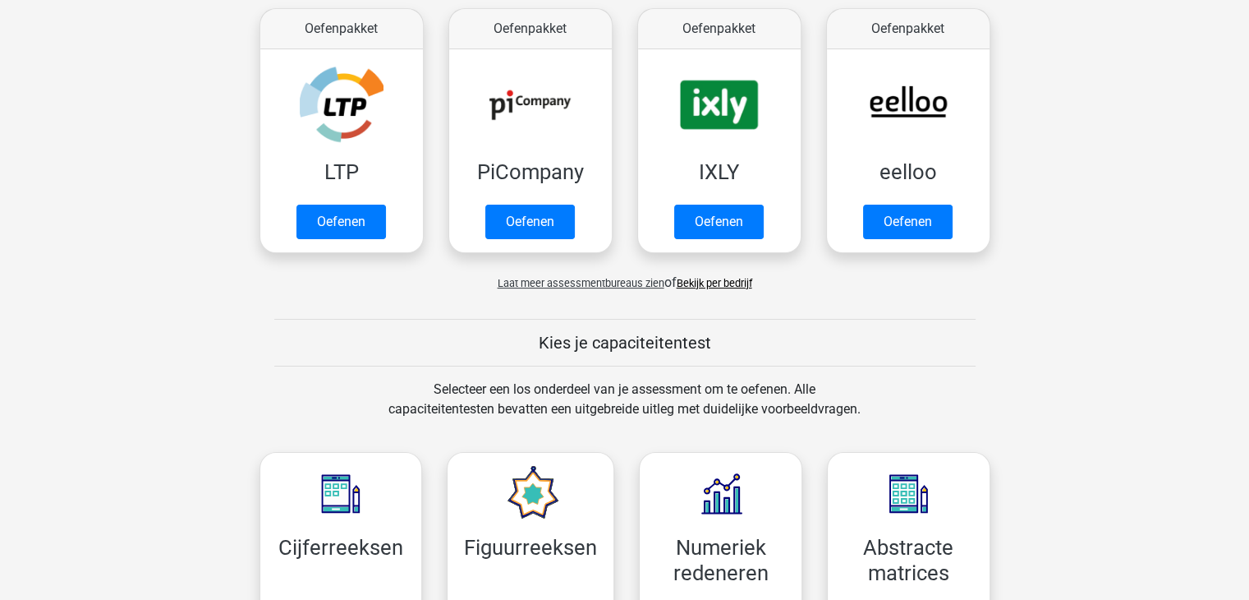
scroll to position [199, 0]
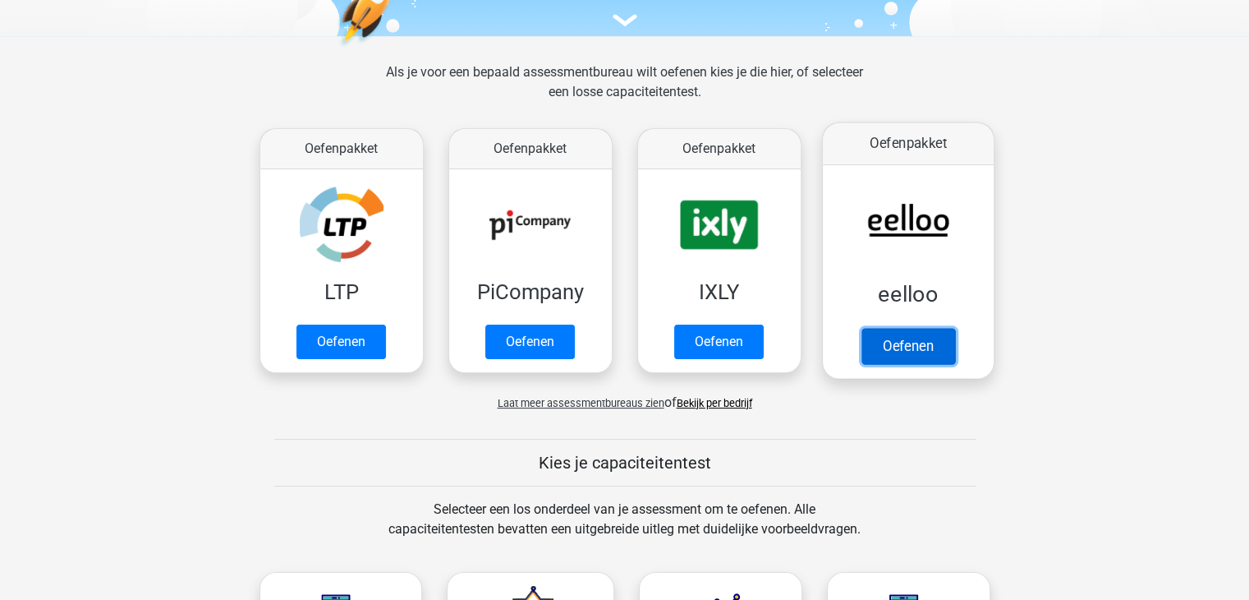
click at [898, 356] on link "Oefenen" at bounding box center [908, 346] width 94 height 36
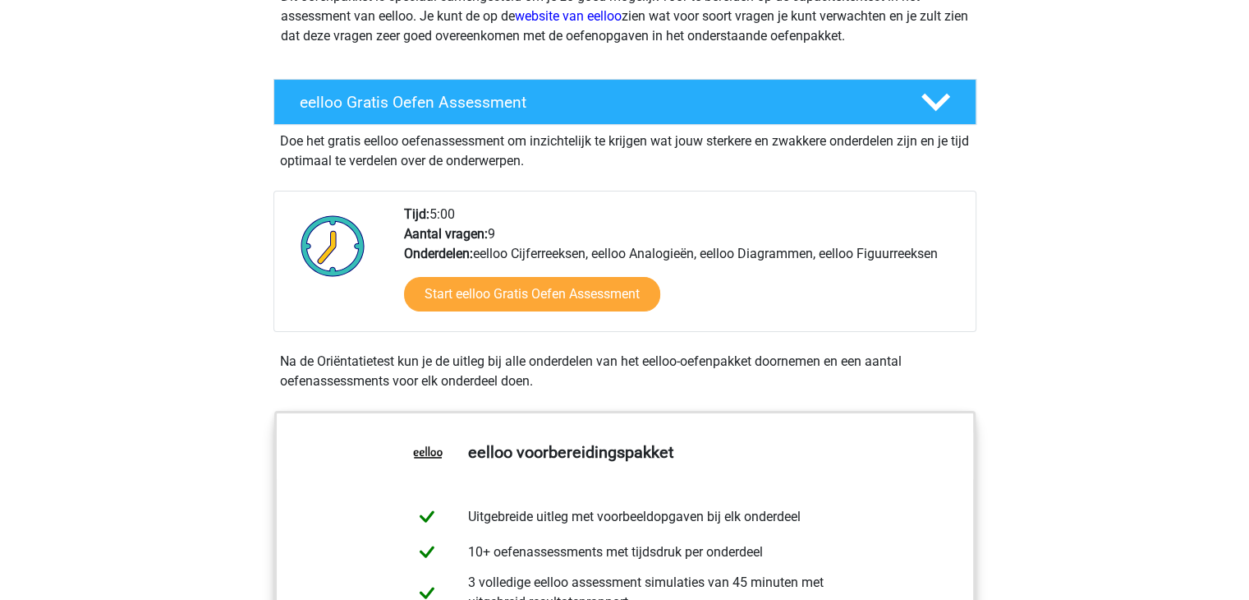
scroll to position [205, 0]
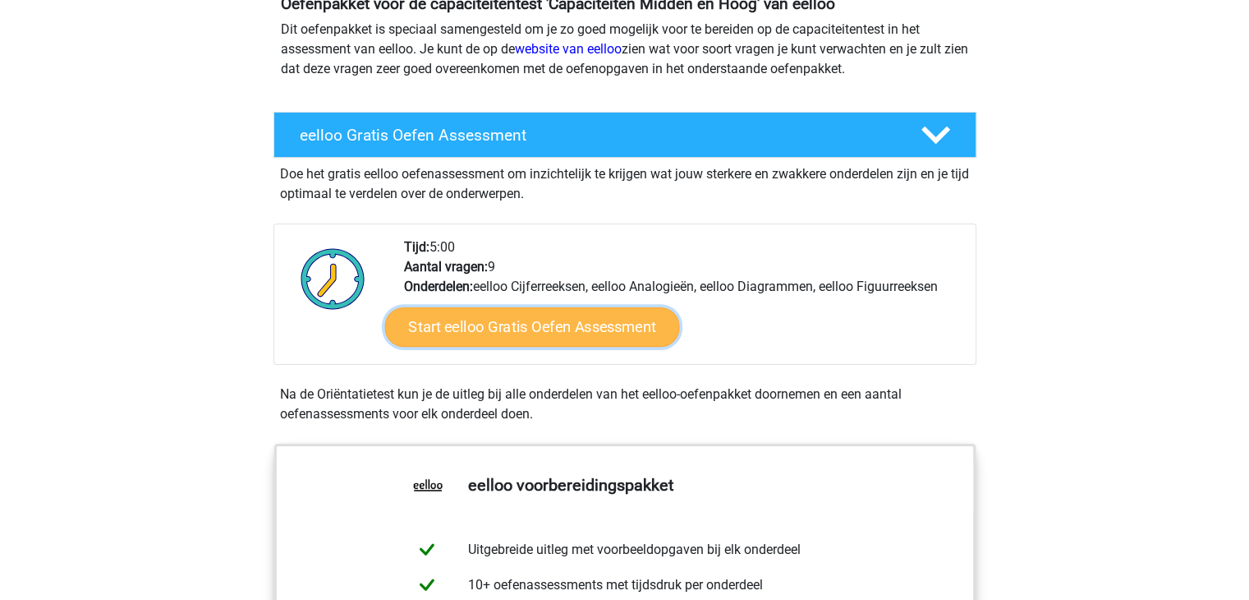
click at [578, 328] on link "Start eelloo Gratis Oefen Assessment" at bounding box center [531, 326] width 295 height 39
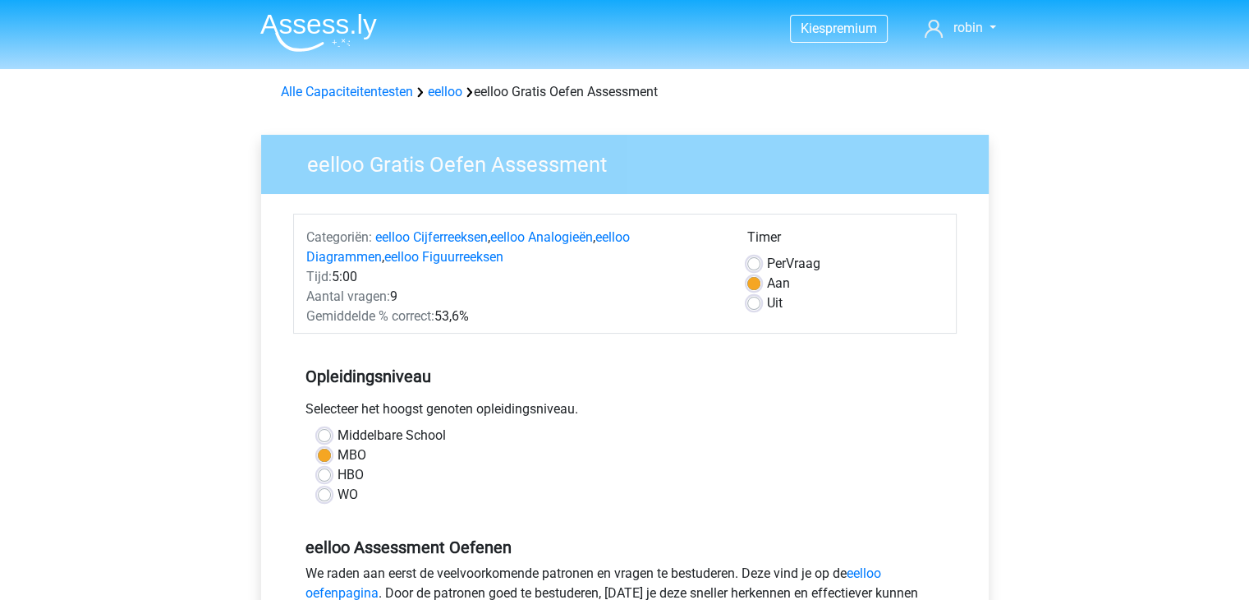
scroll to position [375, 0]
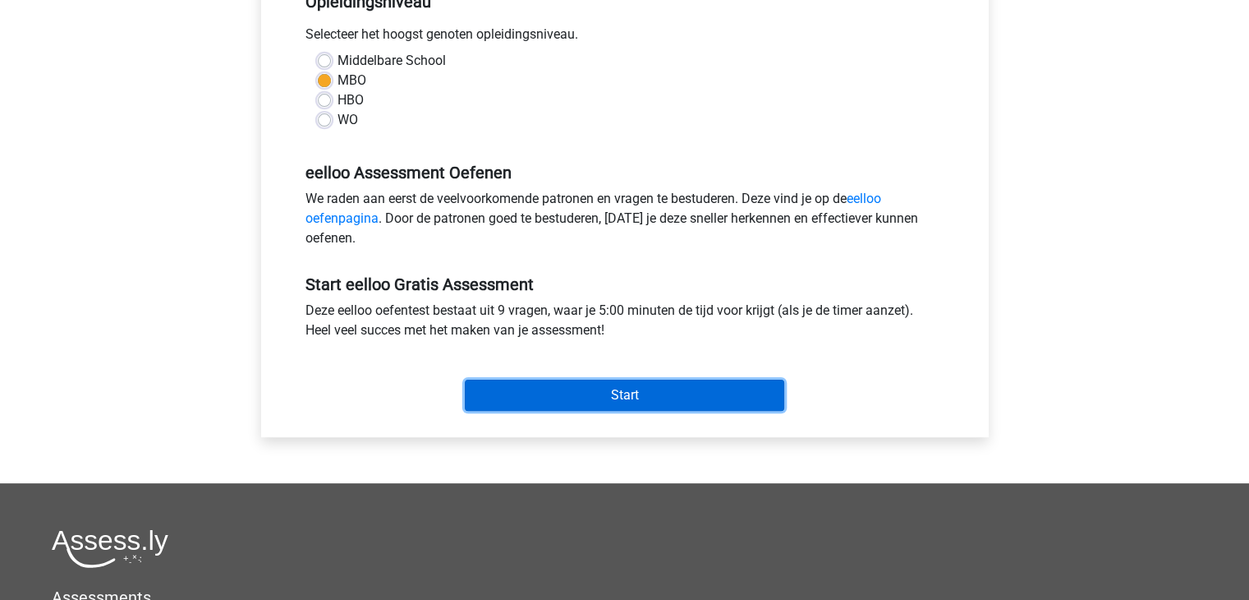
click at [609, 379] on input "Start" at bounding box center [625, 394] width 320 height 31
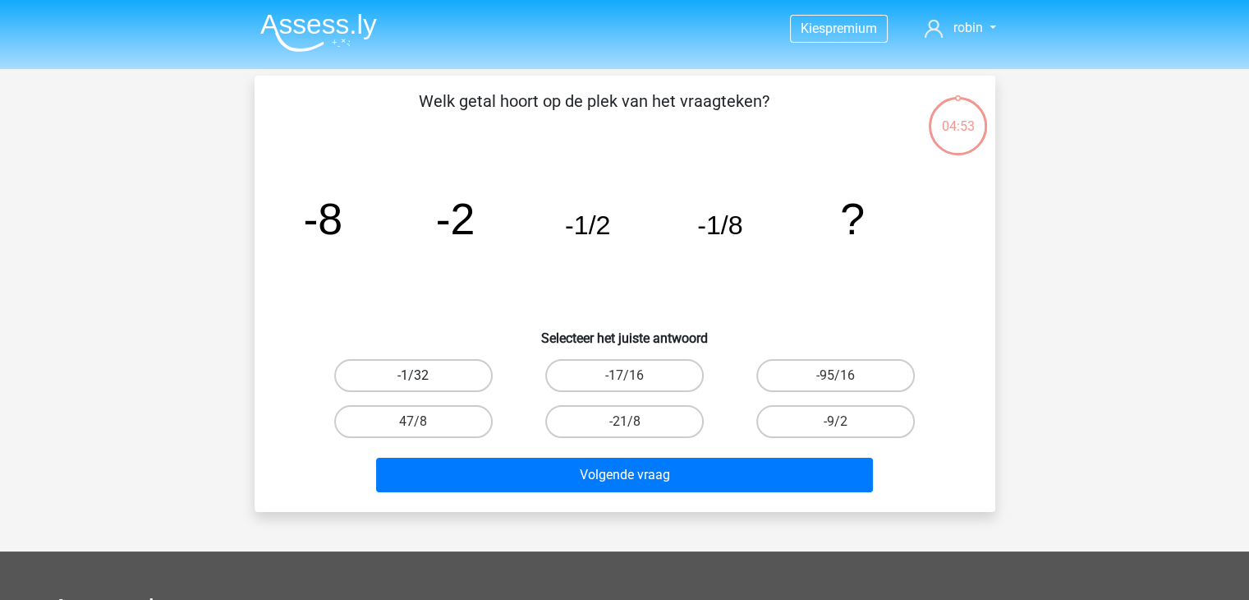
click at [430, 370] on label "-1/32" at bounding box center [413, 375] width 159 height 33
click at [424, 375] on input "-1/32" at bounding box center [418, 380] width 11 height 11
radio input "true"
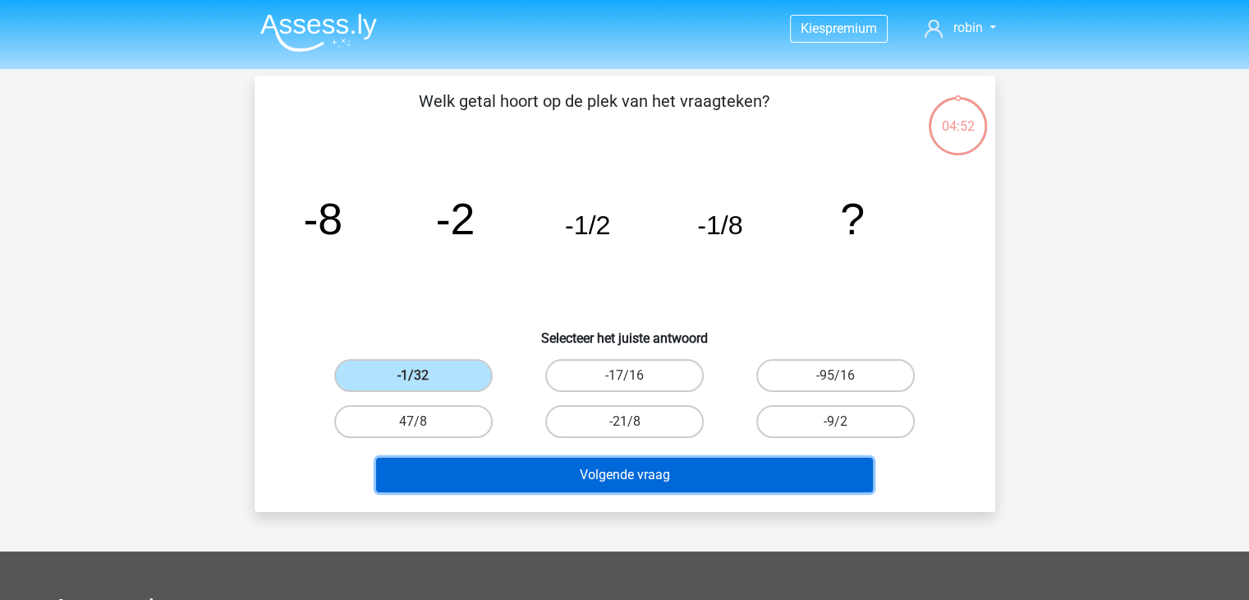
click at [531, 458] on button "Volgende vraag" at bounding box center [624, 475] width 497 height 34
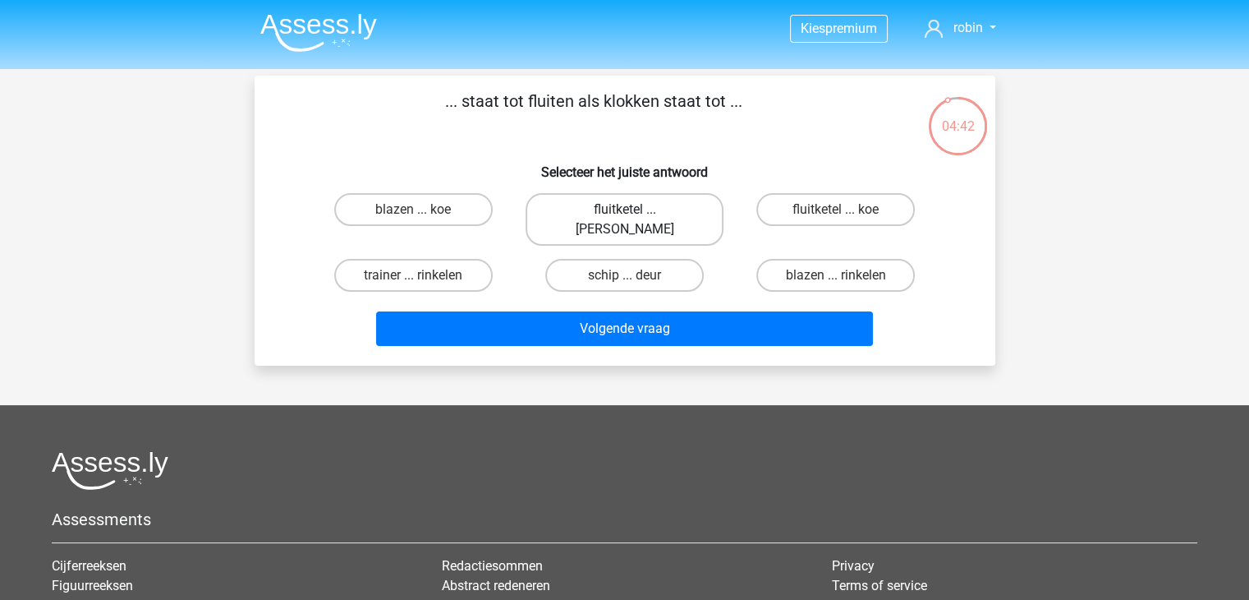
click at [589, 203] on label "fluitketel ... luiden" at bounding box center [625, 219] width 198 height 53
click at [624, 209] on input "fluitketel ... luiden" at bounding box center [629, 214] width 11 height 11
radio input "true"
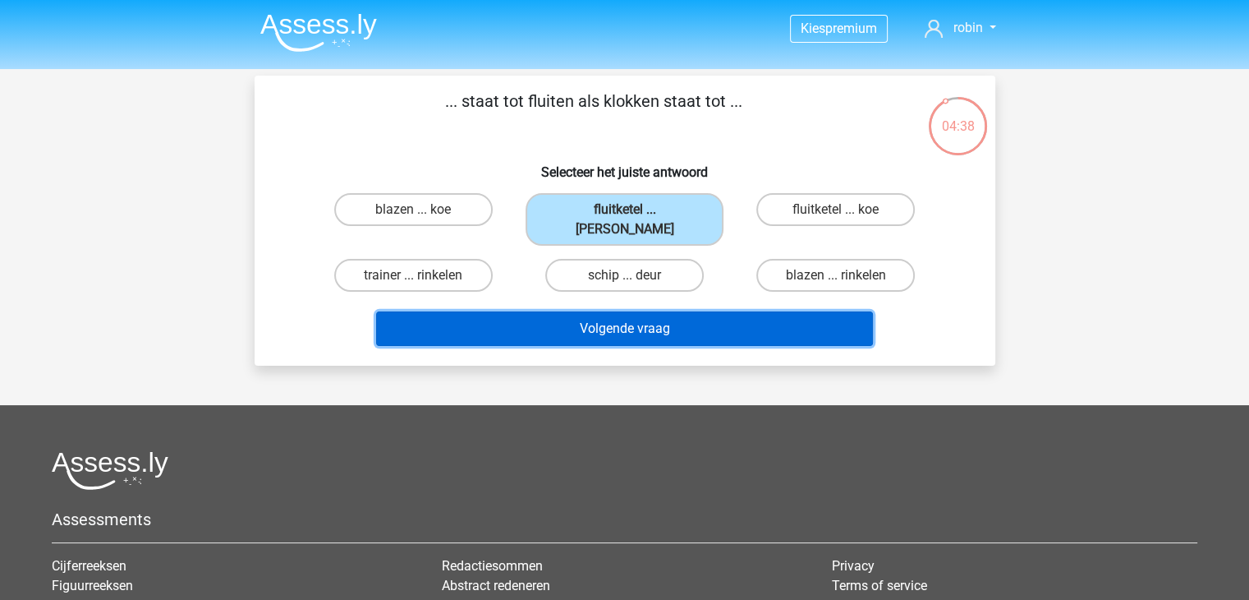
click at [559, 311] on button "Volgende vraag" at bounding box center [624, 328] width 497 height 34
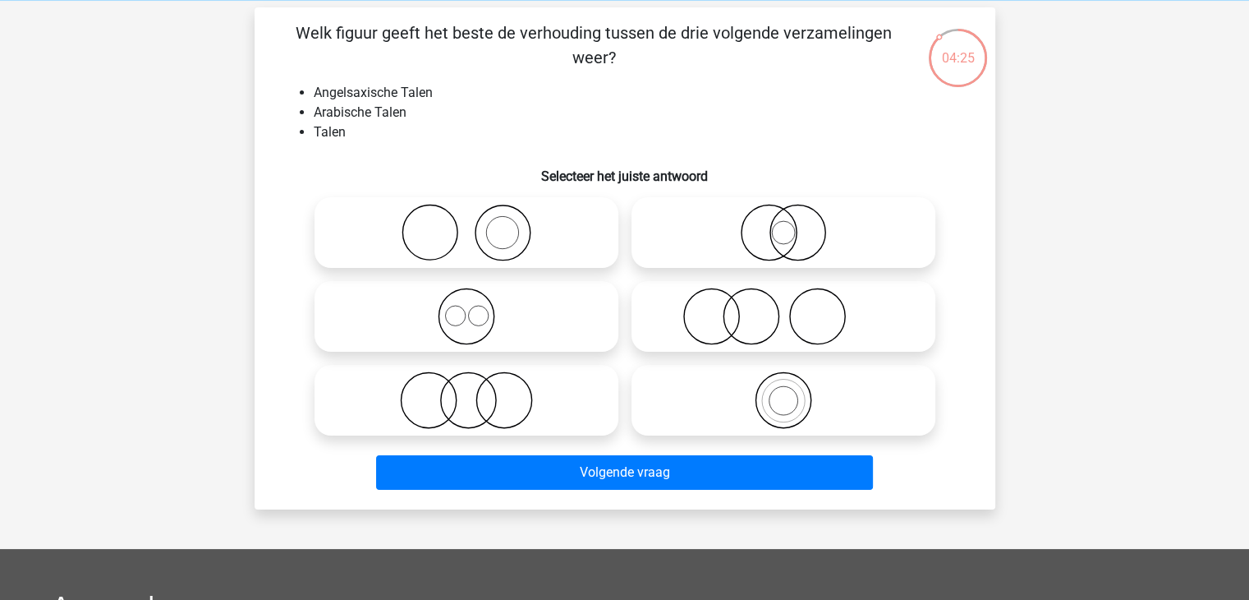
scroll to position [69, 0]
click at [485, 298] on icon at bounding box center [466, 315] width 291 height 57
click at [477, 298] on input "radio" at bounding box center [472, 302] width 11 height 11
radio input "true"
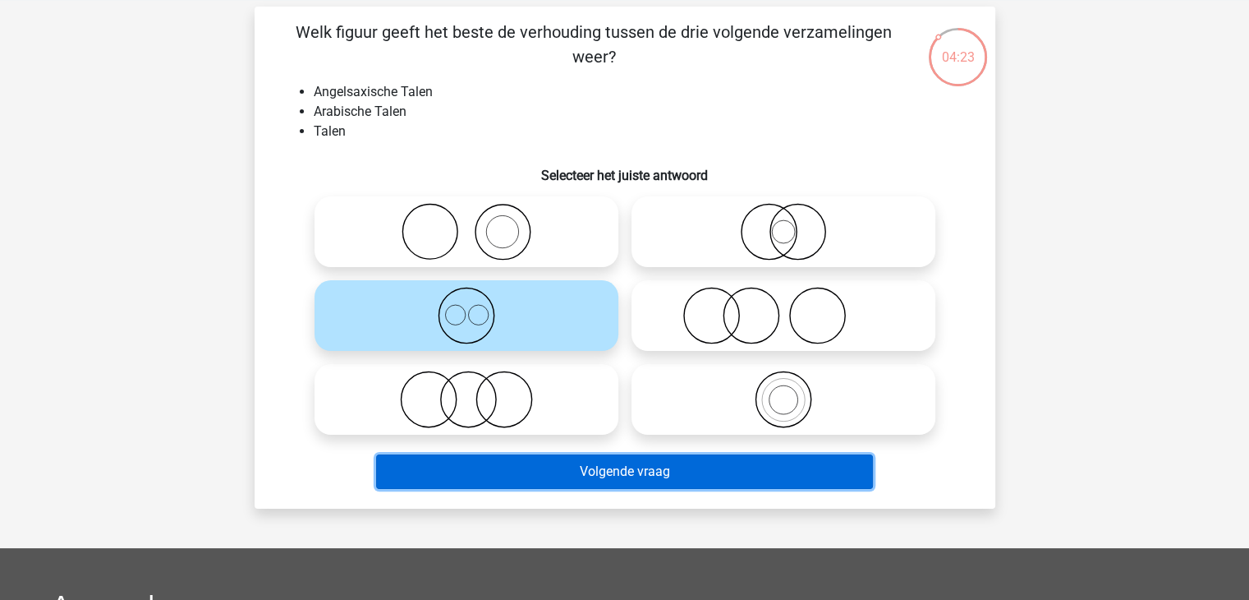
click at [667, 466] on button "Volgende vraag" at bounding box center [624, 471] width 497 height 34
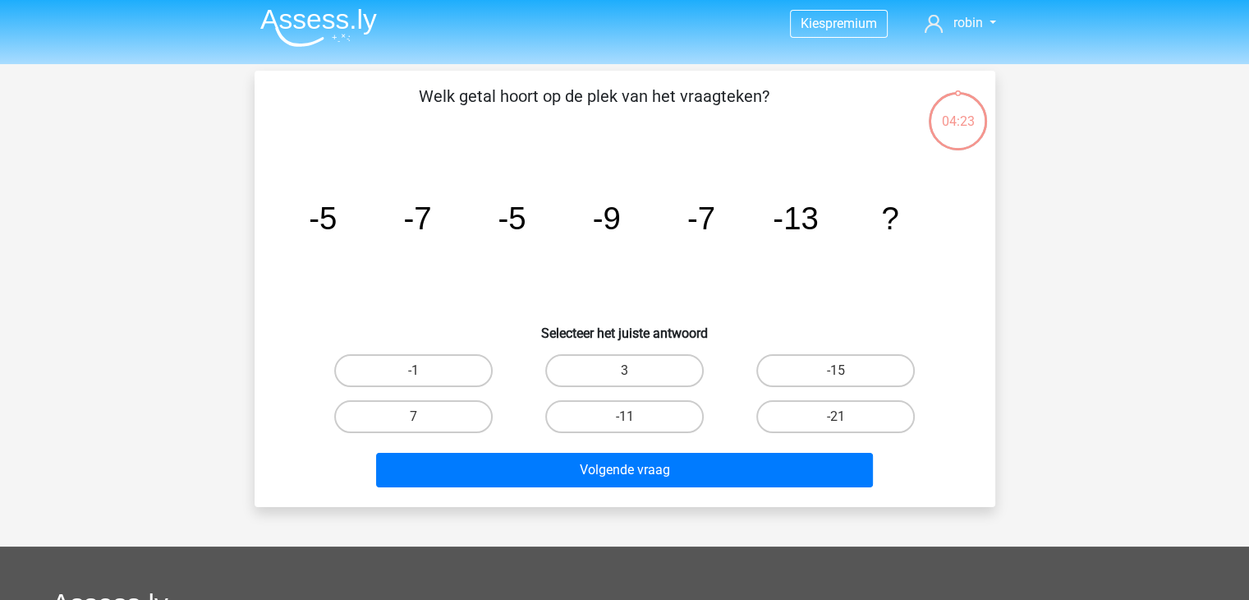
scroll to position [1, 0]
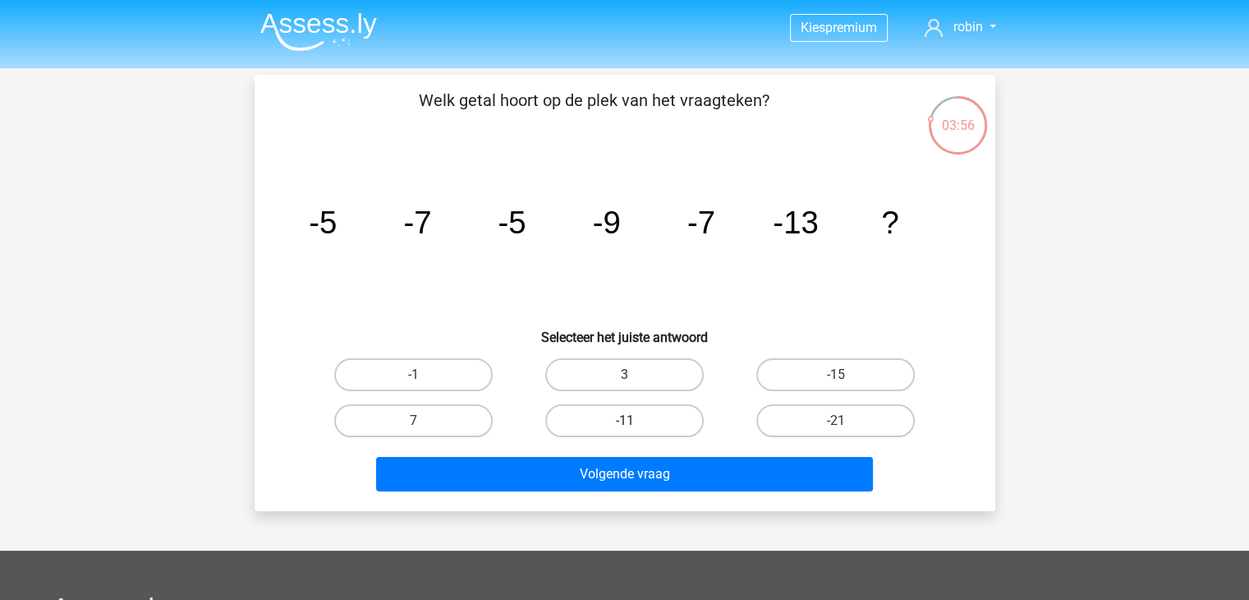
click at [654, 408] on label "-11" at bounding box center [624, 420] width 159 height 33
click at [635, 421] on input "-11" at bounding box center [629, 426] width 11 height 11
radio input "true"
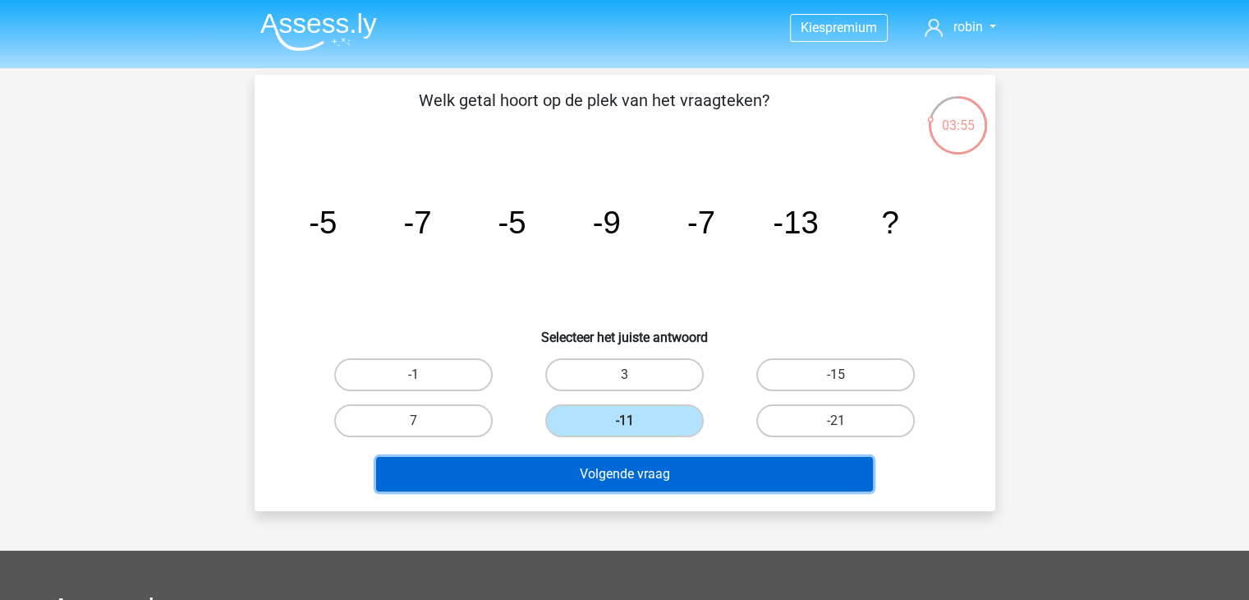
click at [623, 463] on button "Volgende vraag" at bounding box center [624, 474] width 497 height 34
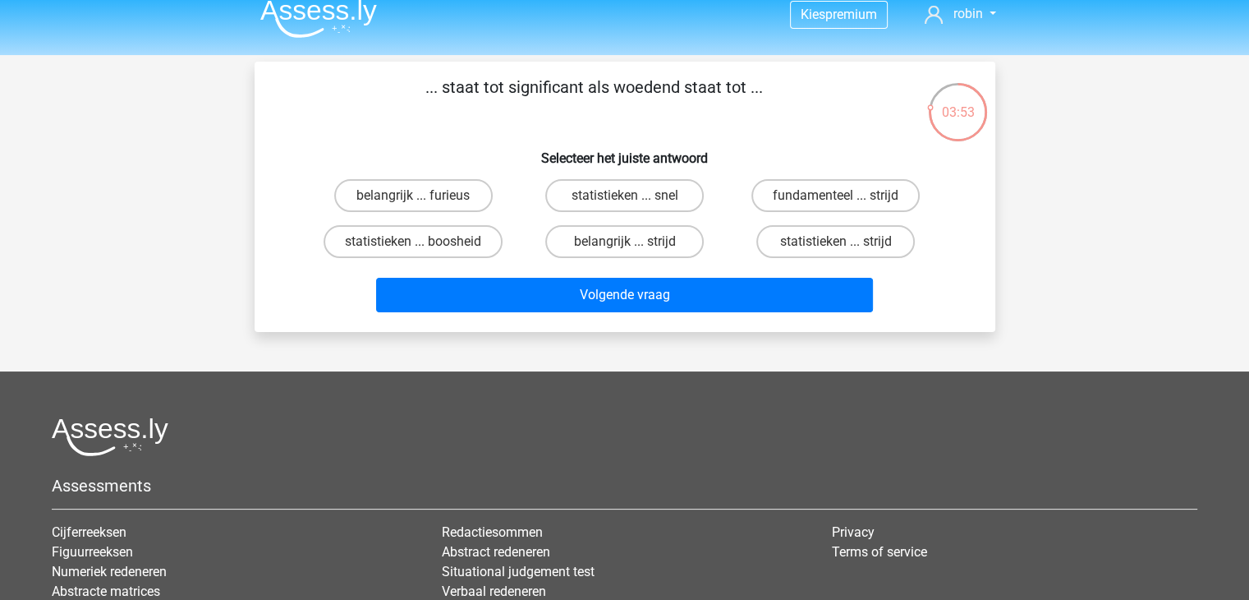
scroll to position [0, 0]
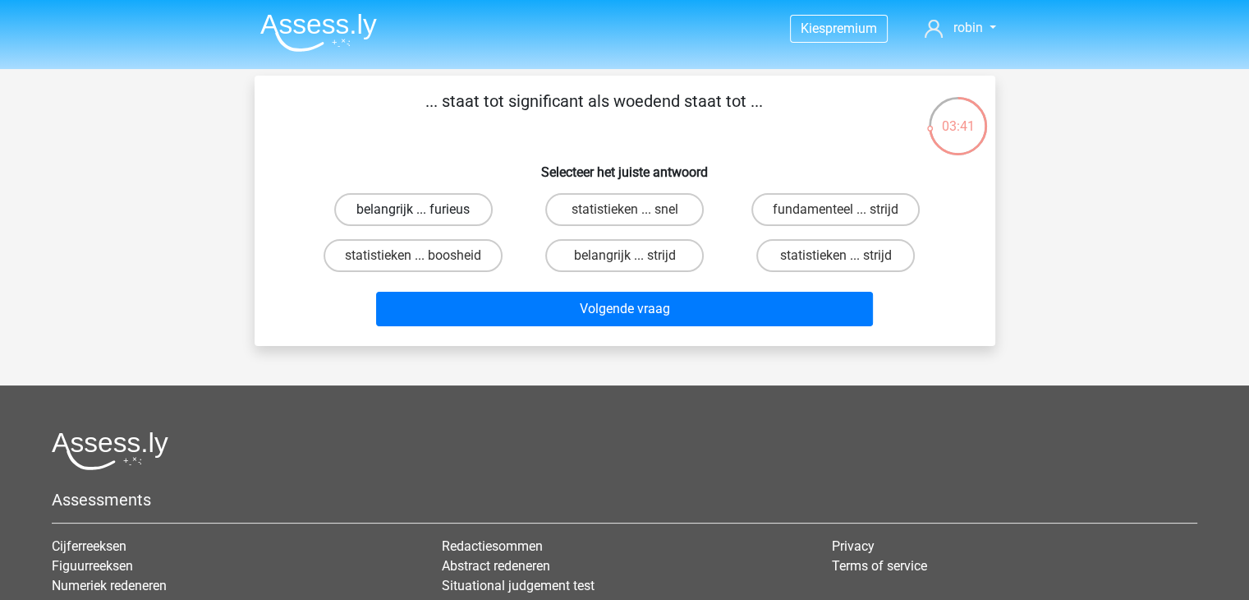
click at [444, 205] on label "belangrijk ... furieus" at bounding box center [413, 209] width 159 height 33
click at [424, 209] on input "belangrijk ... furieus" at bounding box center [418, 214] width 11 height 11
radio input "true"
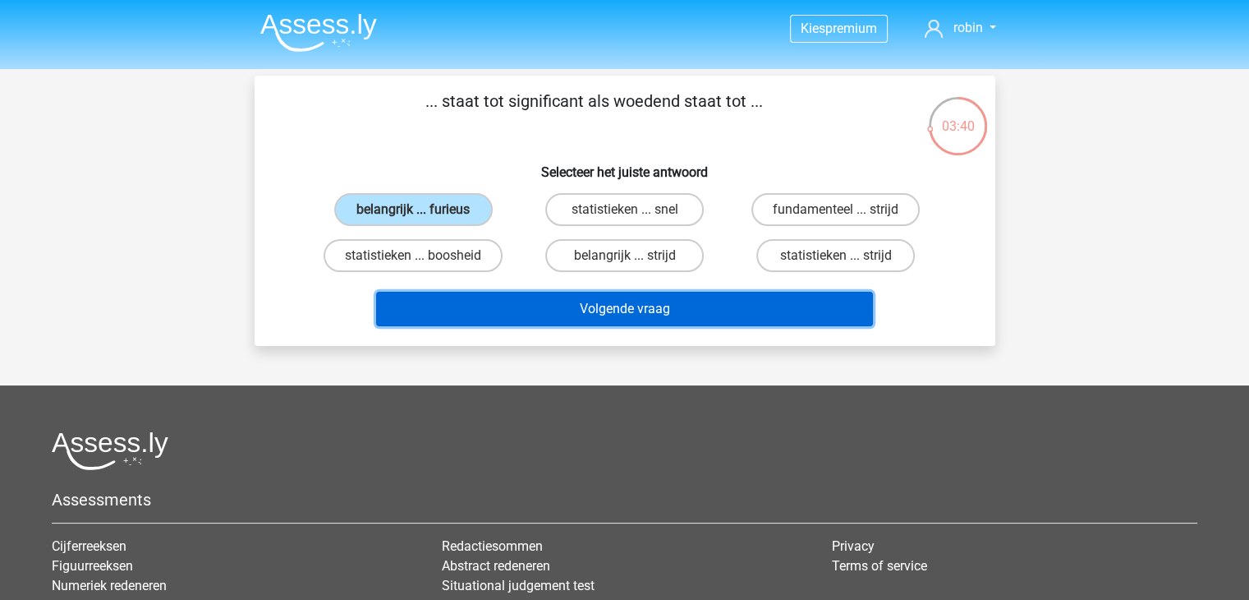
click at [486, 296] on button "Volgende vraag" at bounding box center [624, 309] width 497 height 34
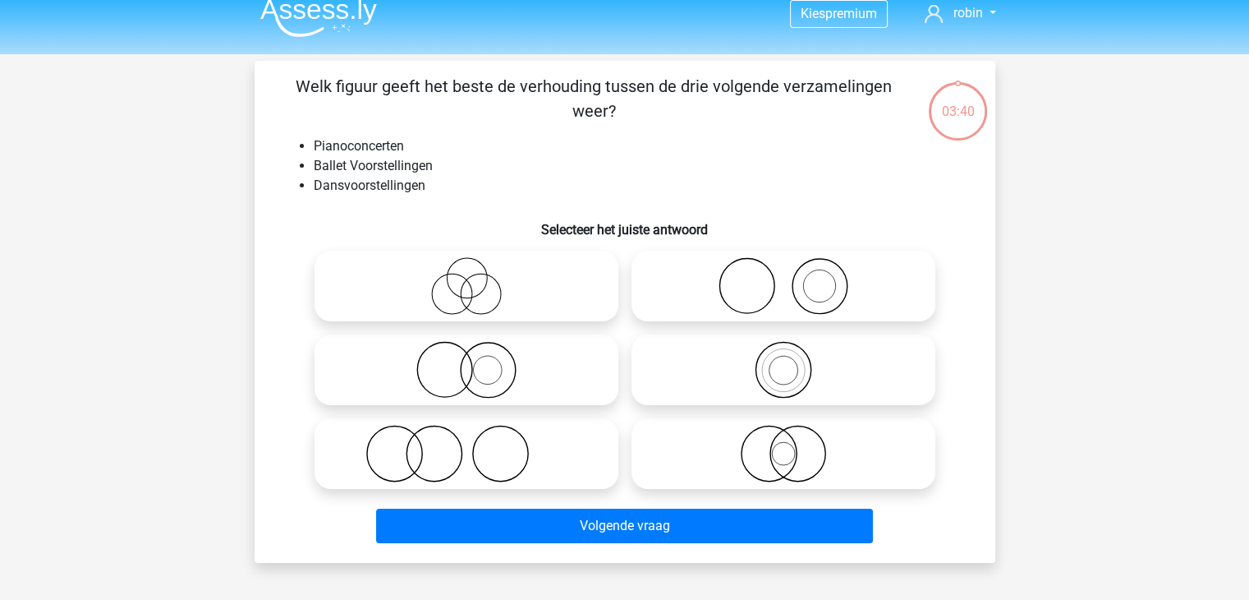
scroll to position [14, 0]
click at [738, 278] on icon at bounding box center [783, 286] width 291 height 57
click at [784, 278] on input "radio" at bounding box center [789, 273] width 11 height 11
radio input "true"
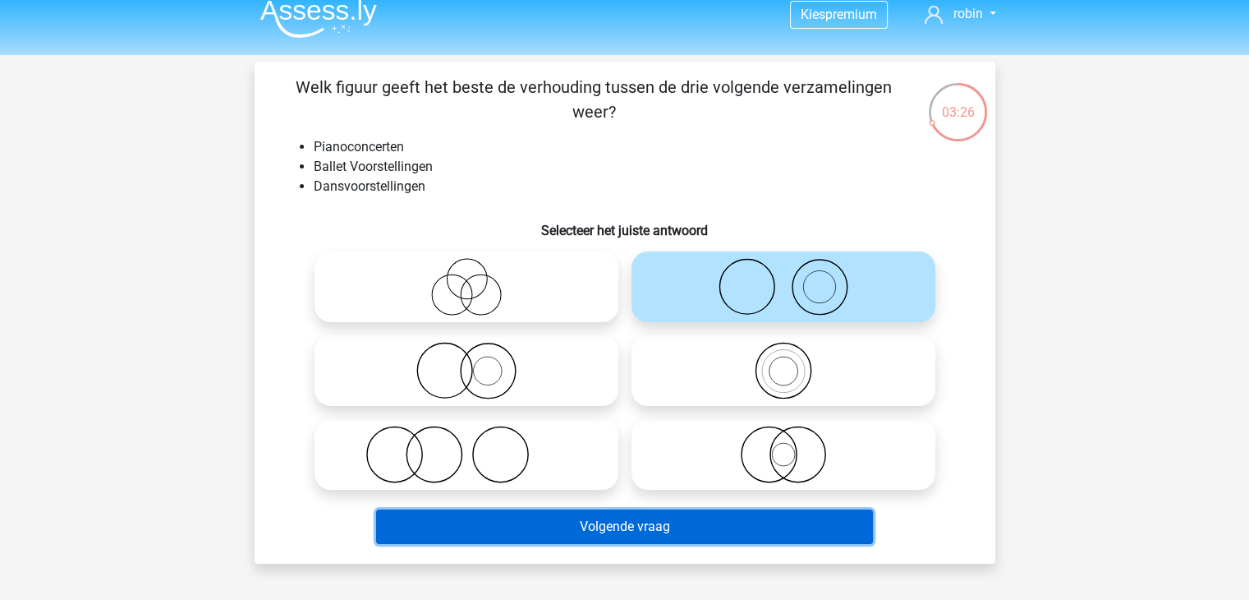
click at [669, 518] on button "Volgende vraag" at bounding box center [624, 526] width 497 height 34
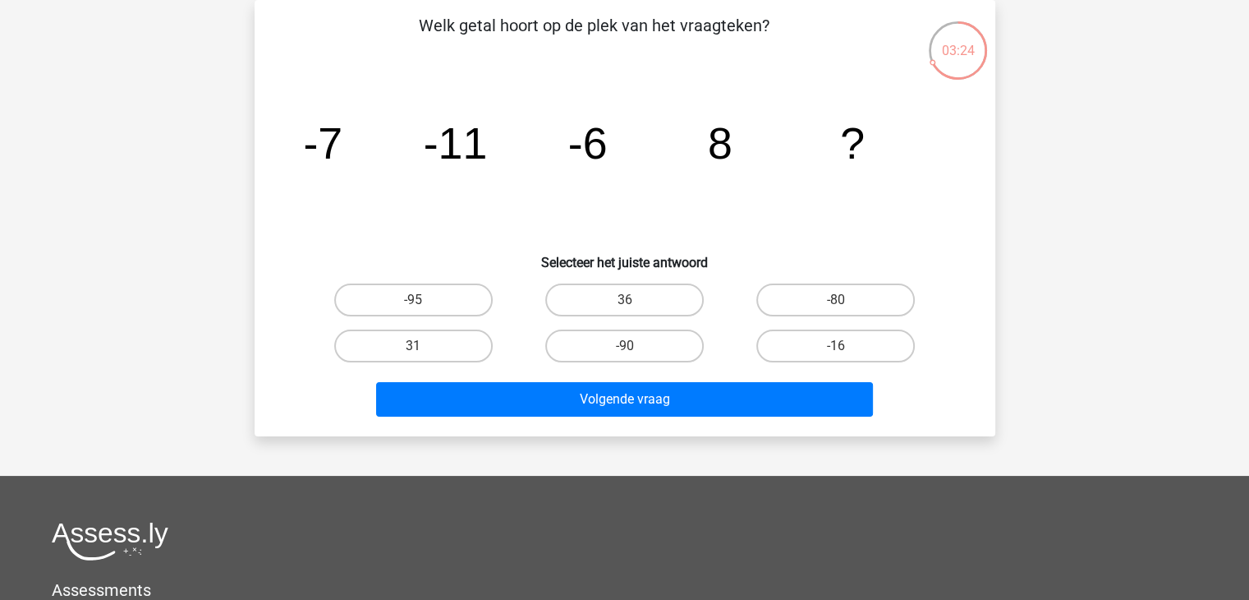
scroll to position [0, 0]
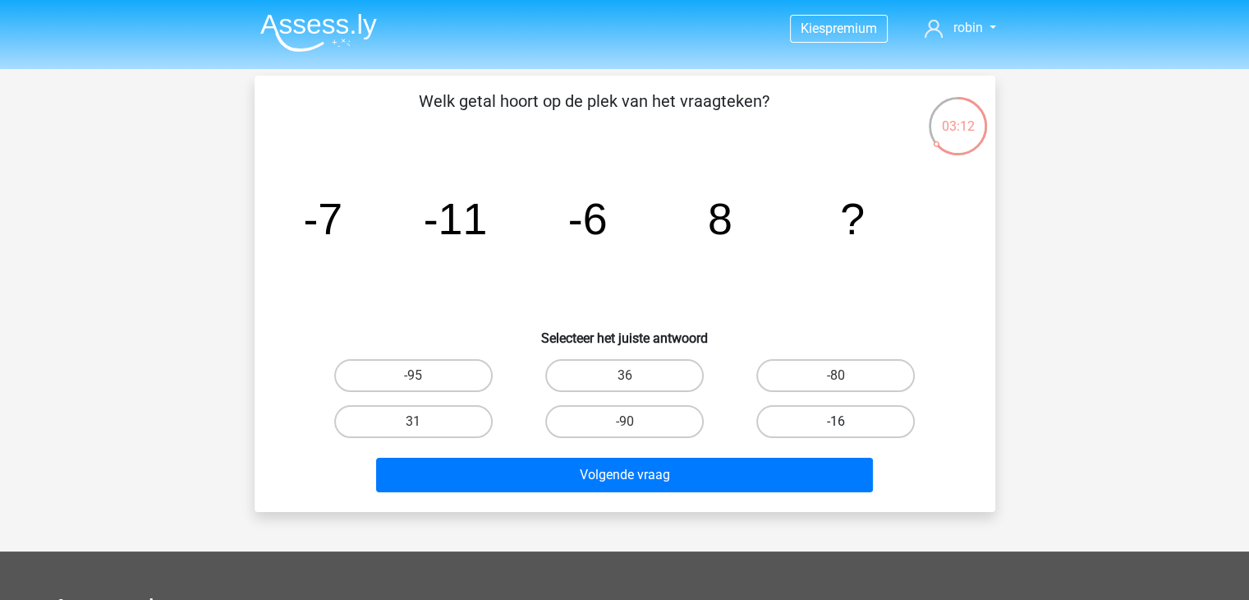
click at [799, 430] on label "-16" at bounding box center [835, 421] width 159 height 33
click at [836, 430] on input "-16" at bounding box center [841, 426] width 11 height 11
radio input "true"
click at [651, 362] on label "36" at bounding box center [624, 375] width 159 height 33
click at [635, 375] on input "36" at bounding box center [629, 380] width 11 height 11
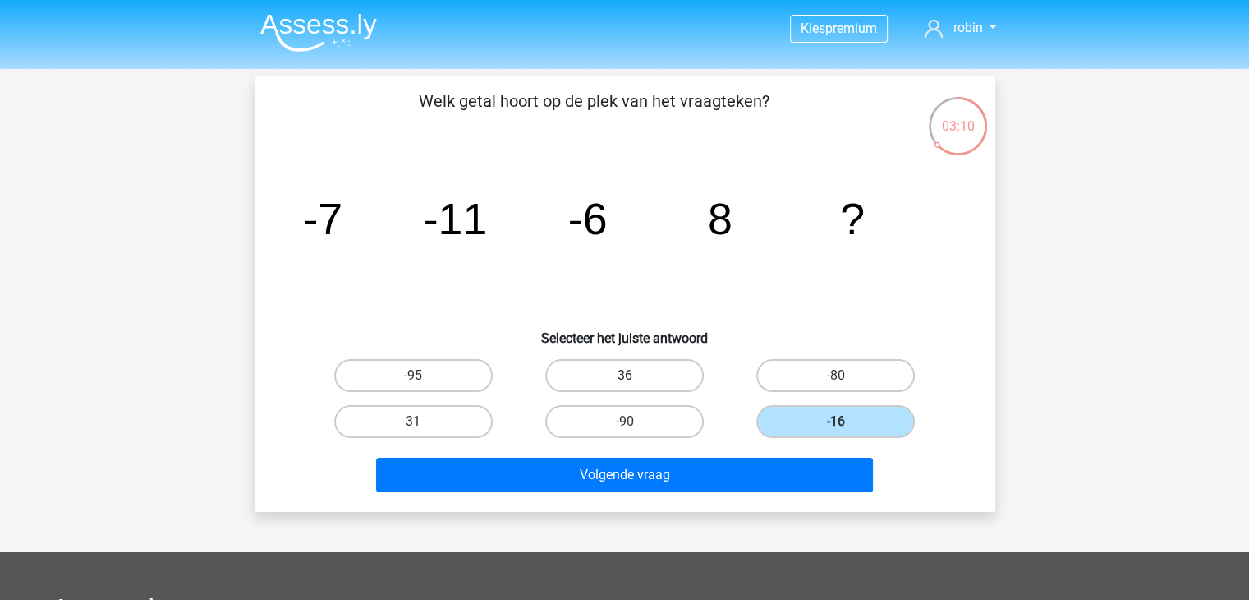
radio input "true"
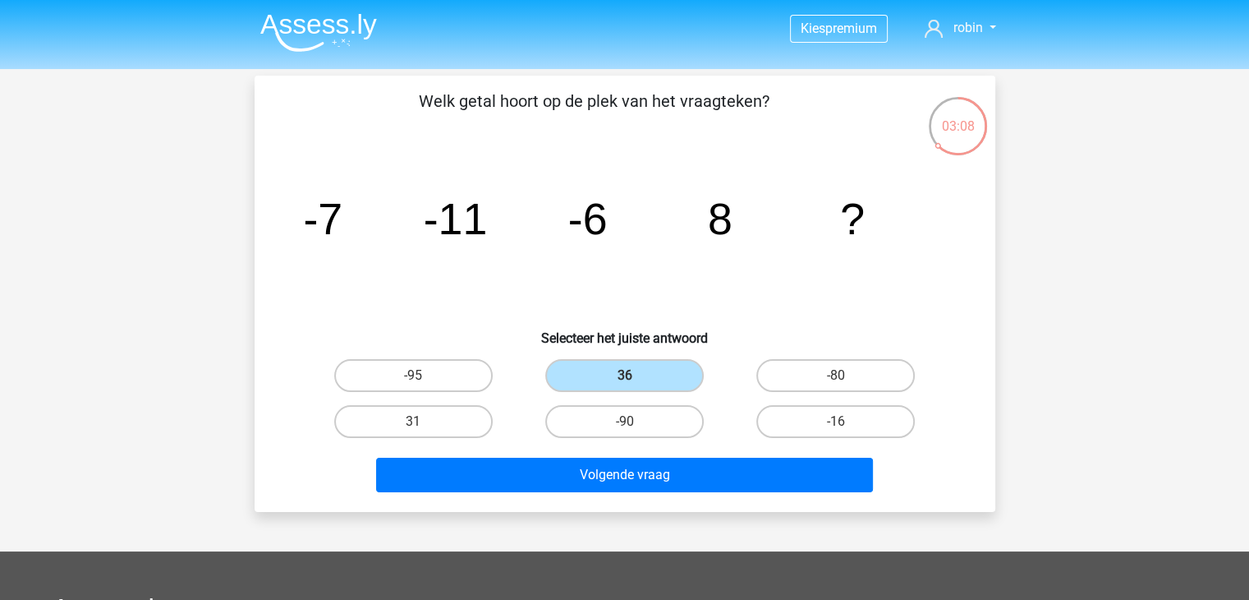
drag, startPoint x: 599, startPoint y: 454, endPoint x: 555, endPoint y: 496, distance: 60.4
click at [555, 496] on div "Volgende vraag" at bounding box center [625, 471] width 688 height 54
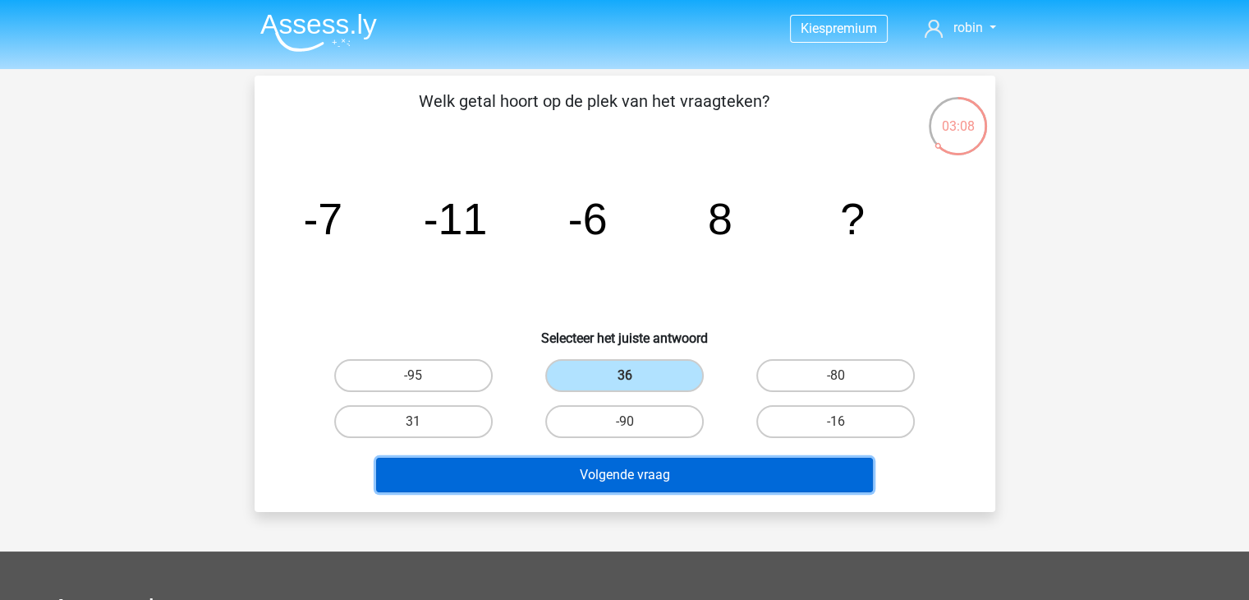
click at [560, 485] on button "Volgende vraag" at bounding box center [624, 475] width 497 height 34
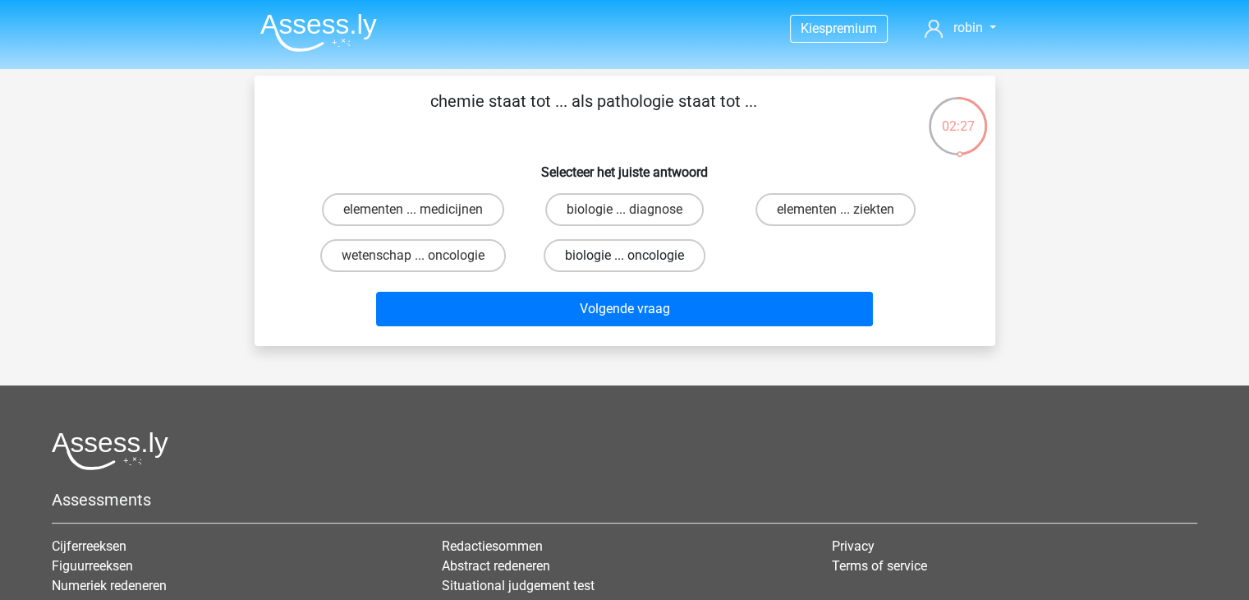
click at [651, 264] on label "biologie ... oncologie" at bounding box center [625, 255] width 162 height 33
click at [635, 264] on input "biologie ... oncologie" at bounding box center [629, 260] width 11 height 11
radio input "true"
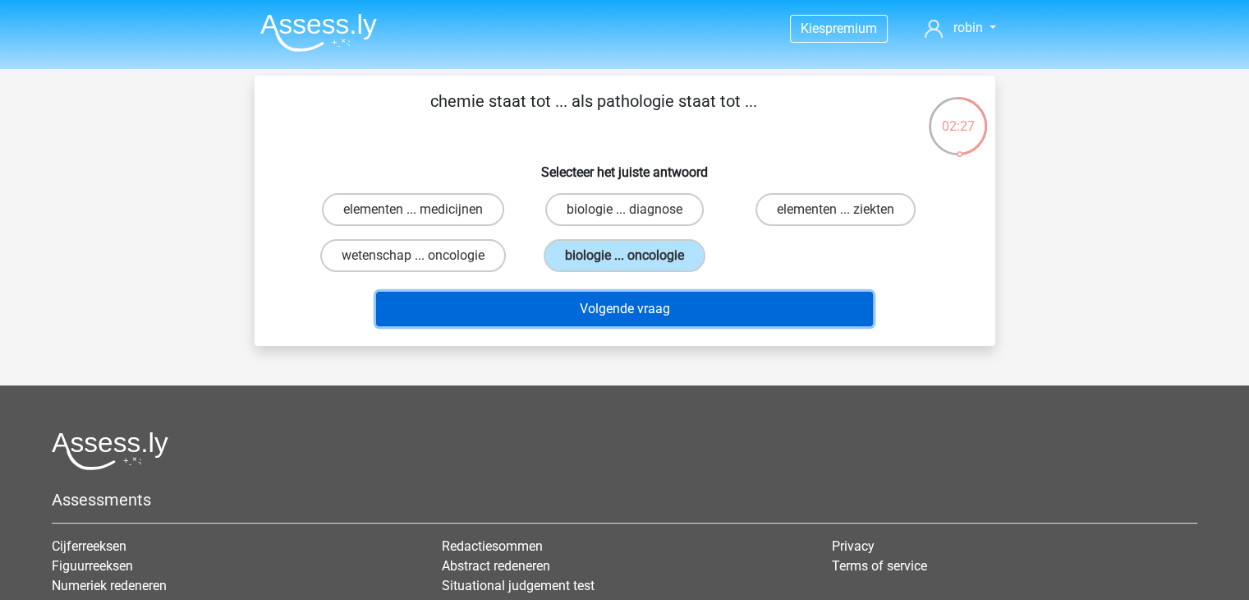
click at [626, 294] on button "Volgende vraag" at bounding box center [624, 309] width 497 height 34
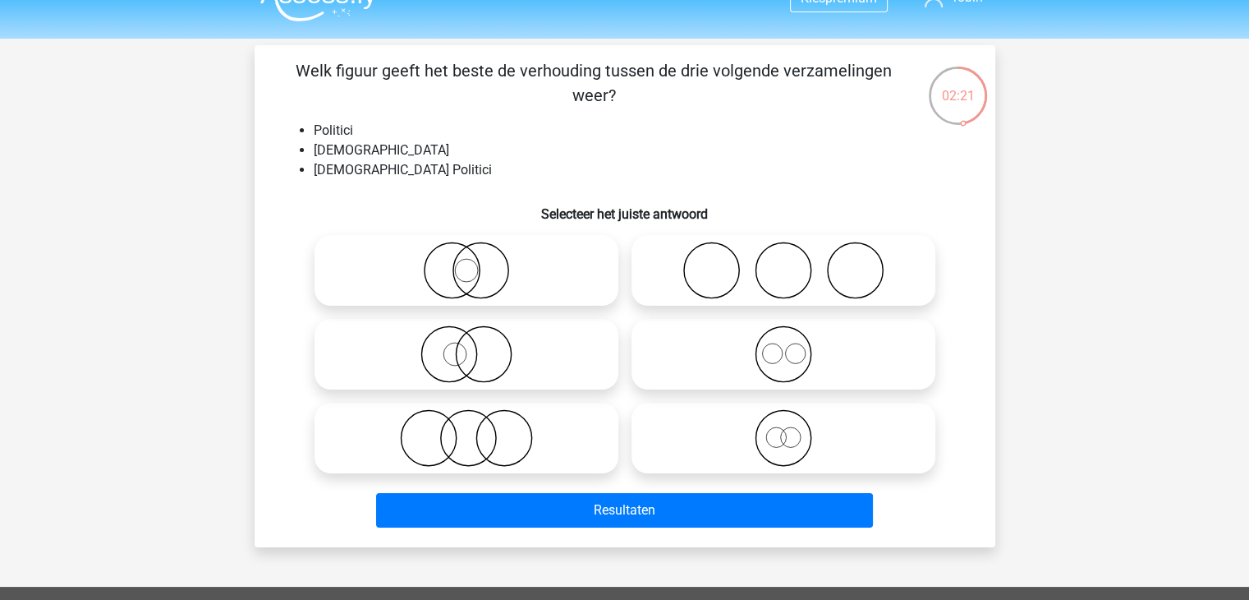
scroll to position [30, 0]
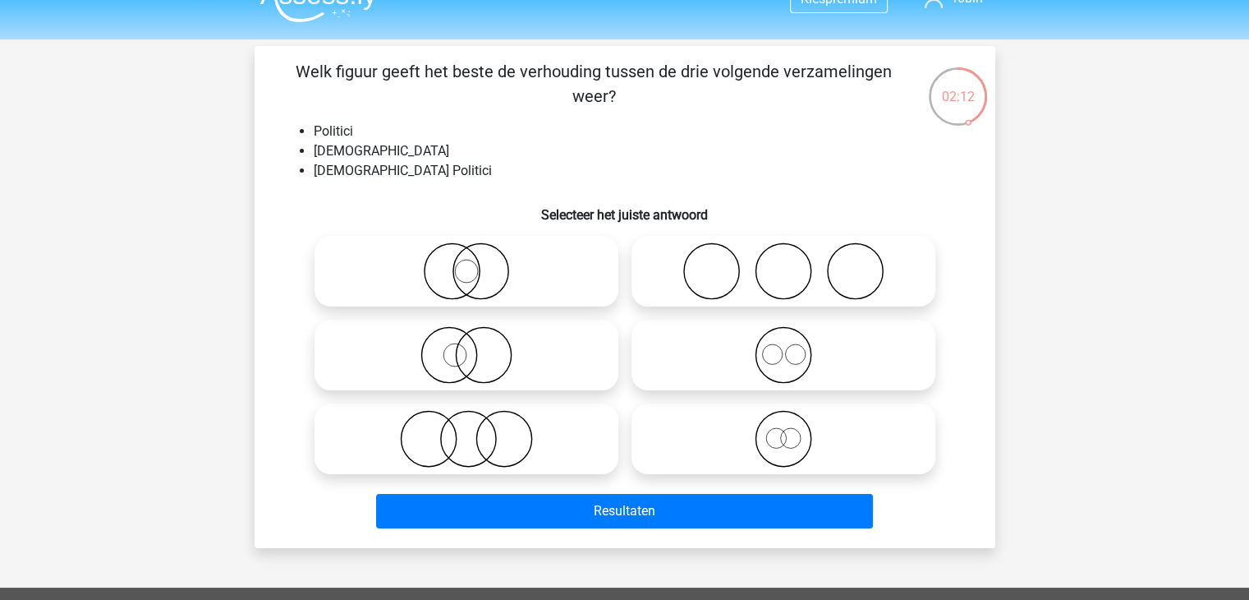
click at [452, 352] on icon at bounding box center [466, 354] width 291 height 57
click at [467, 347] on input "radio" at bounding box center [472, 341] width 11 height 11
radio input "true"
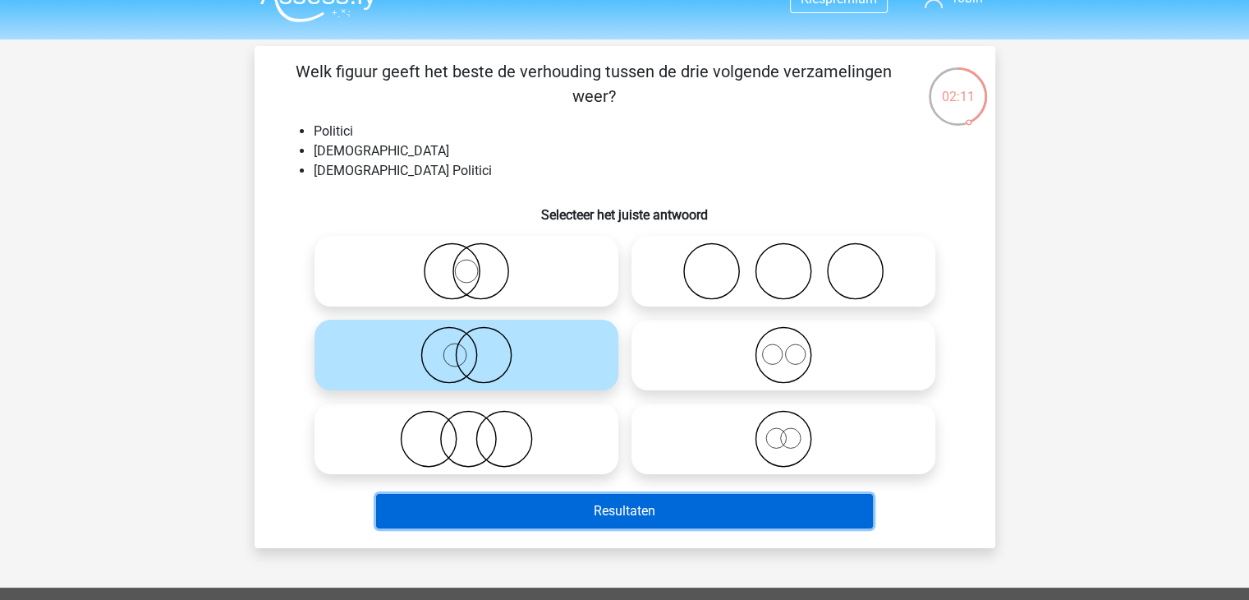
click at [555, 510] on button "Resultaten" at bounding box center [624, 511] width 497 height 34
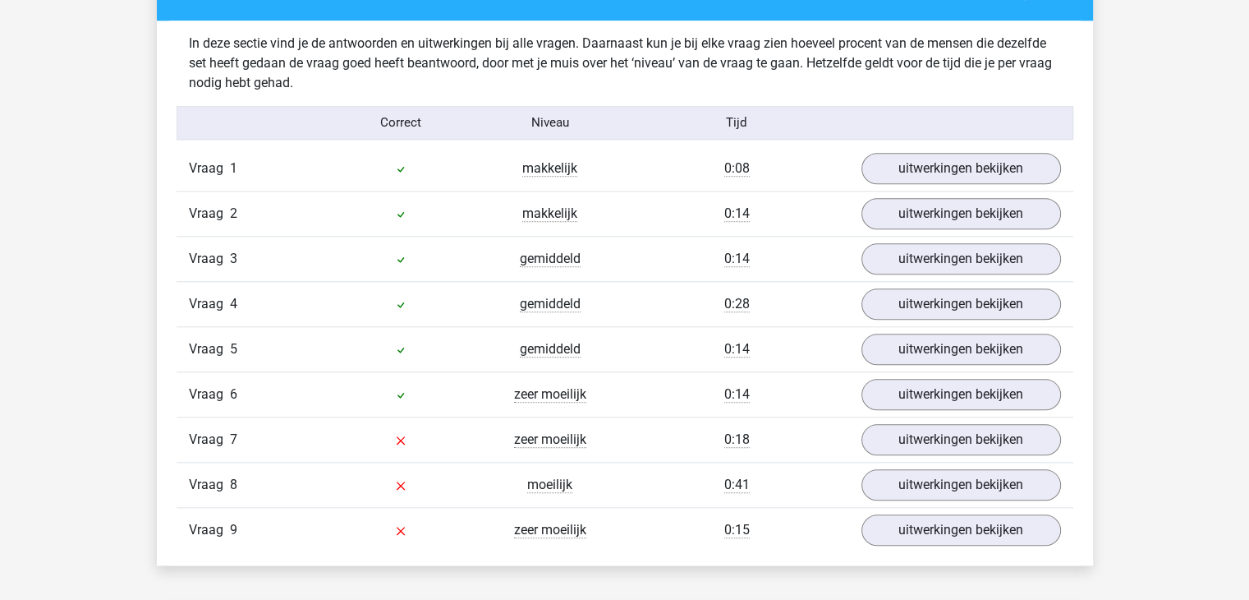
scroll to position [1727, 0]
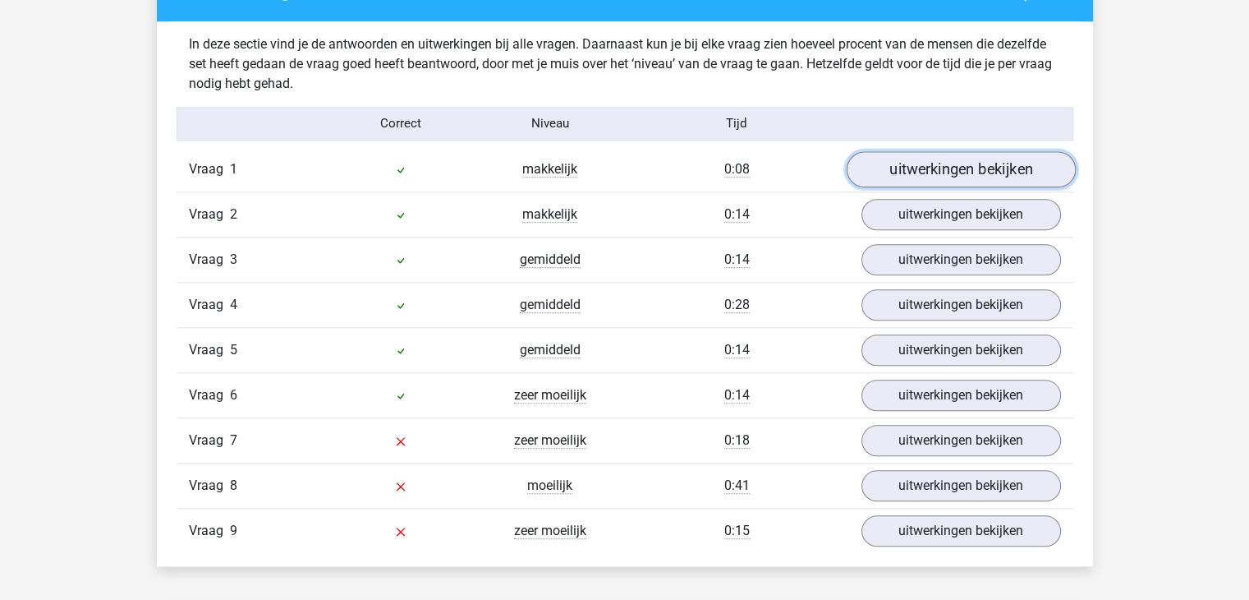
click at [936, 163] on link "uitwerkingen bekijken" at bounding box center [960, 169] width 229 height 36
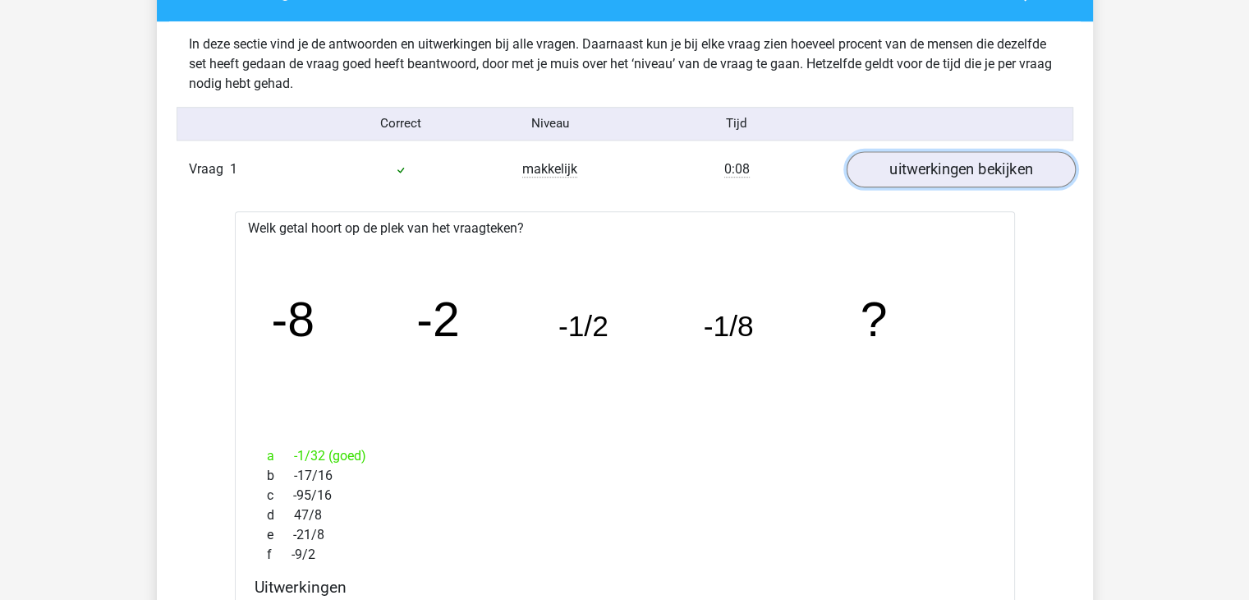
click at [936, 163] on link "uitwerkingen bekijken" at bounding box center [960, 169] width 229 height 36
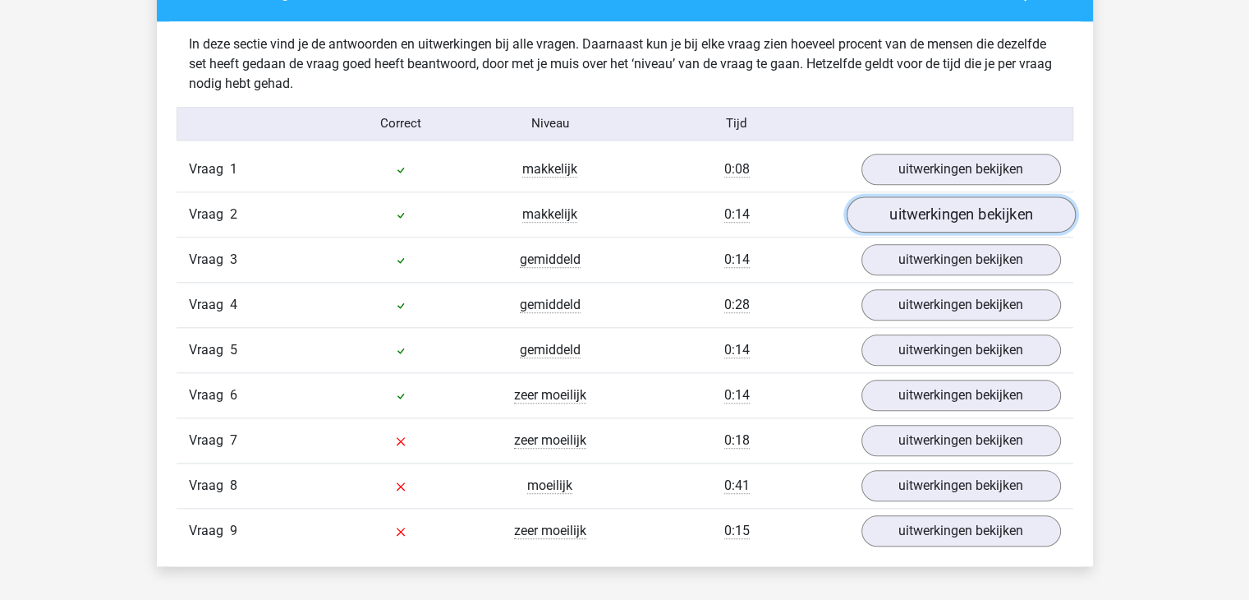
click at [957, 210] on link "uitwerkingen bekijken" at bounding box center [960, 214] width 229 height 36
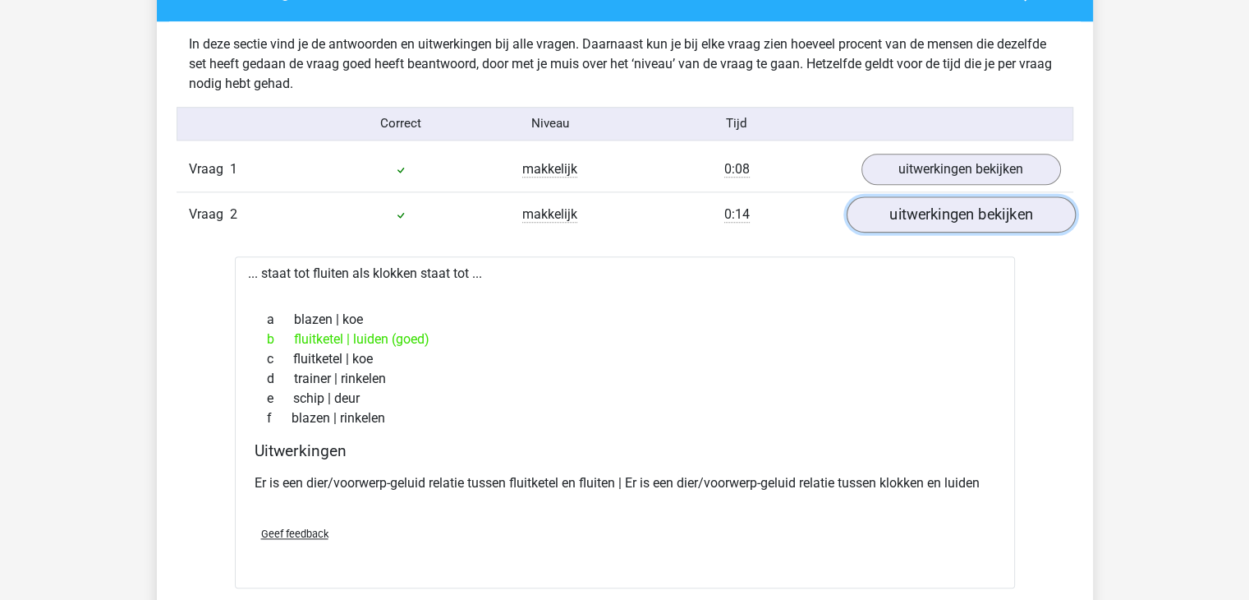
click at [957, 210] on link "uitwerkingen bekijken" at bounding box center [960, 214] width 229 height 36
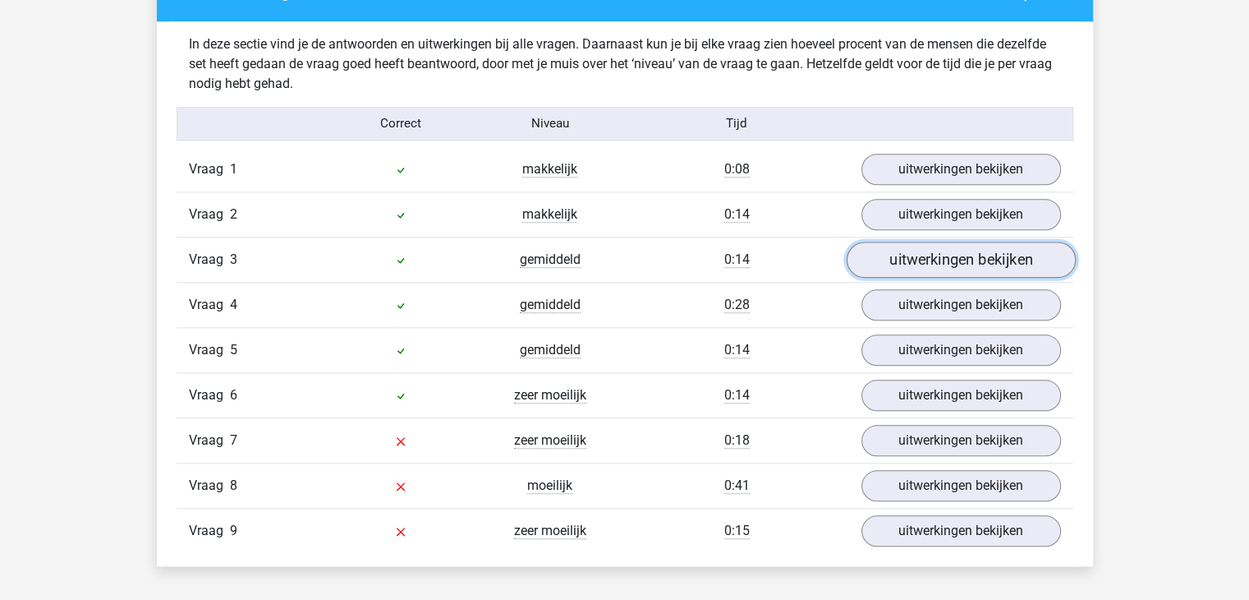
click at [976, 264] on link "uitwerkingen bekijken" at bounding box center [960, 259] width 229 height 36
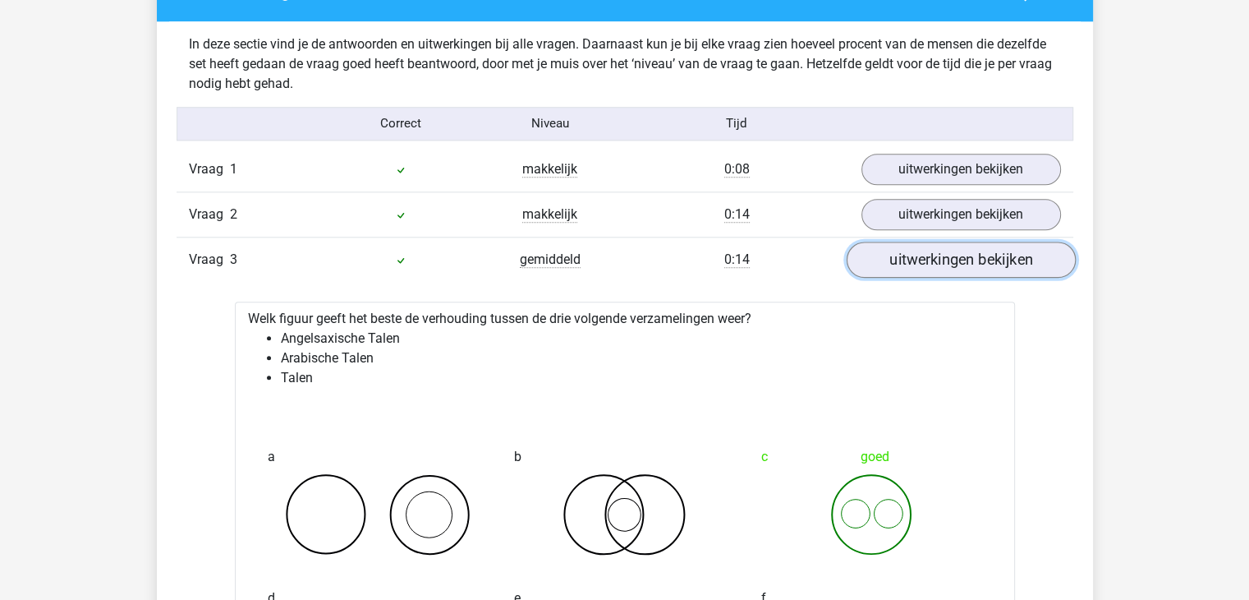
click at [976, 264] on link "uitwerkingen bekijken" at bounding box center [960, 259] width 229 height 36
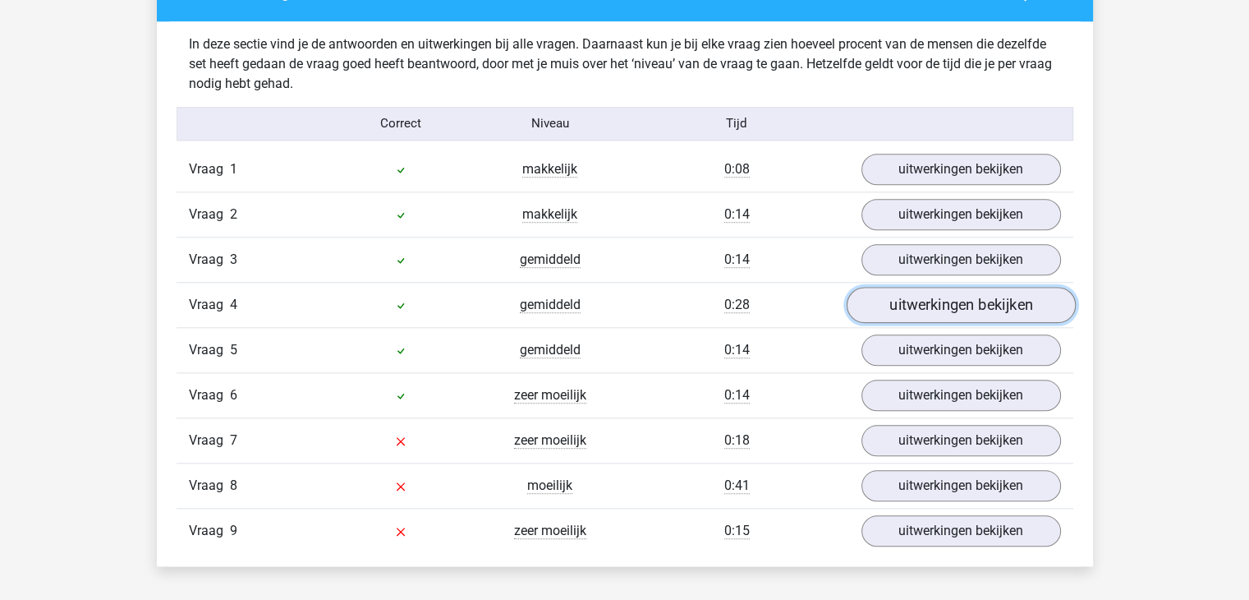
click at [971, 310] on link "uitwerkingen bekijken" at bounding box center [960, 305] width 229 height 36
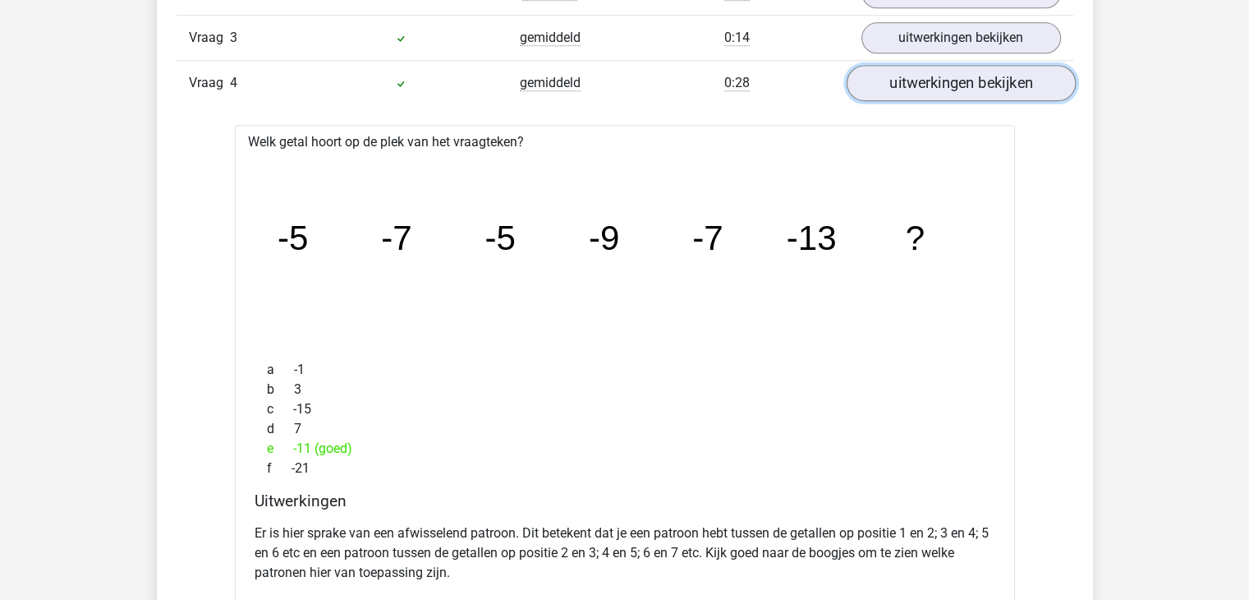
scroll to position [1948, 0]
click at [977, 90] on link "uitwerkingen bekijken" at bounding box center [960, 83] width 229 height 36
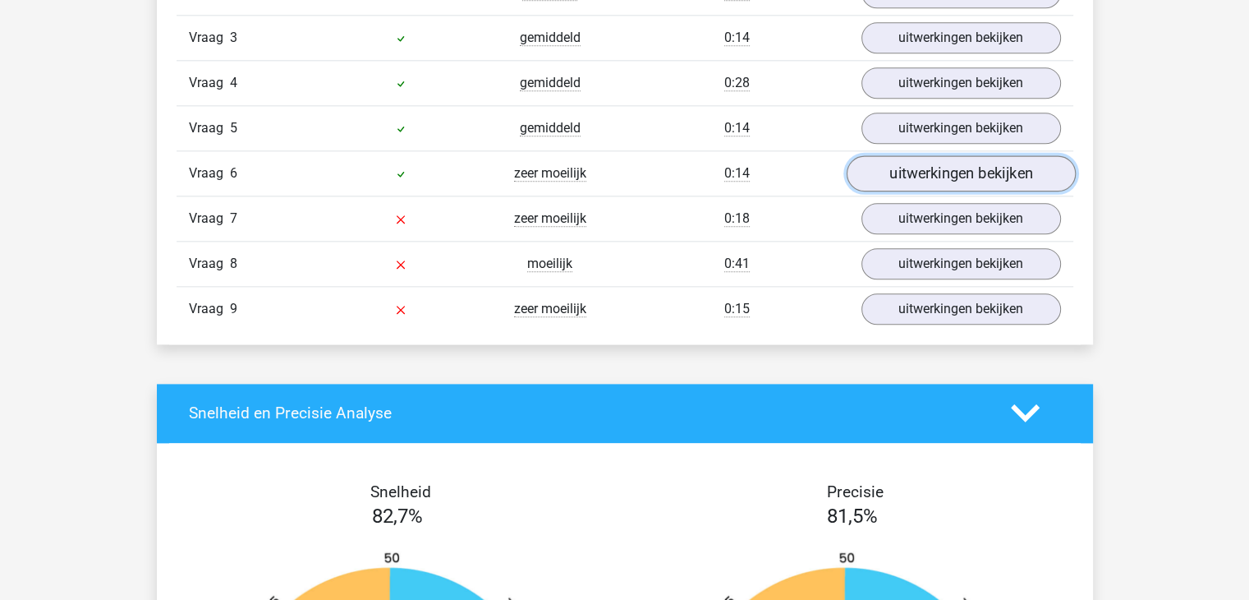
click at [972, 176] on link "uitwerkingen bekijken" at bounding box center [960, 173] width 229 height 36
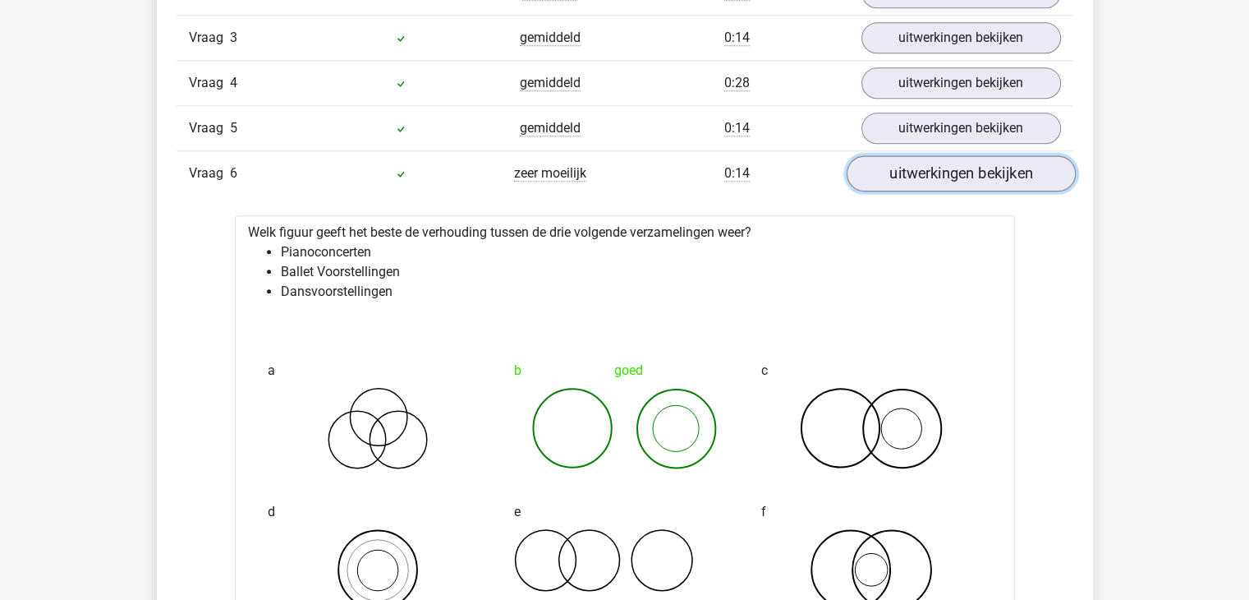
click at [972, 176] on link "uitwerkingen bekijken" at bounding box center [960, 173] width 229 height 36
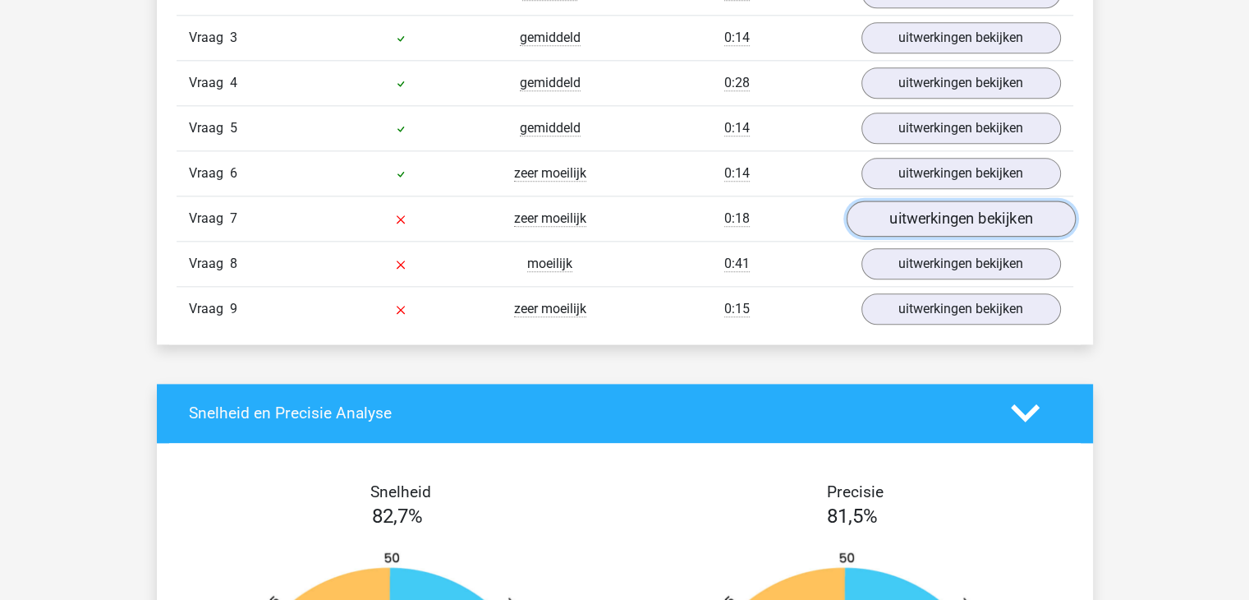
click at [935, 203] on link "uitwerkingen bekijken" at bounding box center [960, 218] width 229 height 36
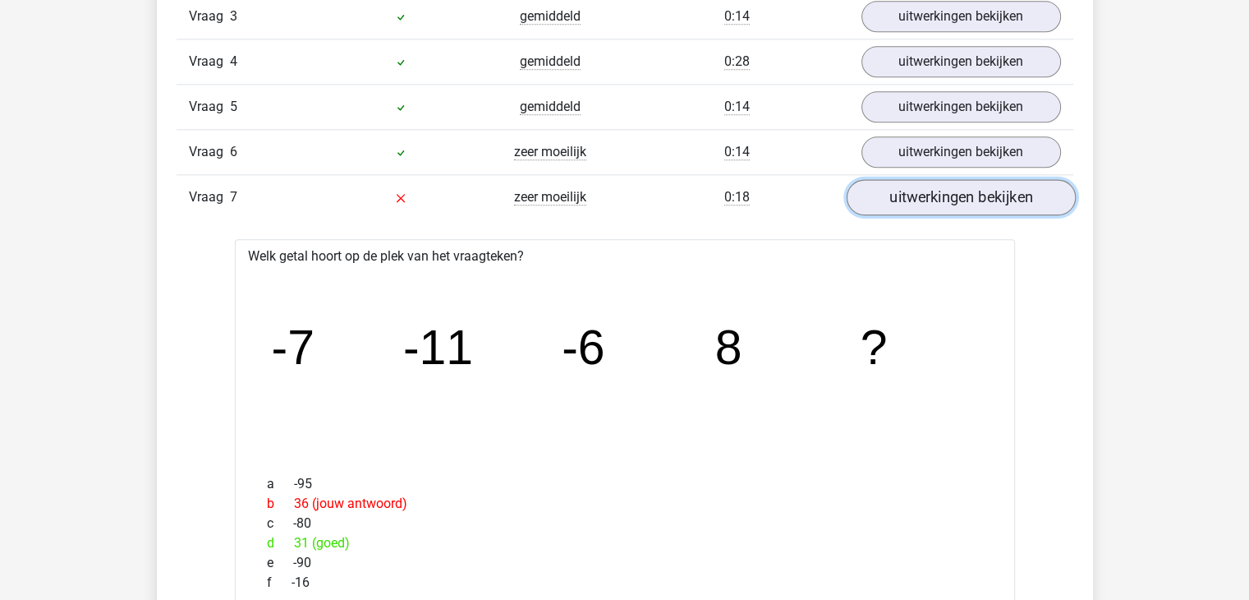
scroll to position [1975, 0]
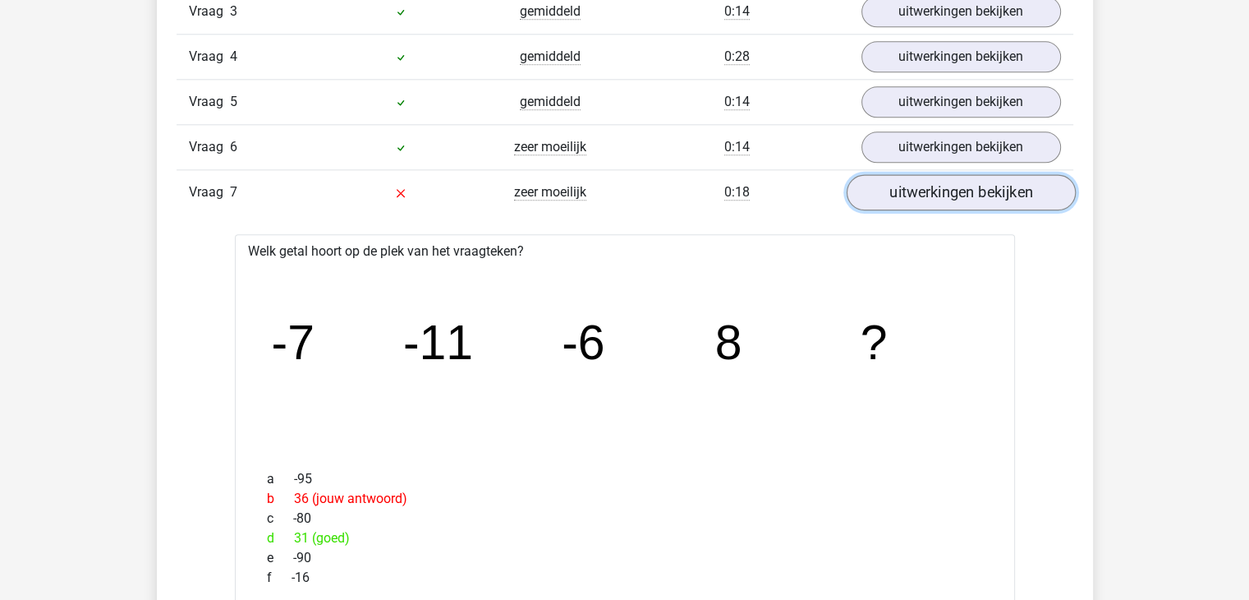
click at [959, 177] on link "uitwerkingen bekijken" at bounding box center [960, 192] width 229 height 36
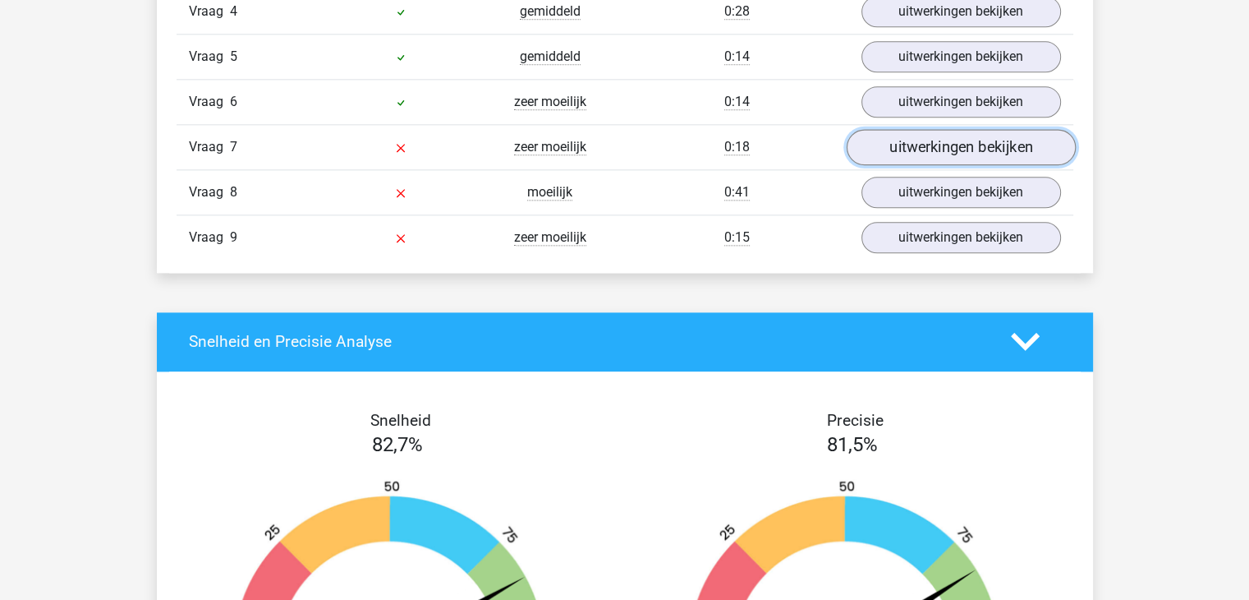
scroll to position [2034, 0]
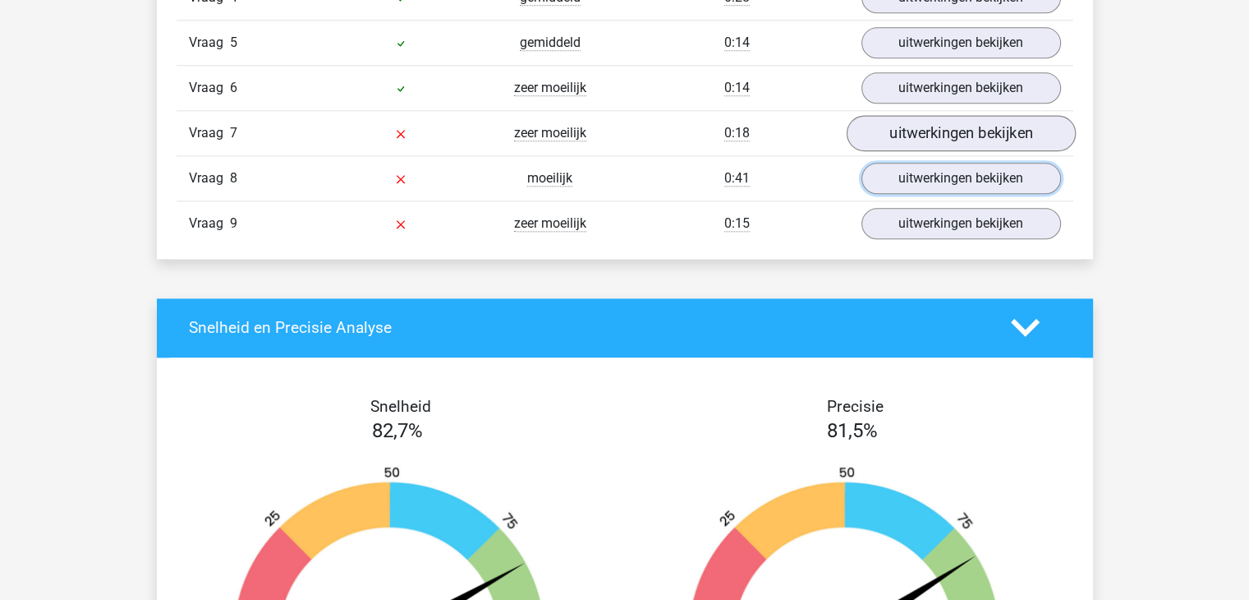
click at [959, 177] on link "uitwerkingen bekijken" at bounding box center [962, 178] width 200 height 31
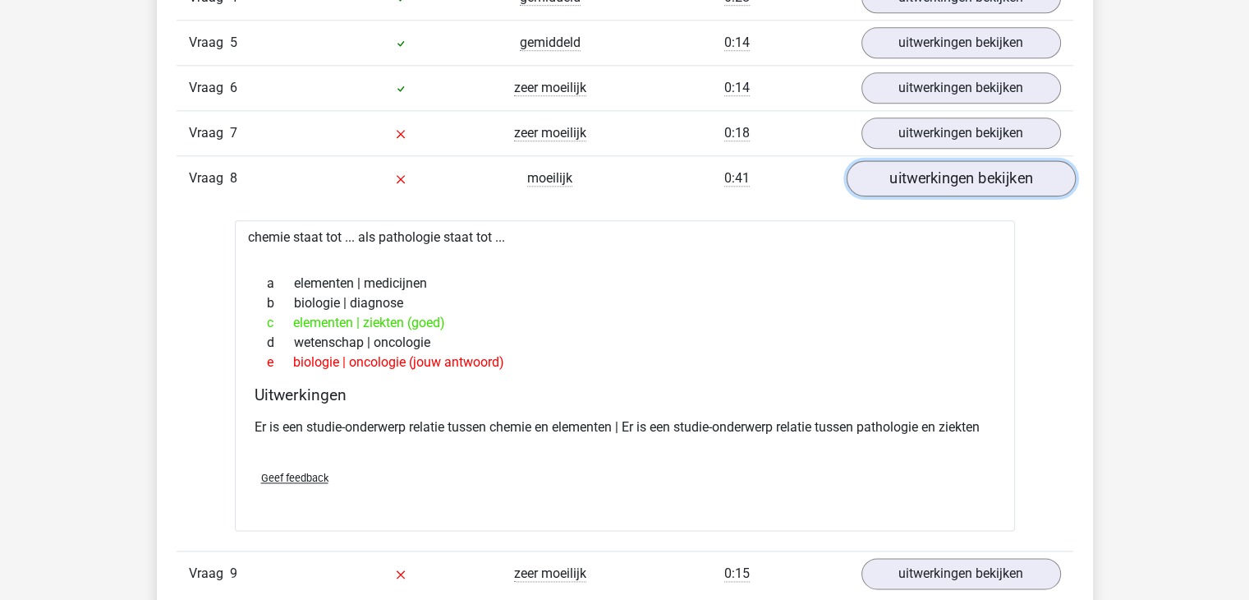
click at [959, 177] on link "uitwerkingen bekijken" at bounding box center [960, 178] width 229 height 36
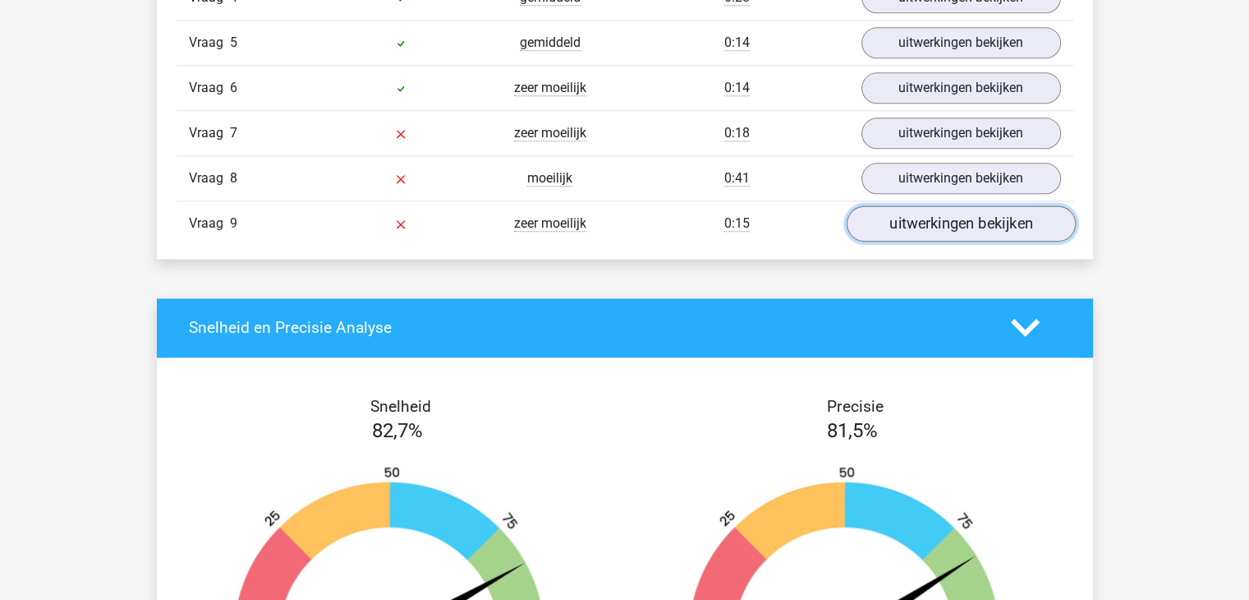
click at [976, 221] on link "uitwerkingen bekijken" at bounding box center [960, 223] width 229 height 36
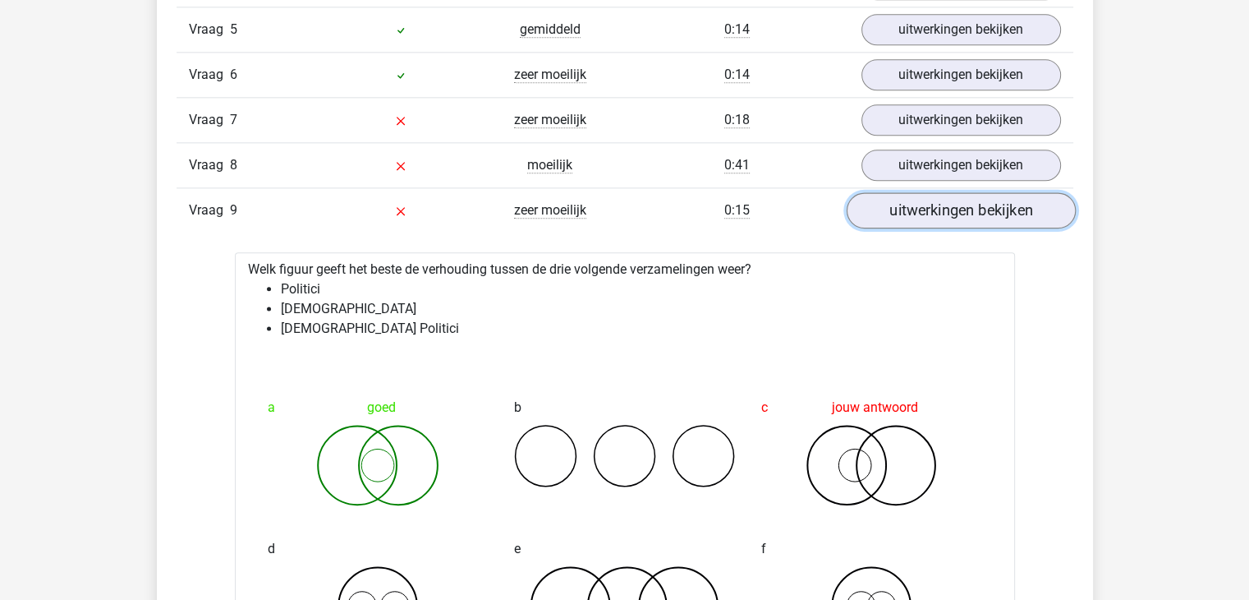
scroll to position [2047, 0]
click at [974, 195] on link "uitwerkingen bekijken" at bounding box center [960, 210] width 229 height 36
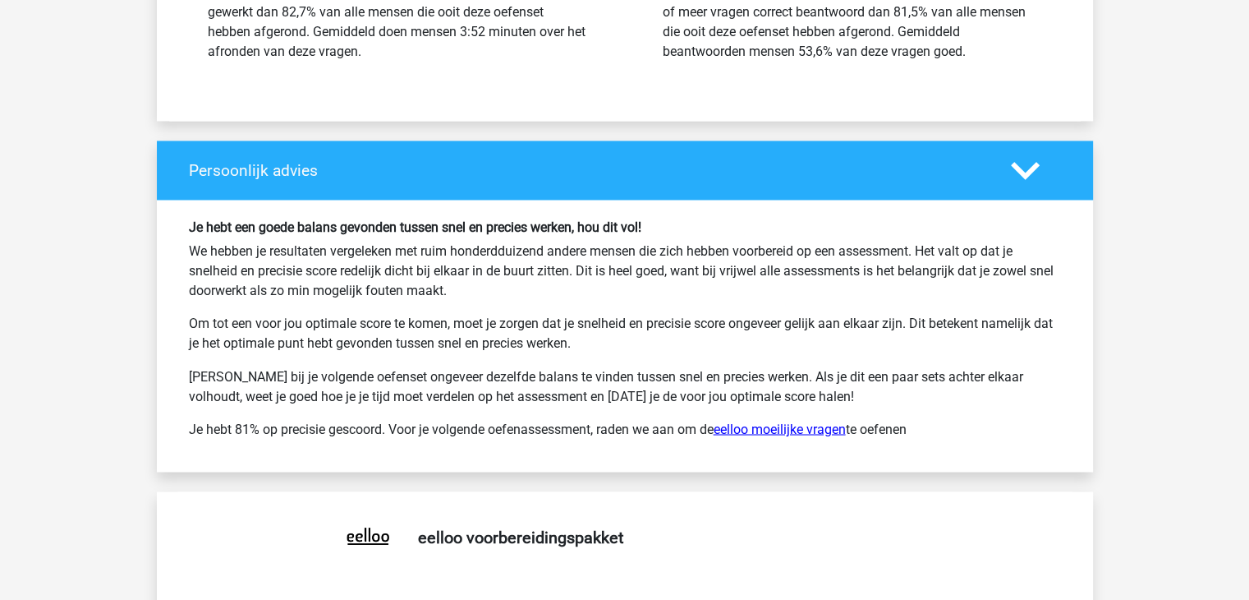
scroll to position [2872, 0]
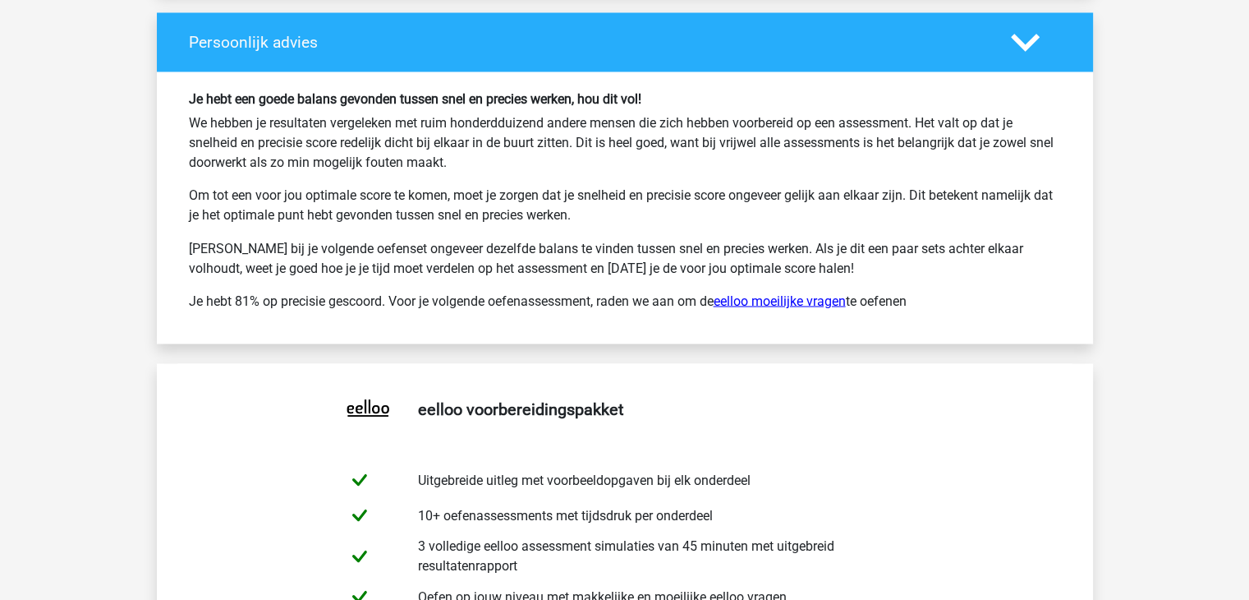
click at [779, 301] on link "eelloo moeilijke vragen" at bounding box center [780, 300] width 132 height 16
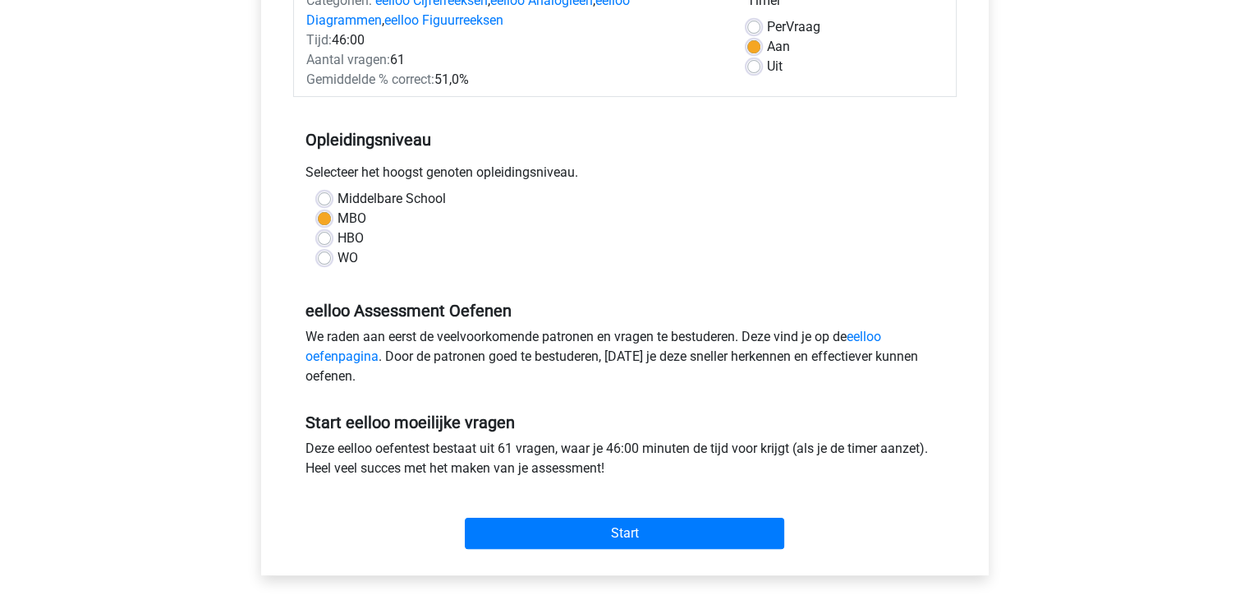
scroll to position [240, 0]
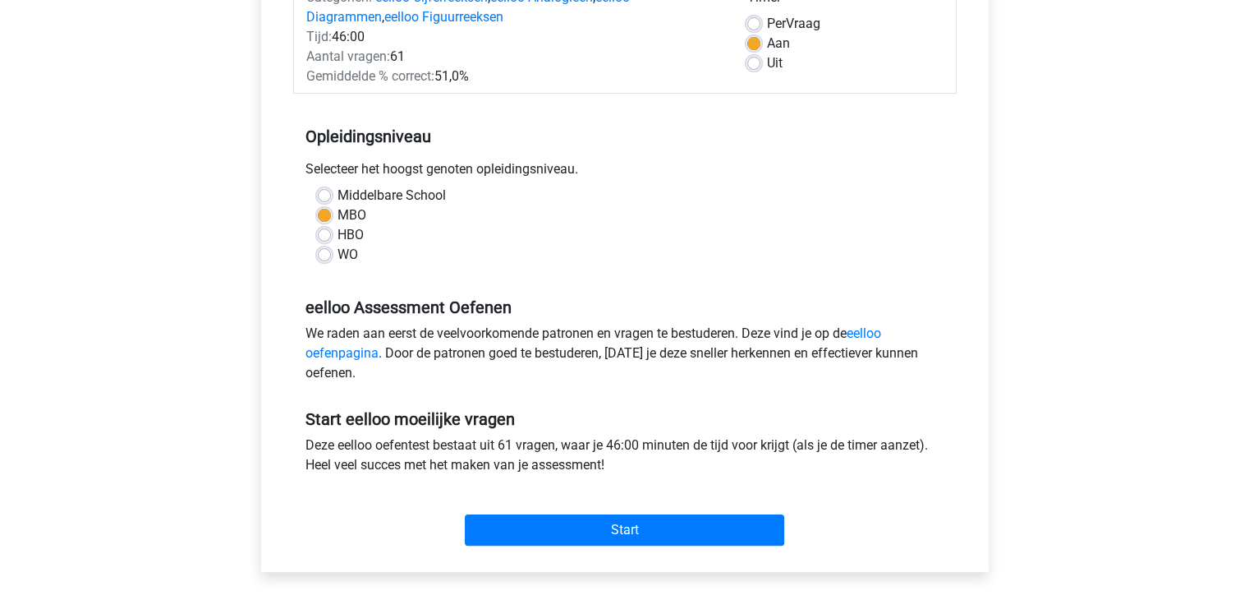
drag, startPoint x: 720, startPoint y: 414, endPoint x: 715, endPoint y: 300, distance: 114.3
click at [715, 300] on form "Categoriën: eelloo Cijferreeksen , eelloo Analogieën , eelloo Diagrammen , eell…" at bounding box center [625, 263] width 664 height 578
click at [715, 300] on h5 "eelloo Assessment Oefenen" at bounding box center [625, 307] width 639 height 20
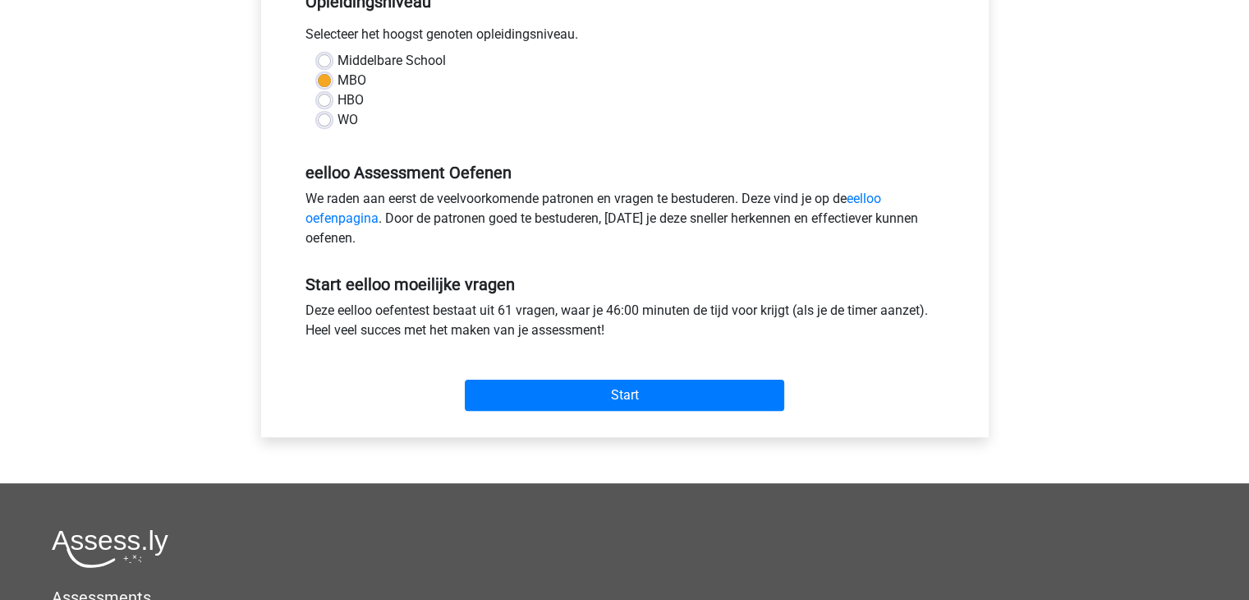
scroll to position [378, 0]
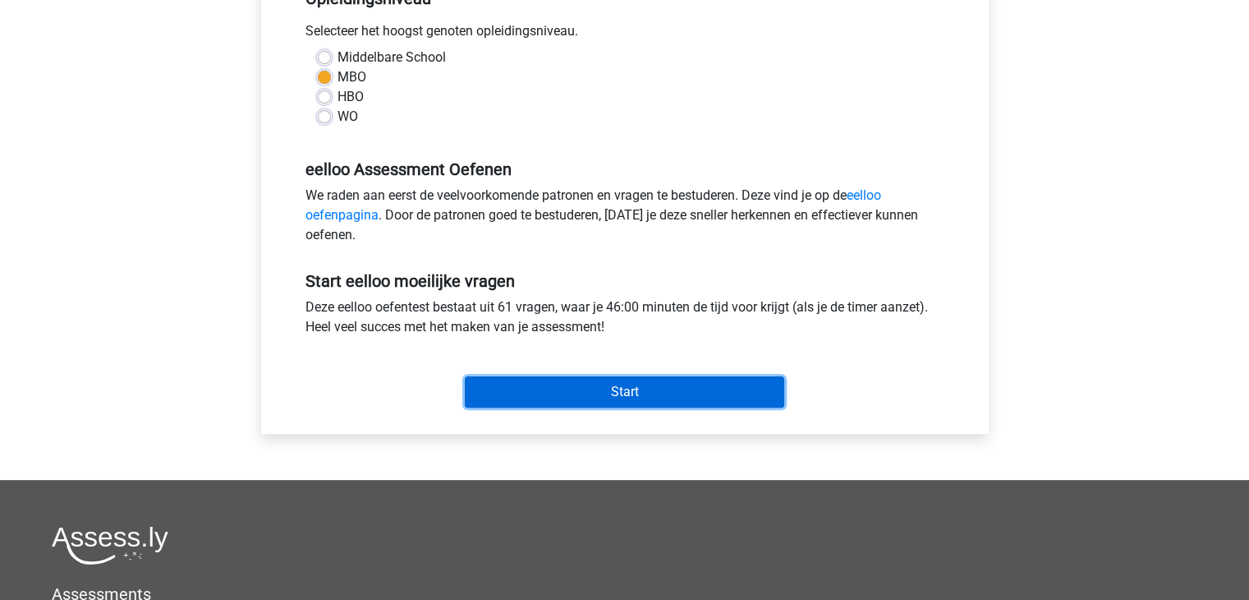
click at [624, 394] on input "Start" at bounding box center [625, 391] width 320 height 31
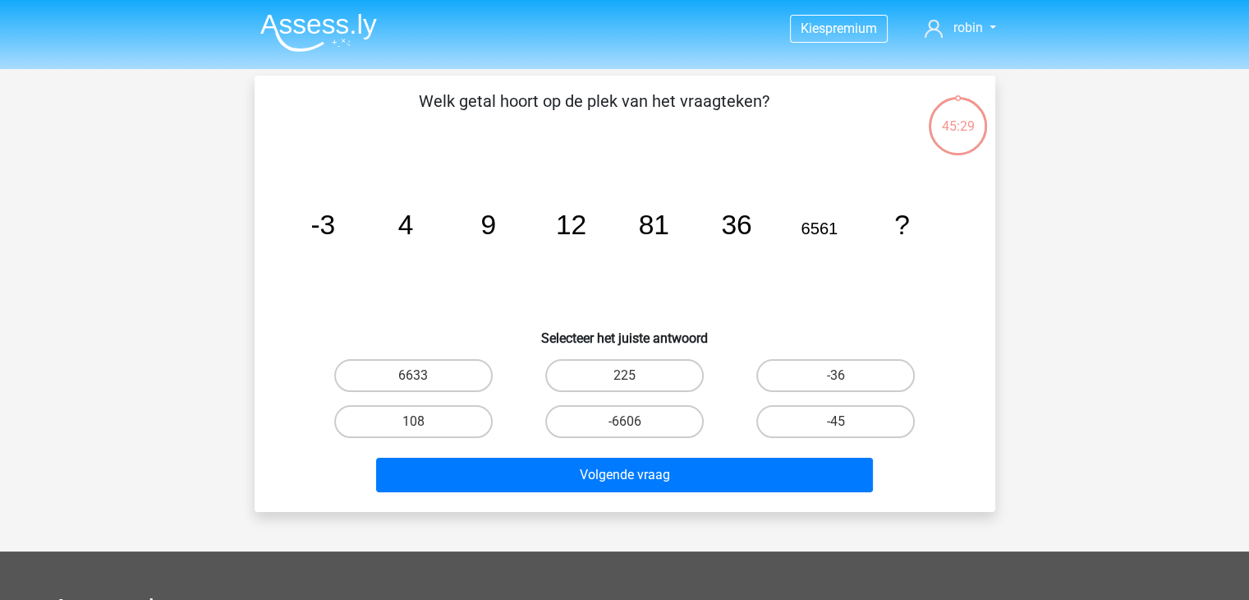
click at [342, 40] on img at bounding box center [318, 32] width 117 height 39
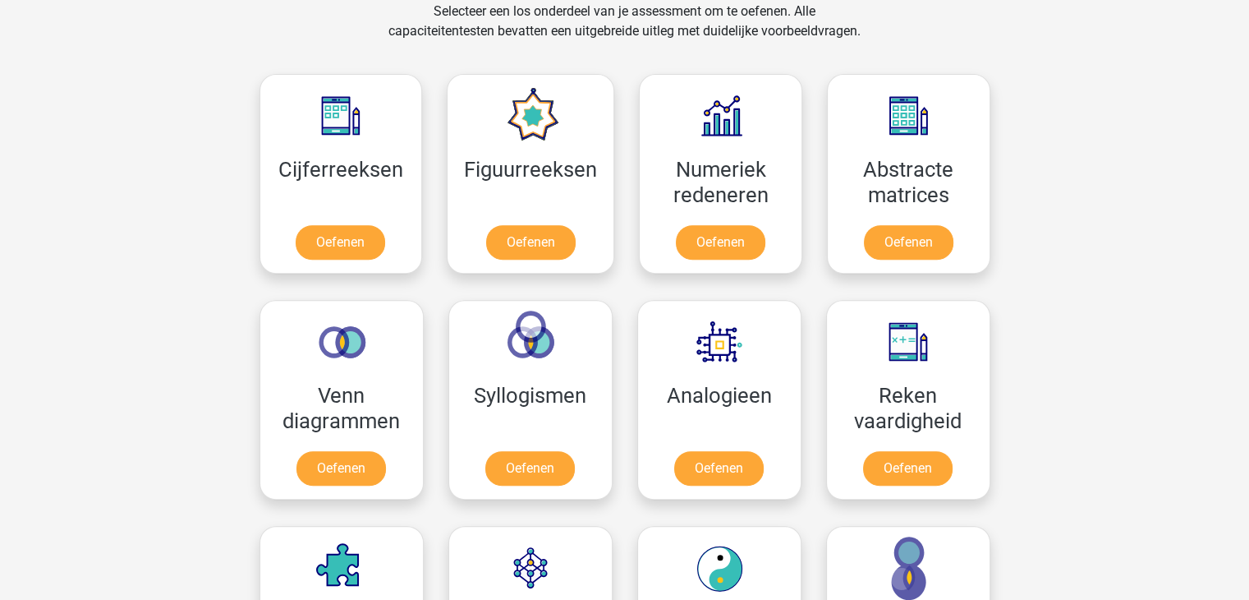
scroll to position [699, 0]
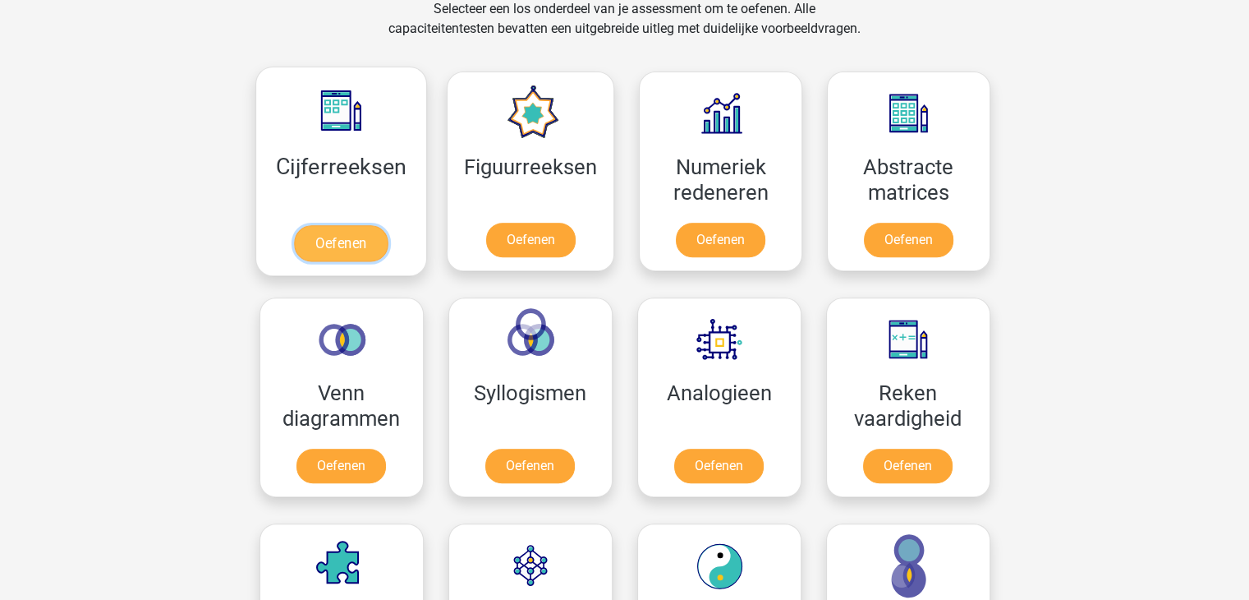
click at [354, 228] on link "Oefenen" at bounding box center [341, 243] width 94 height 36
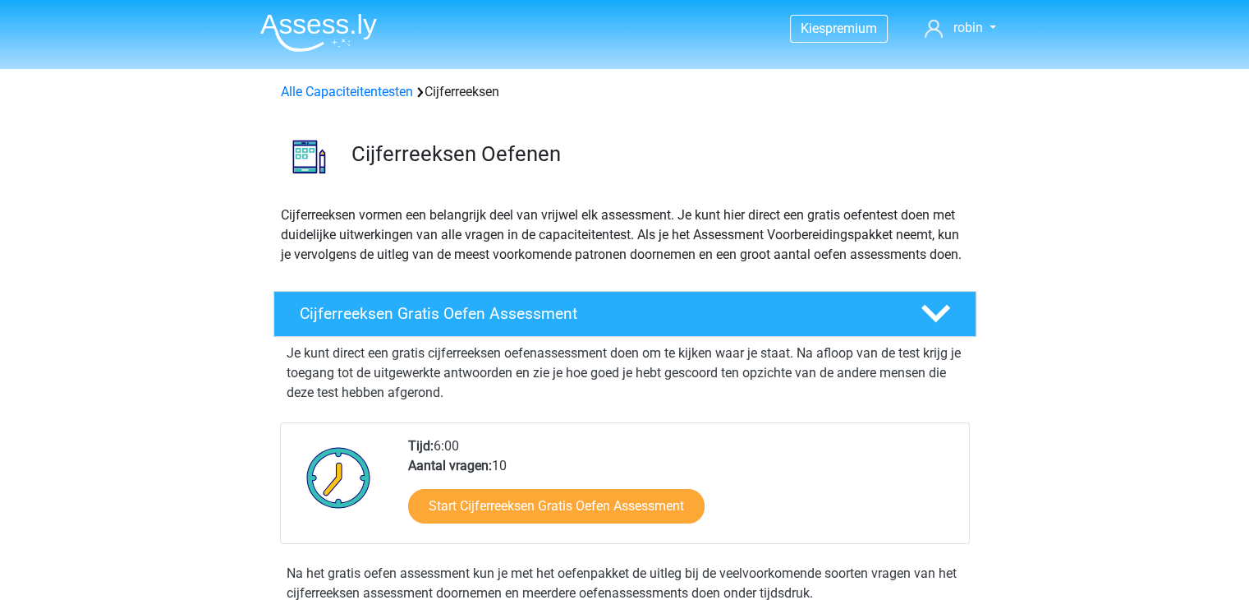
scroll to position [177, 0]
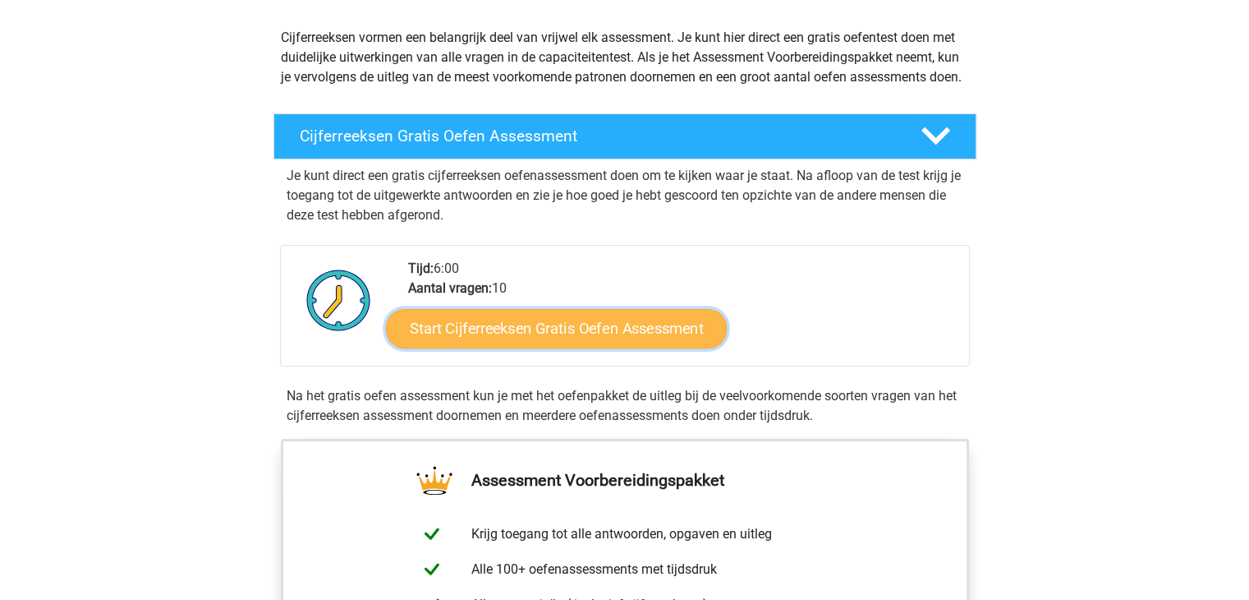
click at [476, 345] on link "Start Cijferreeksen Gratis Oefen Assessment" at bounding box center [556, 327] width 341 height 39
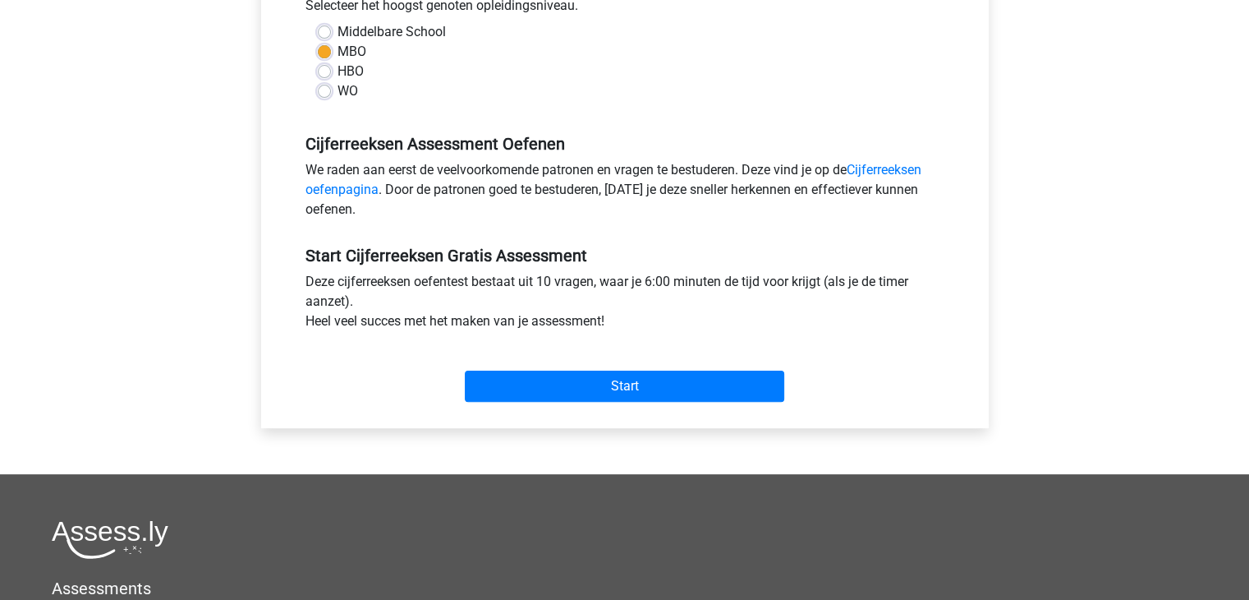
scroll to position [391, 0]
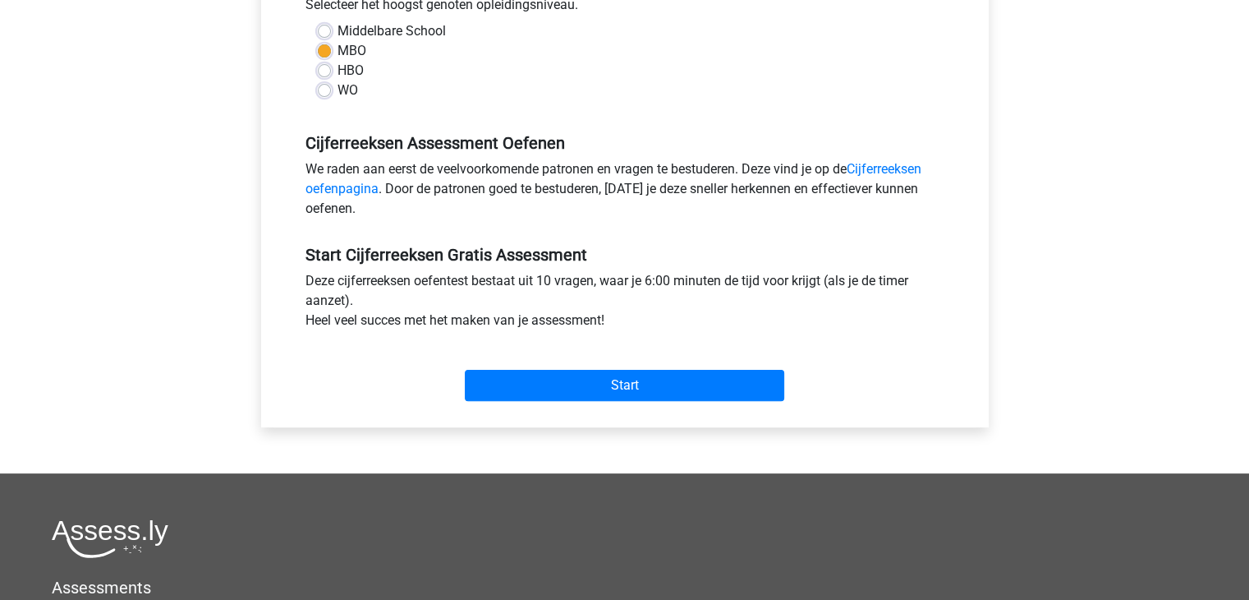
click at [503, 364] on div "Start" at bounding box center [625, 371] width 664 height 57
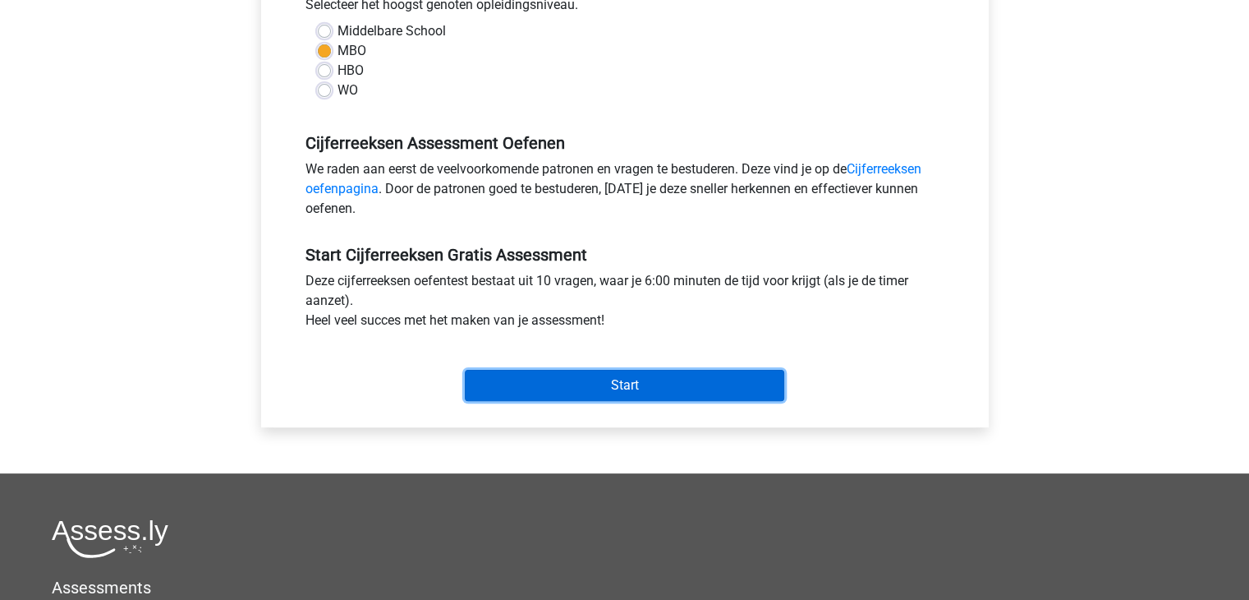
click at [506, 384] on input "Start" at bounding box center [625, 385] width 320 height 31
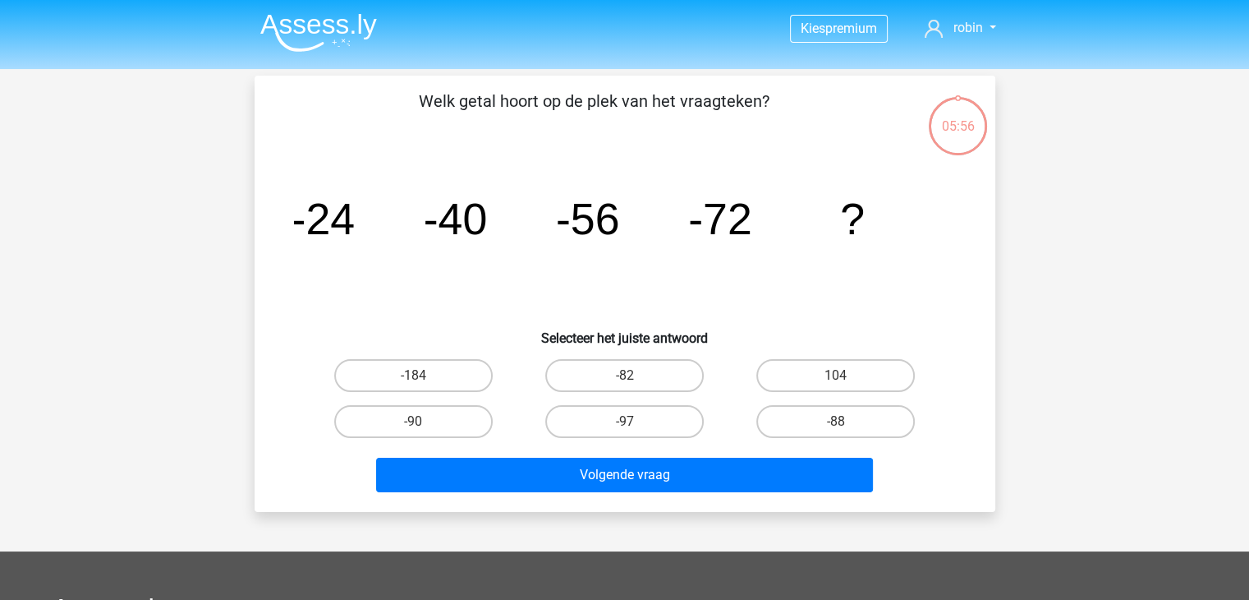
click at [280, 30] on img at bounding box center [318, 32] width 117 height 39
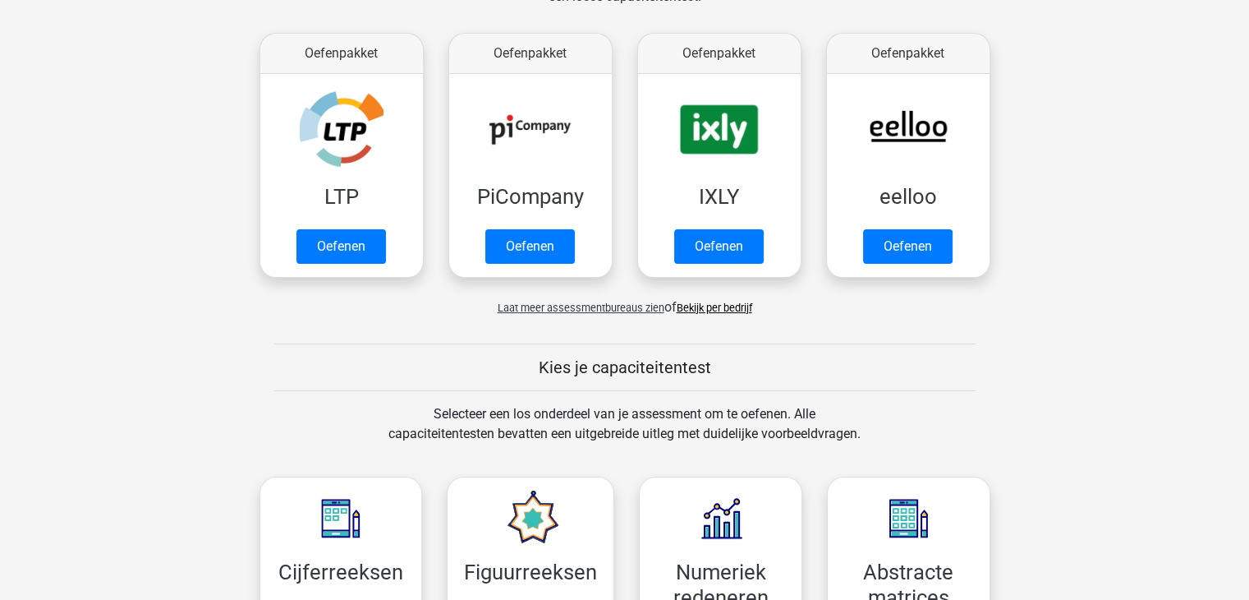
scroll to position [398, 0]
